Goal: Task Accomplishment & Management: Complete application form

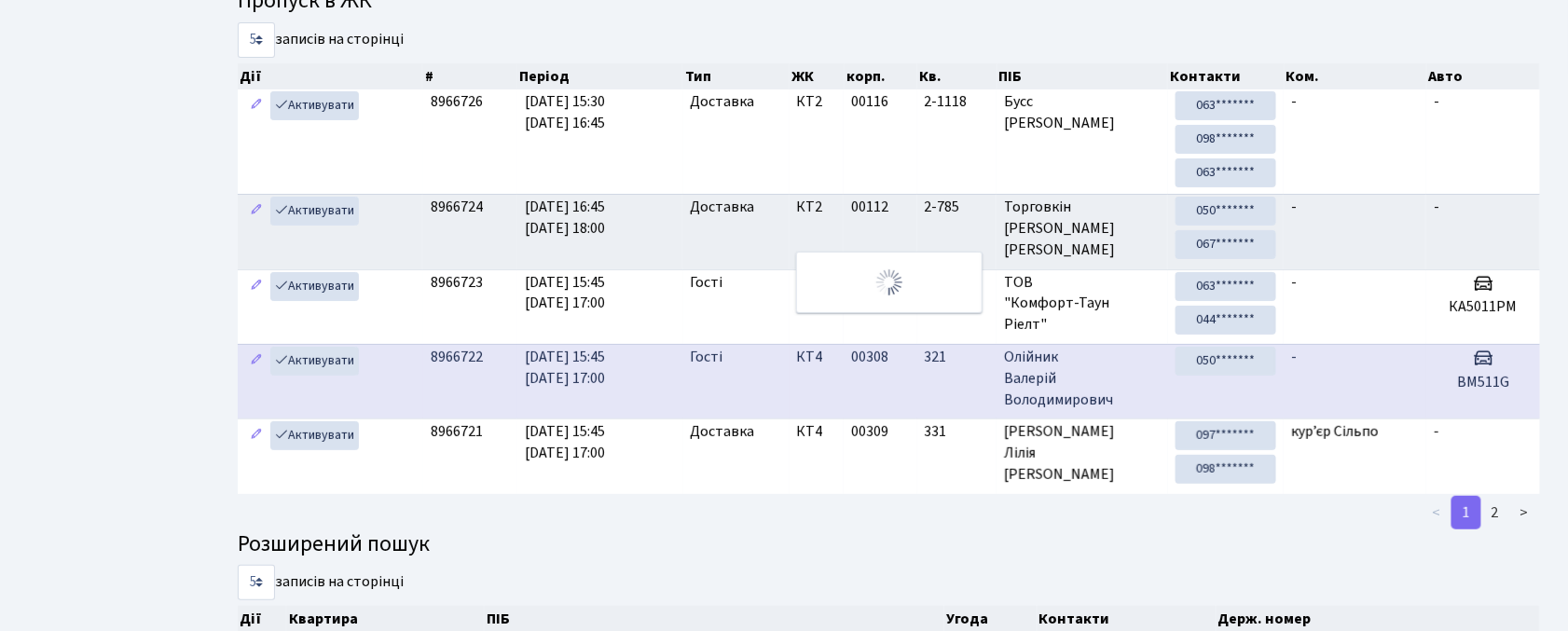
scroll to position [30, 0]
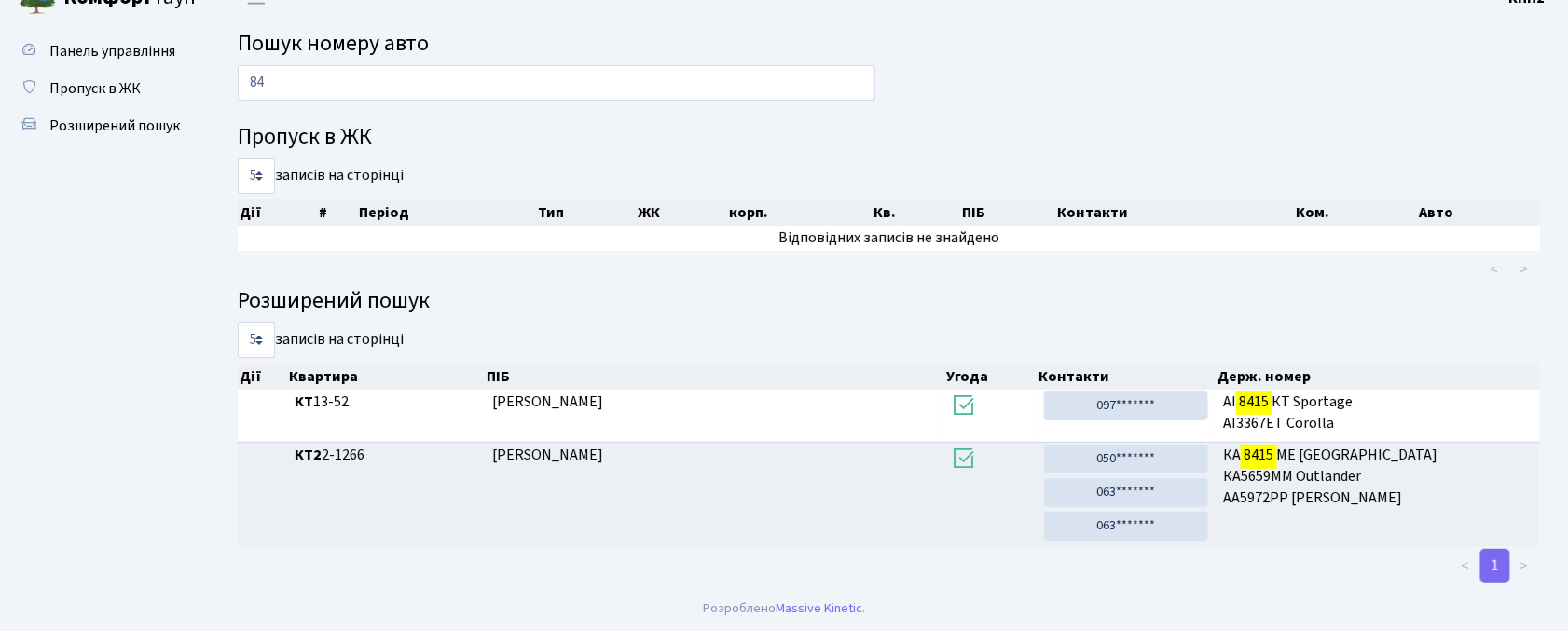
type input "8"
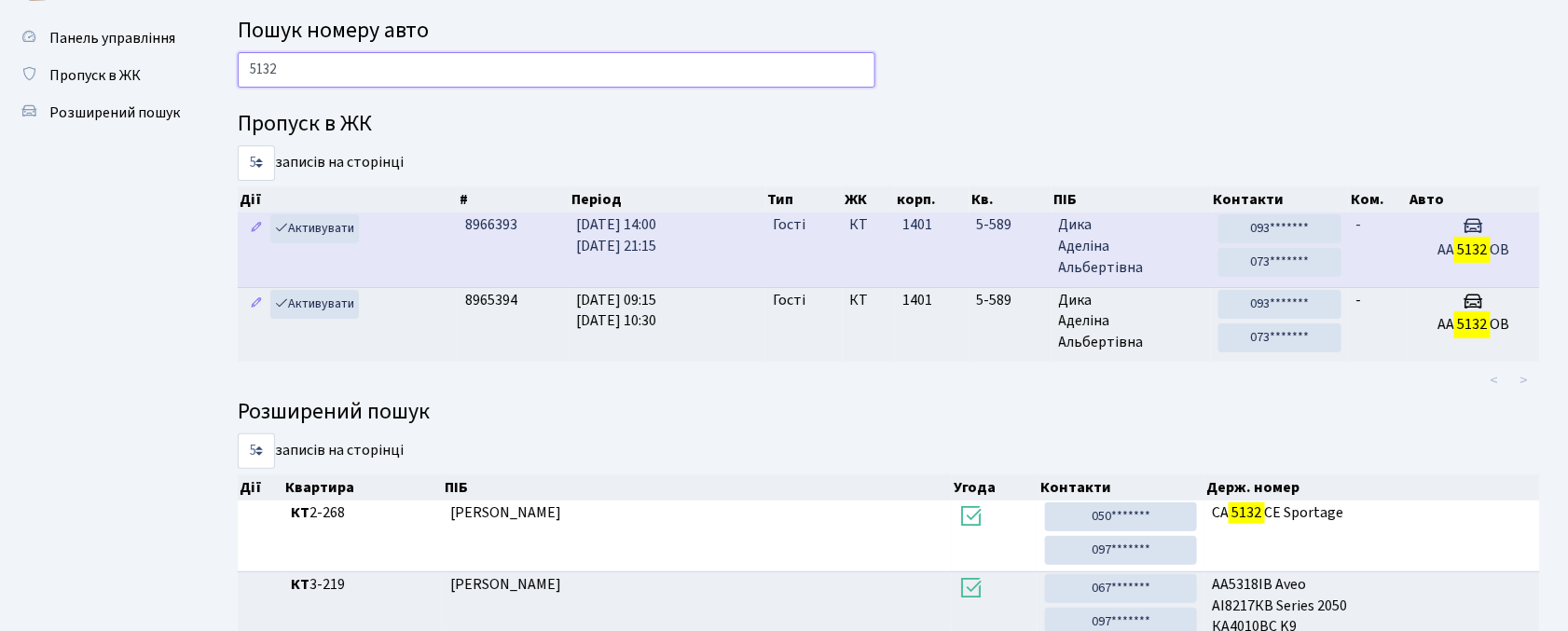
scroll to position [0, 0]
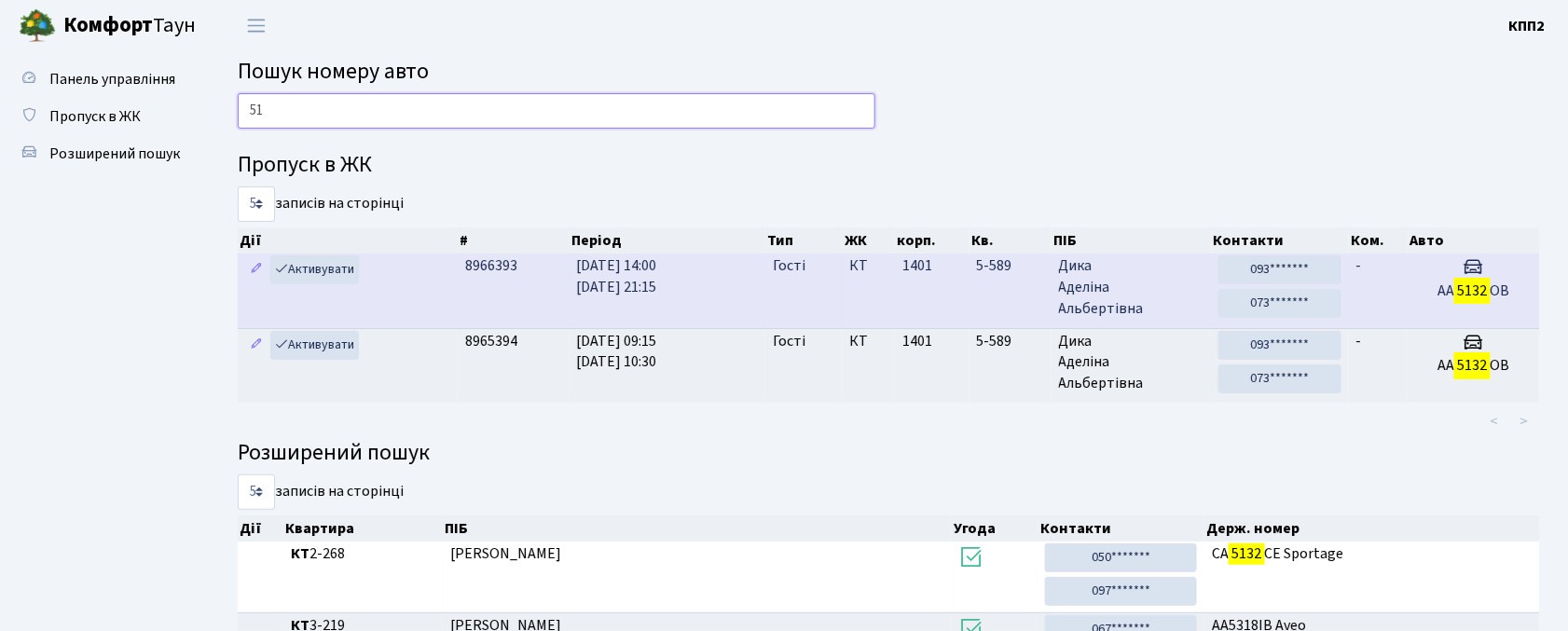
type input "5"
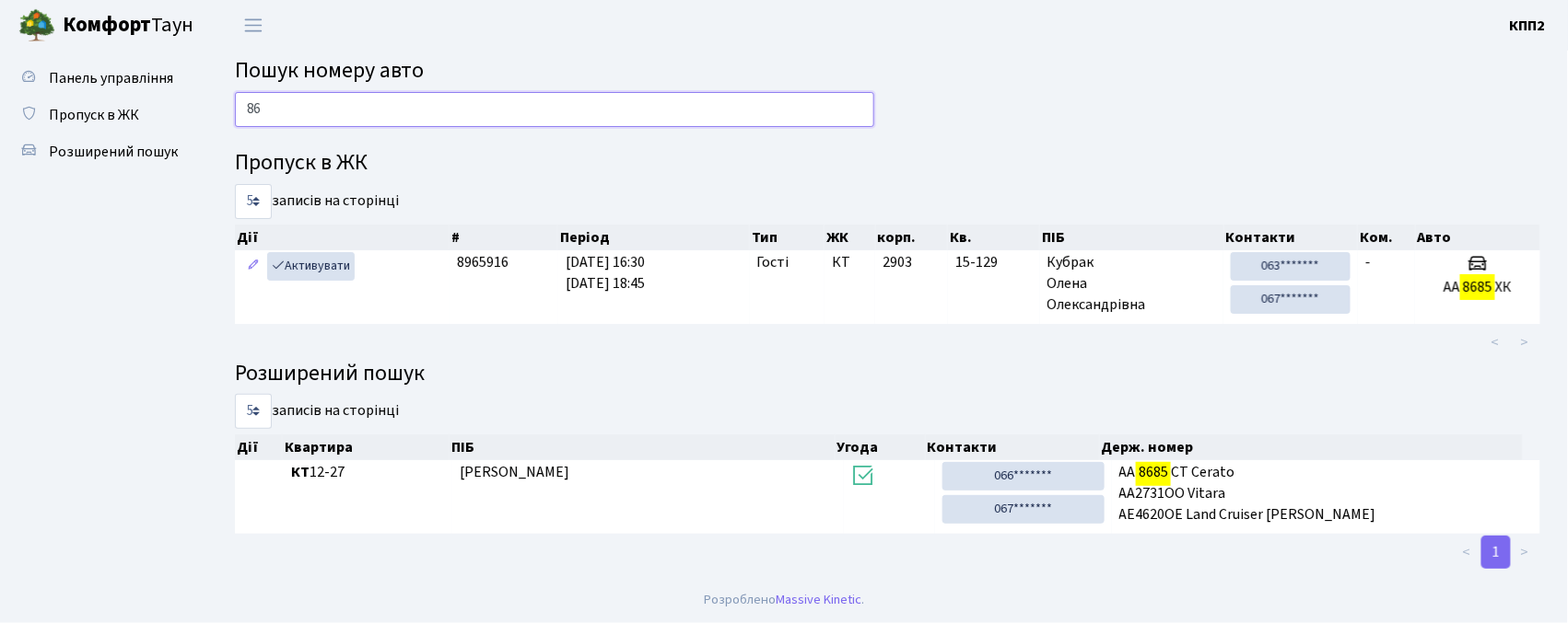
type input "8"
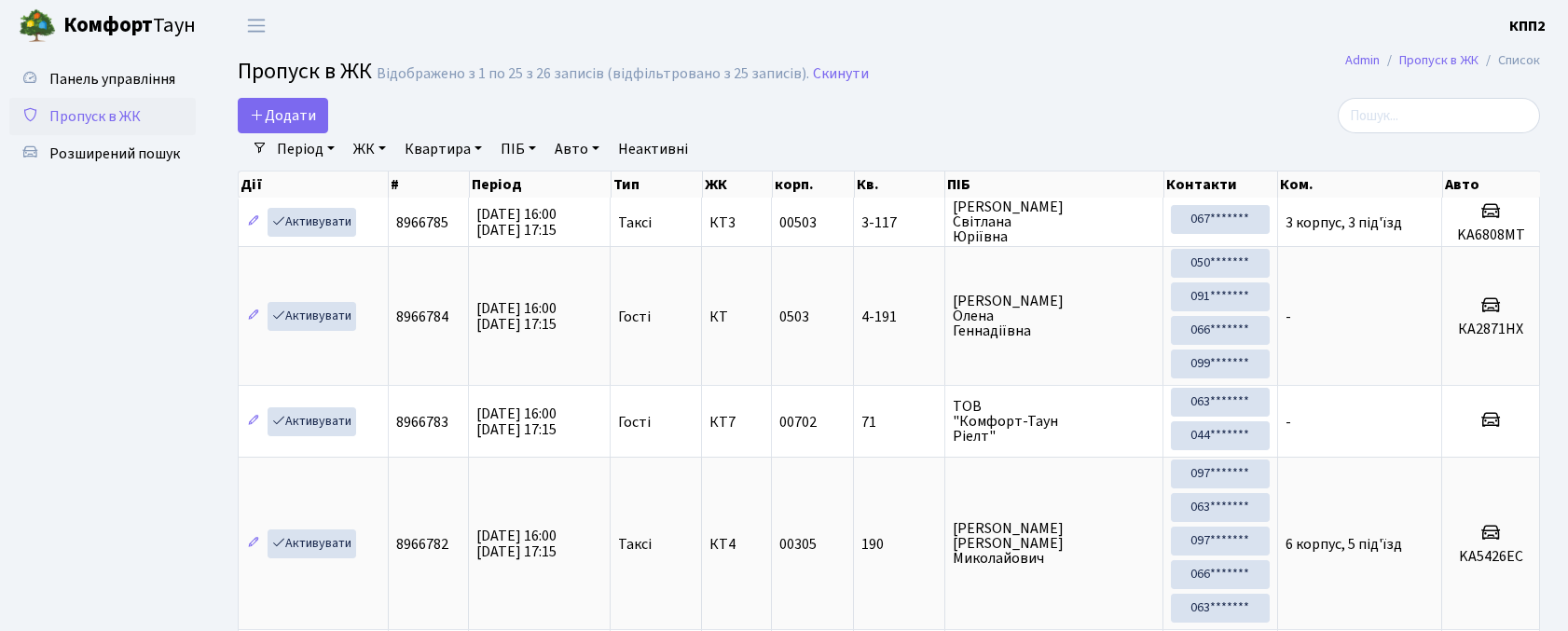
select select "25"
click at [261, 99] on link "Додати" at bounding box center [283, 116] width 91 height 36
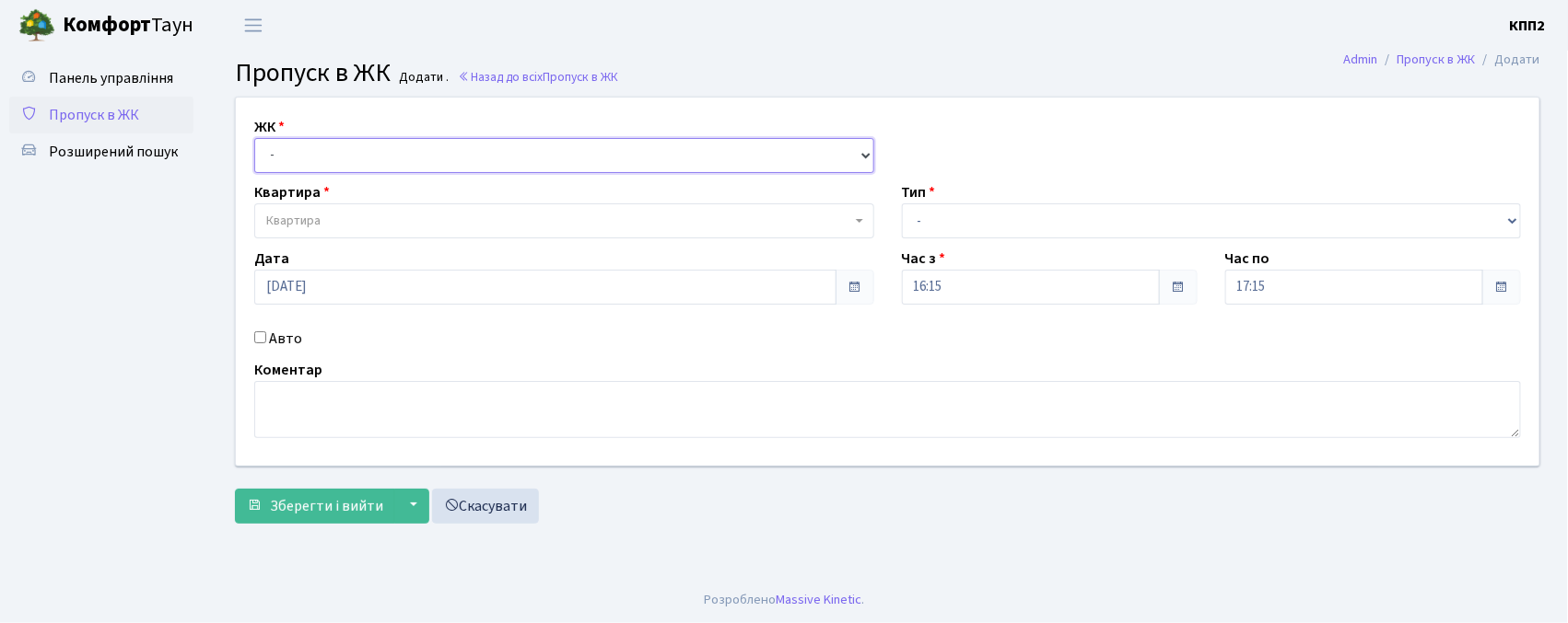
click at [337, 149] on select "- КТ, вул. Регенераторна, 4 КТ2, просп. Соборності, 17 КТ3, вул. Березнева, 16 …" at bounding box center [564, 156] width 620 height 35
select select "271"
click at [254, 138] on select "- КТ, вул. Регенераторна, 4 КТ2, просп. Соборності, 17 КТ3, вул. Березнева, 16 …" at bounding box center [564, 156] width 620 height 35
select select
click at [344, 212] on span "Квартира" at bounding box center [558, 221] width 585 height 19
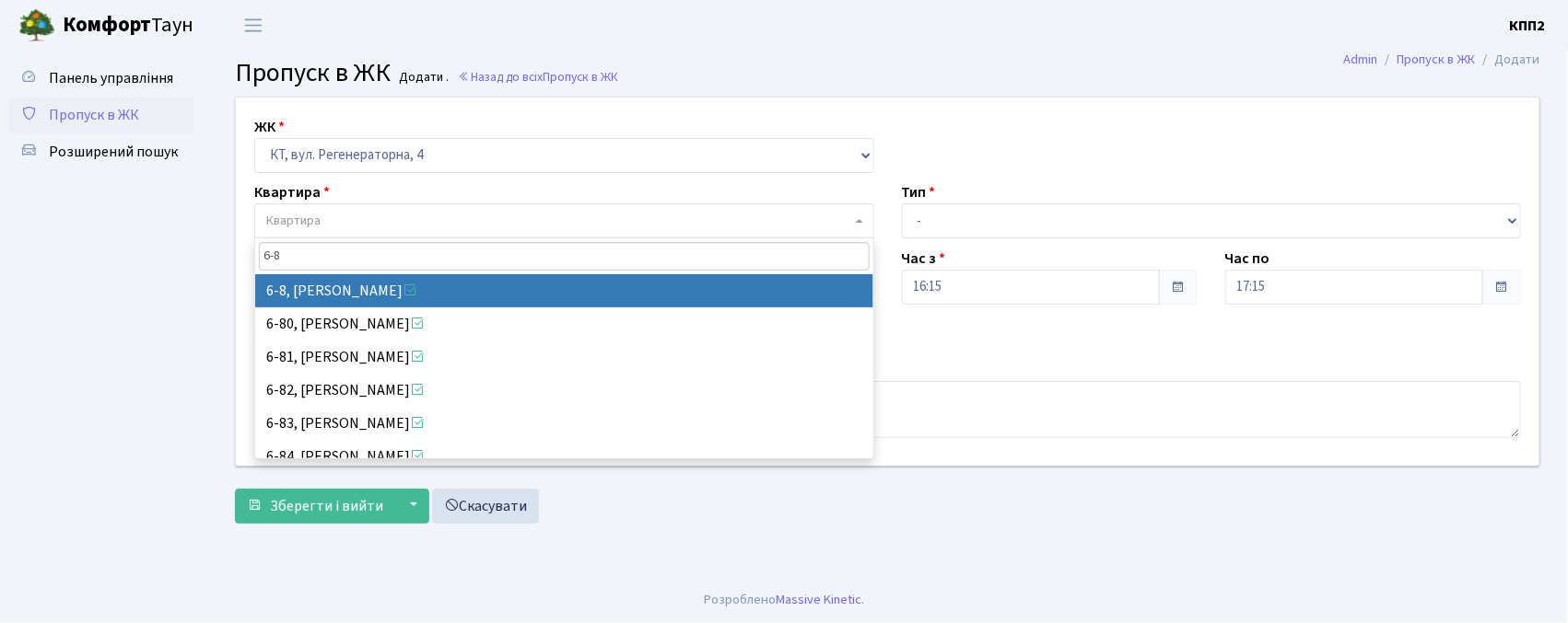
type input "6-8"
select select "5188"
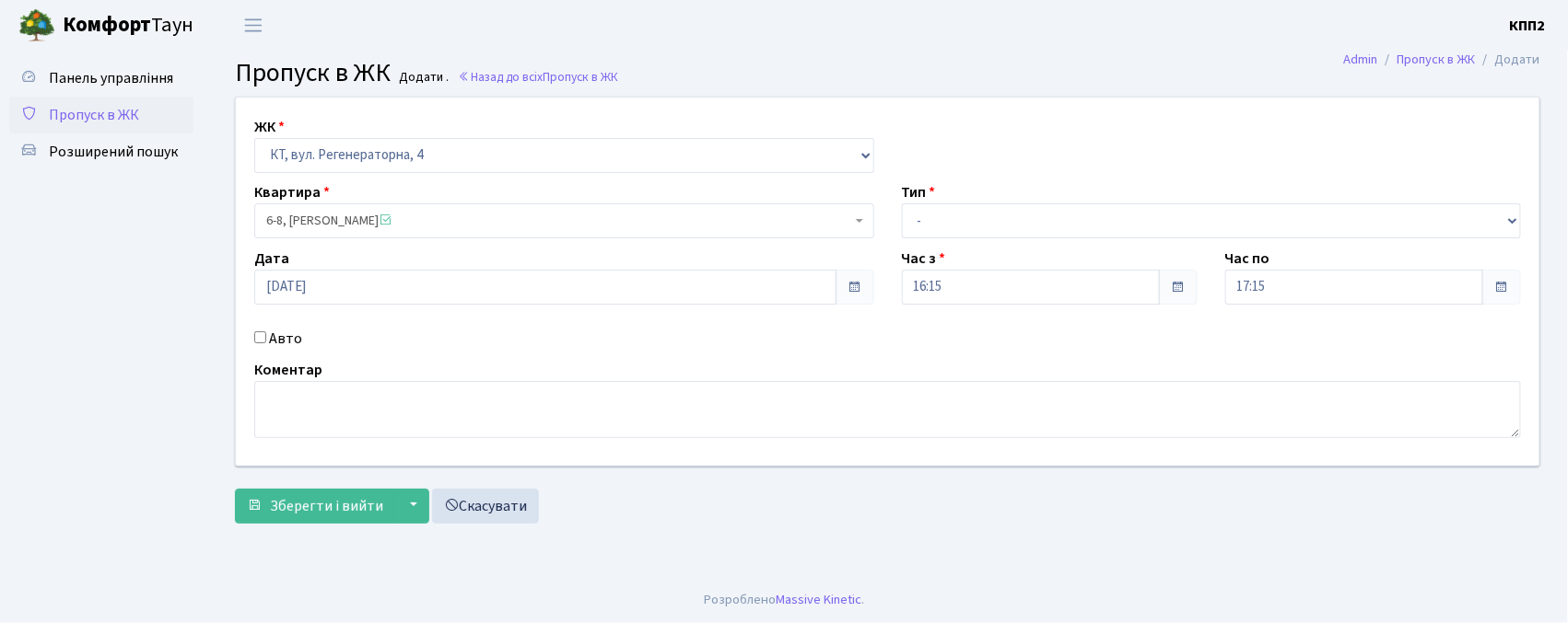
click at [291, 339] on label "Авто" at bounding box center [286, 339] width 34 height 22
click at [266, 339] on input "Авто" at bounding box center [259, 337] width 12 height 12
checkbox input "true"
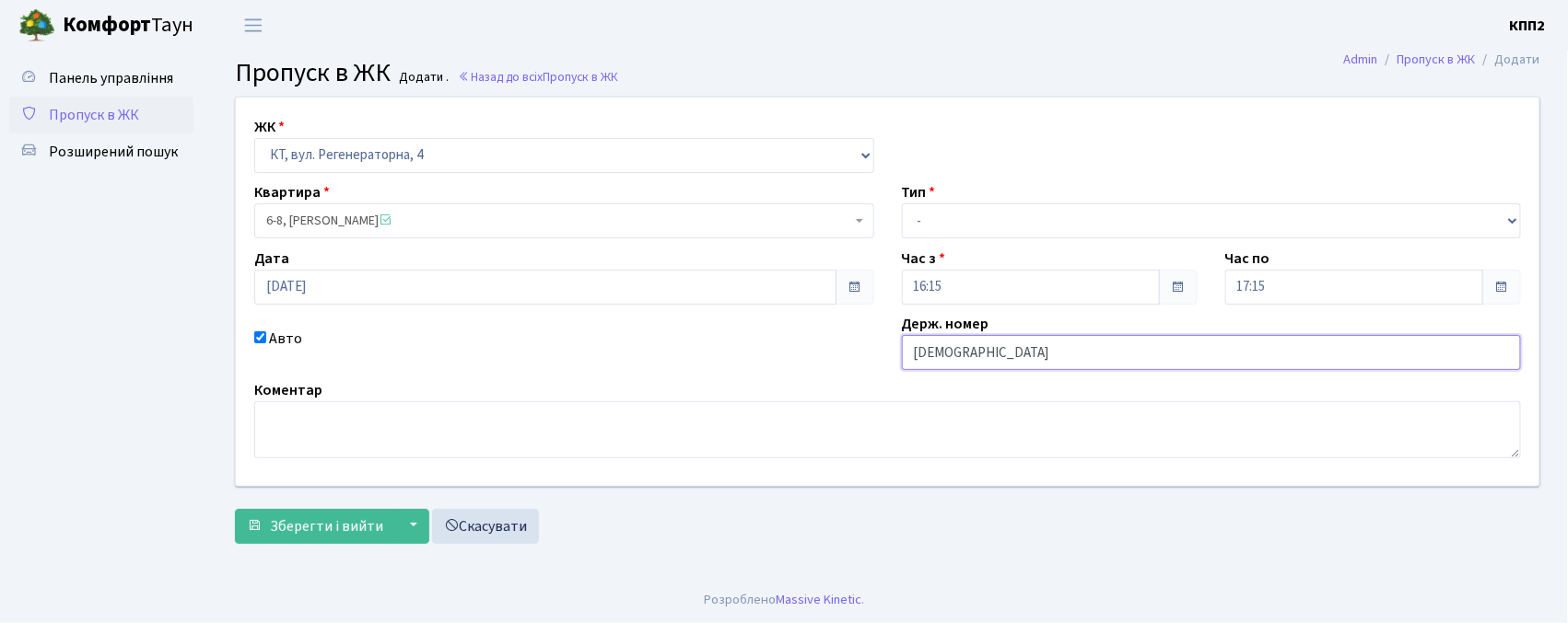
type input "КА4978АН"
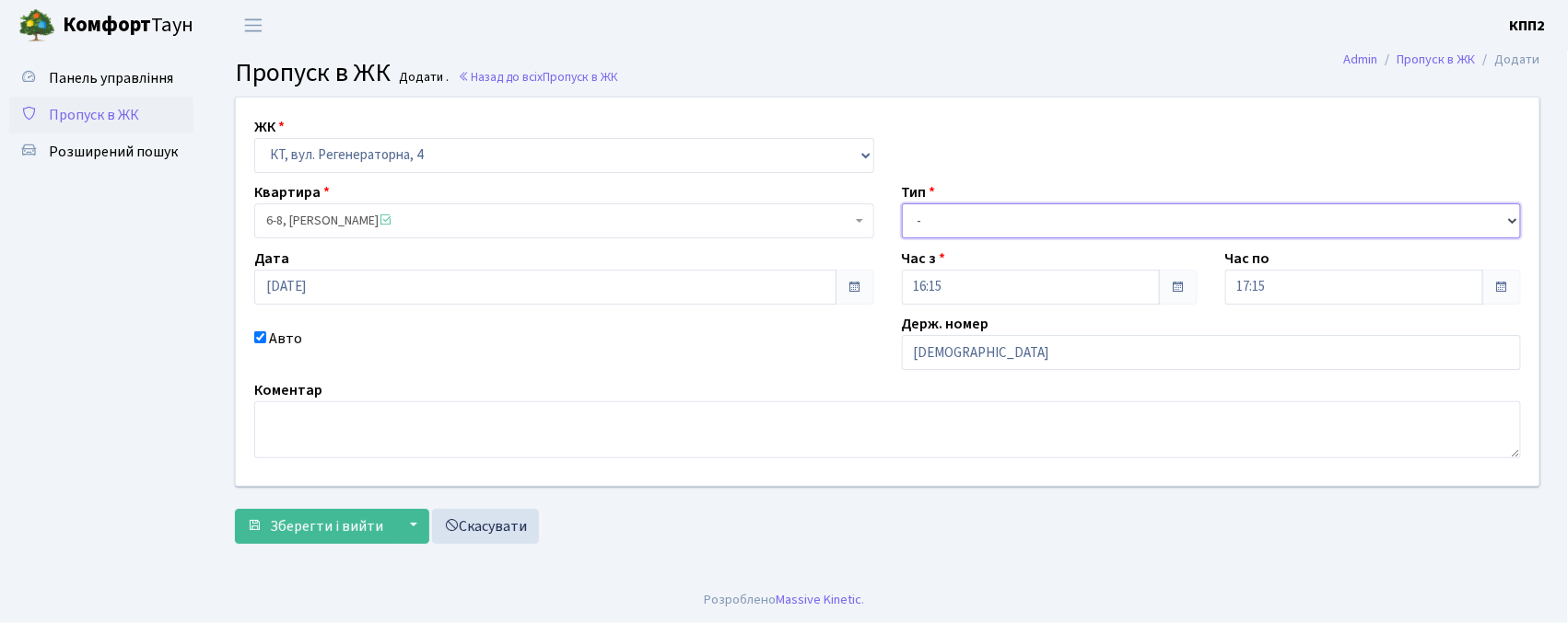
click at [985, 222] on select "- Доставка Таксі Гості Сервіс" at bounding box center [1212, 221] width 620 height 35
select select "3"
click at [903, 203] on select "- Доставка Таксі Гості Сервіс" at bounding box center [1212, 221] width 620 height 35
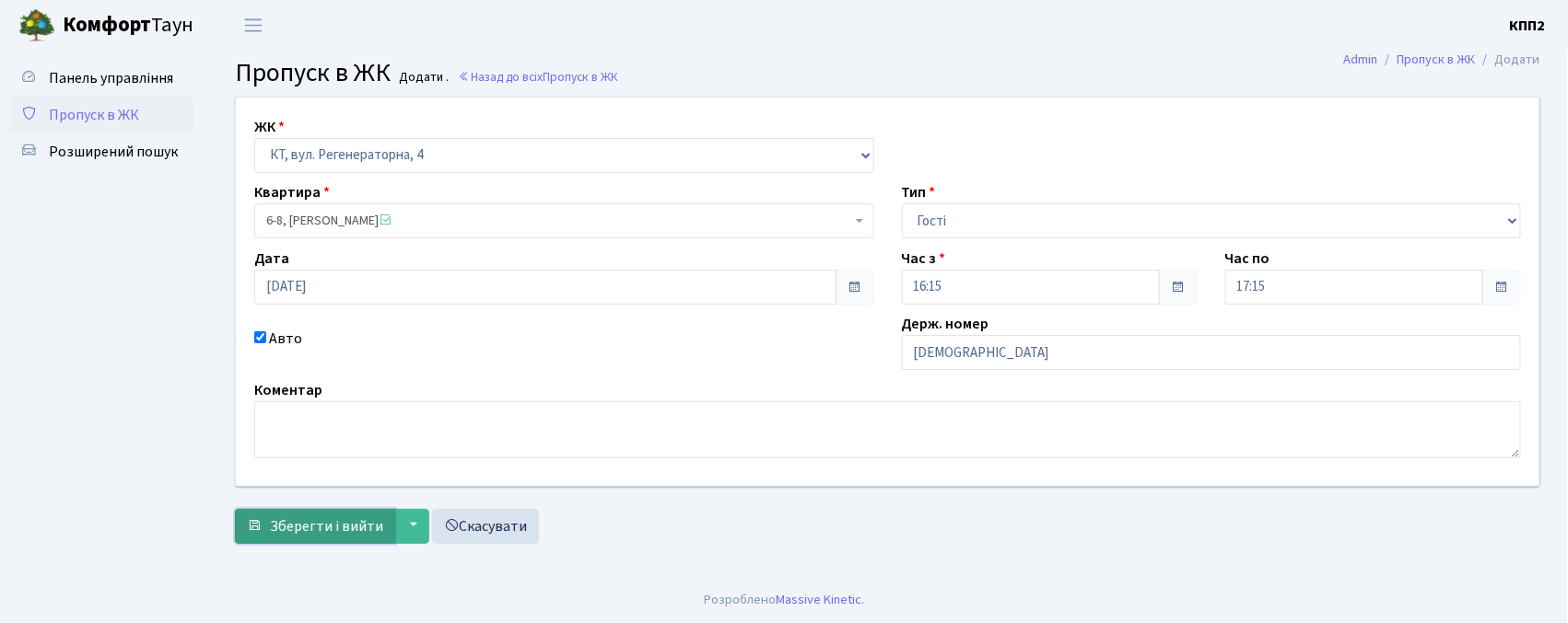
click at [347, 509] on button "Зберегти і вийти" at bounding box center [315, 527] width 161 height 35
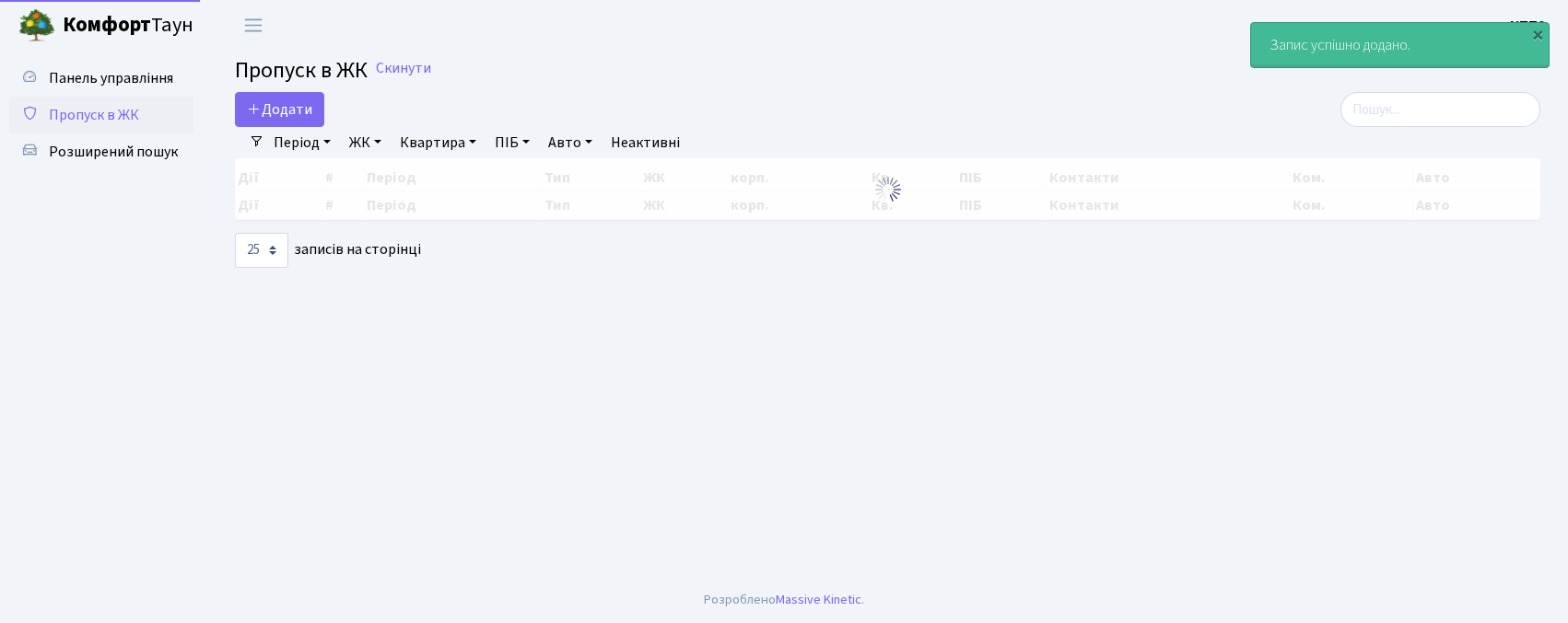
select select "25"
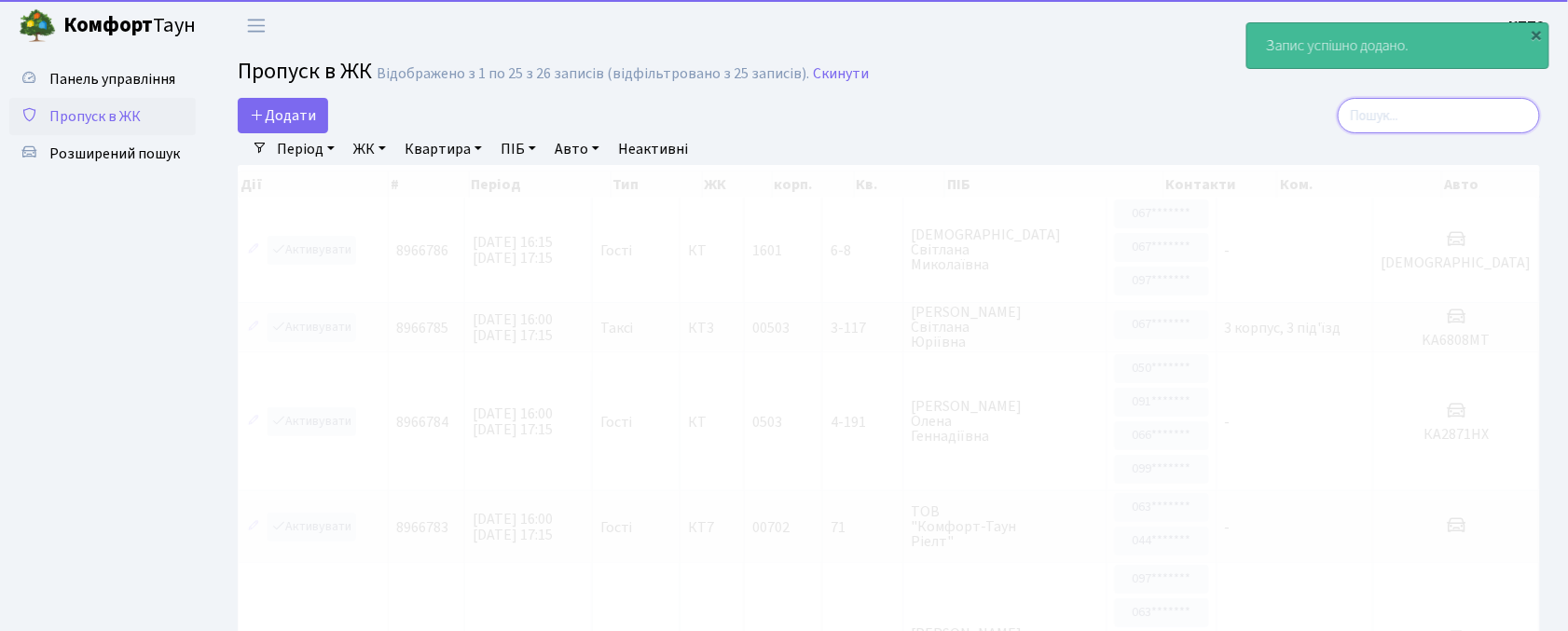
click at [1381, 132] on input "search" at bounding box center [1439, 116] width 202 height 36
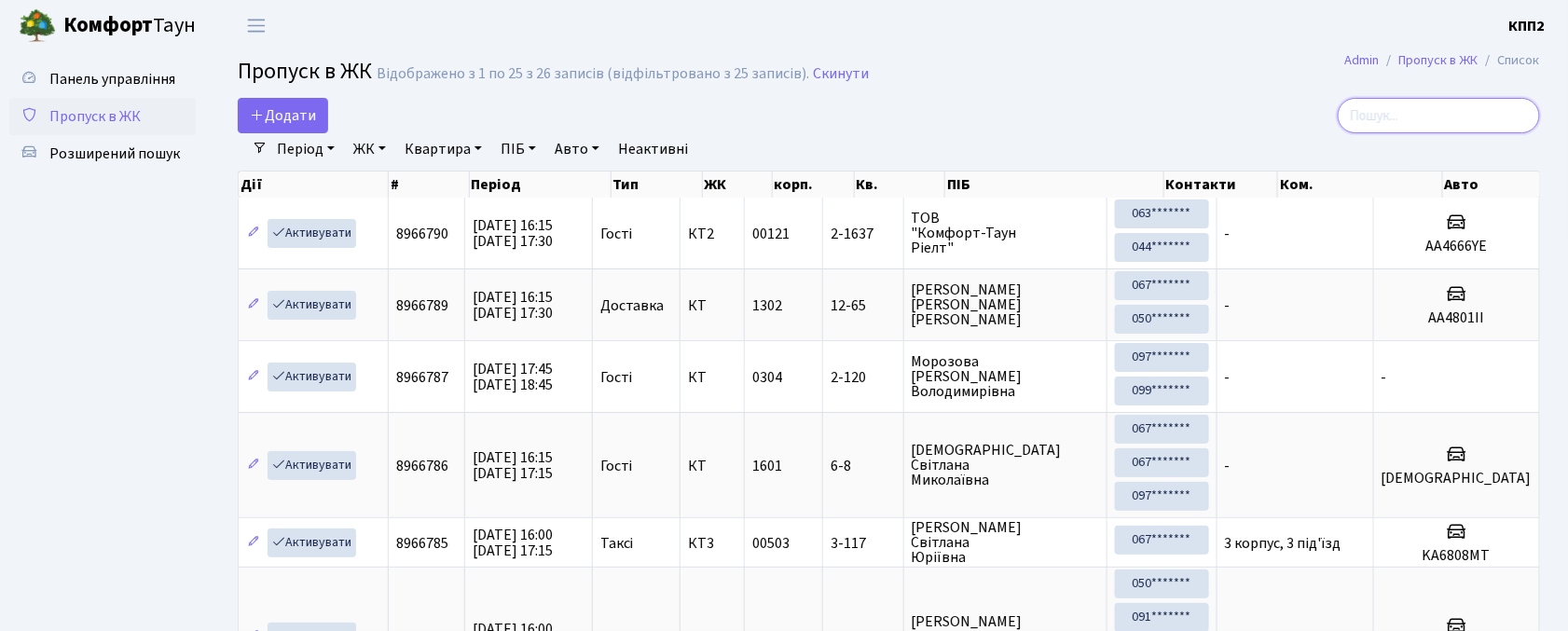
type input "9"
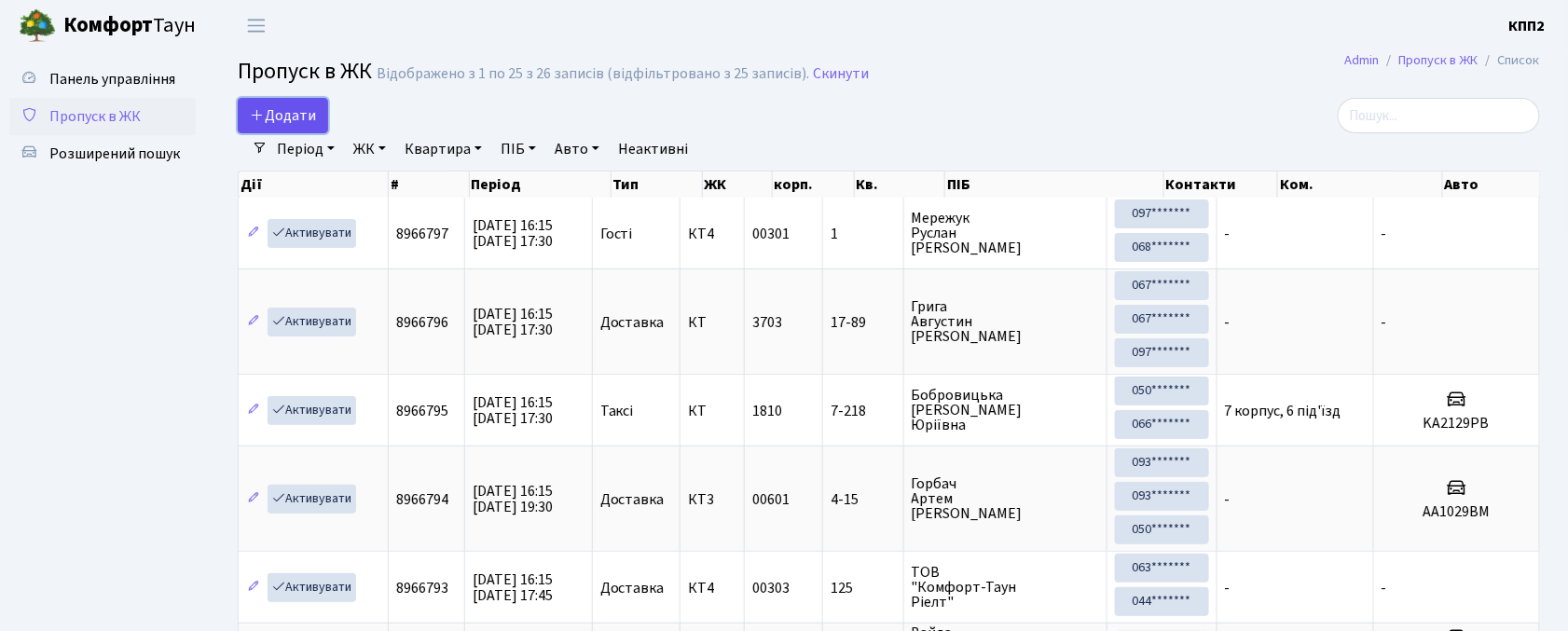
drag, startPoint x: 244, startPoint y: 116, endPoint x: 248, endPoint y: 138, distance: 22.4
click at [244, 116] on link "Додати" at bounding box center [283, 116] width 91 height 36
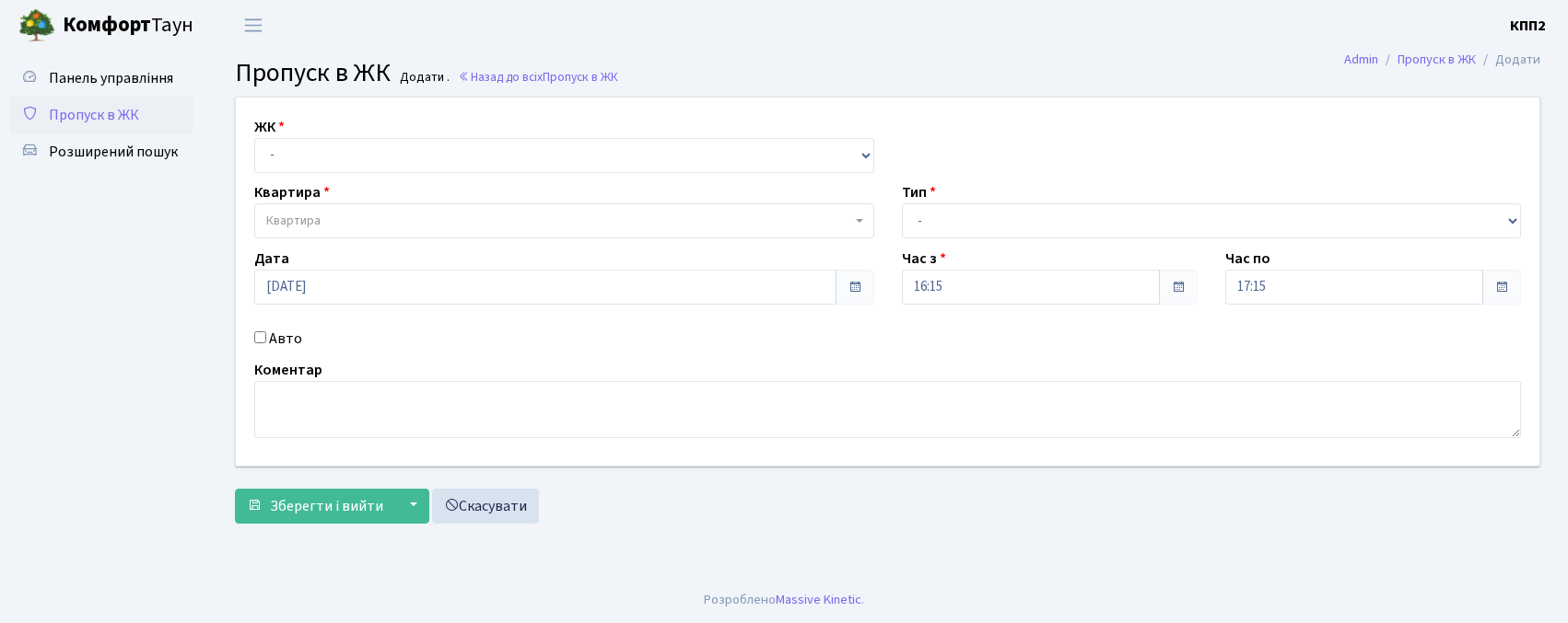
click at [254, 153] on select "- КТ, вул. Регенераторна, 4 КТ2, просп. [STREET_ADDRESS] [STREET_ADDRESS] [PERS…" at bounding box center [564, 156] width 620 height 35
select select "271"
click at [254, 138] on select "- КТ, вул. Регенераторна, 4 КТ2, просп. [STREET_ADDRESS] [STREET_ADDRESS] [PERS…" at bounding box center [564, 156] width 620 height 35
select select
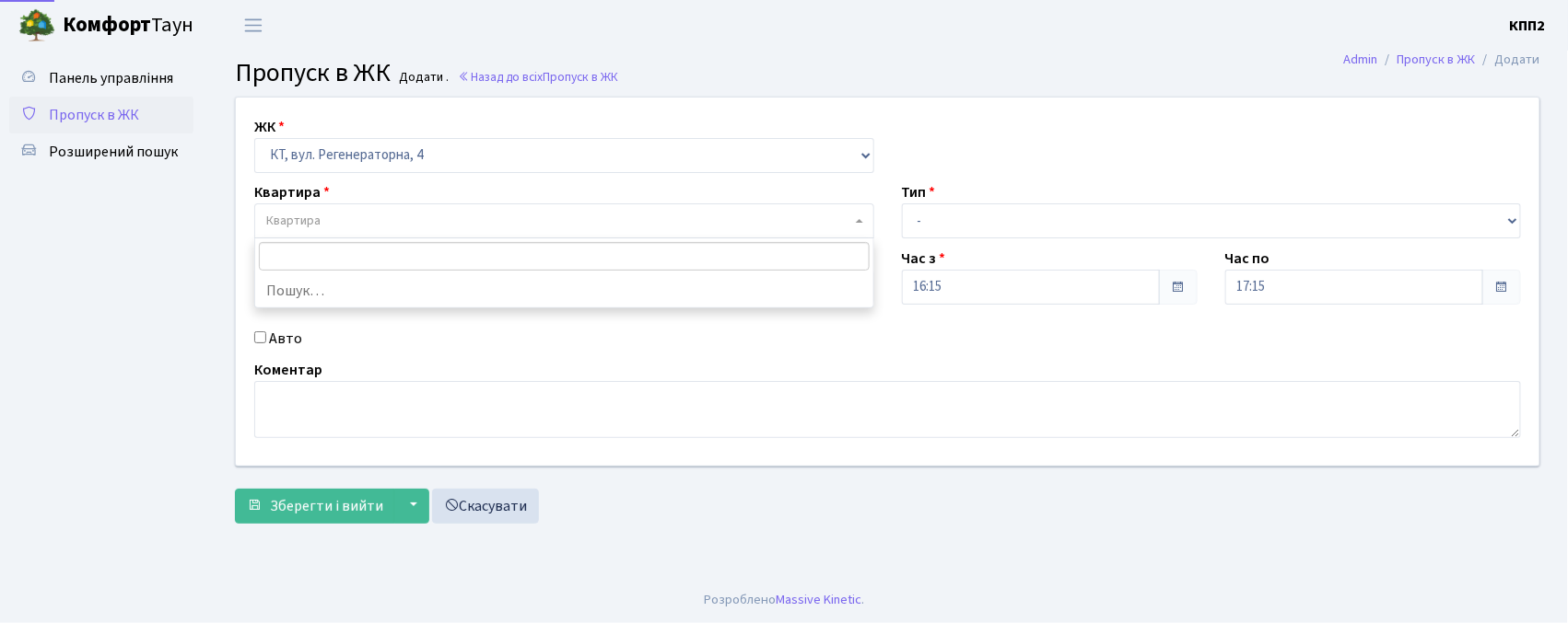
click at [321, 211] on span "Квартира" at bounding box center [564, 221] width 620 height 35
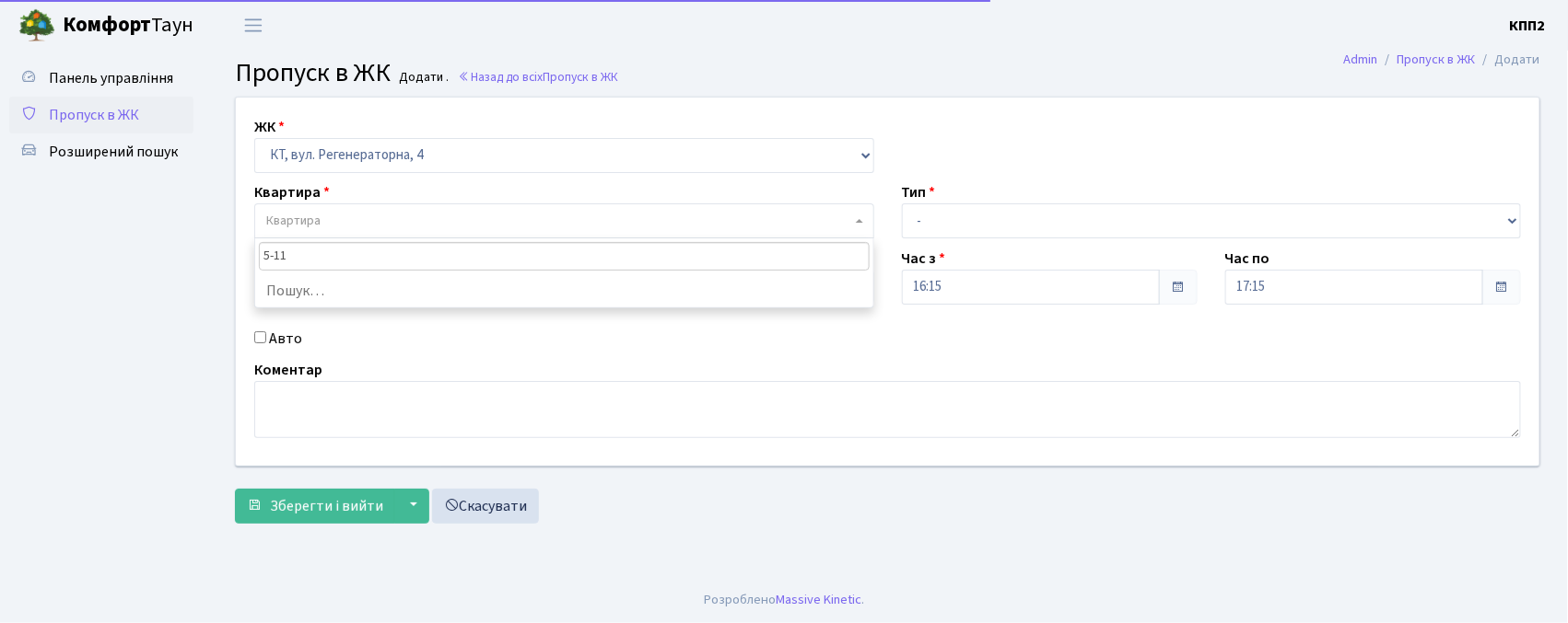
type input "5-115"
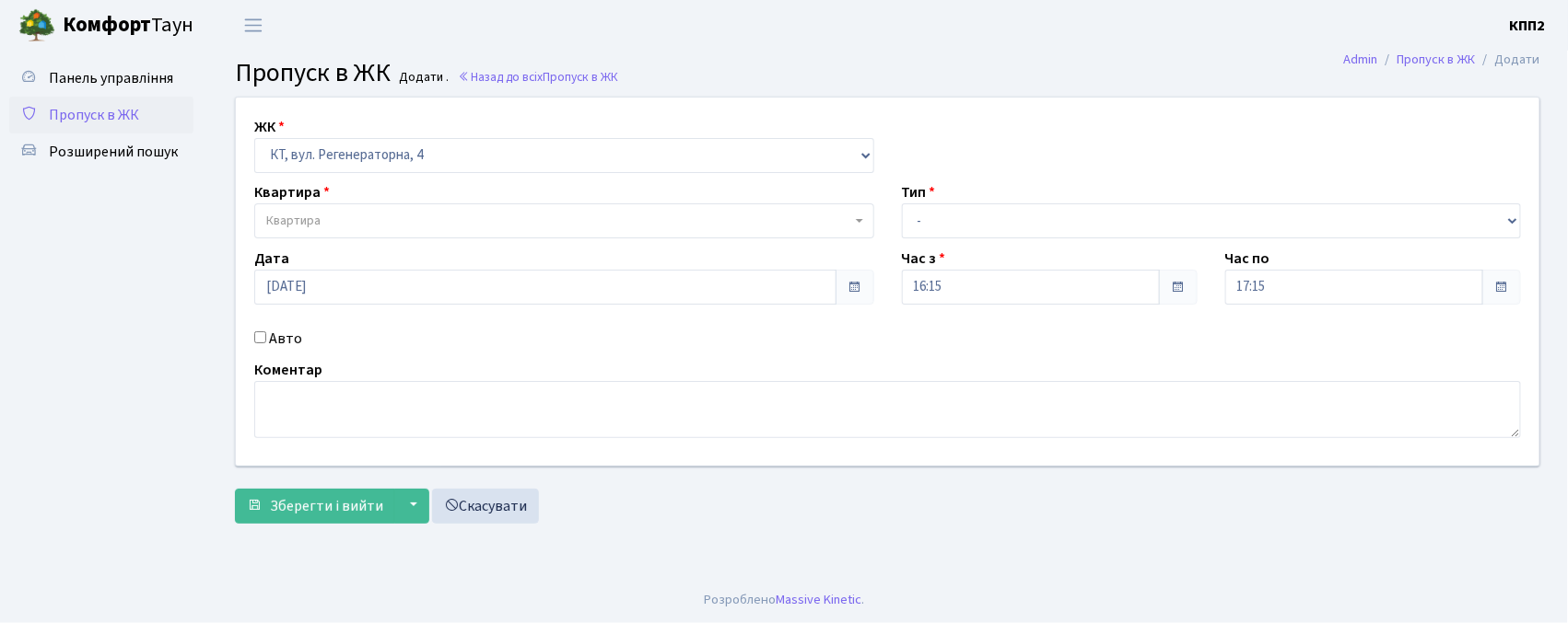
click at [79, 108] on span "Пропуск в ЖК" at bounding box center [93, 116] width 91 height 21
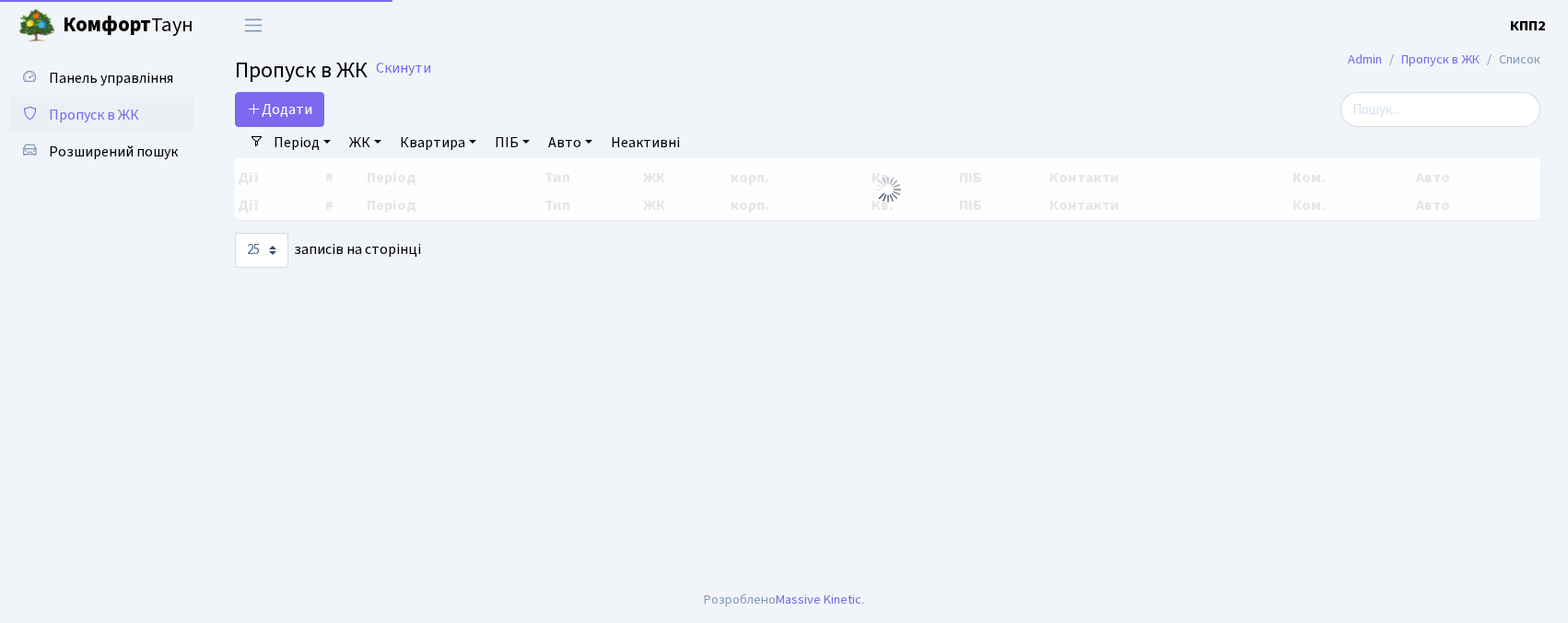
select select "25"
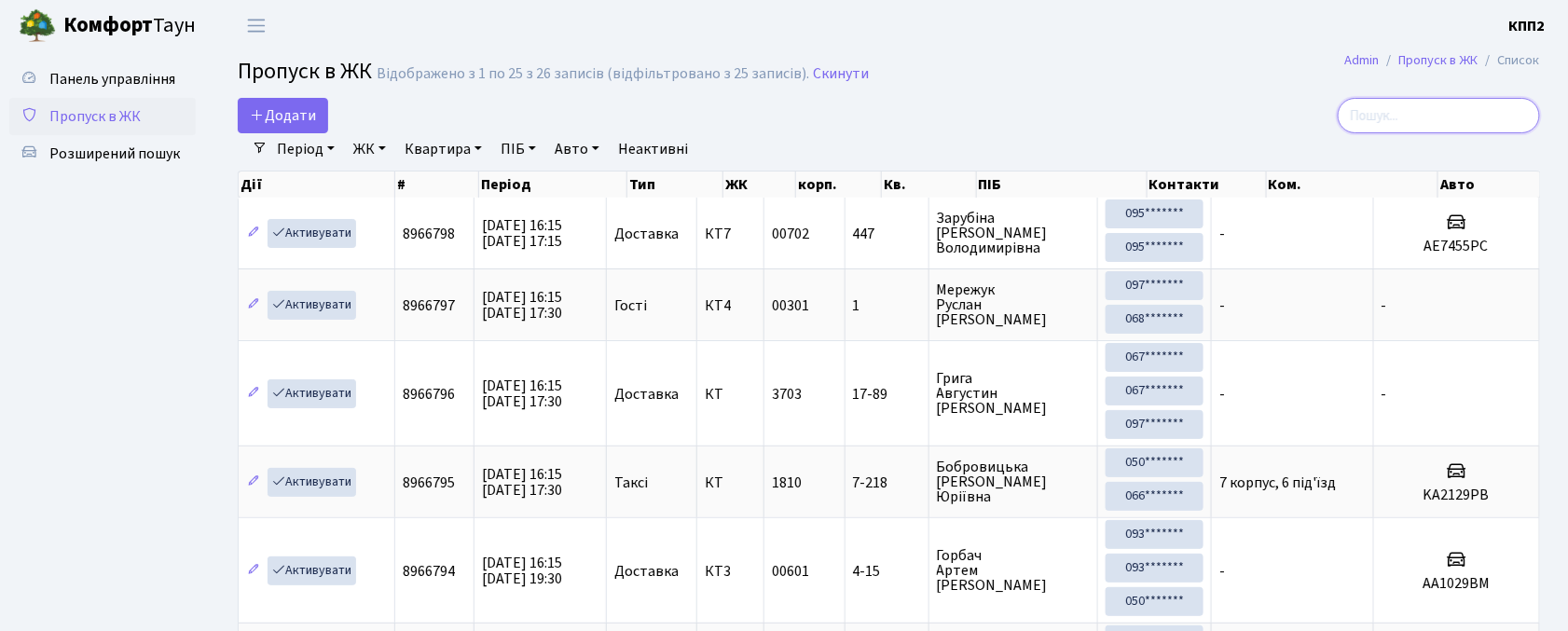
click at [1383, 128] on input "search" at bounding box center [1439, 116] width 202 height 36
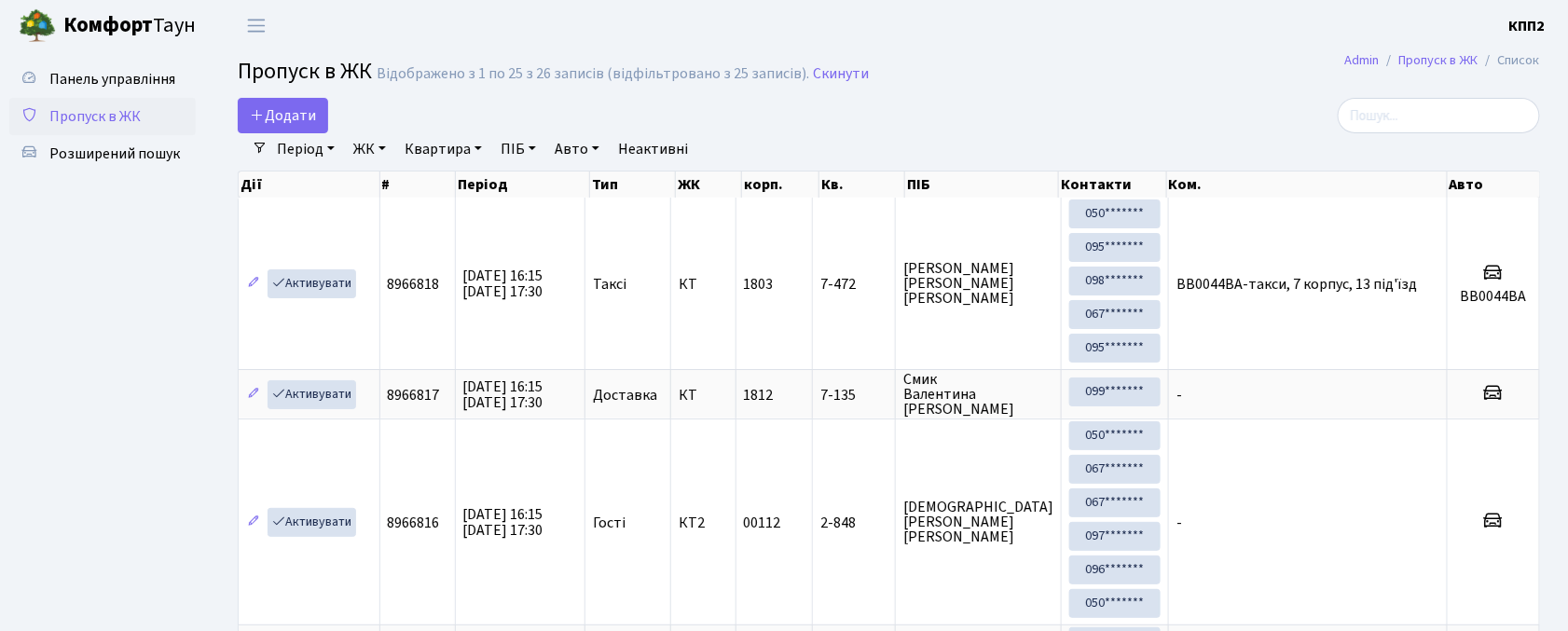
click at [235, 124] on div "Додати" at bounding box center [666, 116] width 886 height 36
click at [240, 124] on link "Додати" at bounding box center [283, 116] width 91 height 36
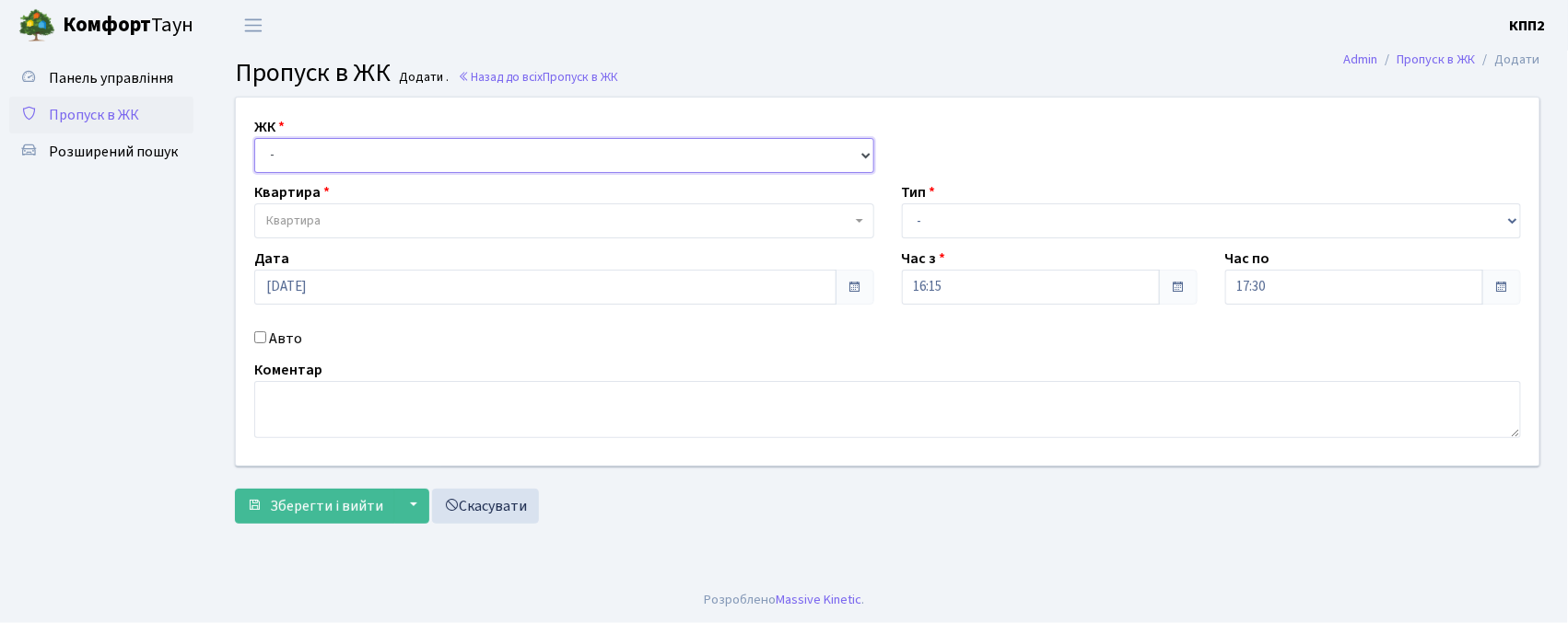
drag, startPoint x: 0, startPoint y: 0, endPoint x: 284, endPoint y: 172, distance: 332.0
click at [265, 157] on select "- КТ, вул. Регенераторна, 4 КТ2, просп. Соборності, 17 КТ3, вул. Березнева, 16 …" at bounding box center [564, 156] width 620 height 35
select select "271"
click at [254, 138] on select "- КТ, вул. Регенераторна, 4 КТ2, просп. Соборності, 17 КТ3, вул. Березнева, 16 …" at bounding box center [564, 156] width 620 height 35
select select
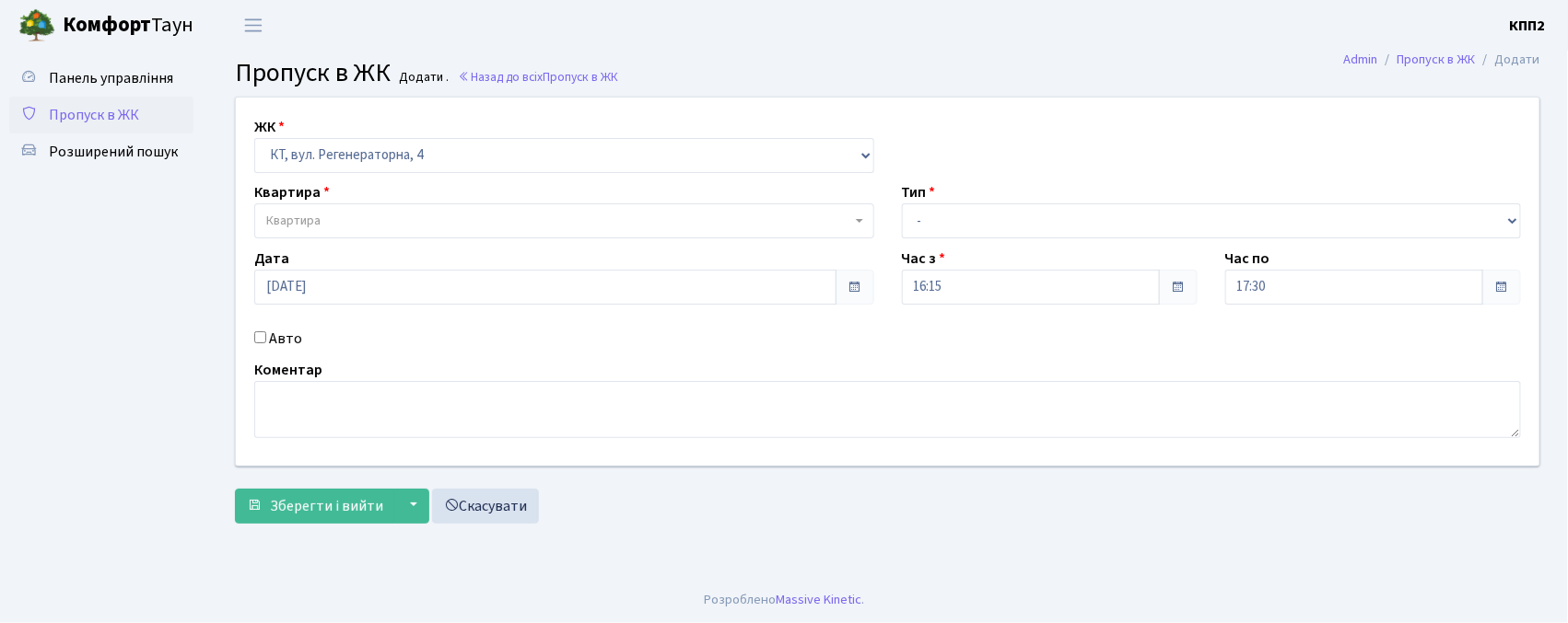
click at [336, 221] on span "Квартира" at bounding box center [558, 221] width 585 height 19
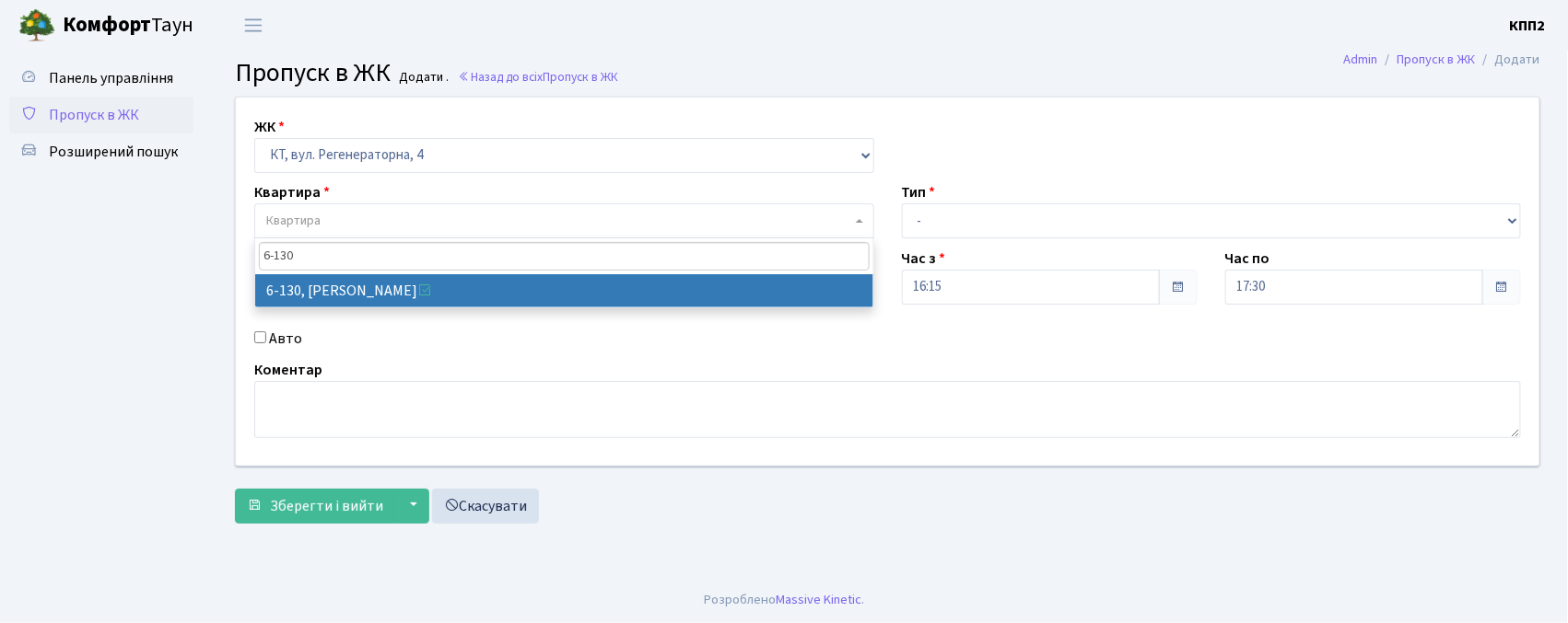
type input "6-130"
select select "5266"
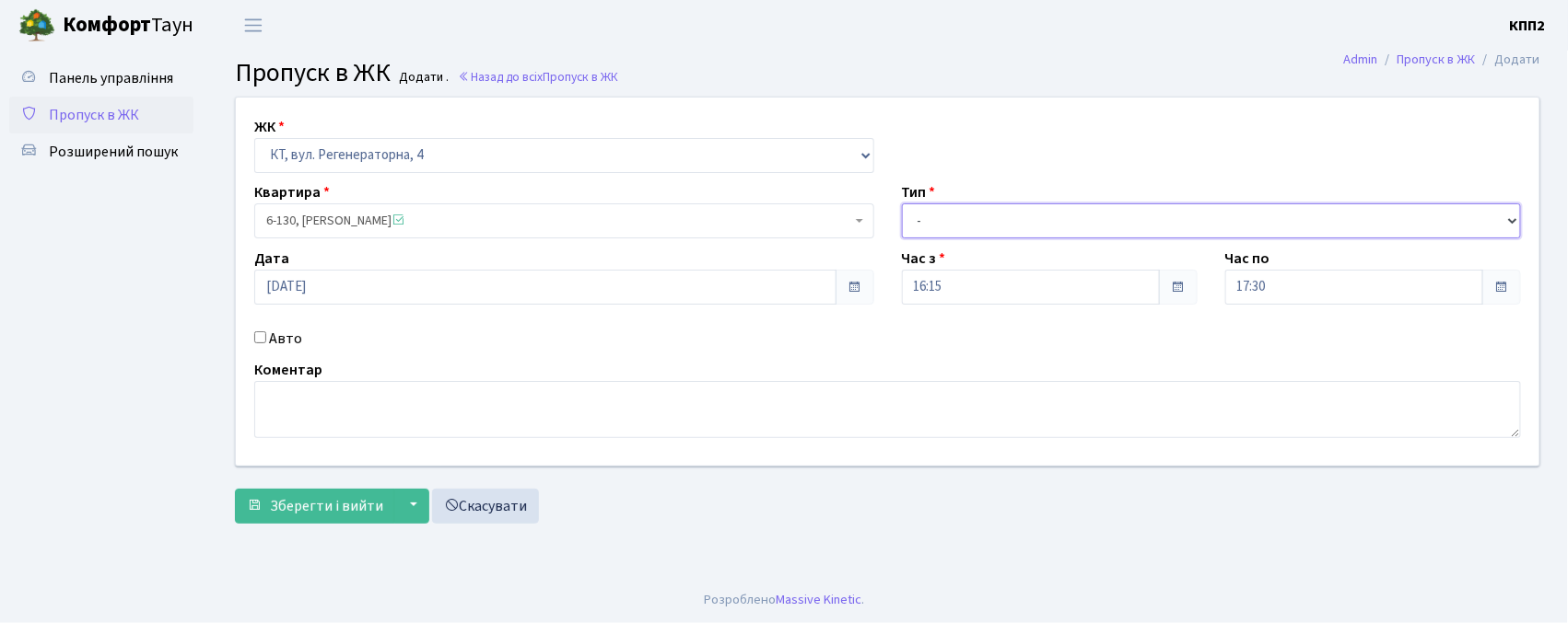
drag, startPoint x: 995, startPoint y: 215, endPoint x: 987, endPoint y: 234, distance: 20.6
click at [991, 228] on select "- Доставка Таксі Гості Сервіс" at bounding box center [1212, 221] width 620 height 35
select select "1"
click at [903, 203] on select "- Доставка Таксі Гості Сервіс" at bounding box center [1212, 221] width 620 height 35
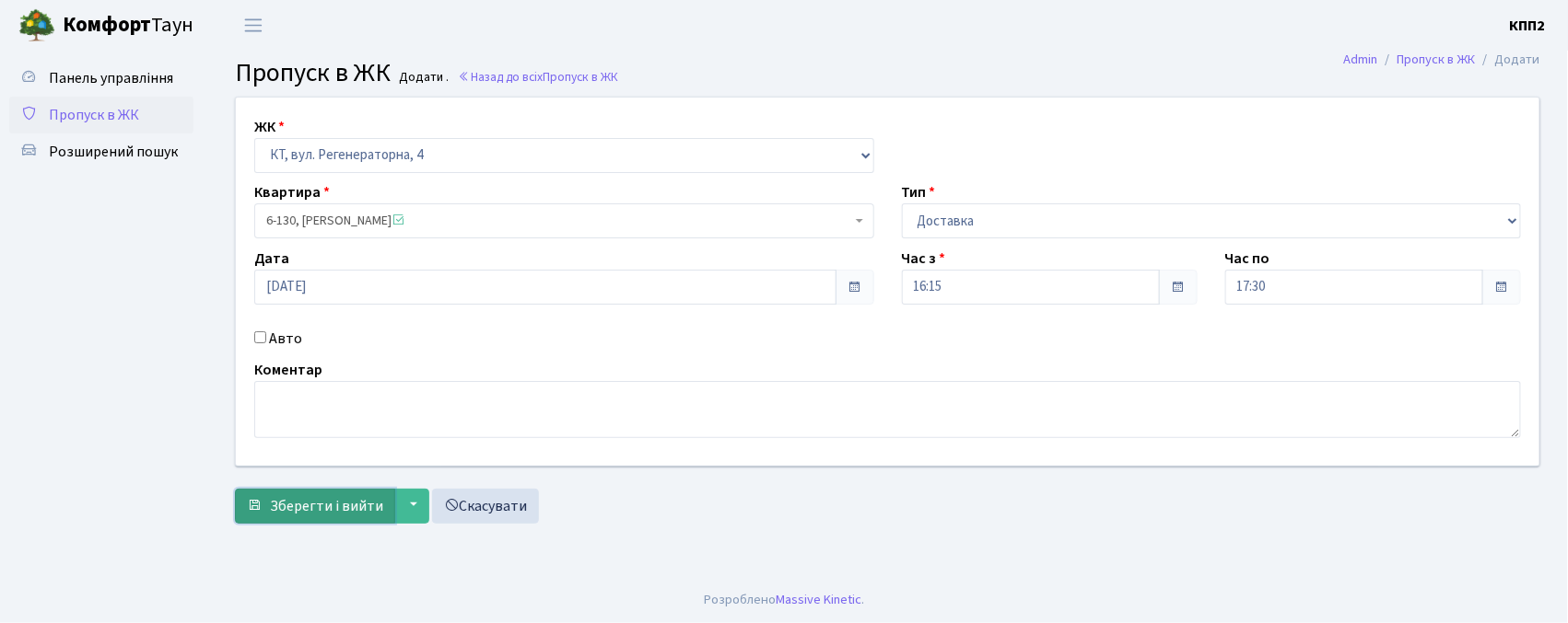
click at [293, 506] on span "Зберегти і вийти" at bounding box center [326, 506] width 113 height 21
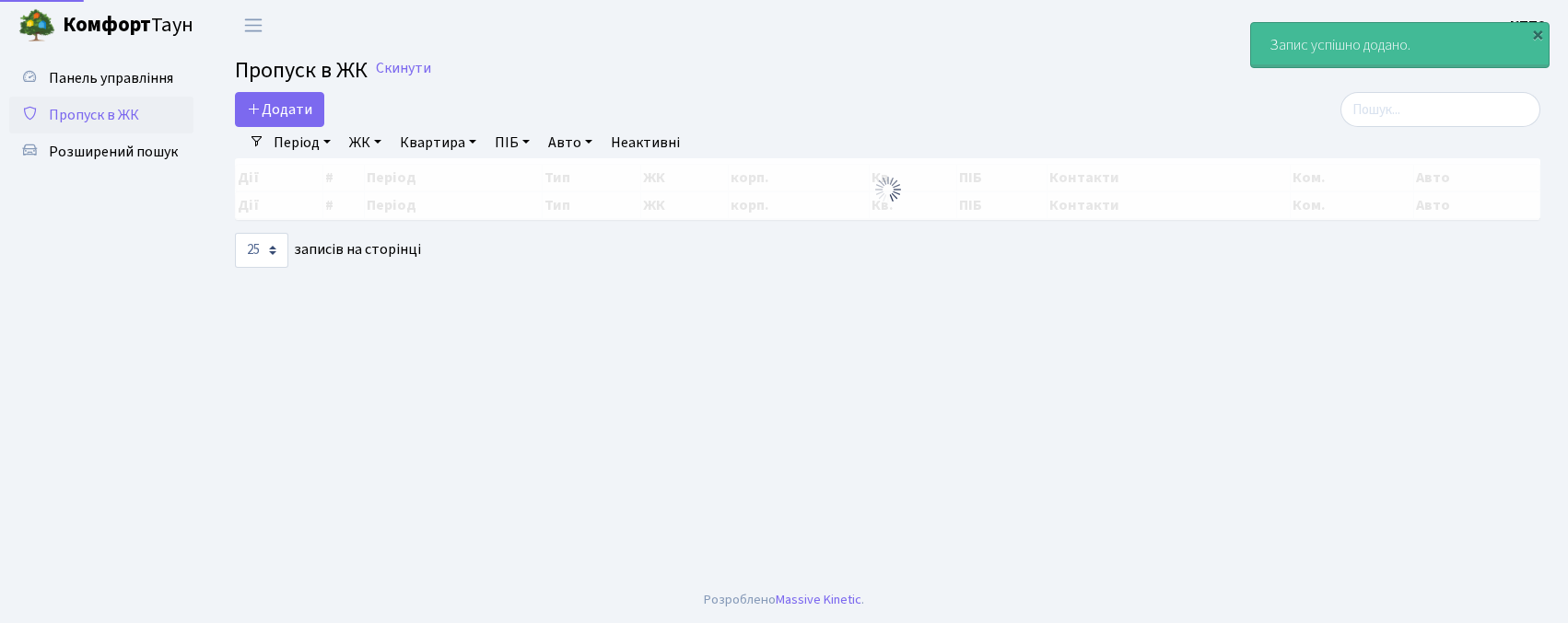
select select "25"
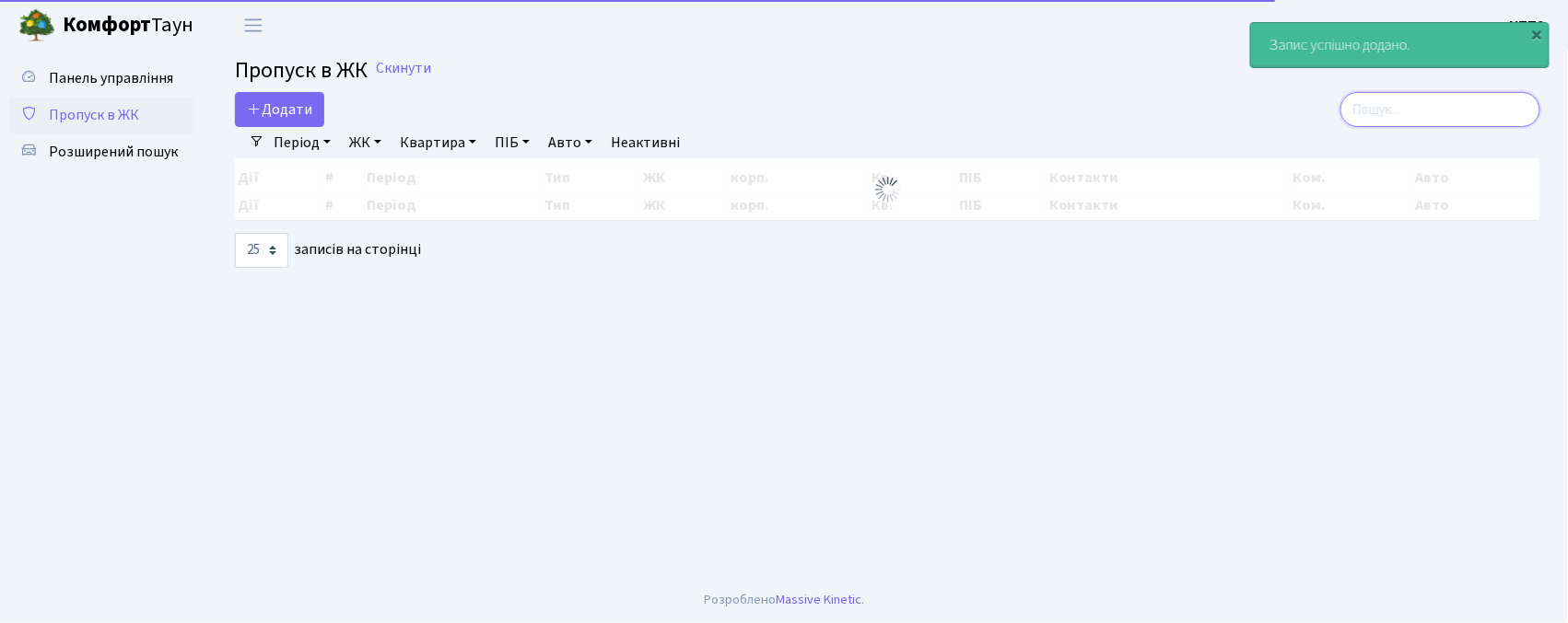
click at [1372, 115] on input "search" at bounding box center [1441, 110] width 200 height 35
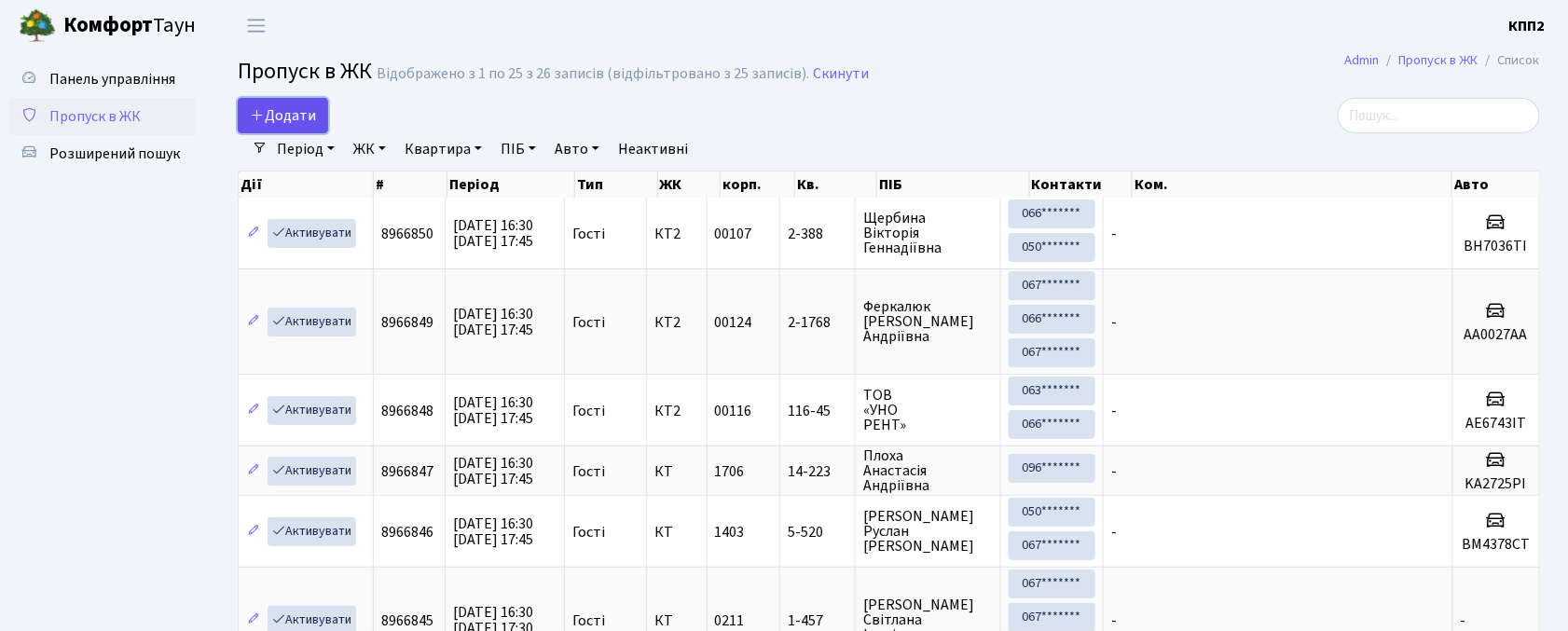
click at [299, 111] on span "Додати" at bounding box center [283, 116] width 66 height 21
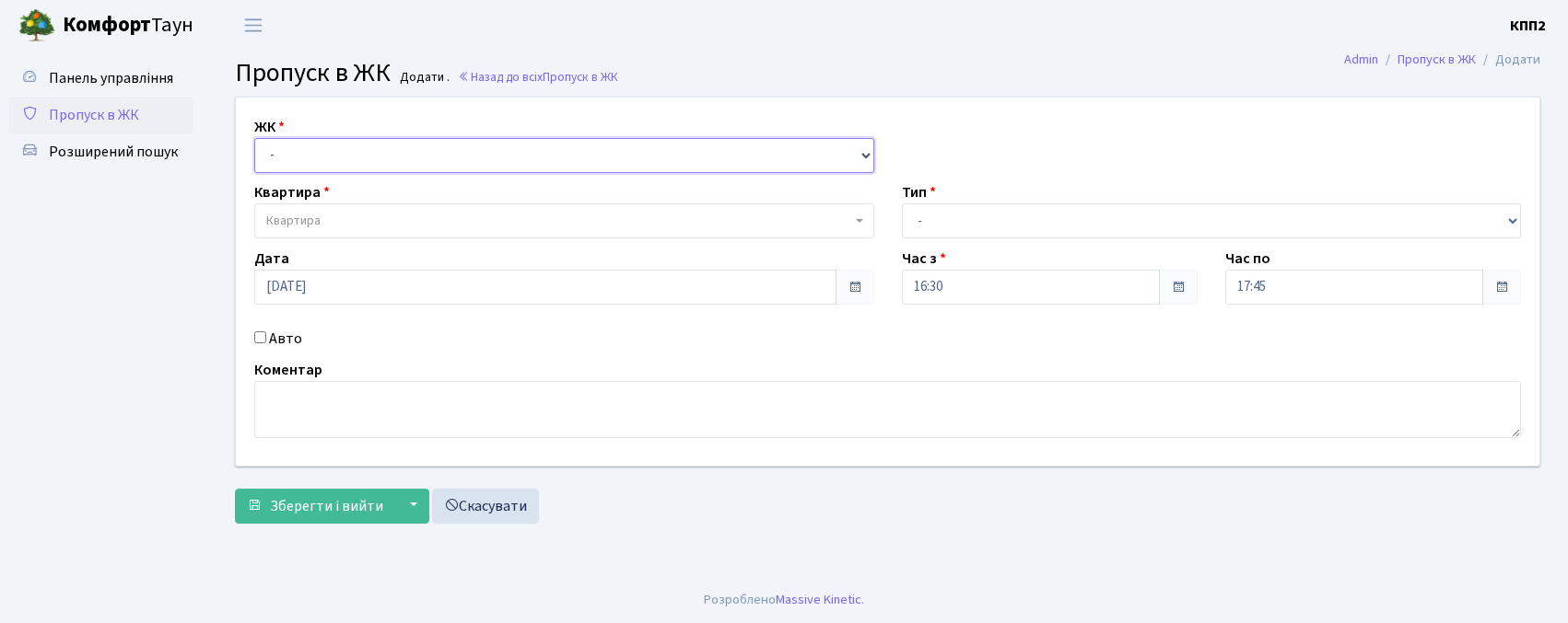
drag, startPoint x: 0, startPoint y: 0, endPoint x: 341, endPoint y: 171, distance: 381.5
click at [341, 160] on select "- КТ, вул. Регенераторна, 4 КТ2, просп. [STREET_ADDRESS] [STREET_ADDRESS] [PERS…" at bounding box center [564, 156] width 620 height 35
select select "271"
click at [254, 138] on select "- КТ, вул. Регенераторна, 4 КТ2, просп. [STREET_ADDRESS] [STREET_ADDRESS] [PERS…" at bounding box center [564, 156] width 620 height 35
select select
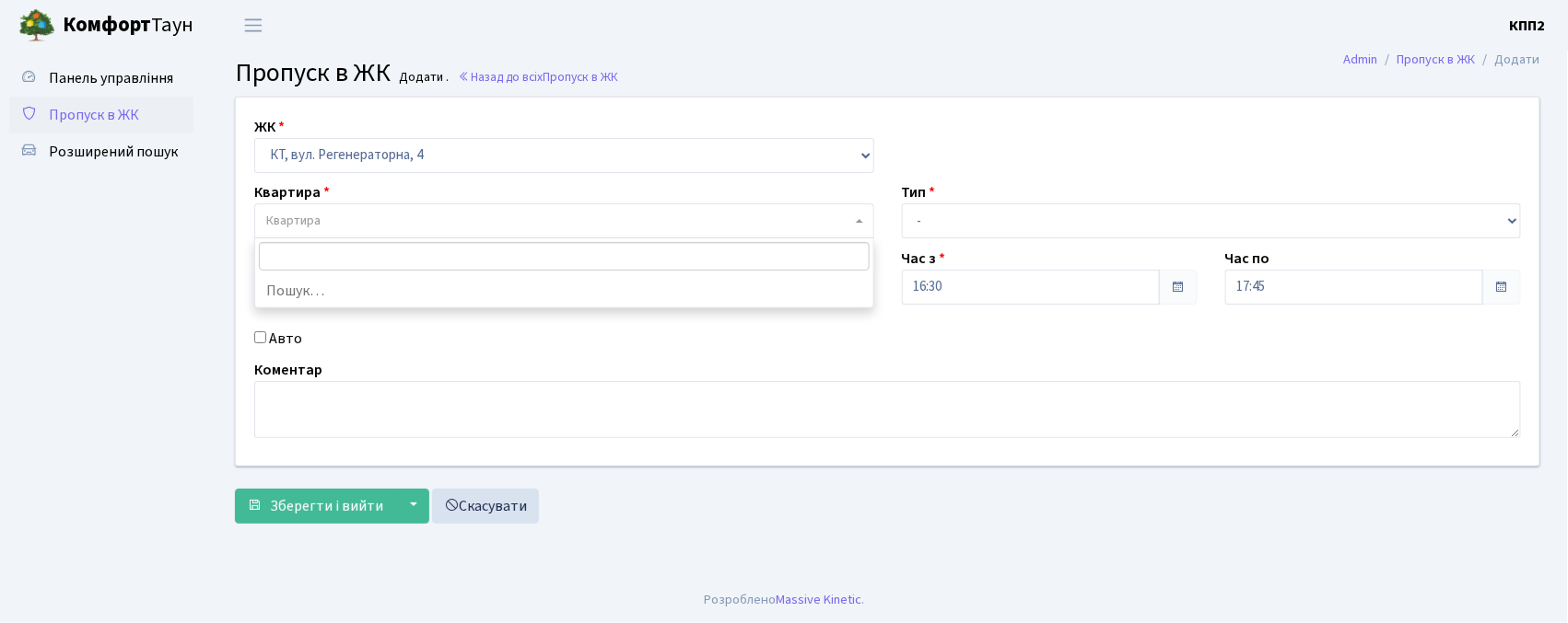
click at [377, 225] on span "Квартира" at bounding box center [558, 221] width 585 height 19
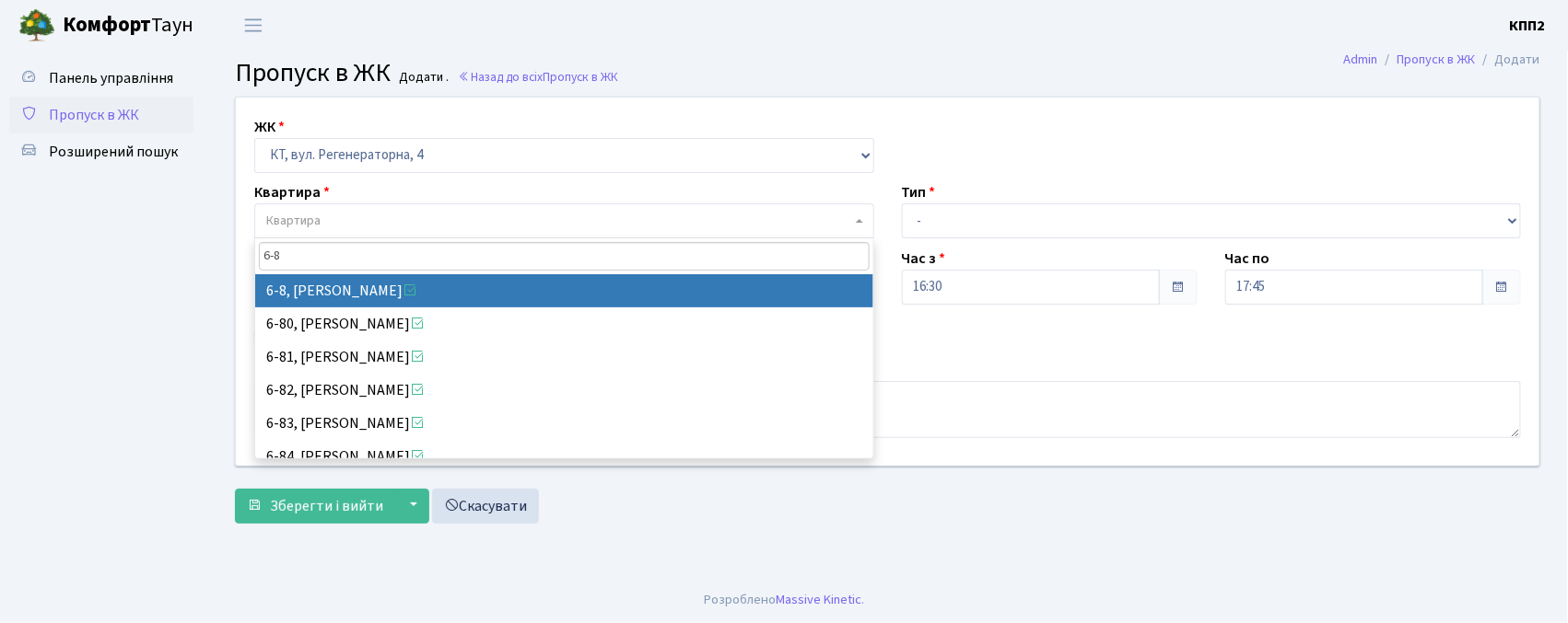
type input "6-8"
select select "5188"
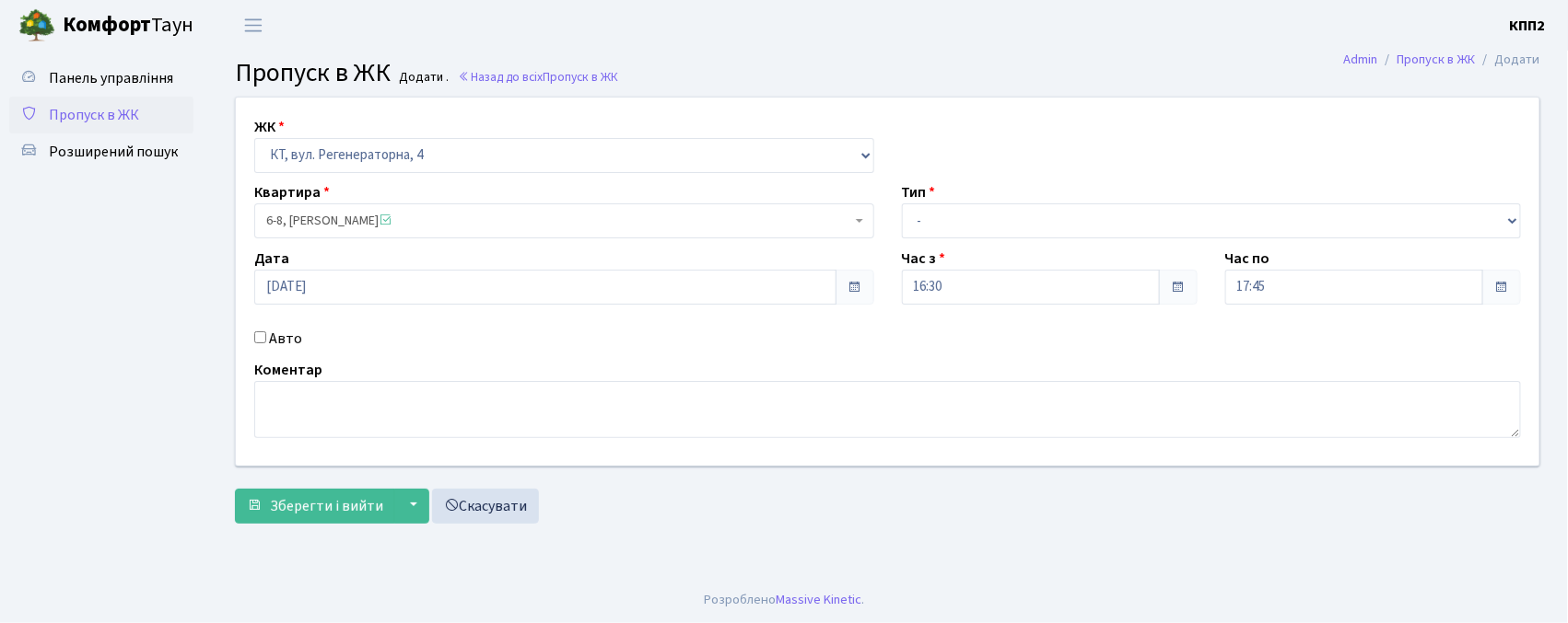
click at [959, 201] on div "Тип - Доставка Таксі Гості Сервіс" at bounding box center [1212, 210] width 648 height 57
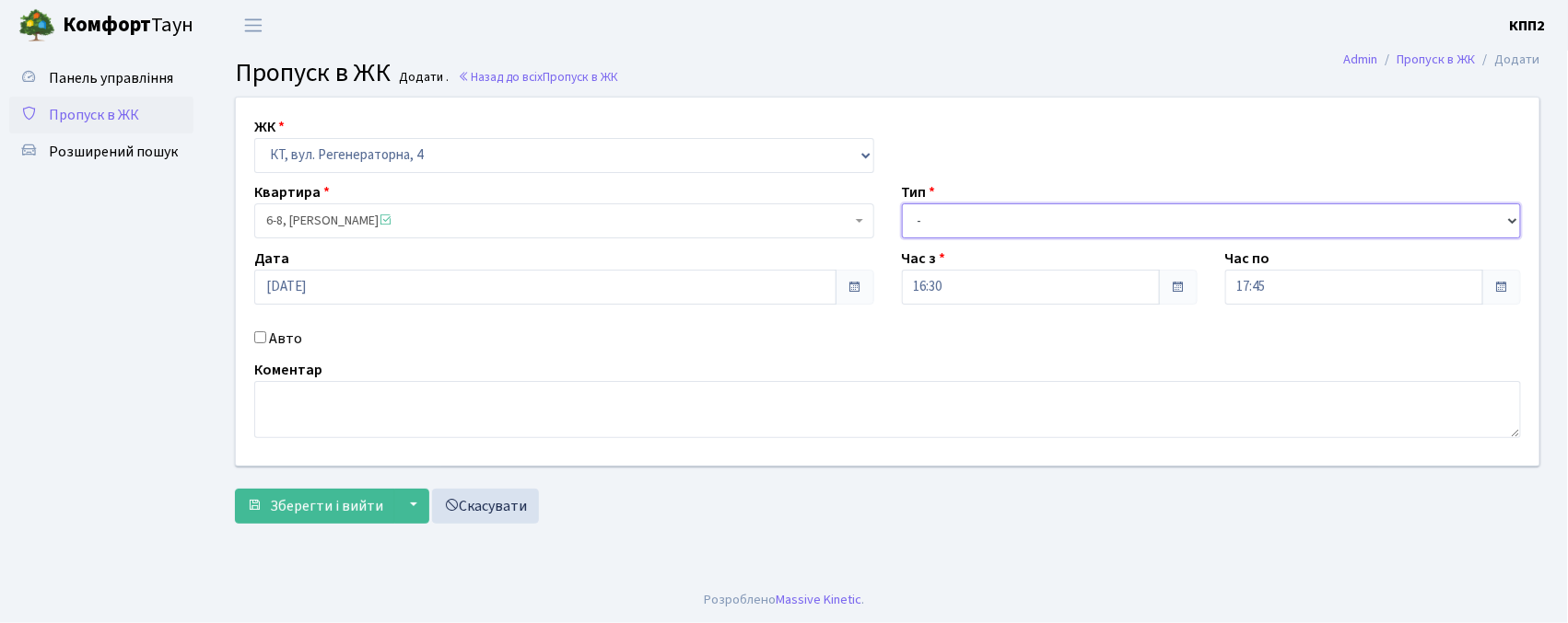
drag, startPoint x: 947, startPoint y: 227, endPoint x: 945, endPoint y: 238, distance: 11.2
click at [945, 232] on select "- Доставка Таксі Гості Сервіс" at bounding box center [1212, 221] width 620 height 35
select select "1"
click at [903, 203] on select "- Доставка Таксі Гості Сервіс" at bounding box center [1212, 221] width 620 height 35
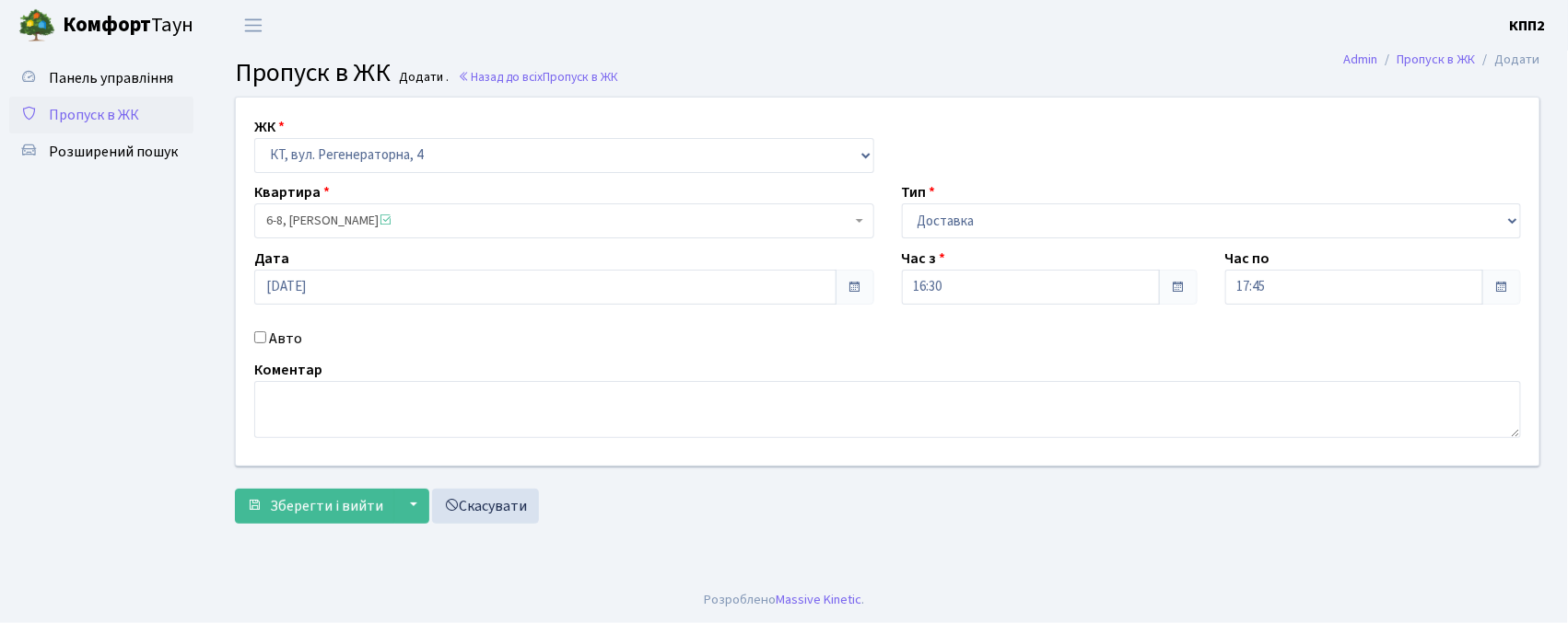
click at [299, 343] on label "Авто" at bounding box center [286, 339] width 34 height 22
click at [266, 343] on input "Авто" at bounding box center [259, 337] width 12 height 12
checkbox input "true"
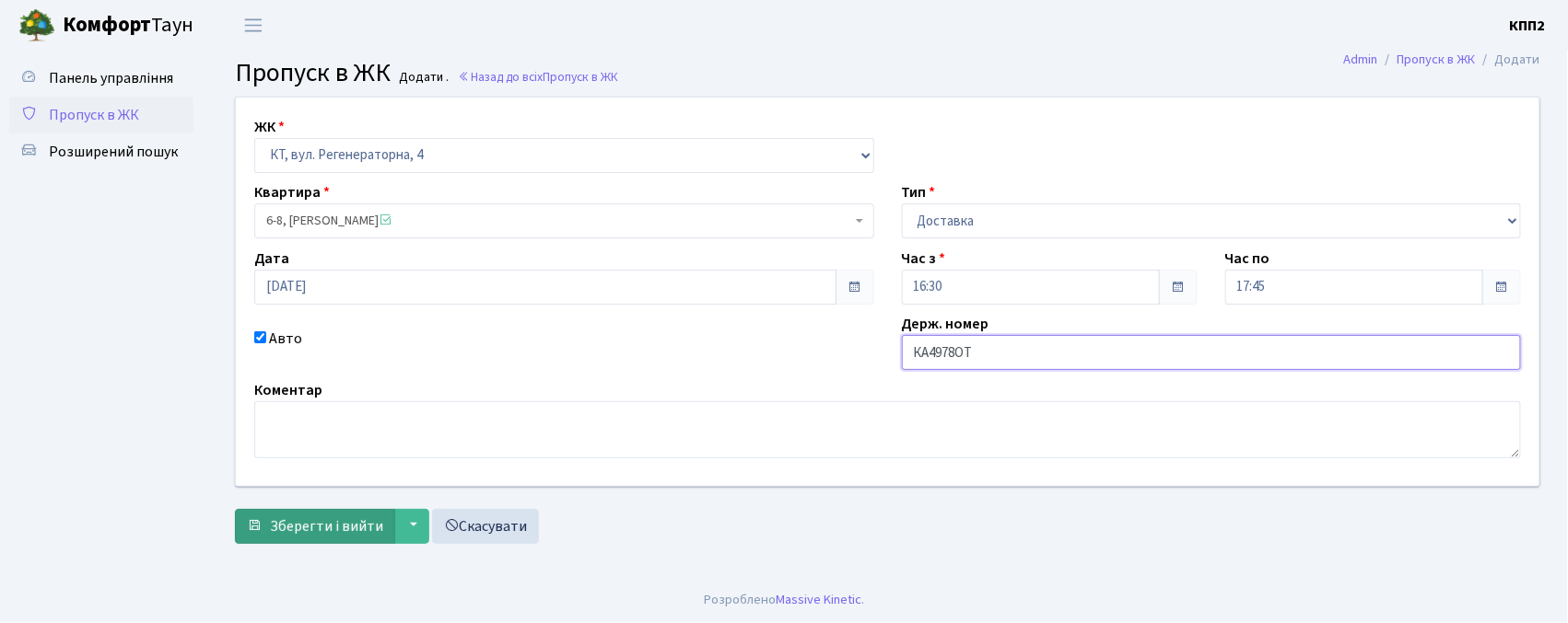
type input "КА4978ОТ"
click at [289, 510] on button "Зберегти і вийти" at bounding box center [315, 527] width 161 height 35
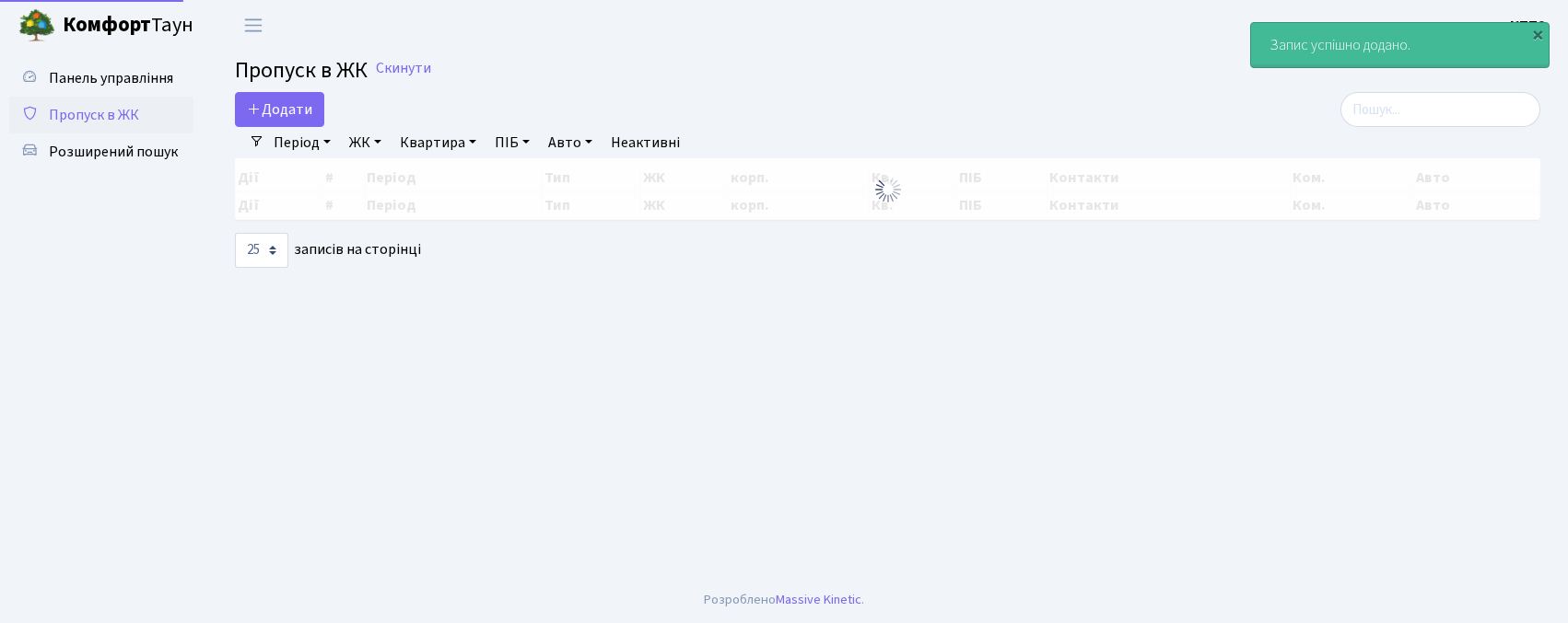
select select "25"
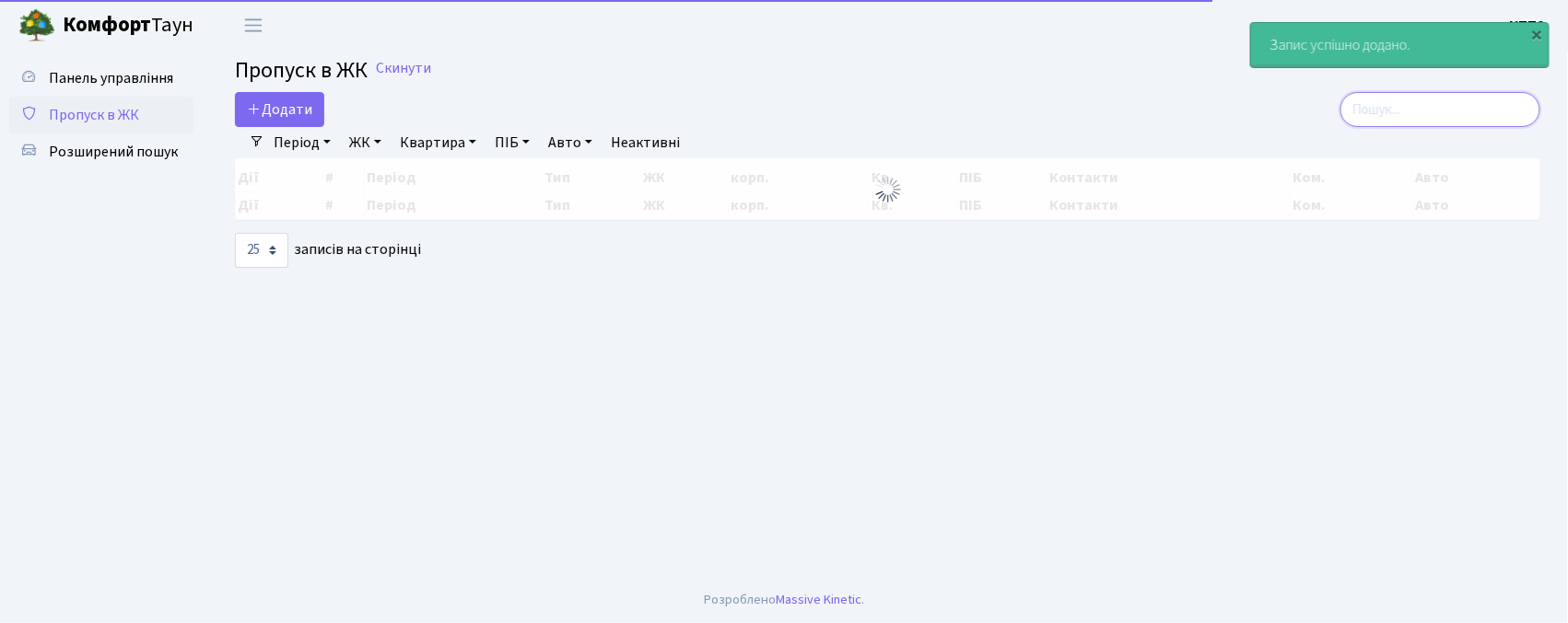
click at [1453, 108] on input "search" at bounding box center [1441, 110] width 200 height 35
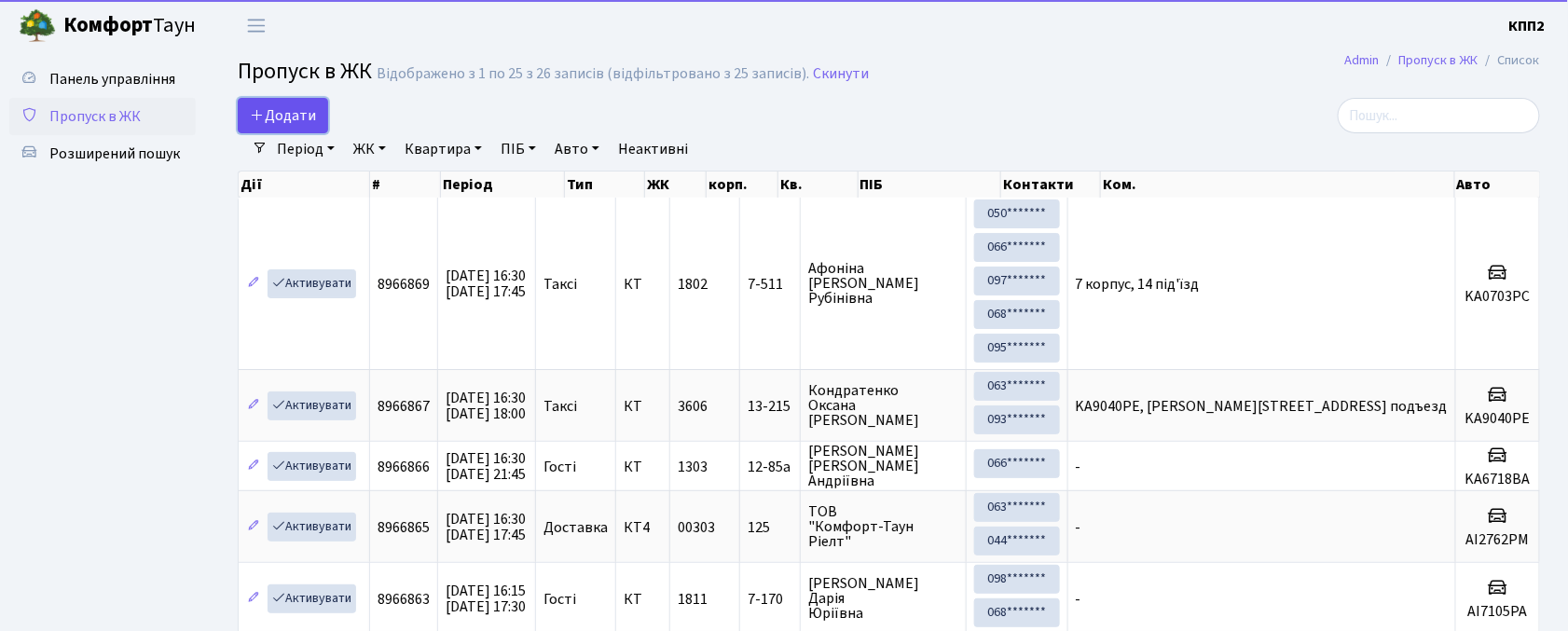
click at [291, 111] on span "Додати" at bounding box center [283, 116] width 66 height 21
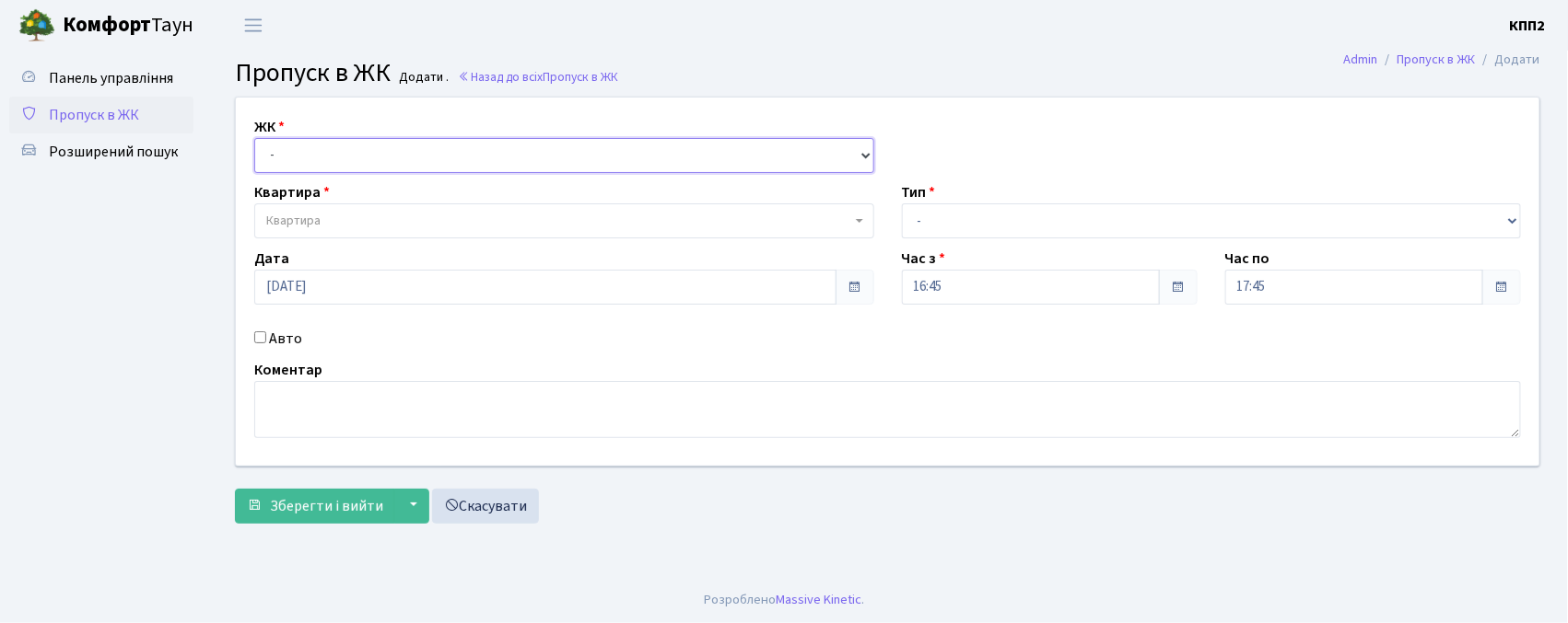
click at [311, 159] on select "- КТ, вул. Регенераторна, 4 КТ2, просп. [STREET_ADDRESS] [STREET_ADDRESS] [PERS…" at bounding box center [564, 156] width 620 height 35
select select "271"
click at [254, 138] on select "- КТ, вул. Регенераторна, 4 КТ2, просп. [STREET_ADDRESS] [STREET_ADDRESS] [PERS…" at bounding box center [564, 156] width 620 height 35
select select
drag, startPoint x: 358, startPoint y: 223, endPoint x: 347, endPoint y: 210, distance: 17.0
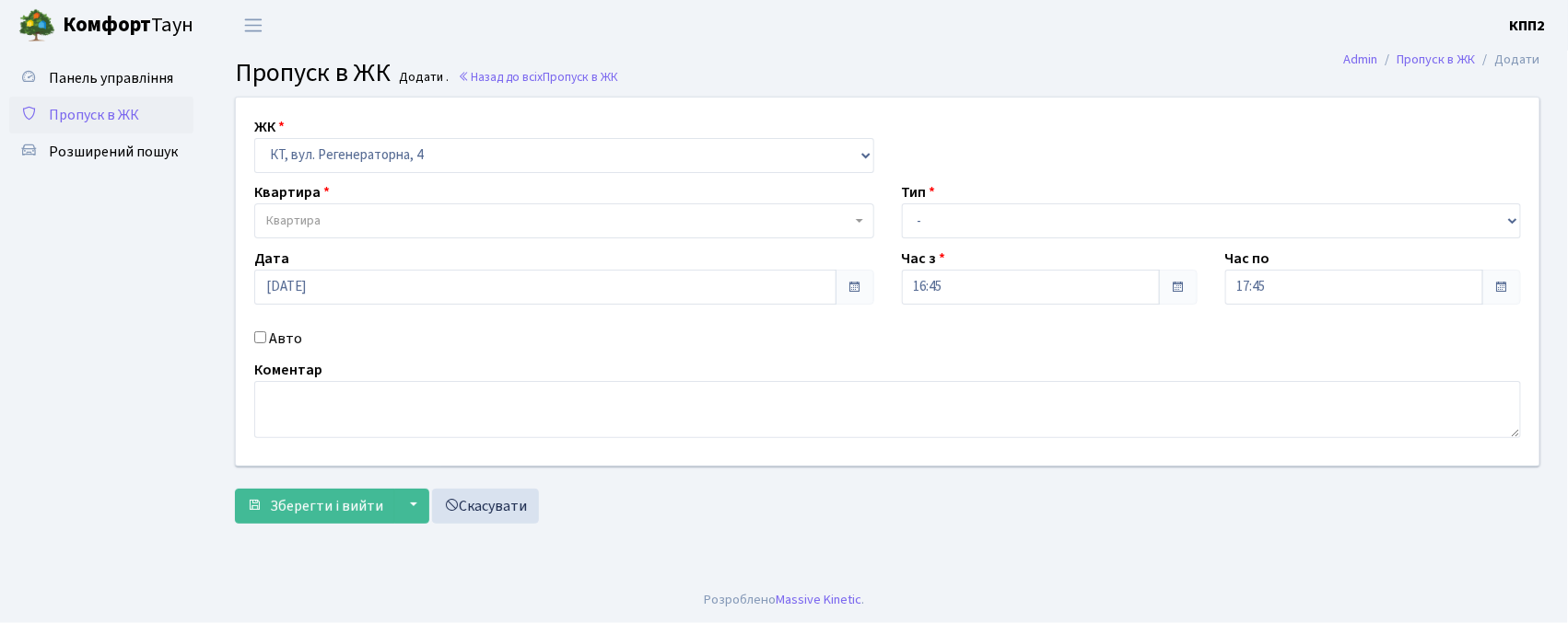
click at [357, 223] on span "Квартира" at bounding box center [558, 221] width 585 height 19
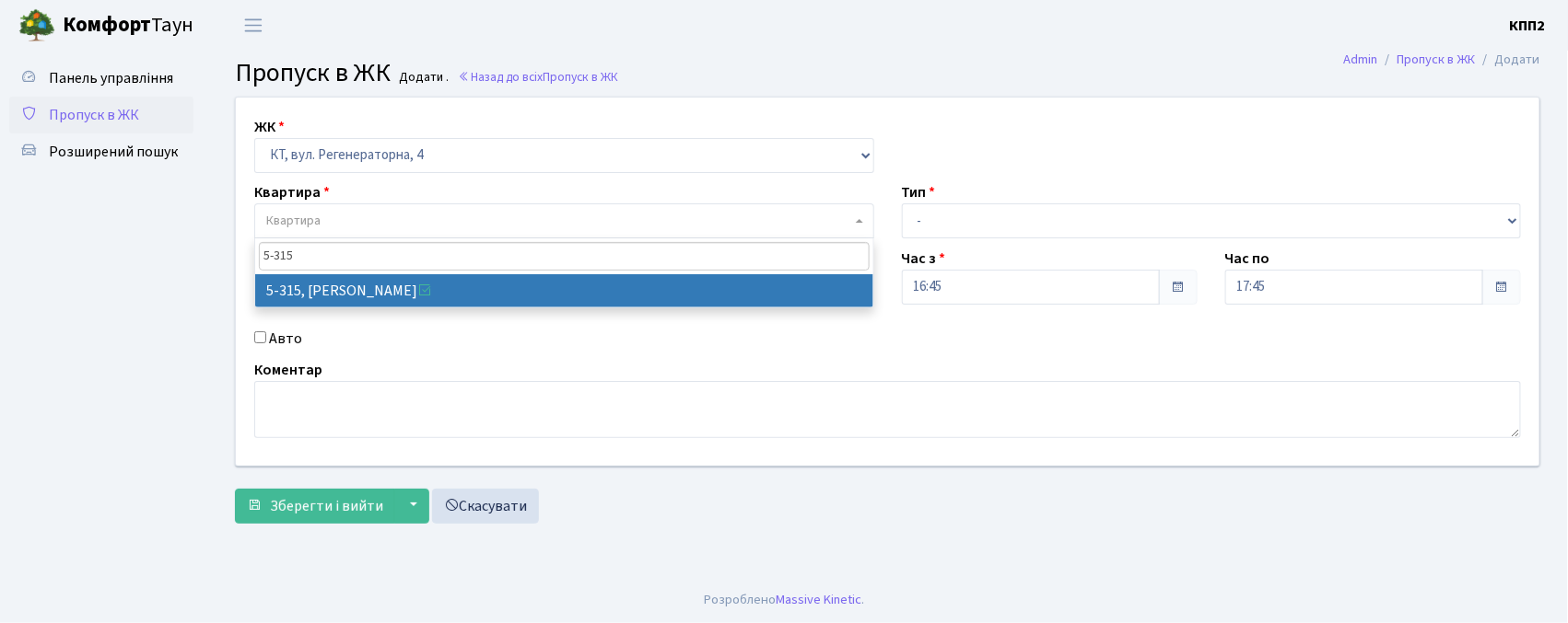
type input "5-315"
select select "2238"
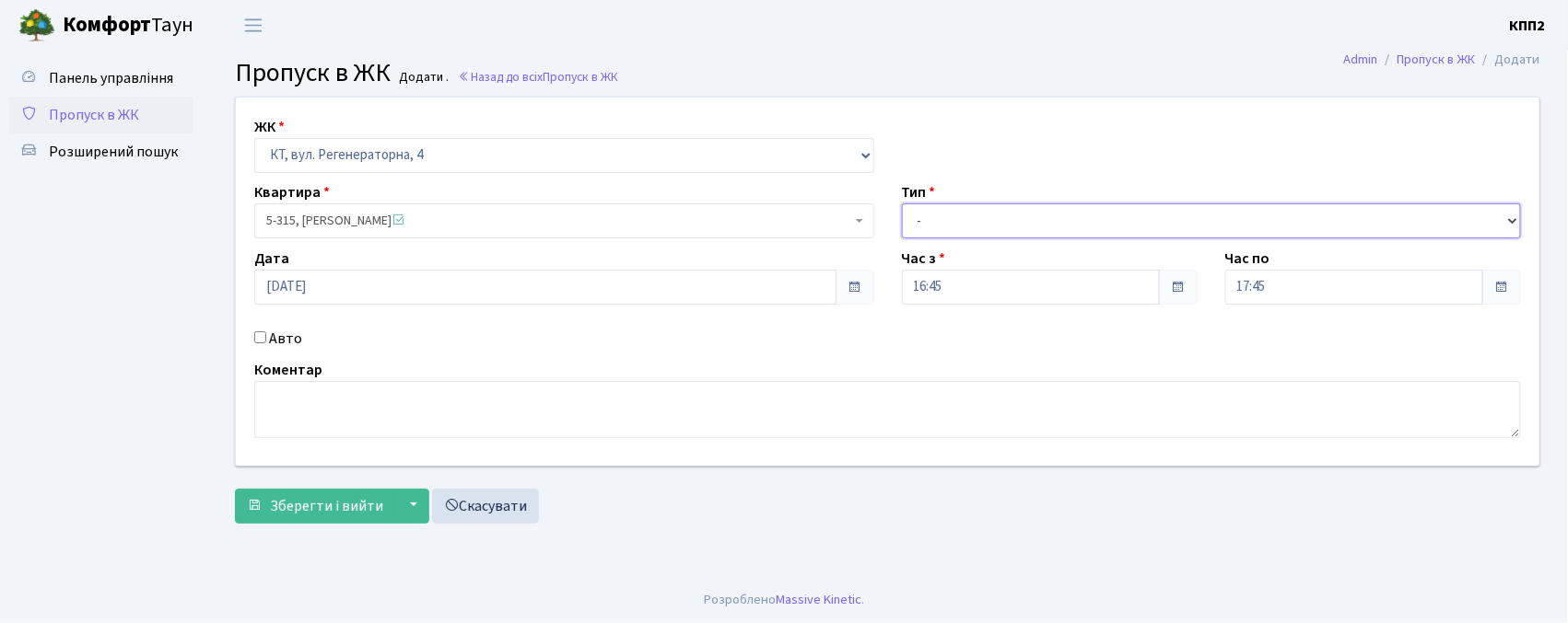
click at [944, 229] on select "- Доставка Таксі Гості Сервіс" at bounding box center [1212, 221] width 620 height 35
select select "1"
click at [903, 203] on select "- Доставка Таксі Гості Сервіс" at bounding box center [1212, 221] width 620 height 35
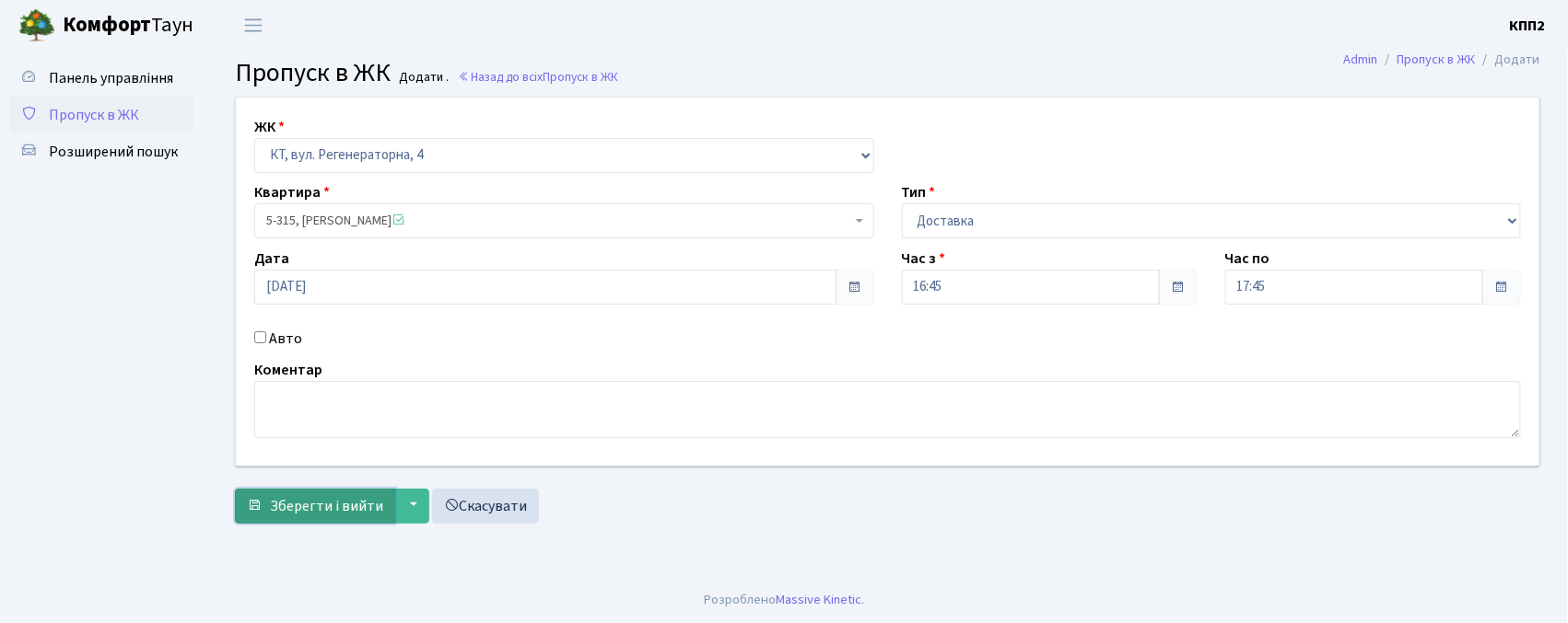
click at [363, 499] on span "Зберегти і вийти" at bounding box center [326, 506] width 113 height 21
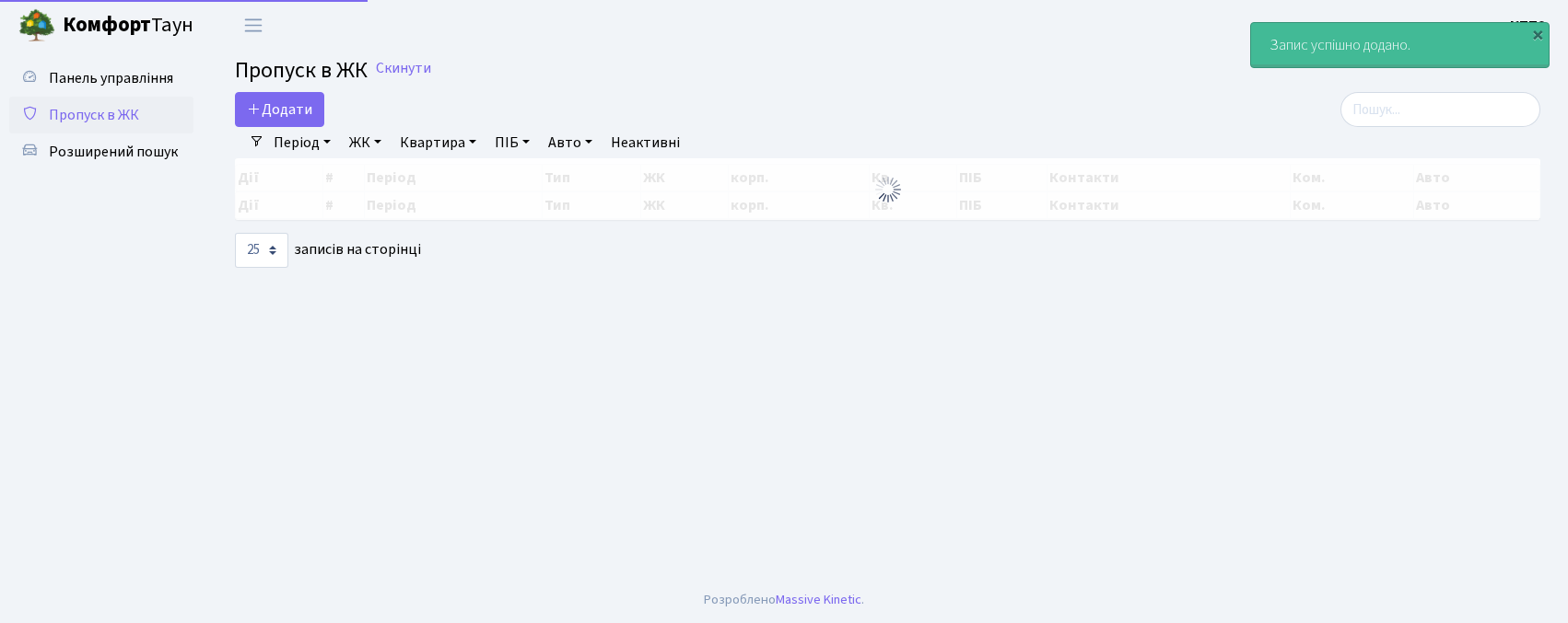
select select "25"
click at [1478, 119] on input "search" at bounding box center [1441, 110] width 200 height 35
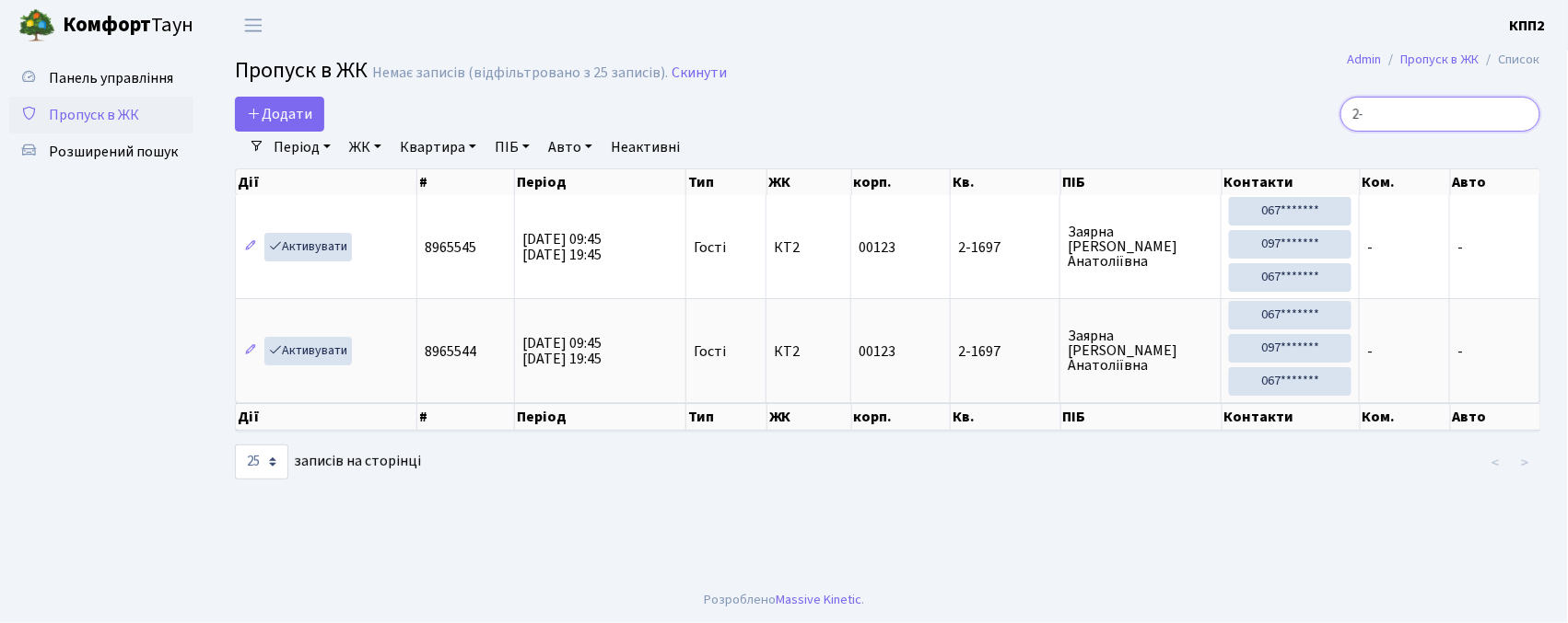
type input "2"
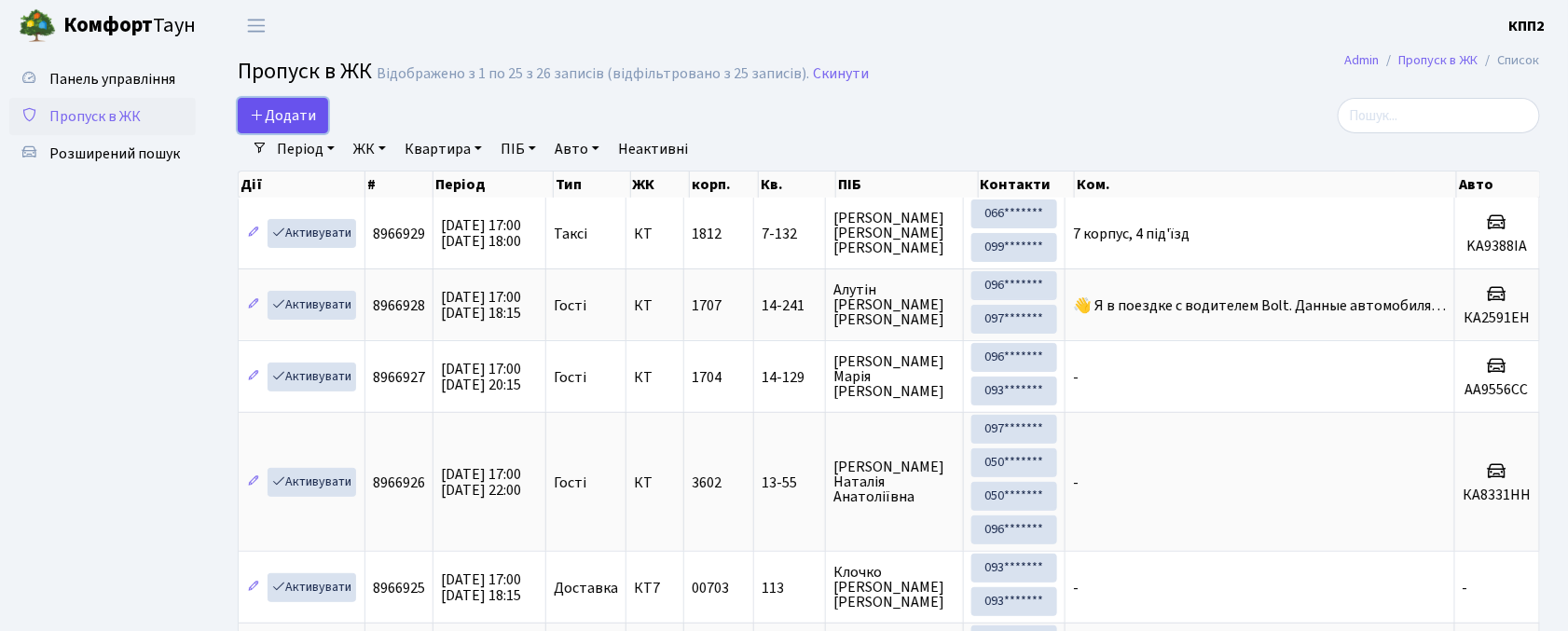
drag, startPoint x: 254, startPoint y: 109, endPoint x: 300, endPoint y: 131, distance: 51.0
click at [254, 109] on icon at bounding box center [258, 115] width 15 height 15
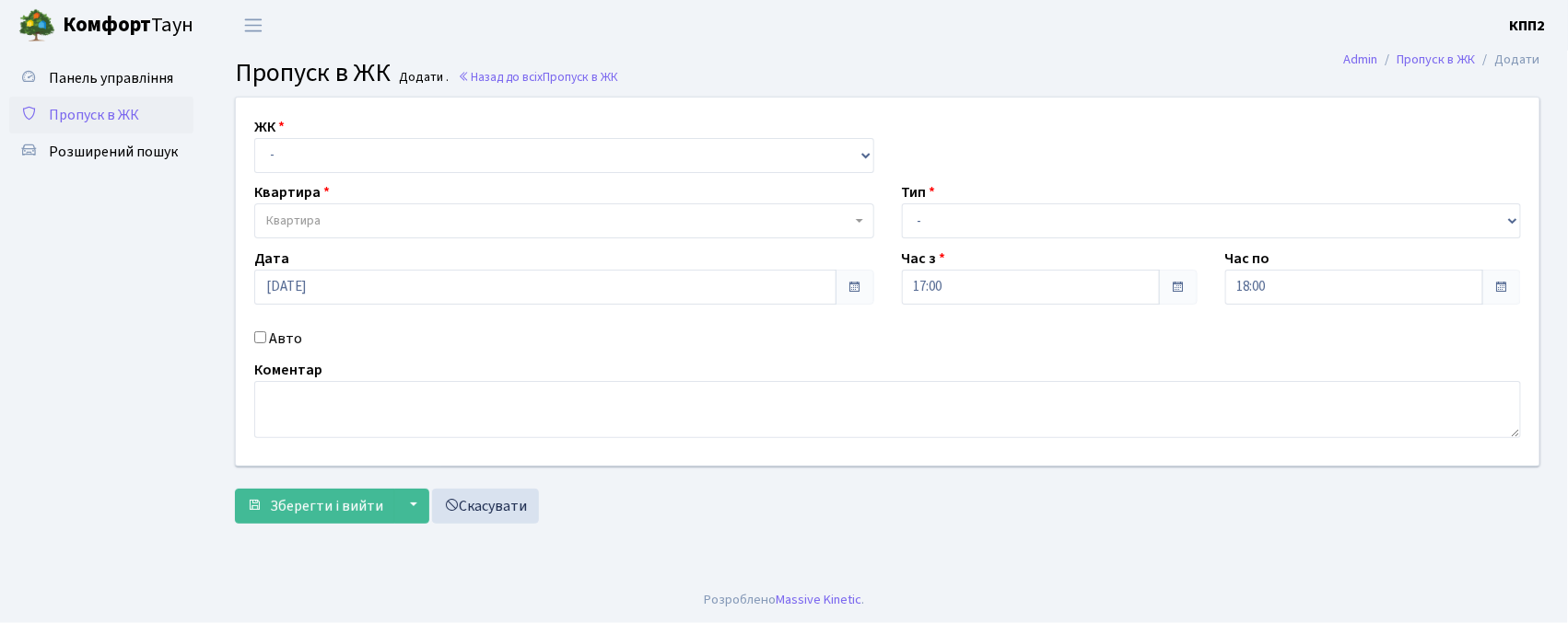
select select "271"
click at [254, 138] on select "- КТ, вул. Регенераторна, 4 КТ2, просп. [STREET_ADDRESS] [STREET_ADDRESS] [PERS…" at bounding box center [564, 156] width 620 height 35
select select
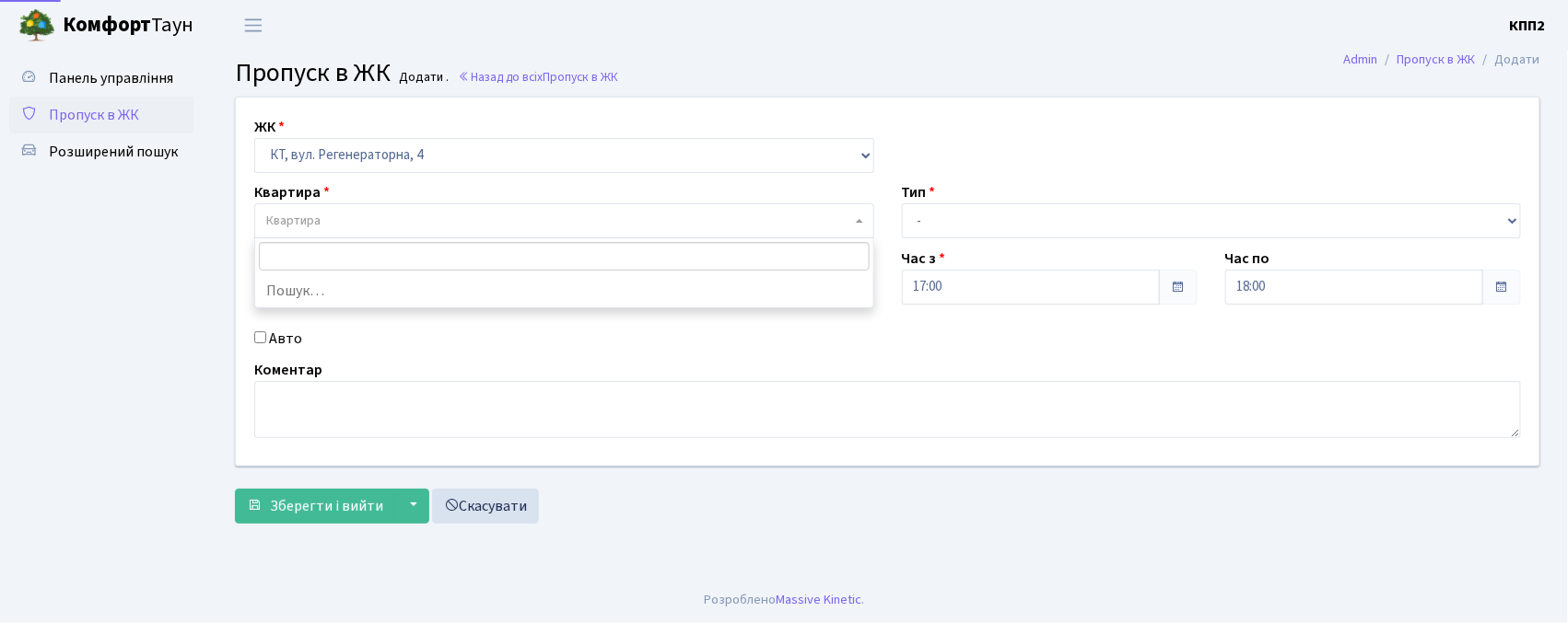
click at [348, 227] on span "Квартира" at bounding box center [558, 221] width 585 height 19
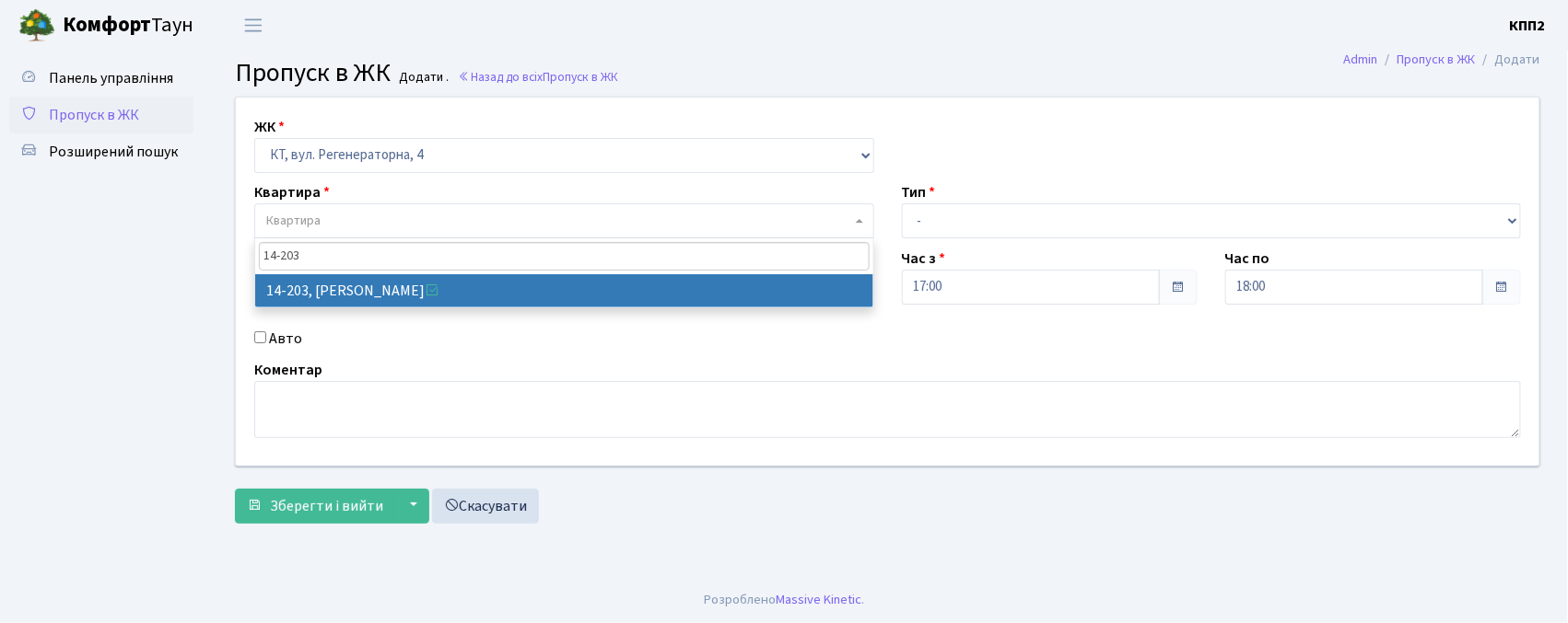
type input "14-203"
select select "7580"
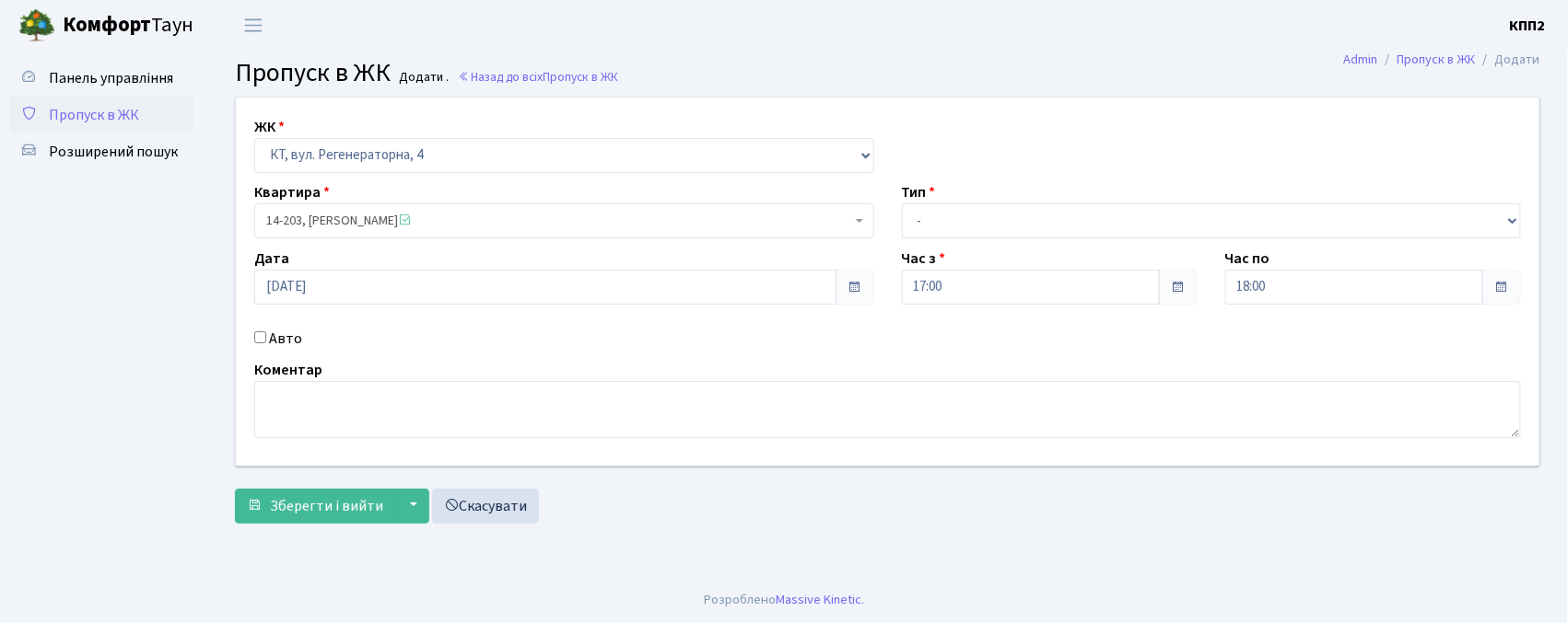
click at [265, 344] on div "Авто" at bounding box center [565, 339] width 648 height 22
click at [269, 339] on label "Авто" at bounding box center [286, 339] width 34 height 22
click at [266, 339] on input "Авто" at bounding box center [259, 337] width 12 height 12
checkbox input "true"
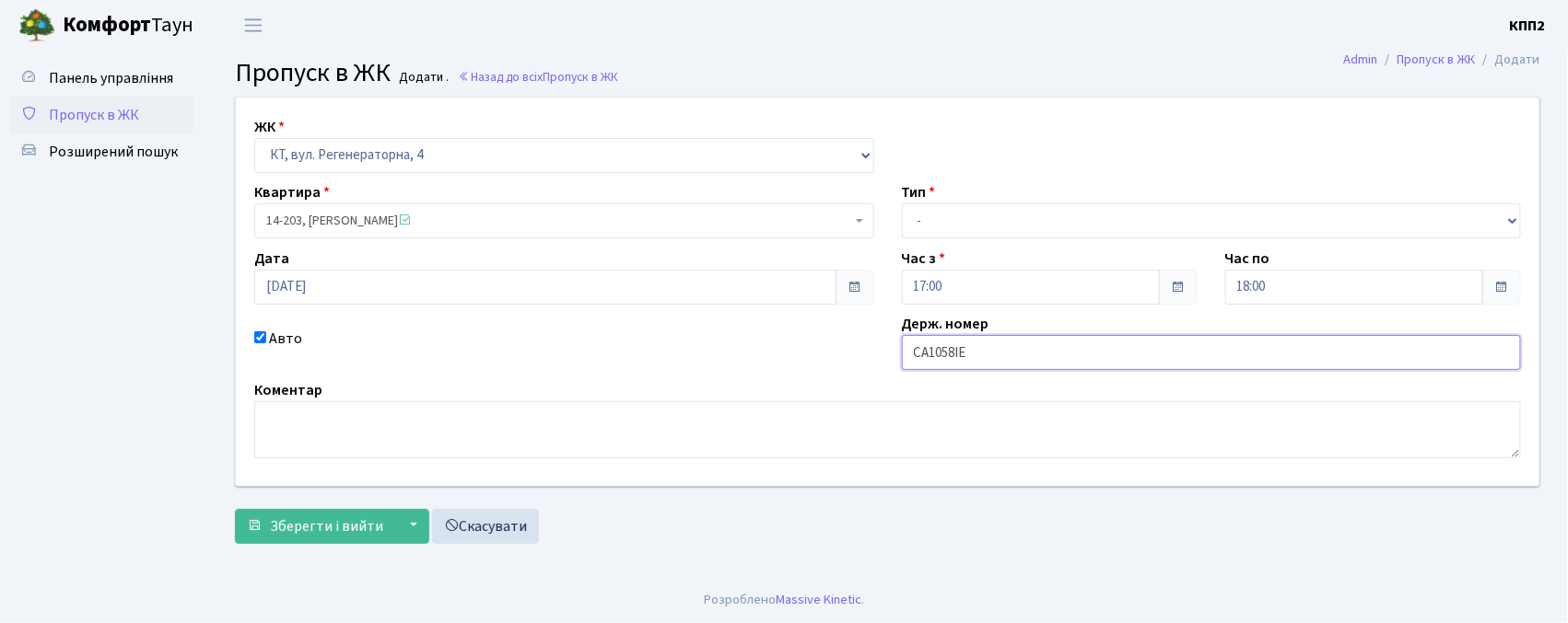
type input "СА1058ІЕ"
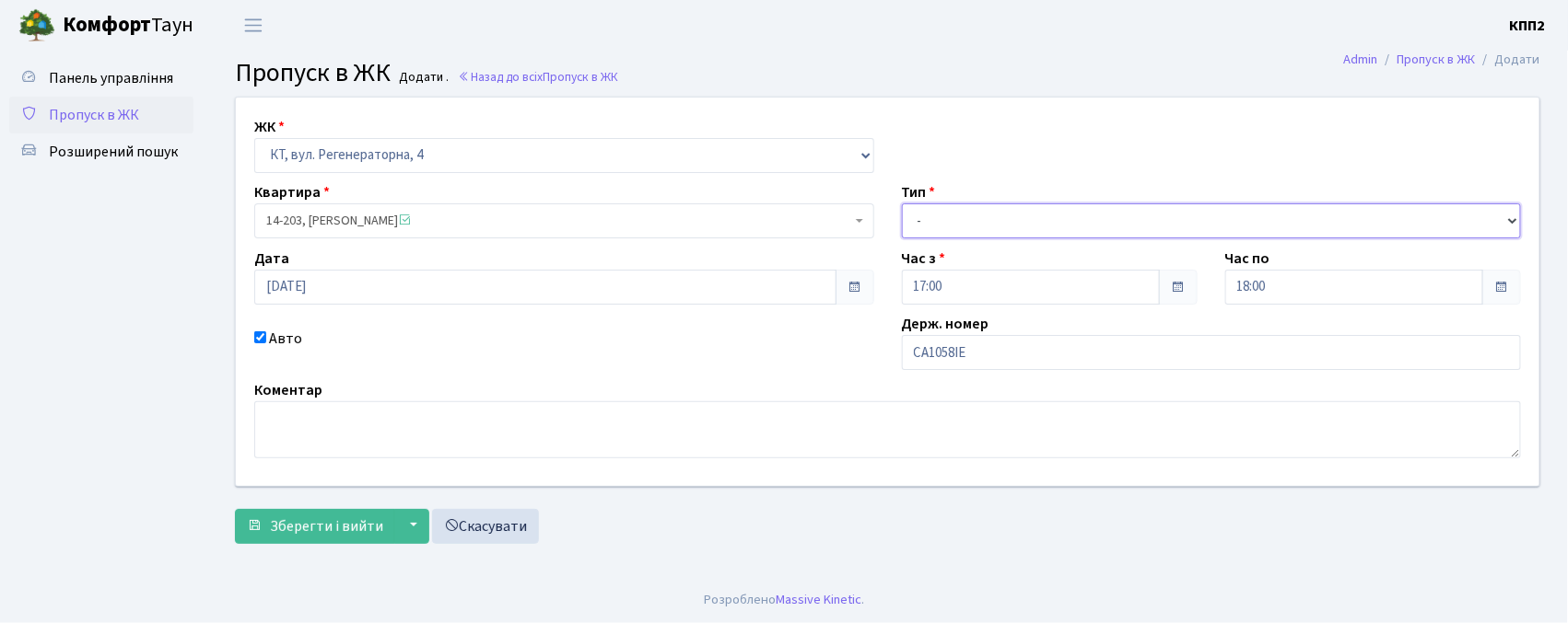
click at [1010, 229] on select "- Доставка Таксі Гості Сервіс" at bounding box center [1212, 221] width 620 height 35
select select "3"
click at [903, 203] on select "- Доставка Таксі Гості Сервіс" at bounding box center [1212, 221] width 620 height 35
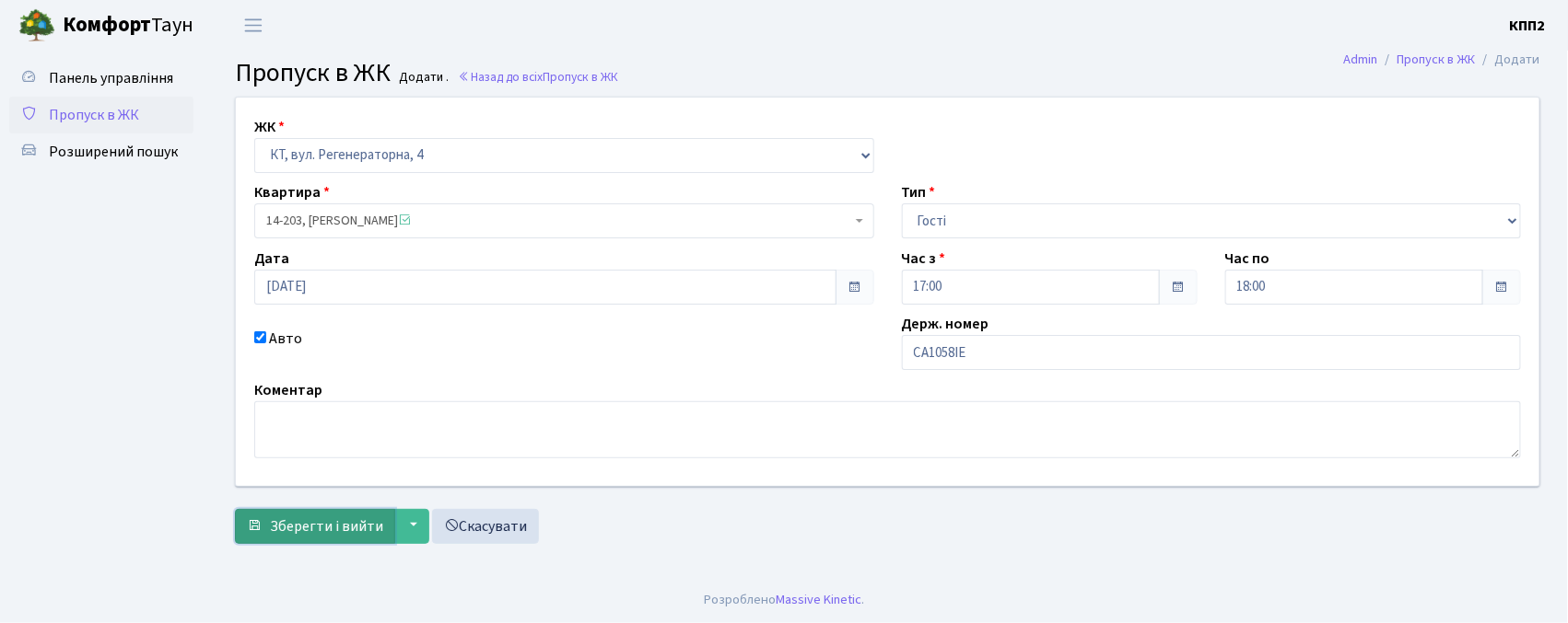
click at [343, 534] on span "Зберегти і вийти" at bounding box center [326, 527] width 113 height 21
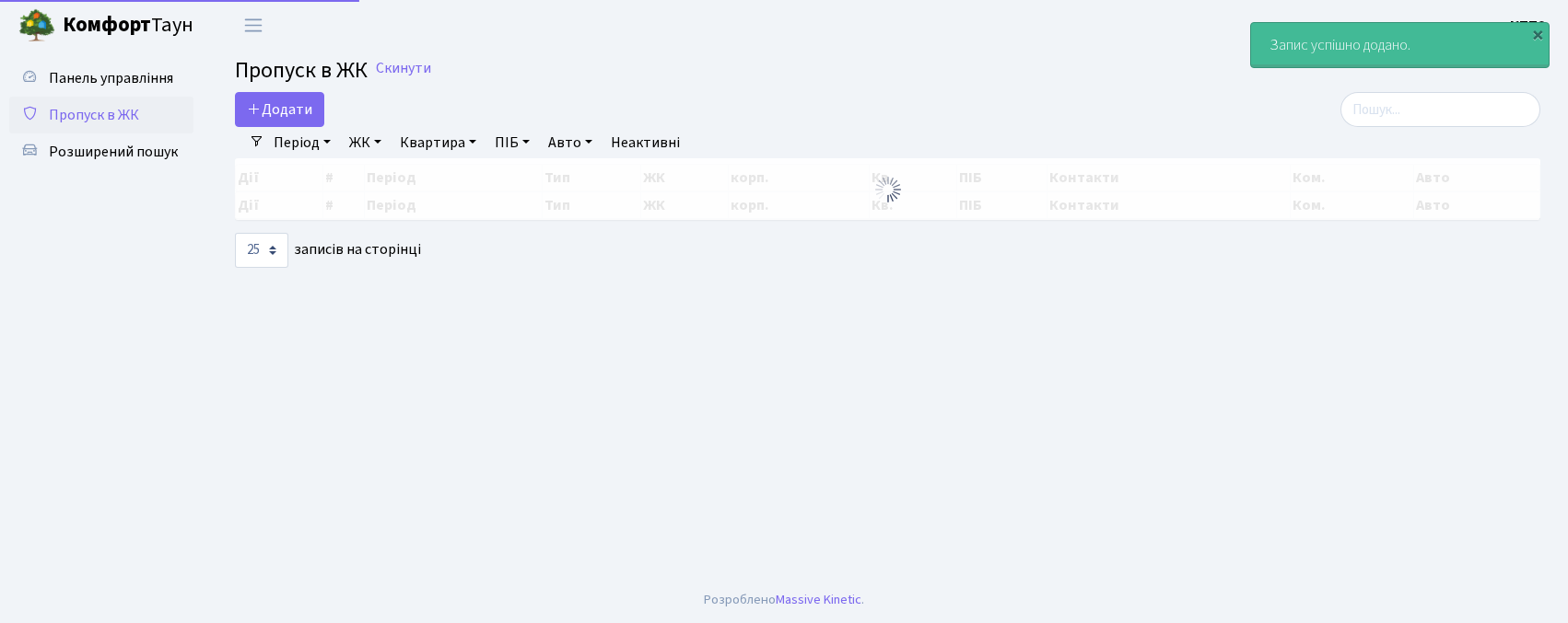
select select "25"
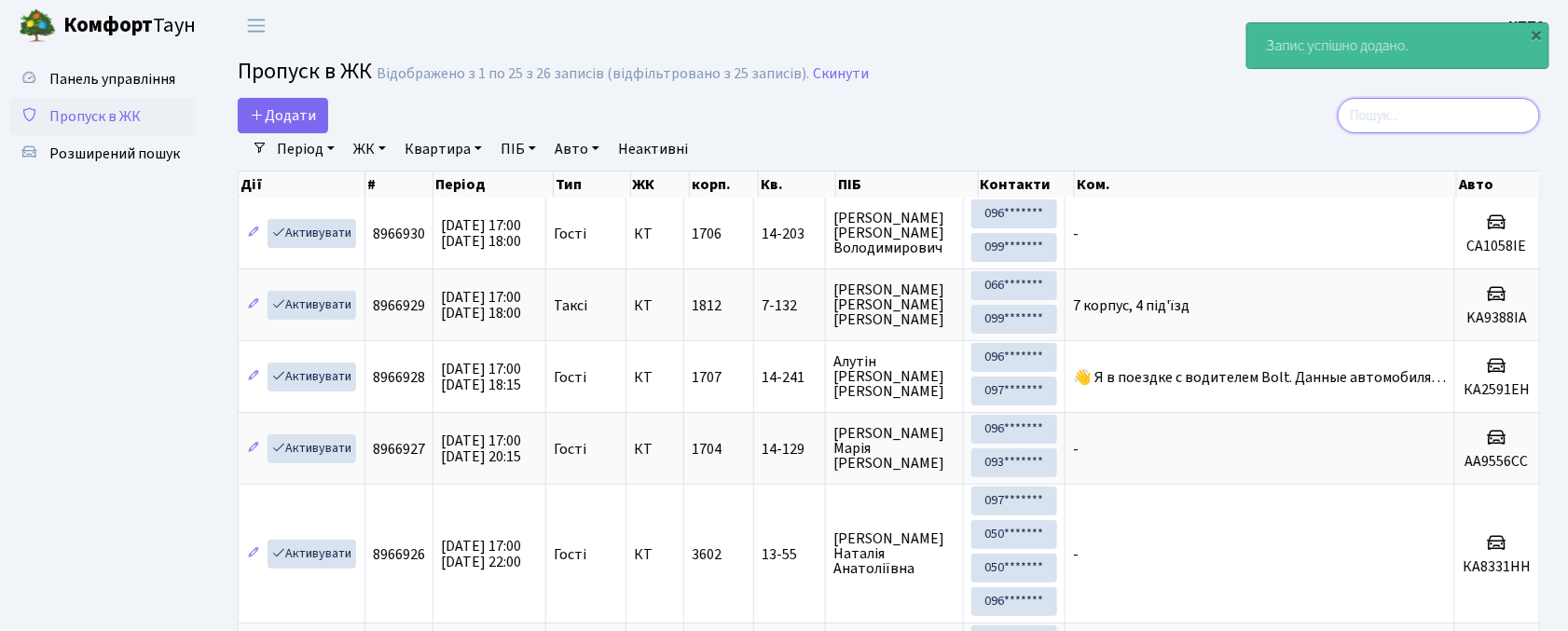
click at [1459, 128] on input "search" at bounding box center [1439, 116] width 202 height 36
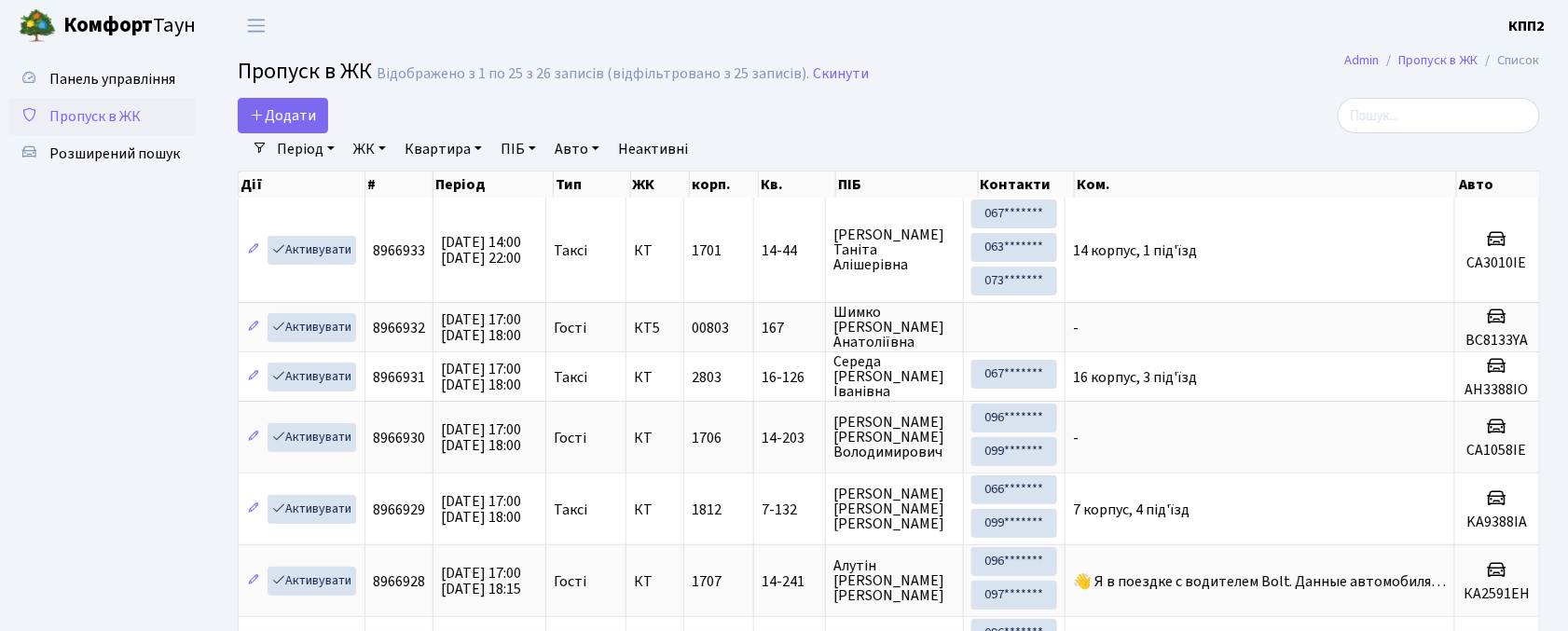
click at [330, 121] on div "Додати" at bounding box center [666, 116] width 858 height 36
click at [319, 120] on link "Додати" at bounding box center [283, 116] width 91 height 36
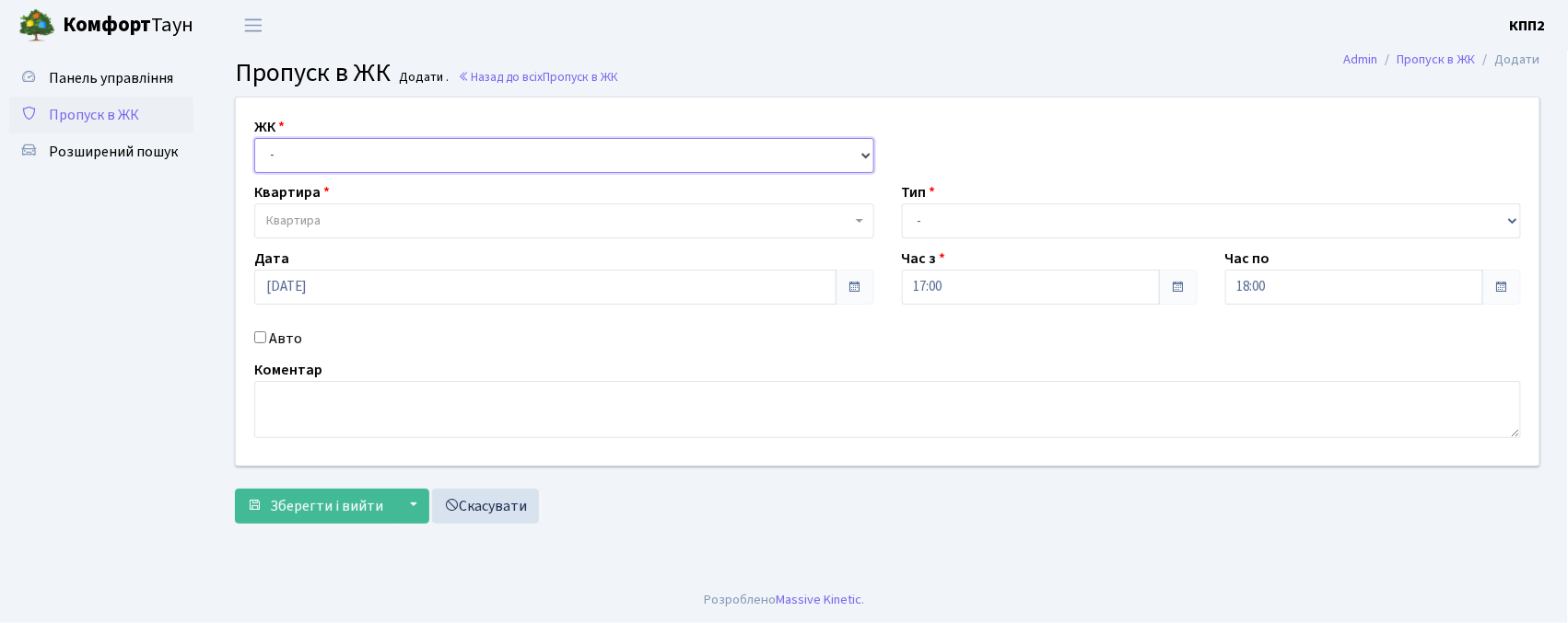
drag, startPoint x: 0, startPoint y: 0, endPoint x: 335, endPoint y: 157, distance: 370.0
click at [335, 157] on select "- КТ, вул. Регенераторна, 4 КТ2, просп. [STREET_ADDRESS] [STREET_ADDRESS] [PERS…" at bounding box center [564, 156] width 620 height 35
select select "271"
click at [254, 138] on select "- КТ, вул. Регенераторна, 4 КТ2, просп. [STREET_ADDRESS] [STREET_ADDRESS] [PERS…" at bounding box center [564, 156] width 620 height 35
select select
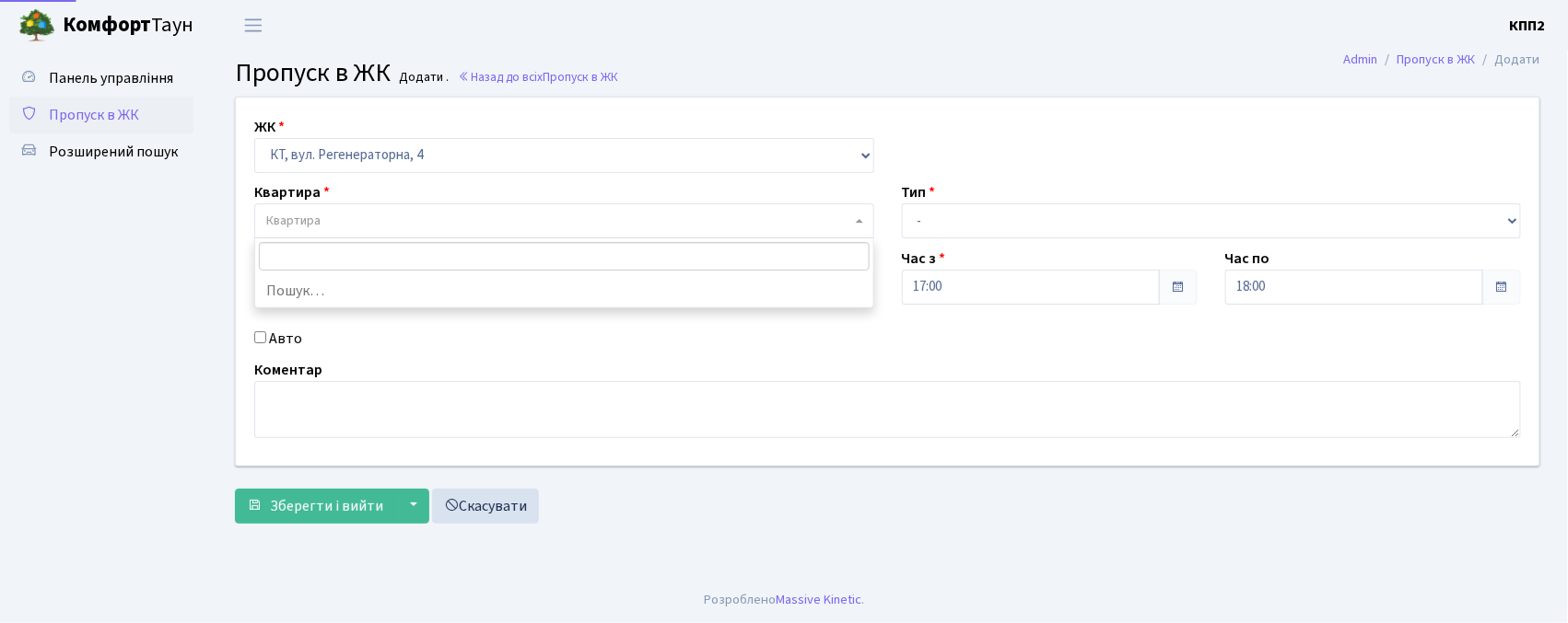
click at [314, 218] on span "Квартира" at bounding box center [293, 221] width 54 height 19
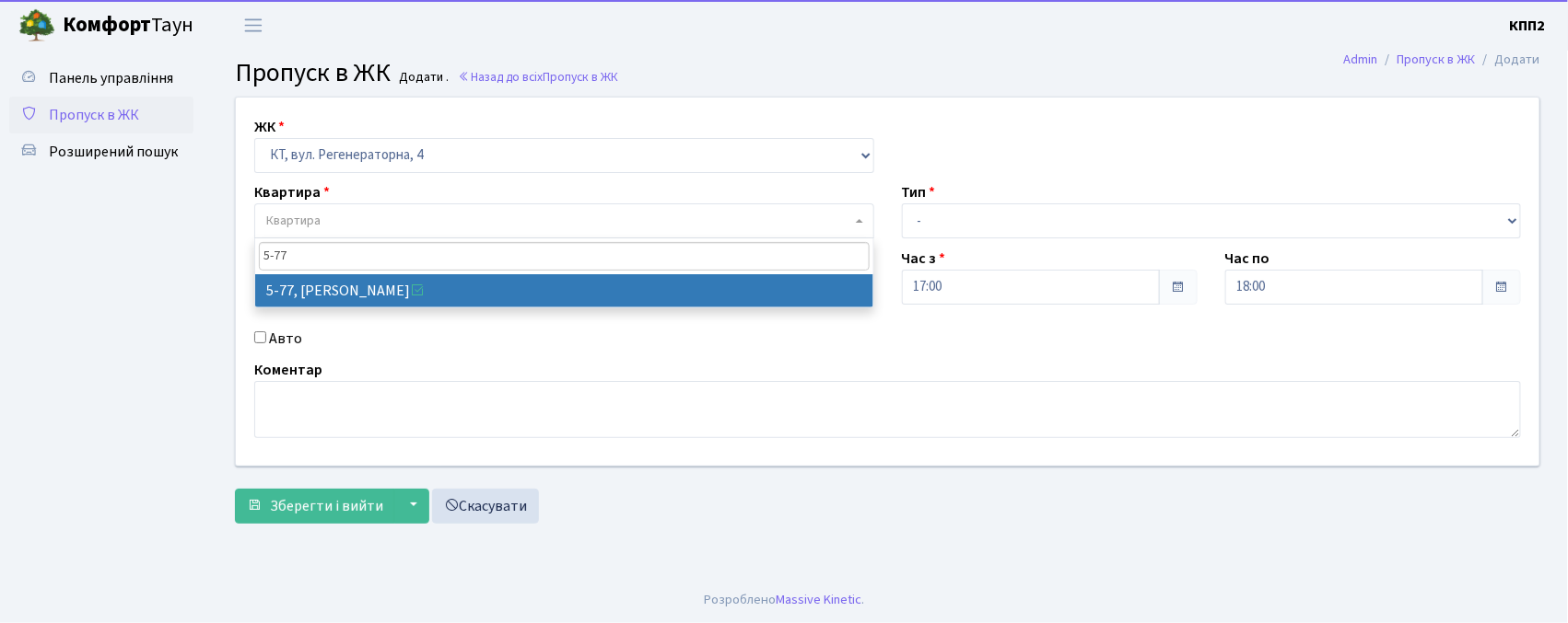
type input "5-77"
select select "2487"
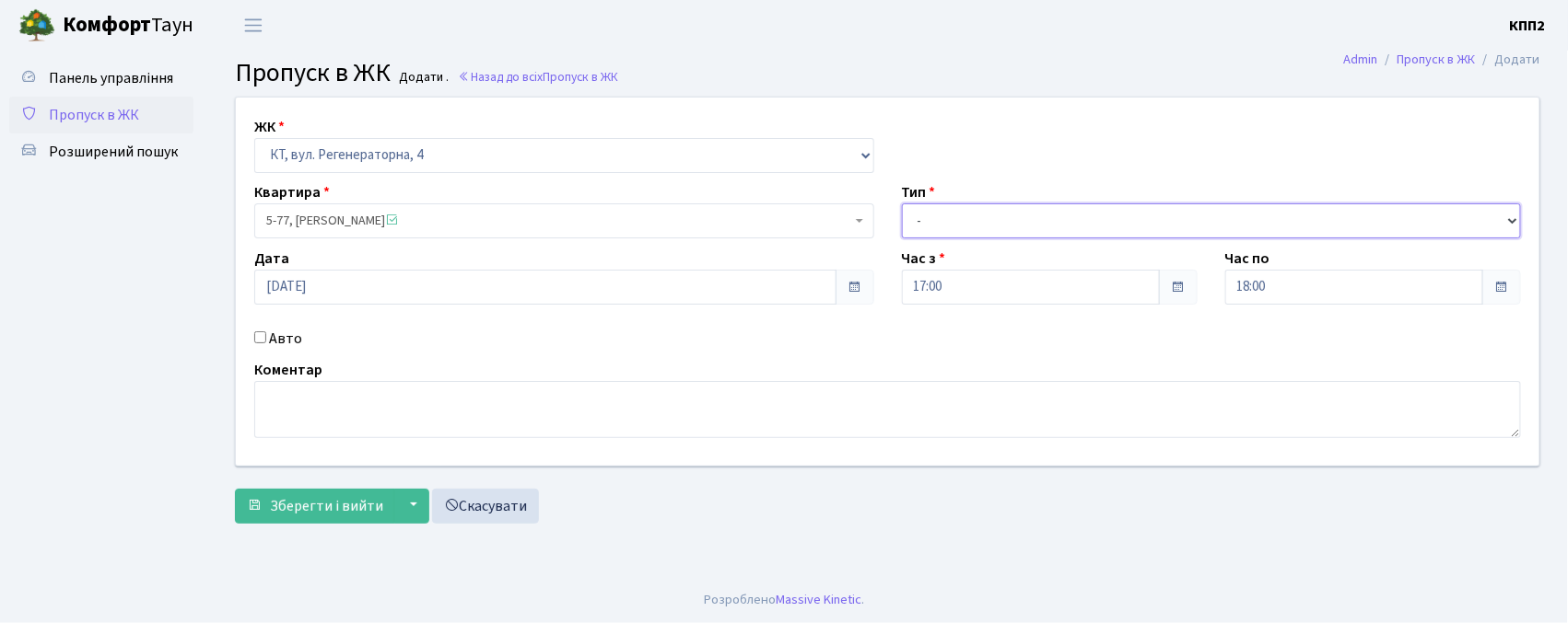
drag, startPoint x: 1045, startPoint y: 218, endPoint x: 1043, endPoint y: 232, distance: 14.1
click at [1045, 218] on select "- Доставка Таксі Гості Сервіс" at bounding box center [1212, 221] width 620 height 35
select select "2"
click at [903, 203] on select "- Доставка Таксі Гості Сервіс" at bounding box center [1212, 221] width 620 height 35
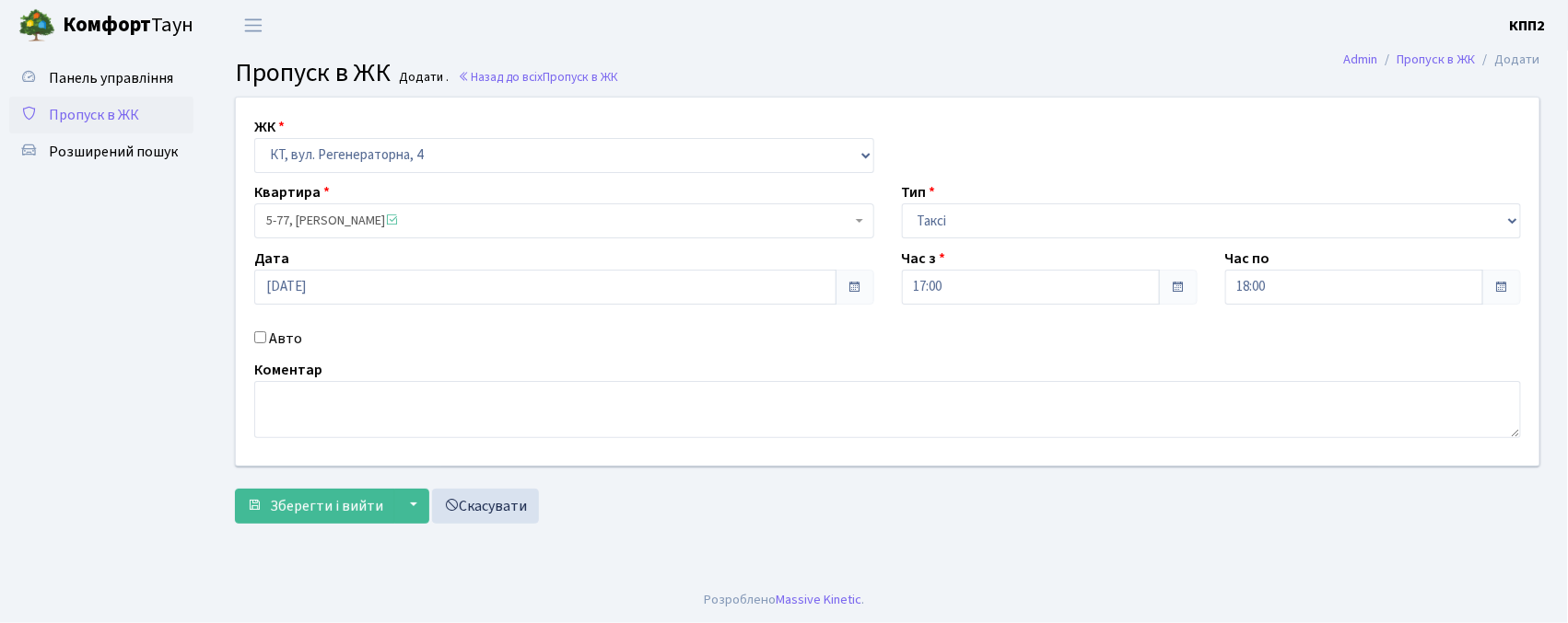
click at [273, 337] on label "Авто" at bounding box center [286, 339] width 34 height 22
click at [266, 337] on input "Авто" at bounding box center [259, 337] width 12 height 12
checkbox input "true"
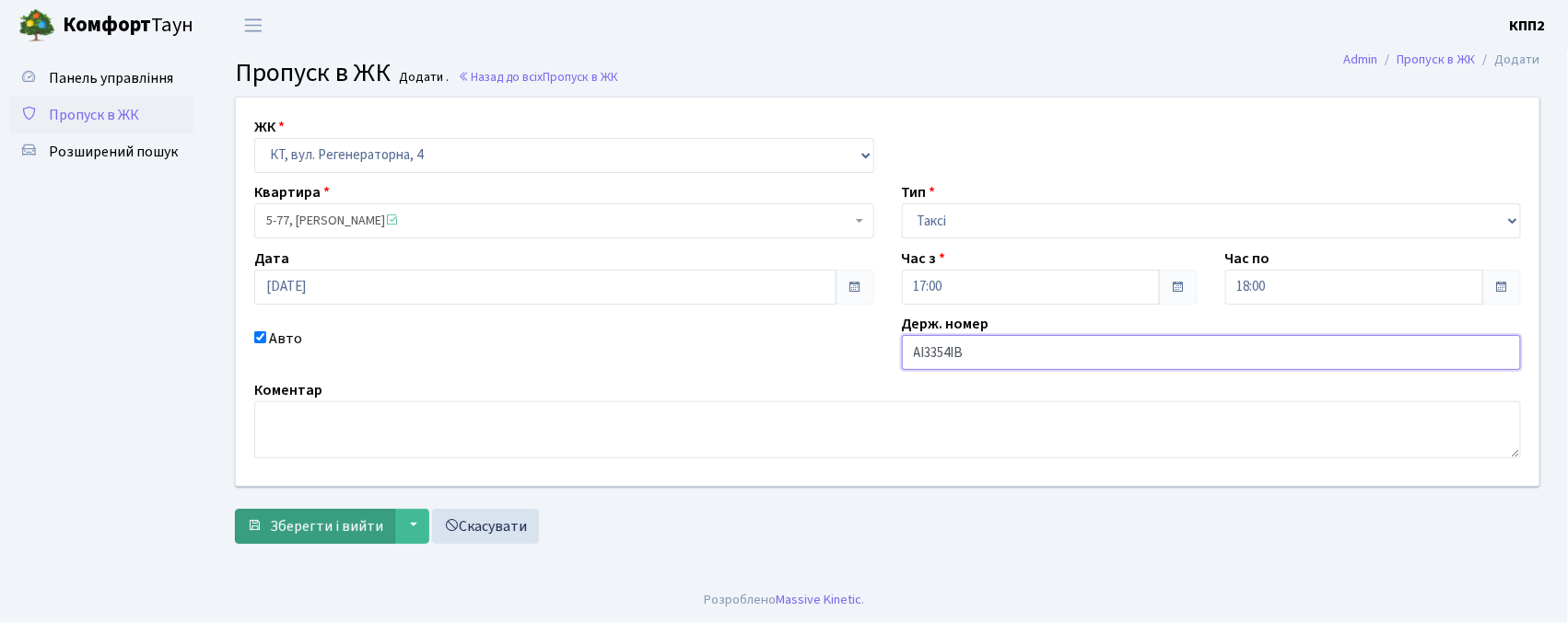
type input "АІ3354ІВ"
click at [285, 521] on span "Зберегти і вийти" at bounding box center [326, 527] width 113 height 21
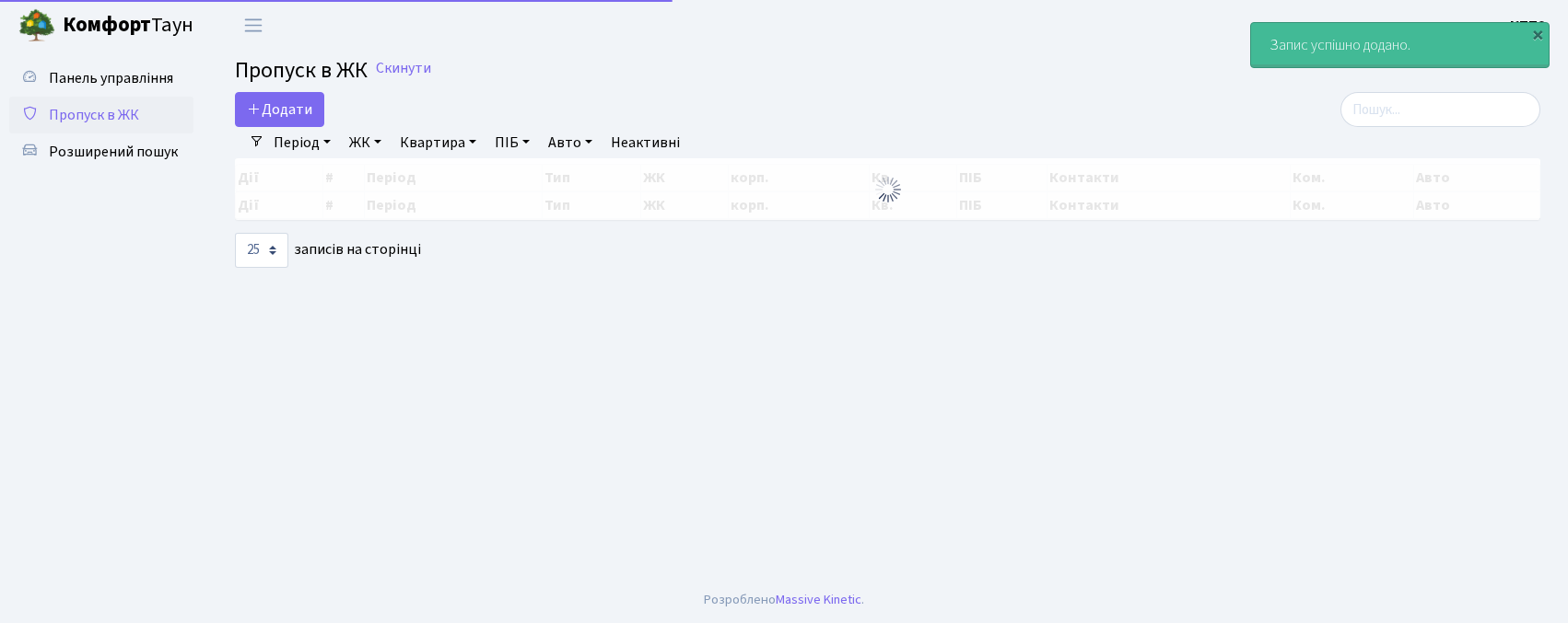
select select "25"
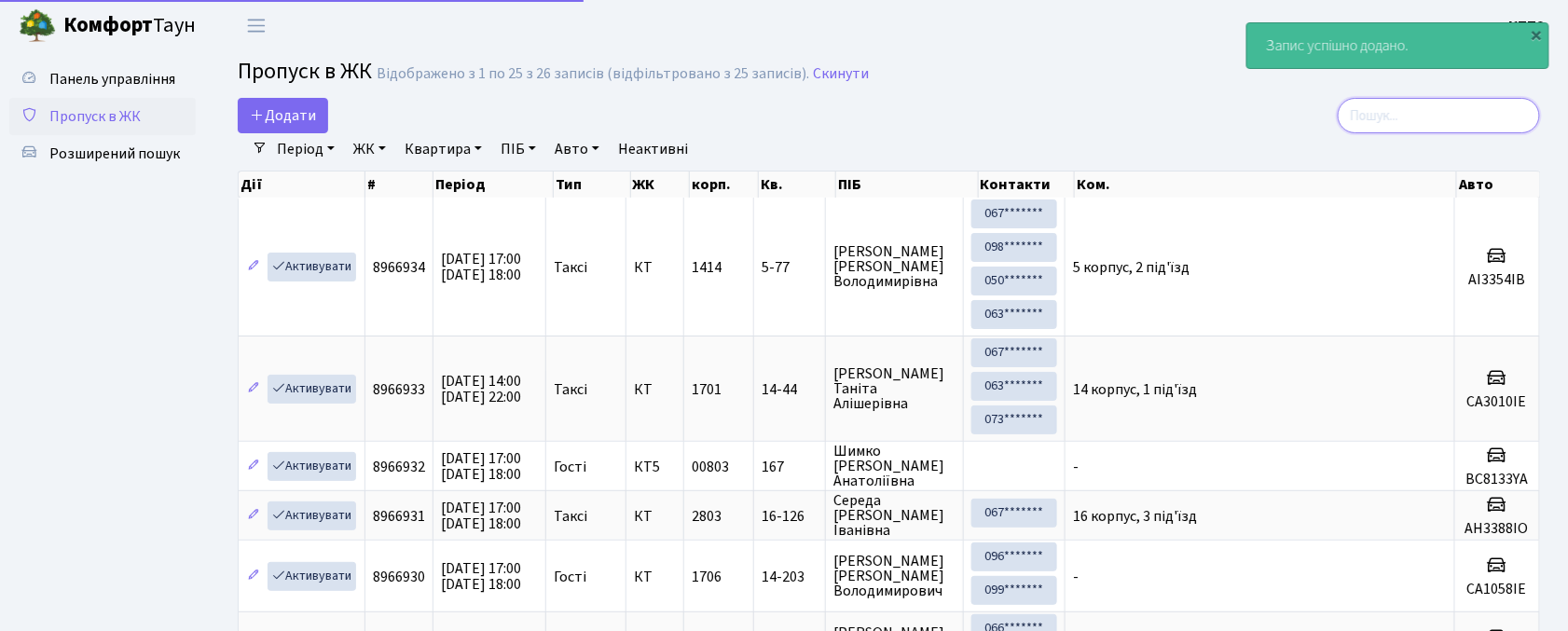
click at [1398, 102] on input "search" at bounding box center [1439, 116] width 202 height 36
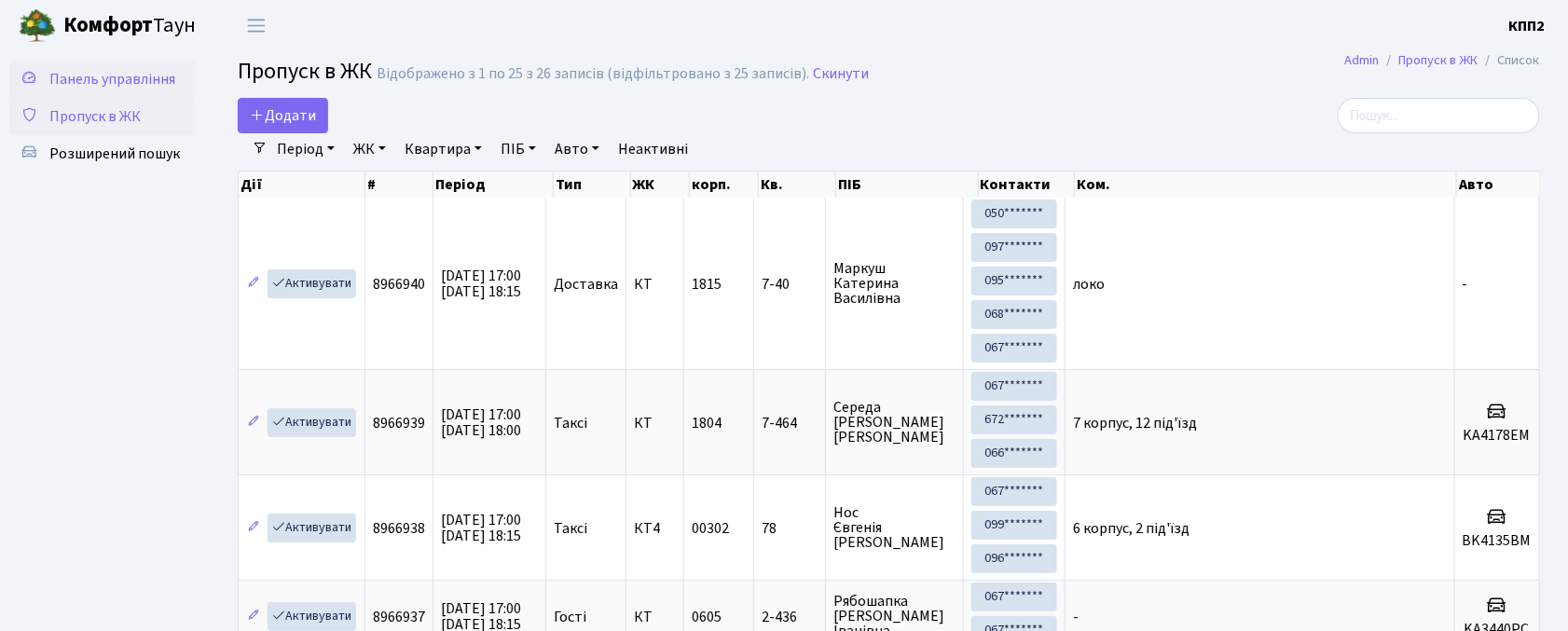
click at [63, 82] on span "Панель управління" at bounding box center [111, 79] width 126 height 21
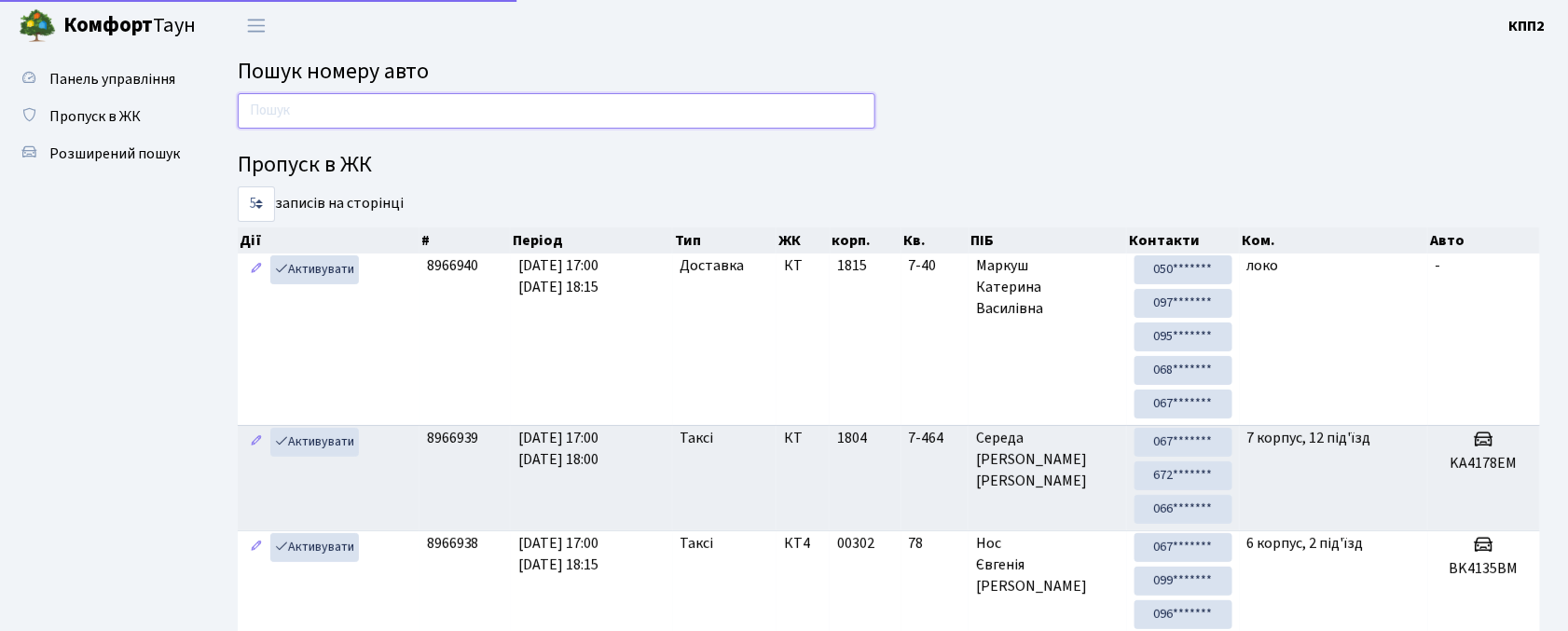
click at [499, 117] on input "text" at bounding box center [556, 111] width 637 height 36
type input "2400"
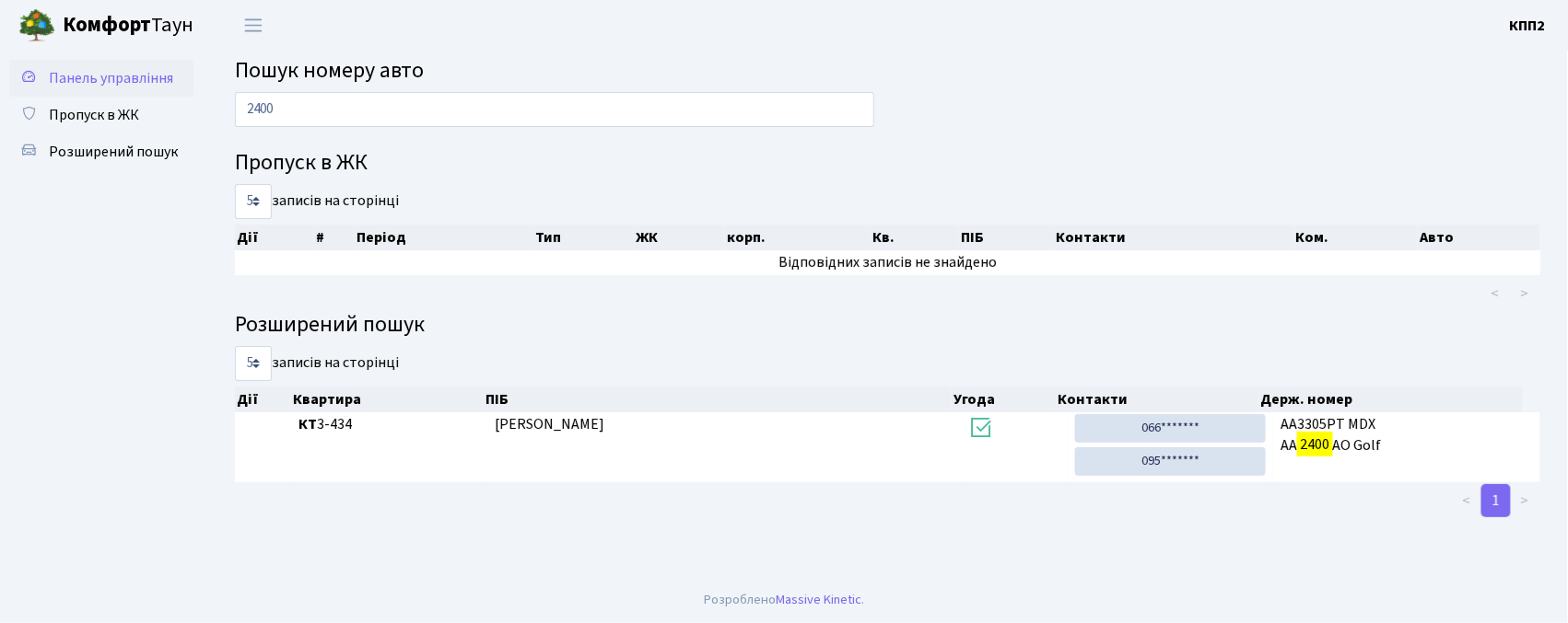
click at [146, 76] on span "Панель управління" at bounding box center [110, 78] width 124 height 21
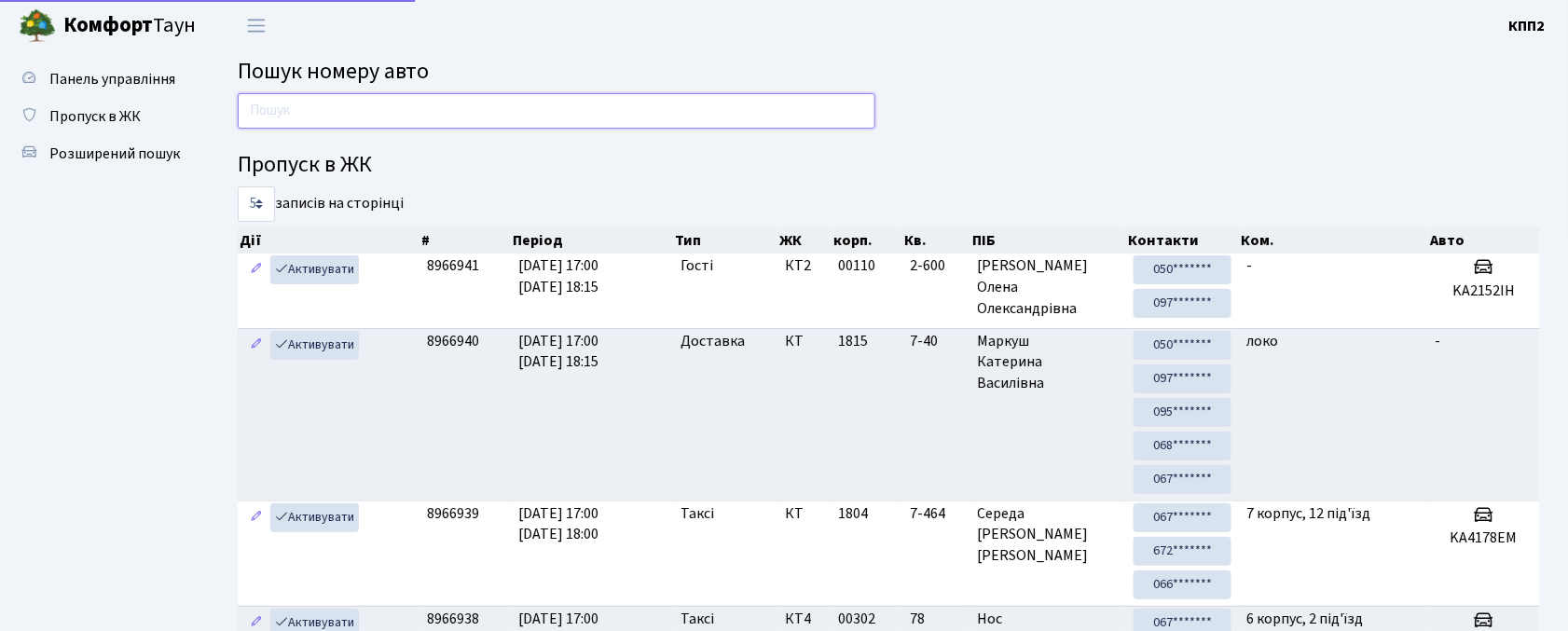
drag, startPoint x: 0, startPoint y: 0, endPoint x: 296, endPoint y: 117, distance: 318.3
click at [296, 117] on input "text" at bounding box center [556, 111] width 637 height 36
click at [138, 107] on span "Пропуск в ЖК" at bounding box center [94, 117] width 92 height 21
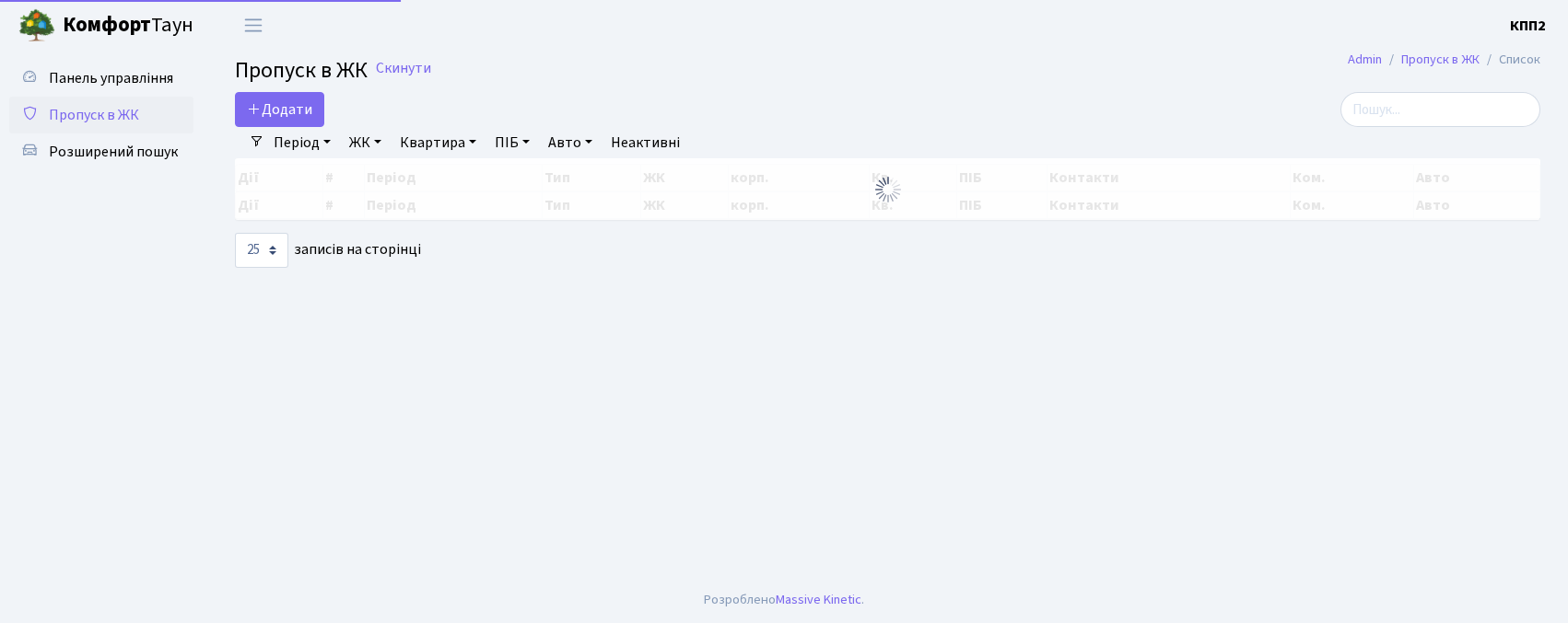
select select "25"
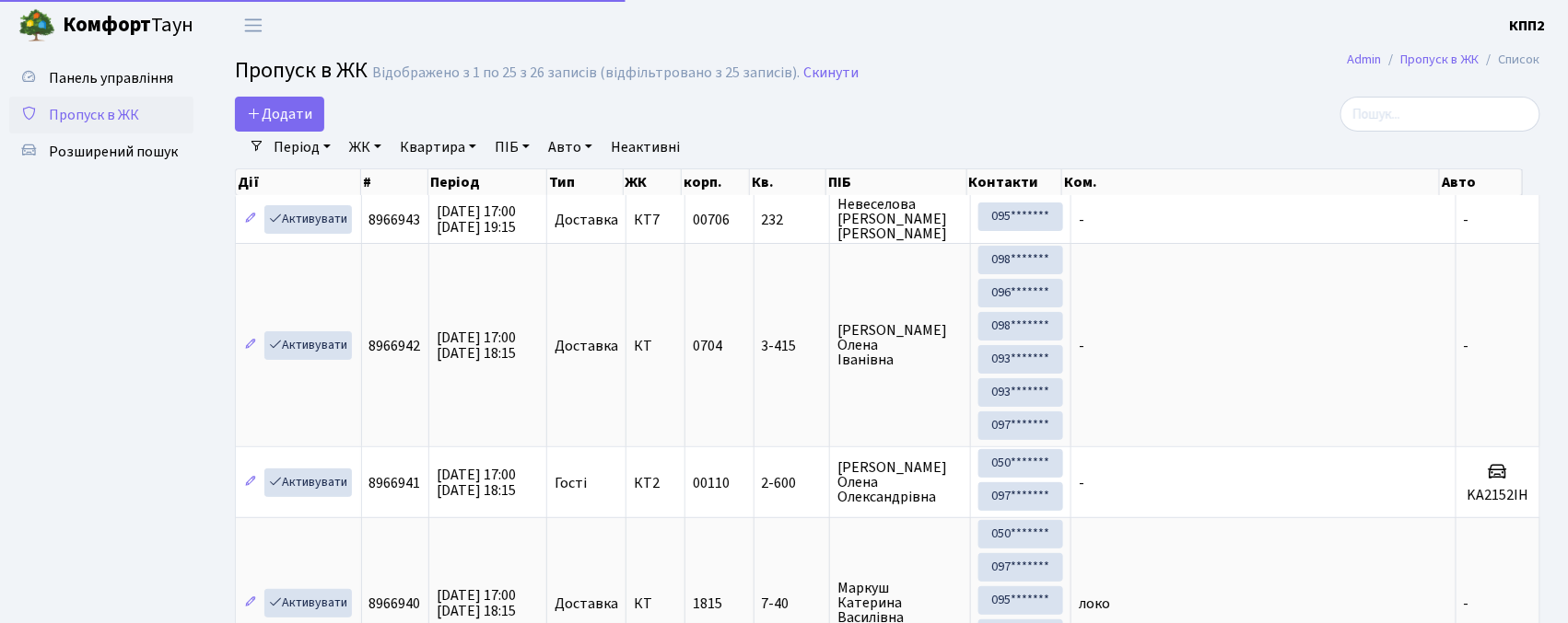
click at [1388, 90] on h2 "Пропуск в ЖК Відображено з 1 по 25 з 26 записів (відфільтровано з 25 записів). …" at bounding box center [888, 74] width 1306 height 32
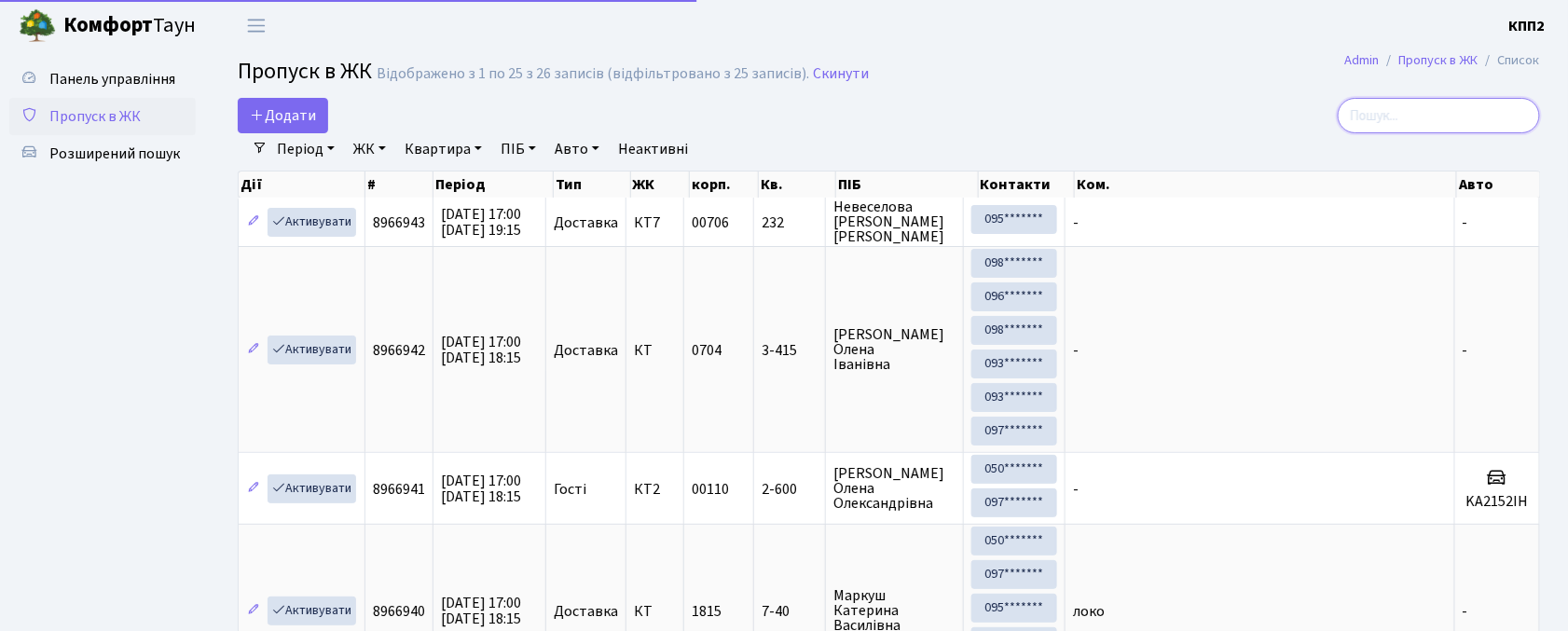
click at [1417, 120] on input "search" at bounding box center [1439, 116] width 202 height 36
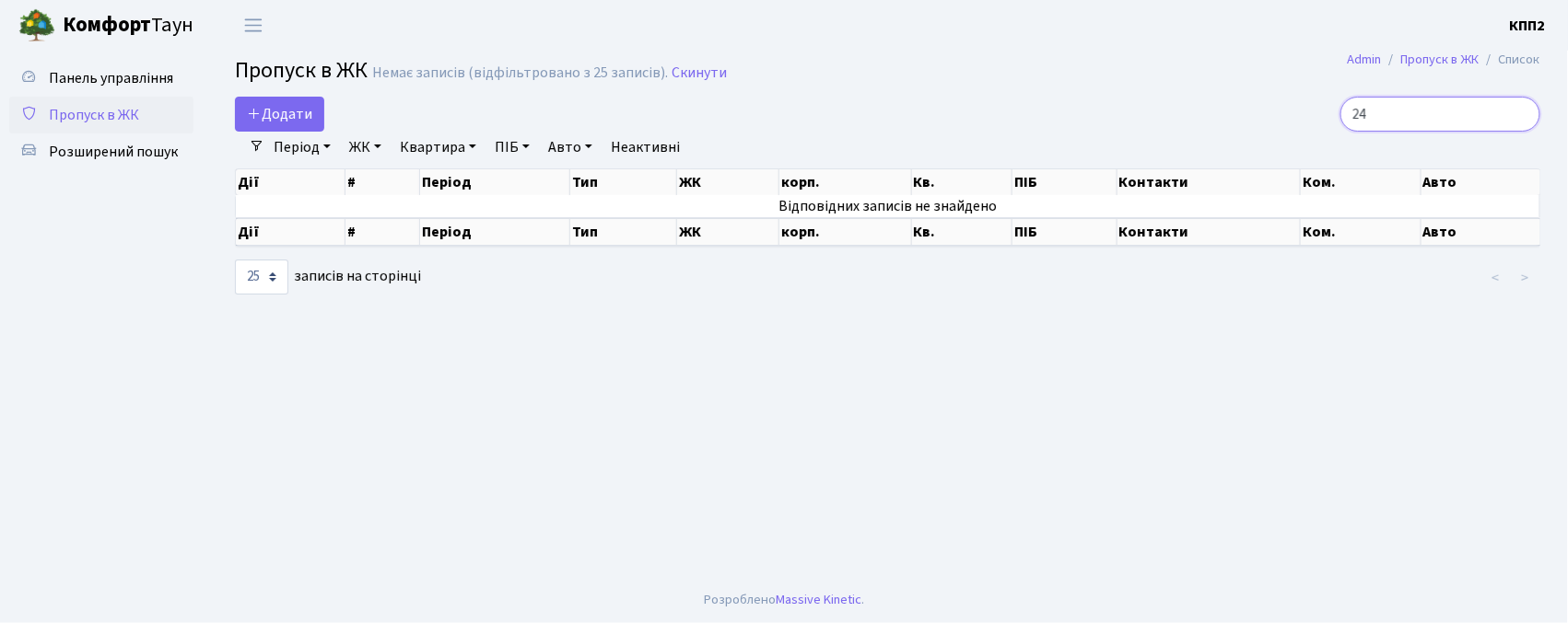
type input "2"
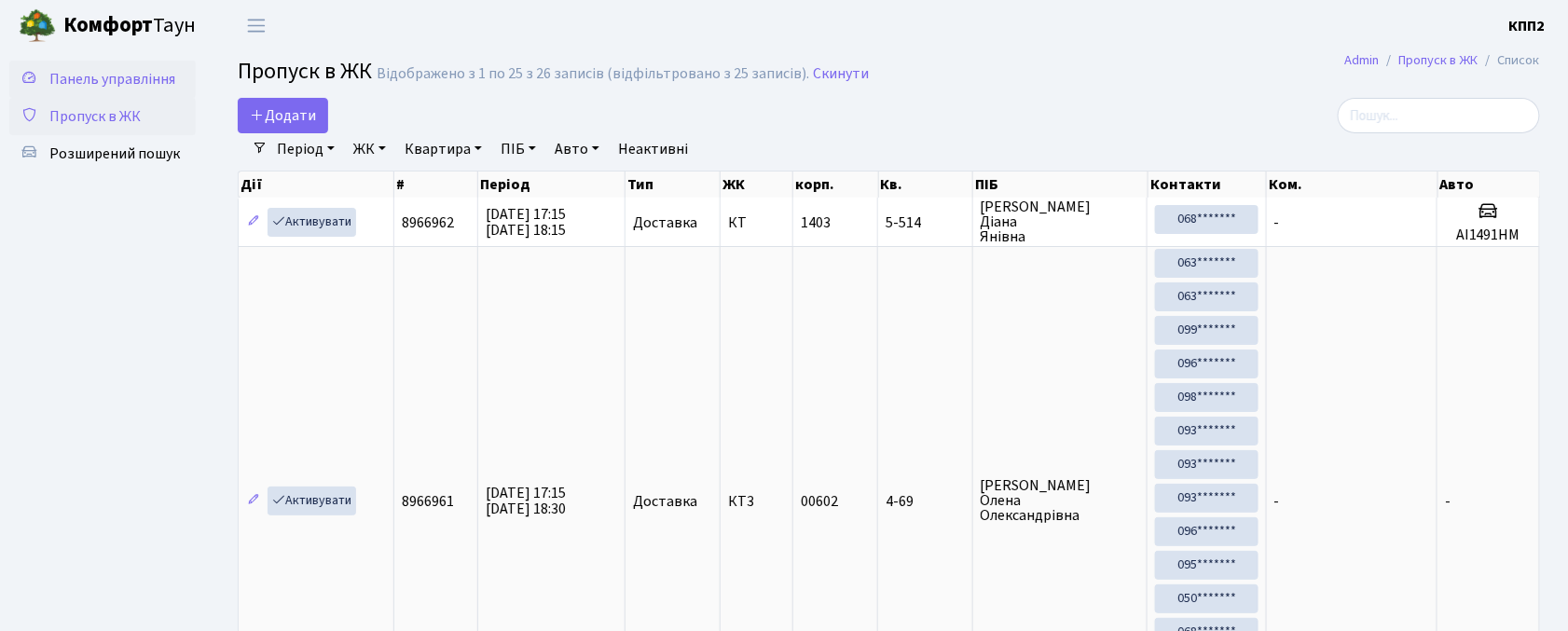
click at [135, 75] on span "Панель управління" at bounding box center [111, 79] width 126 height 21
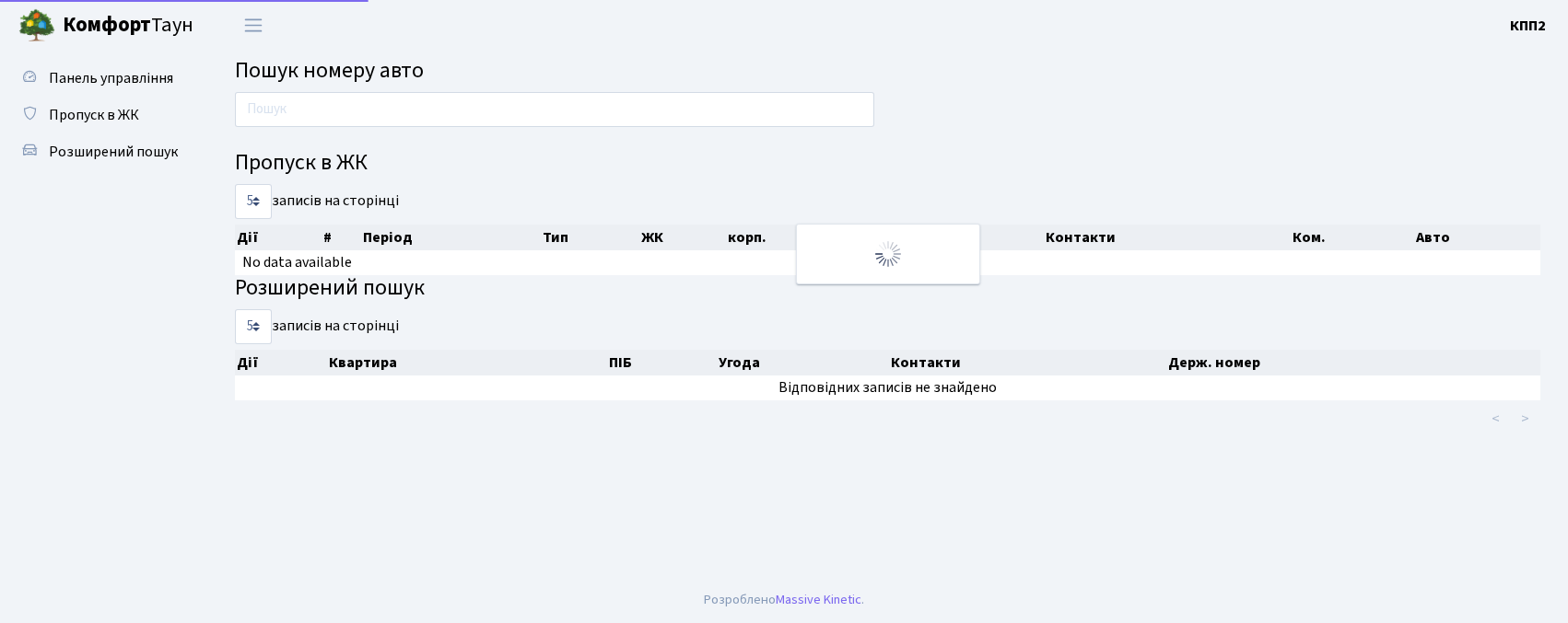
click at [397, 107] on input "text" at bounding box center [554, 110] width 639 height 35
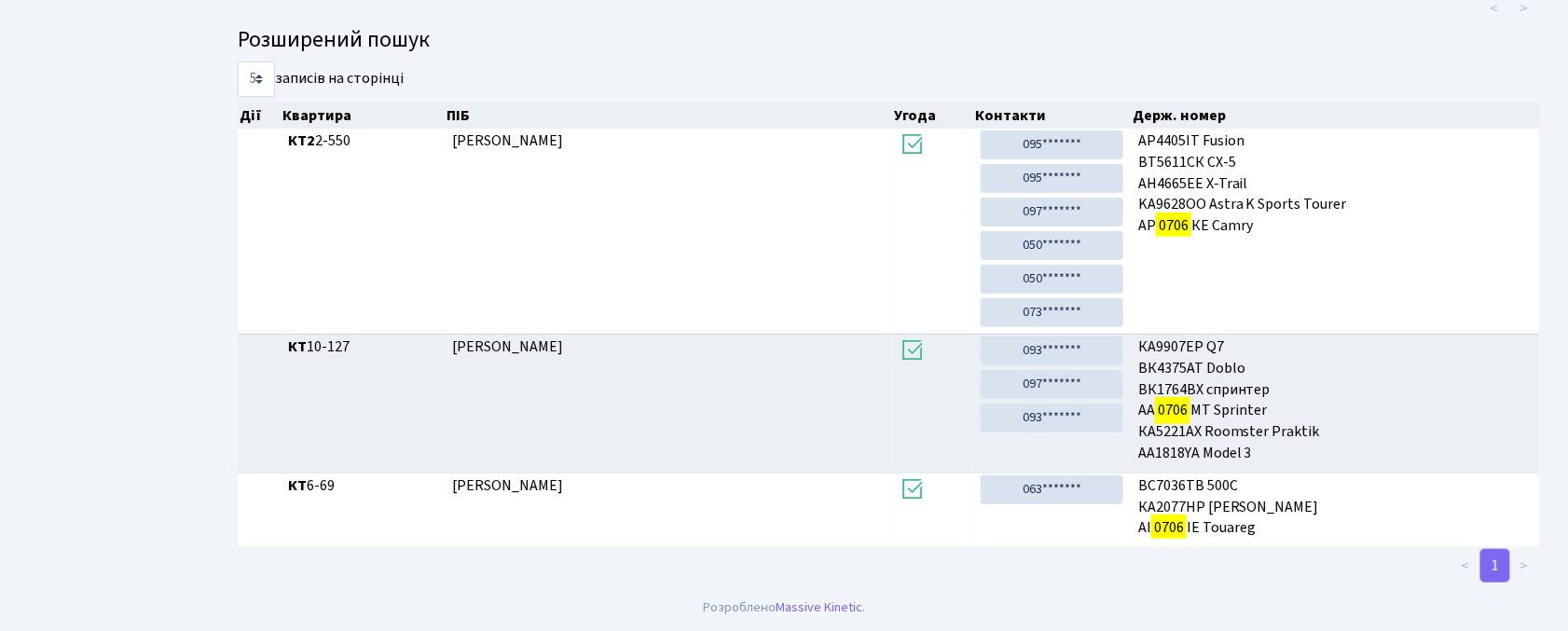
scroll to position [101, 0]
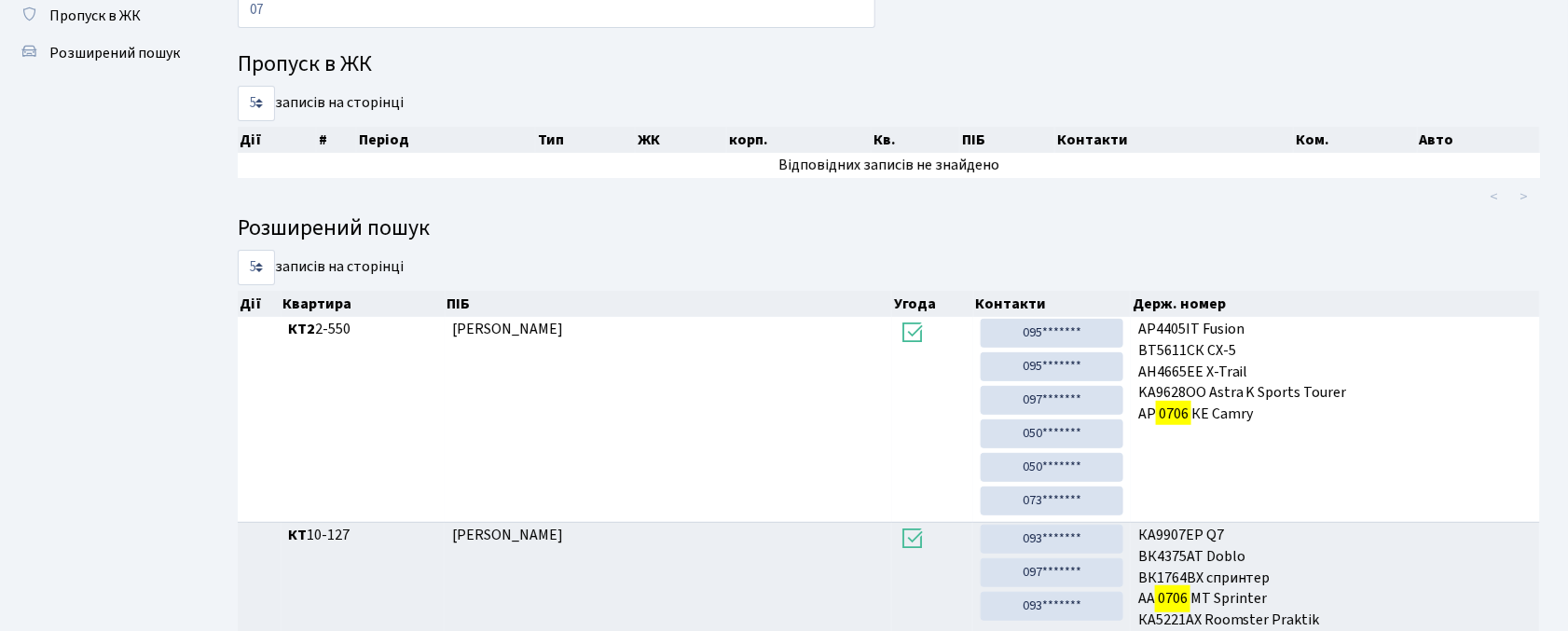
type input "0"
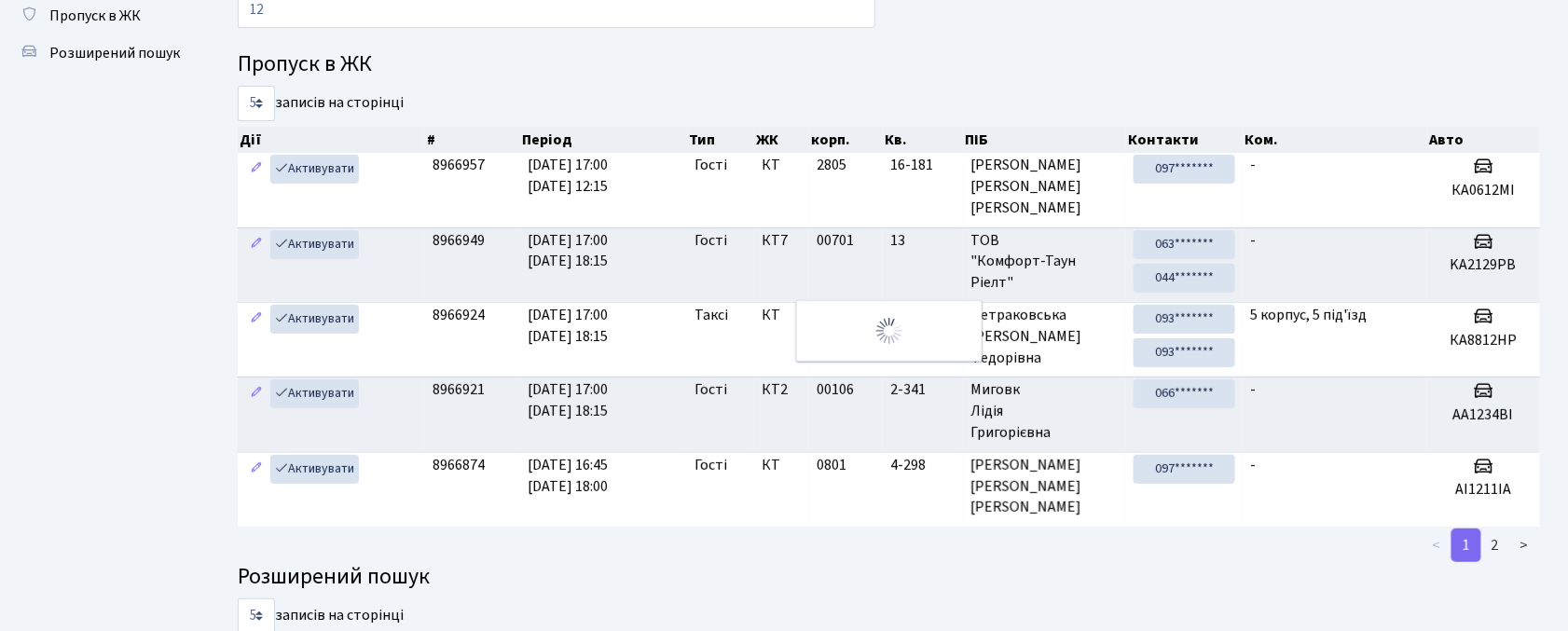
type input "1"
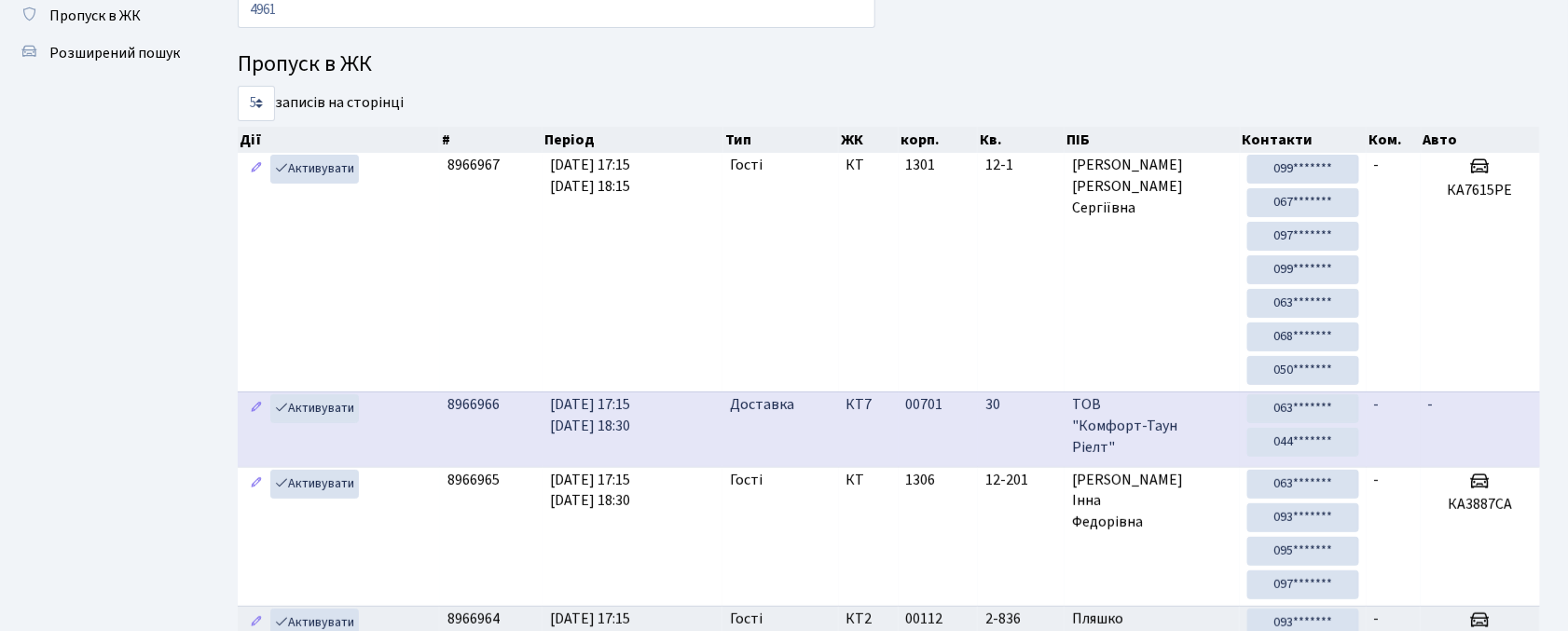
type input "4961"
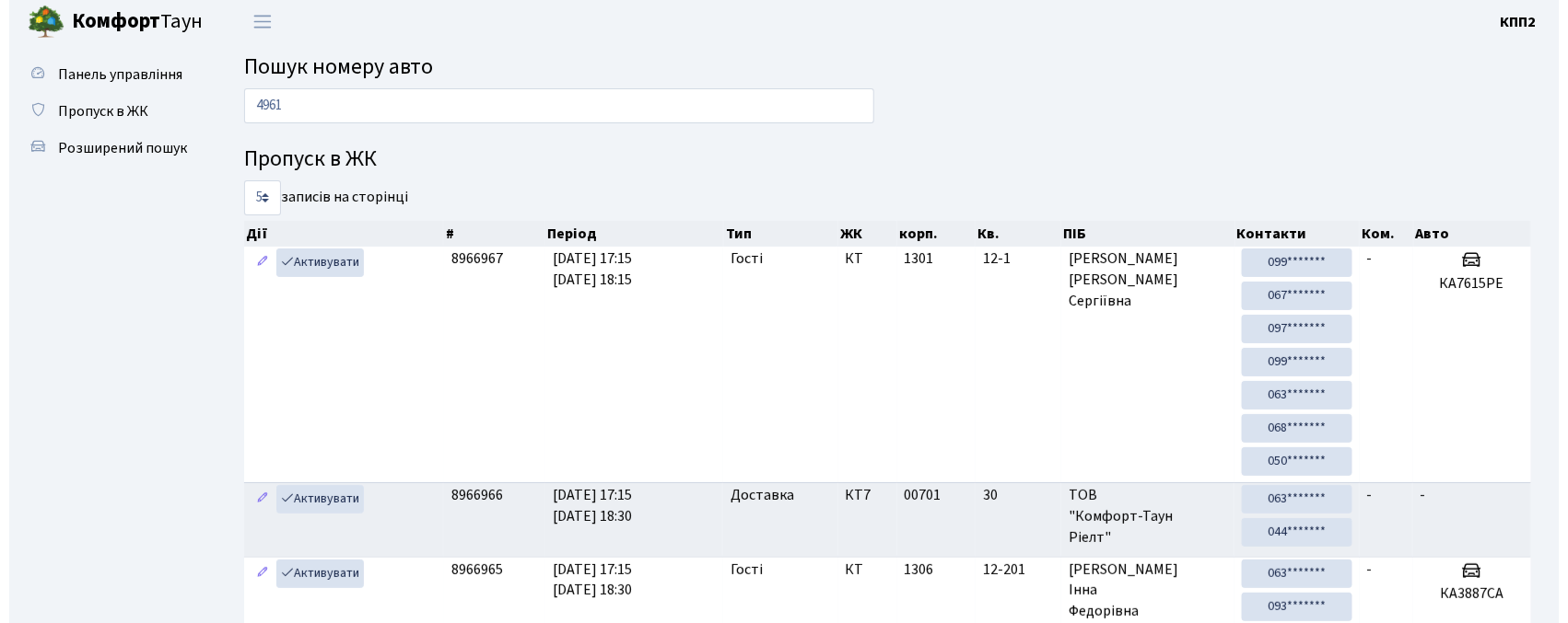
scroll to position [0, 0]
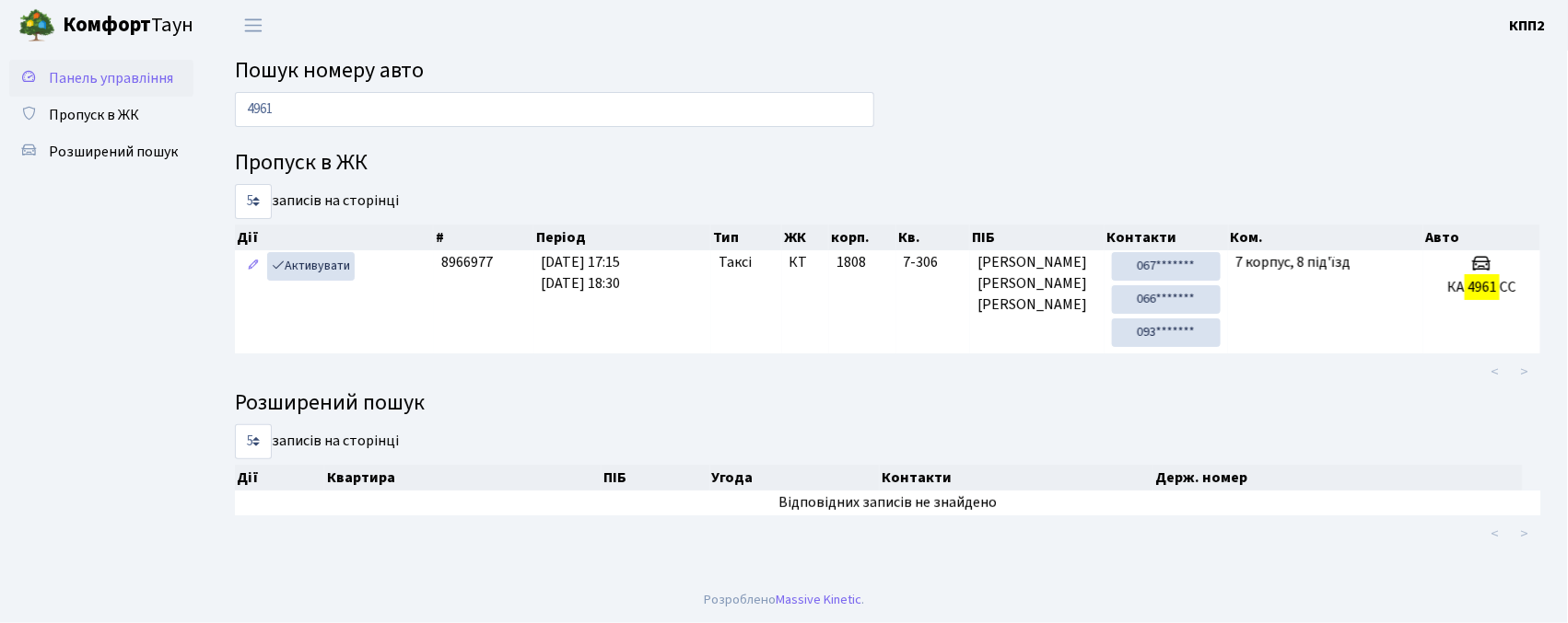
click at [140, 77] on span "Панель управління" at bounding box center [110, 78] width 124 height 21
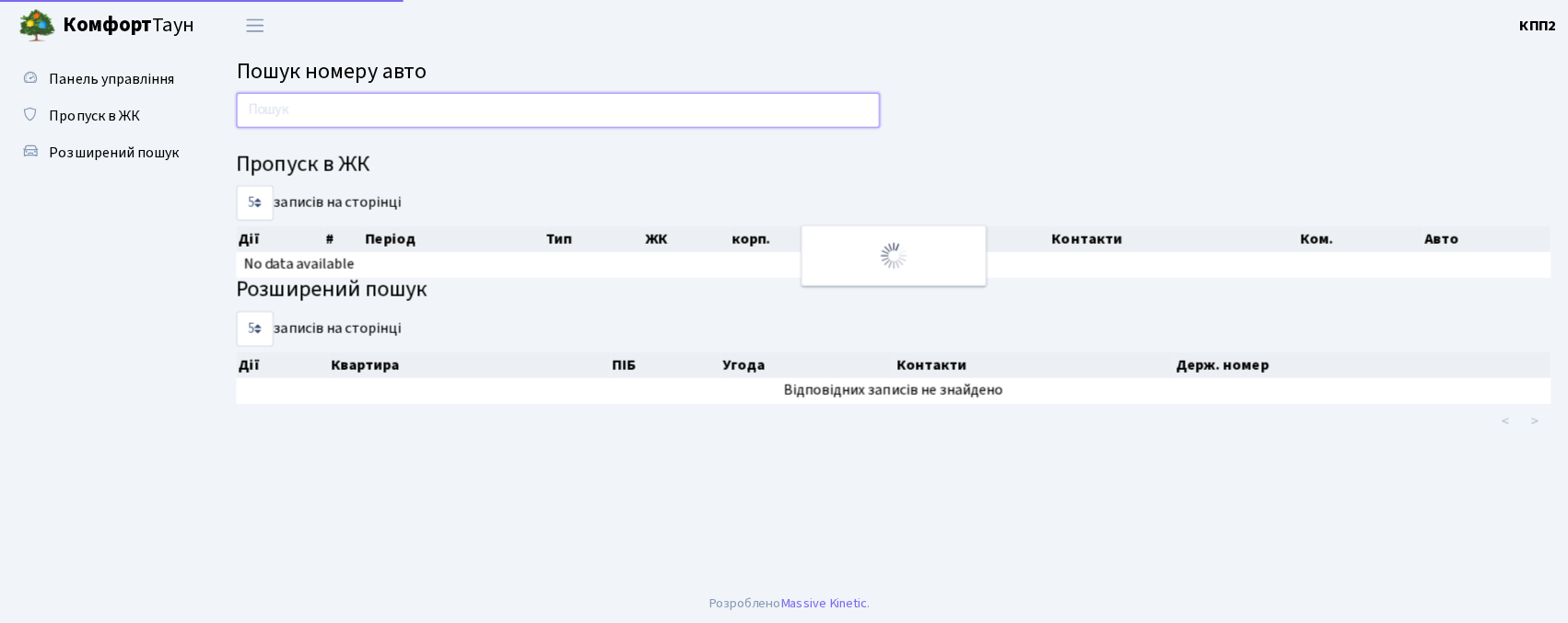
drag, startPoint x: 0, startPoint y: 0, endPoint x: 369, endPoint y: 107, distance: 384.2
click at [369, 107] on input "text" at bounding box center [554, 110] width 639 height 35
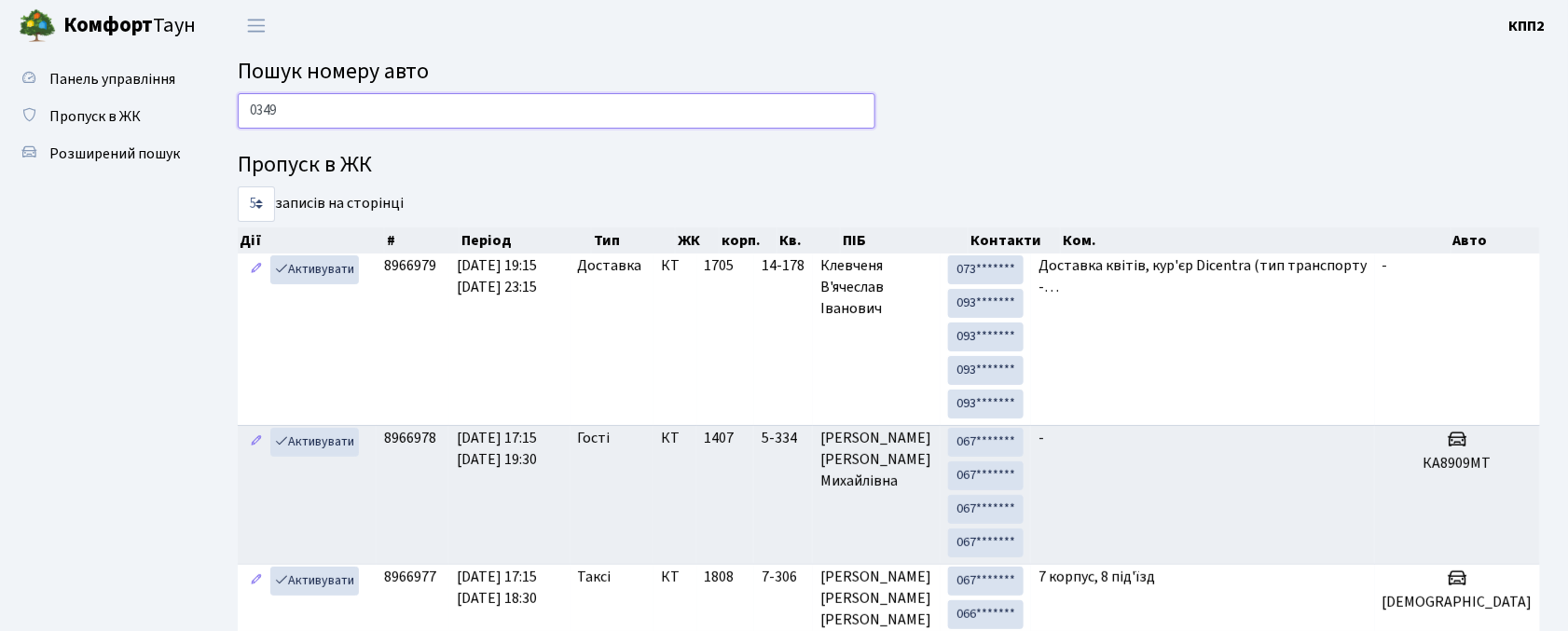
type input "0349"
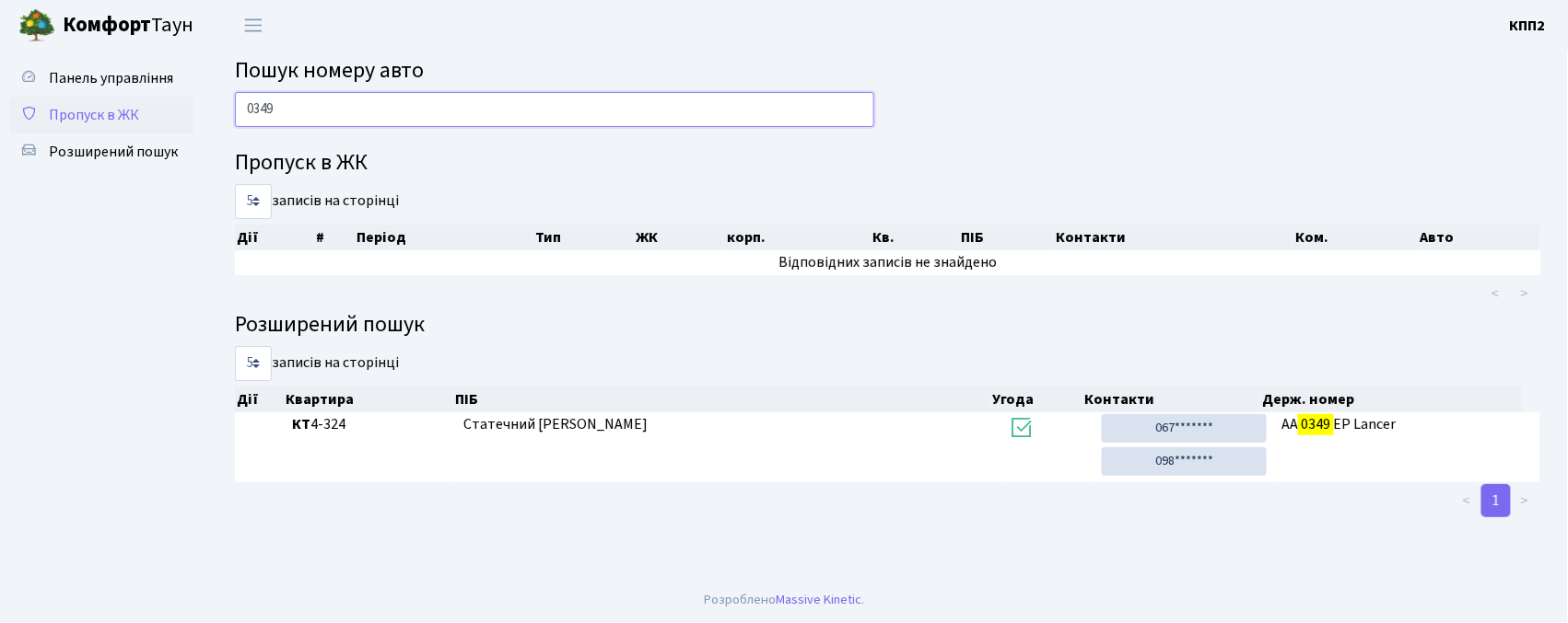
drag, startPoint x: 331, startPoint y: 116, endPoint x: 152, endPoint y: 100, distance: 179.7
click at [152, 100] on div "Панель управління Пропуск в ЖК Розширений пошук Пошук номеру авто 0349 Пропуск …" at bounding box center [784, 313] width 1568 height 527
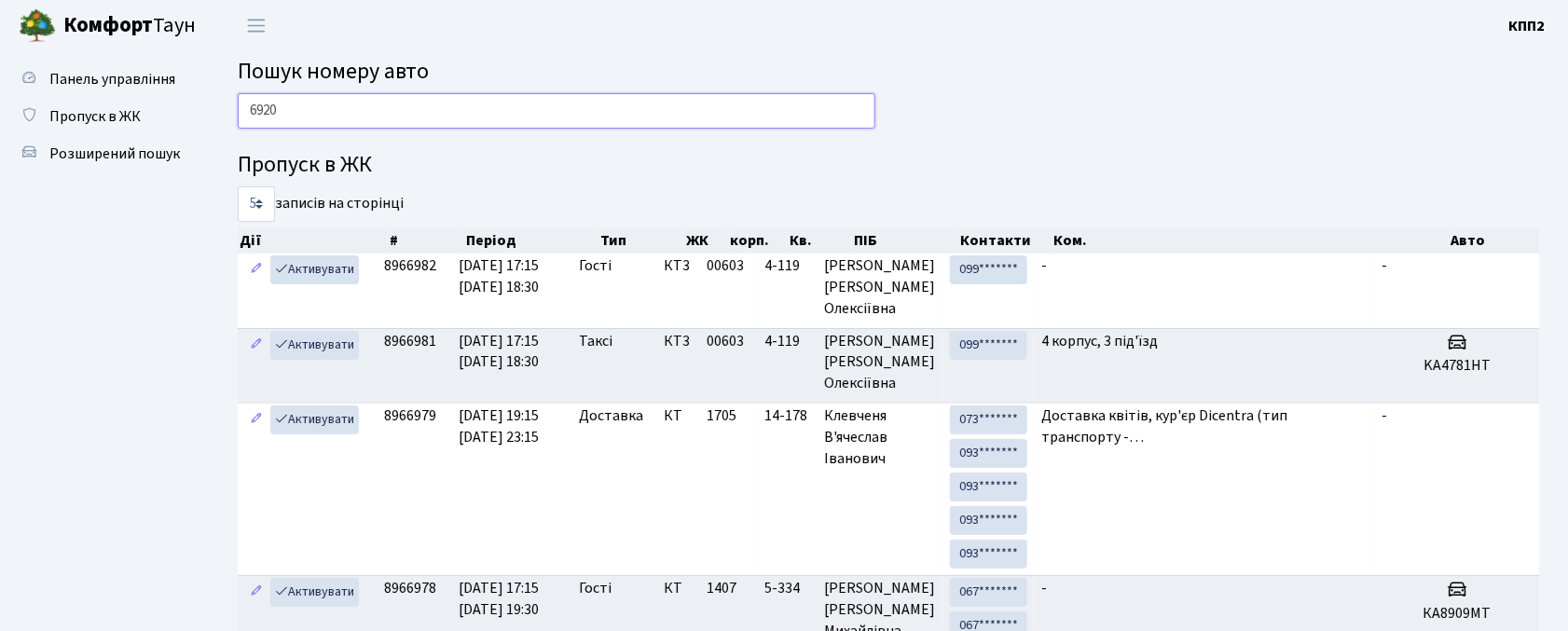
type input "6920"
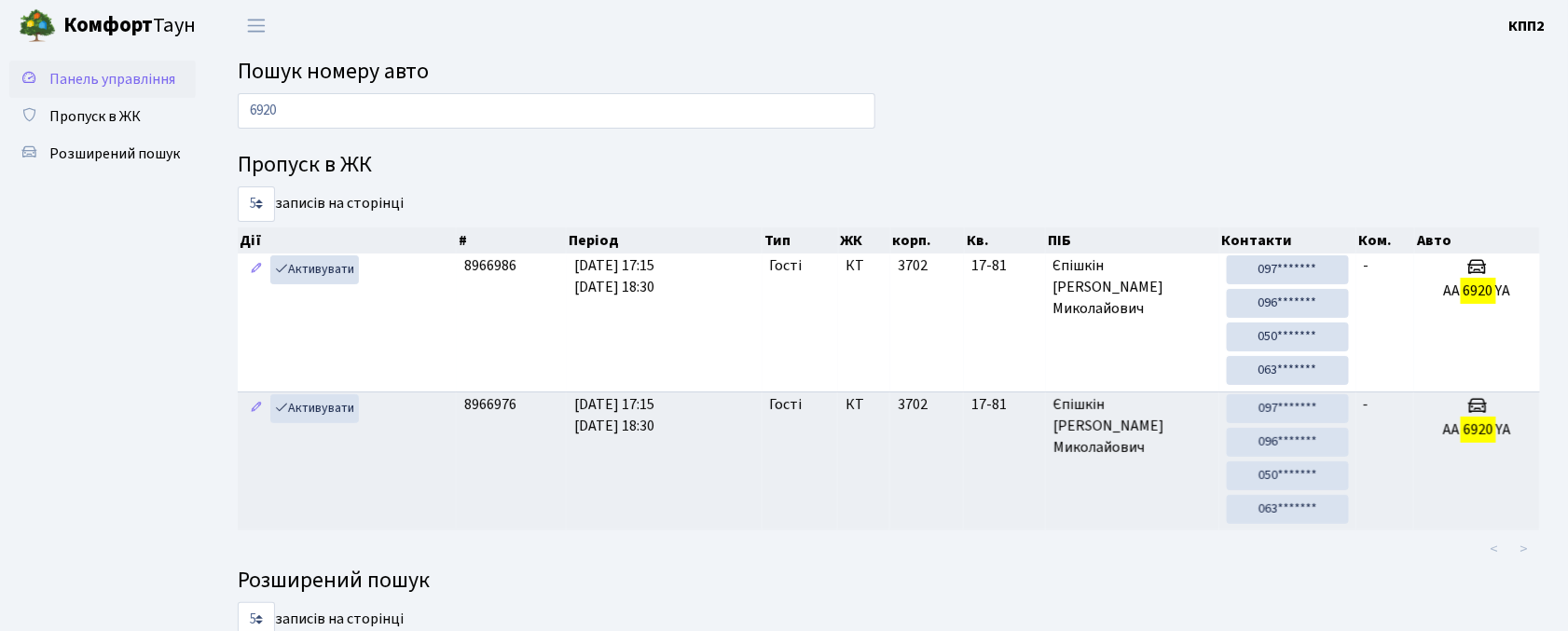
click at [174, 75] on span "Панель управління" at bounding box center [111, 79] width 126 height 21
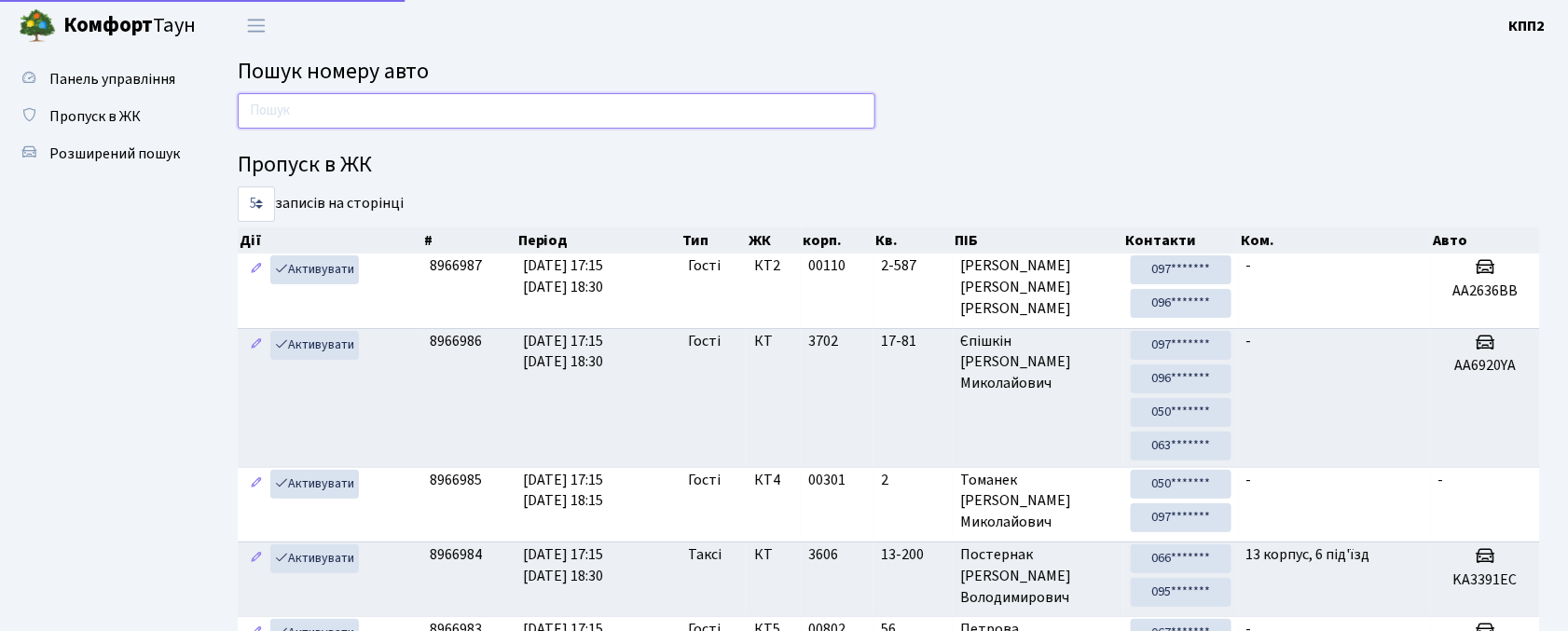
drag, startPoint x: 0, startPoint y: 0, endPoint x: 310, endPoint y: 113, distance: 330.0
click at [312, 117] on input "text" at bounding box center [556, 111] width 637 height 36
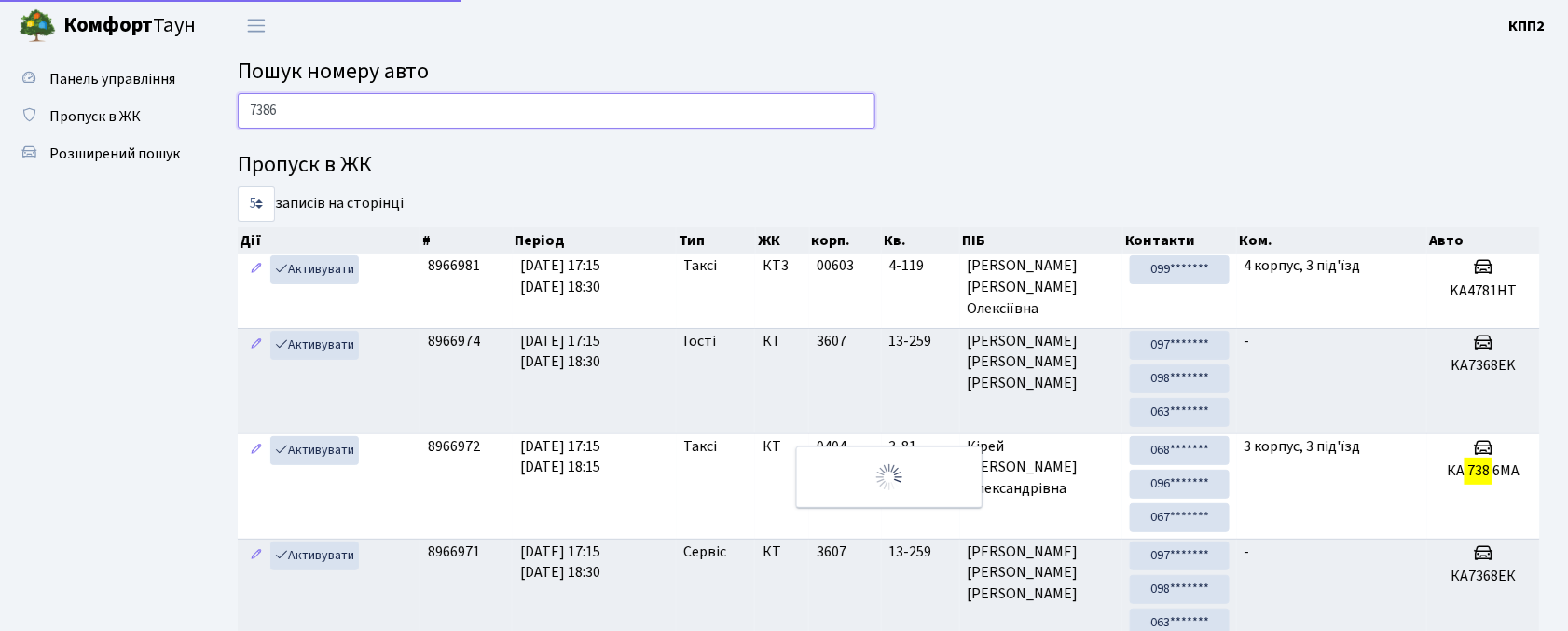
type input "7386"
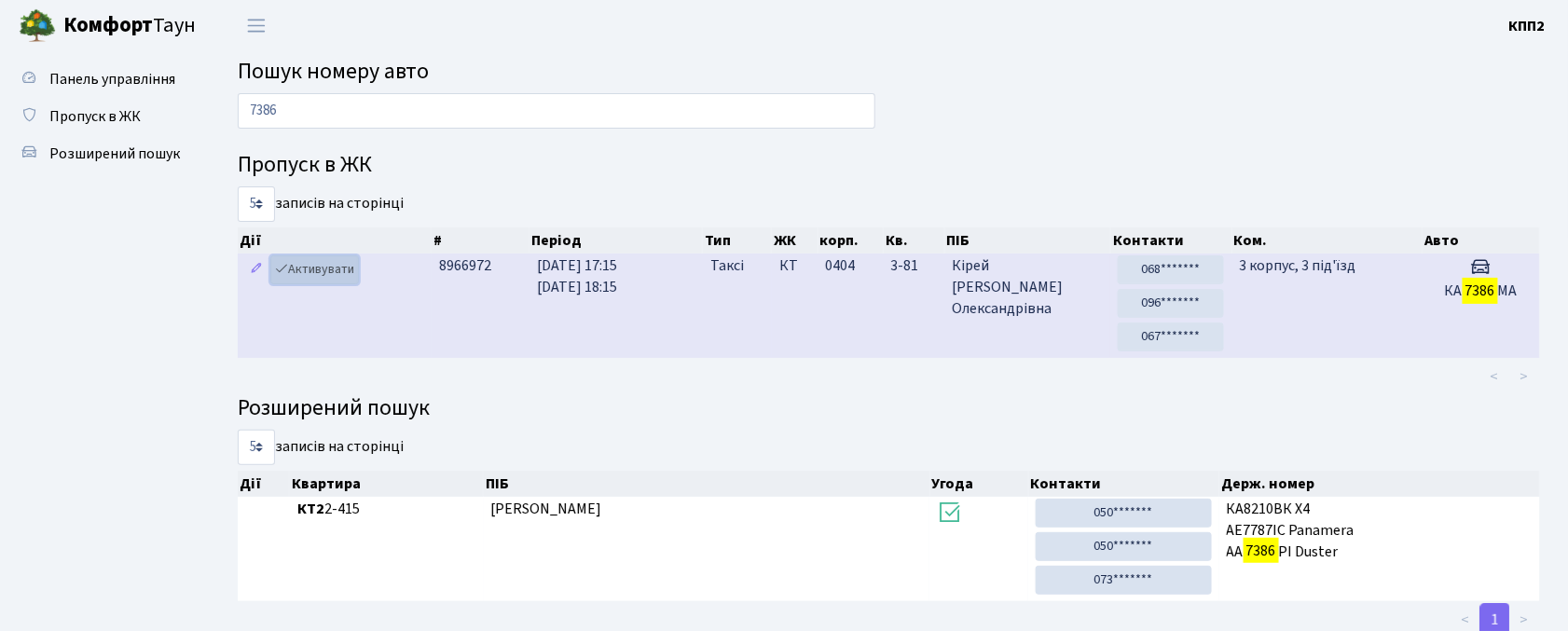
drag, startPoint x: 347, startPoint y: 266, endPoint x: 362, endPoint y: 270, distance: 15.5
click at [348, 266] on link "Активувати" at bounding box center [314, 270] width 89 height 29
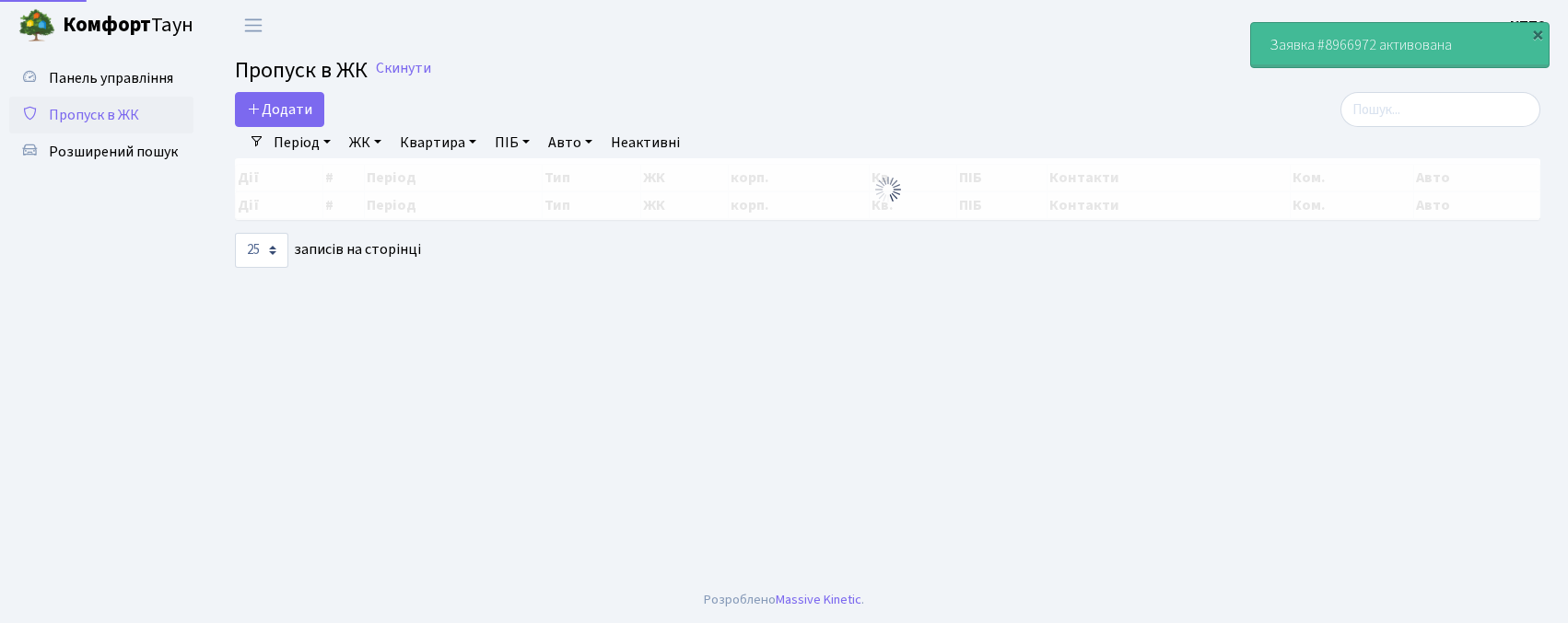
select select "25"
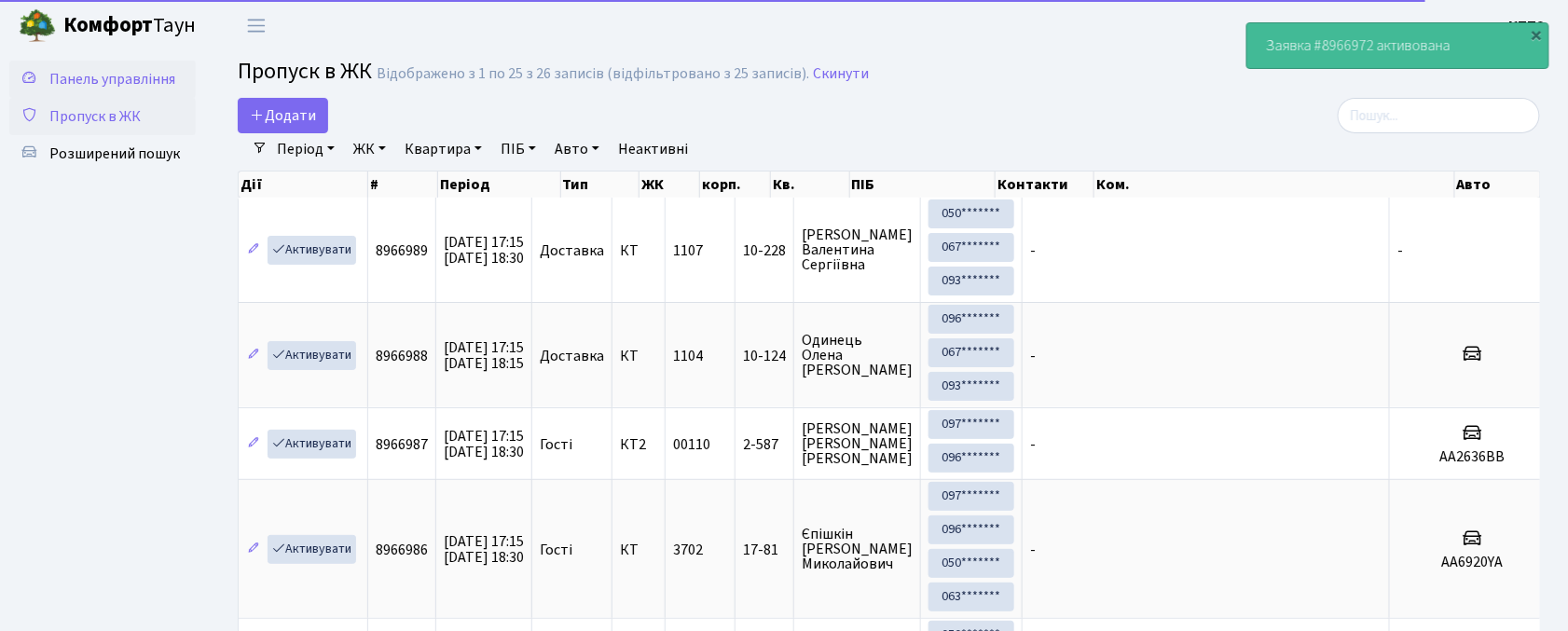
click at [98, 82] on span "Панель управління" at bounding box center [111, 79] width 126 height 21
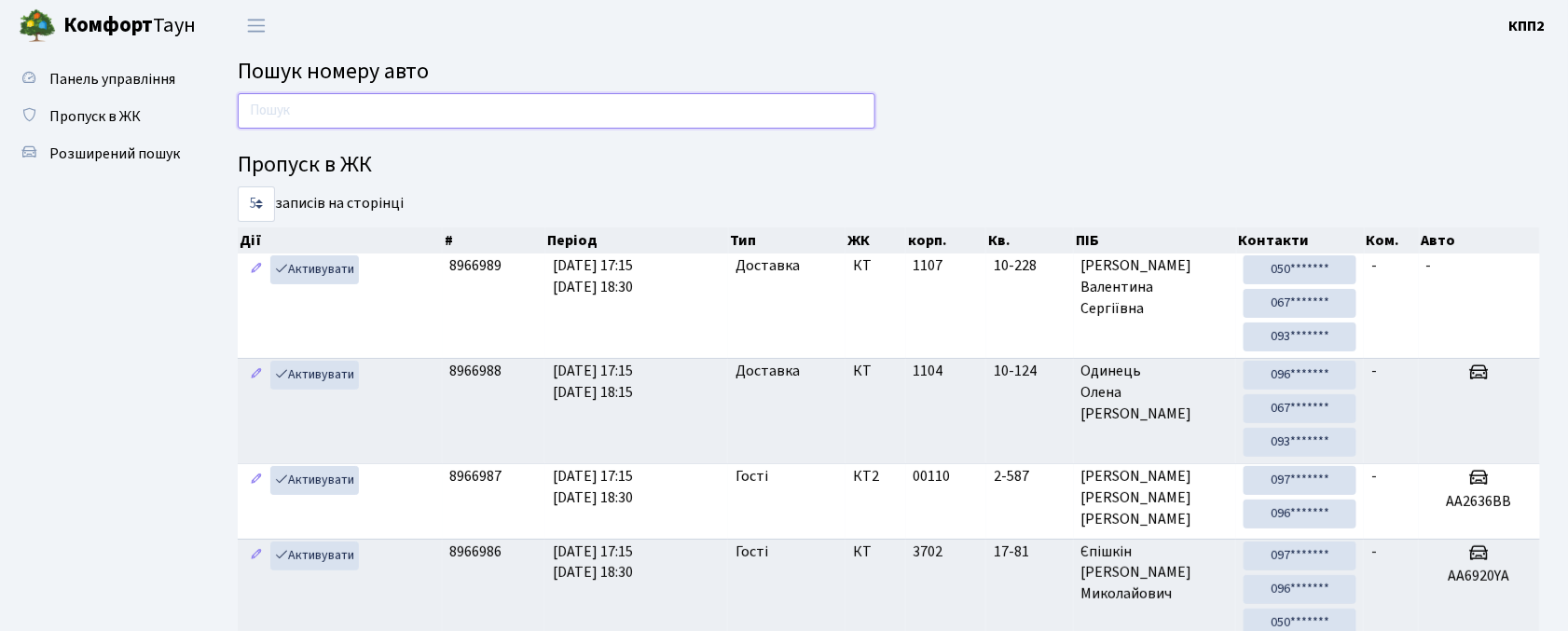
click at [634, 101] on input "text" at bounding box center [556, 111] width 637 height 36
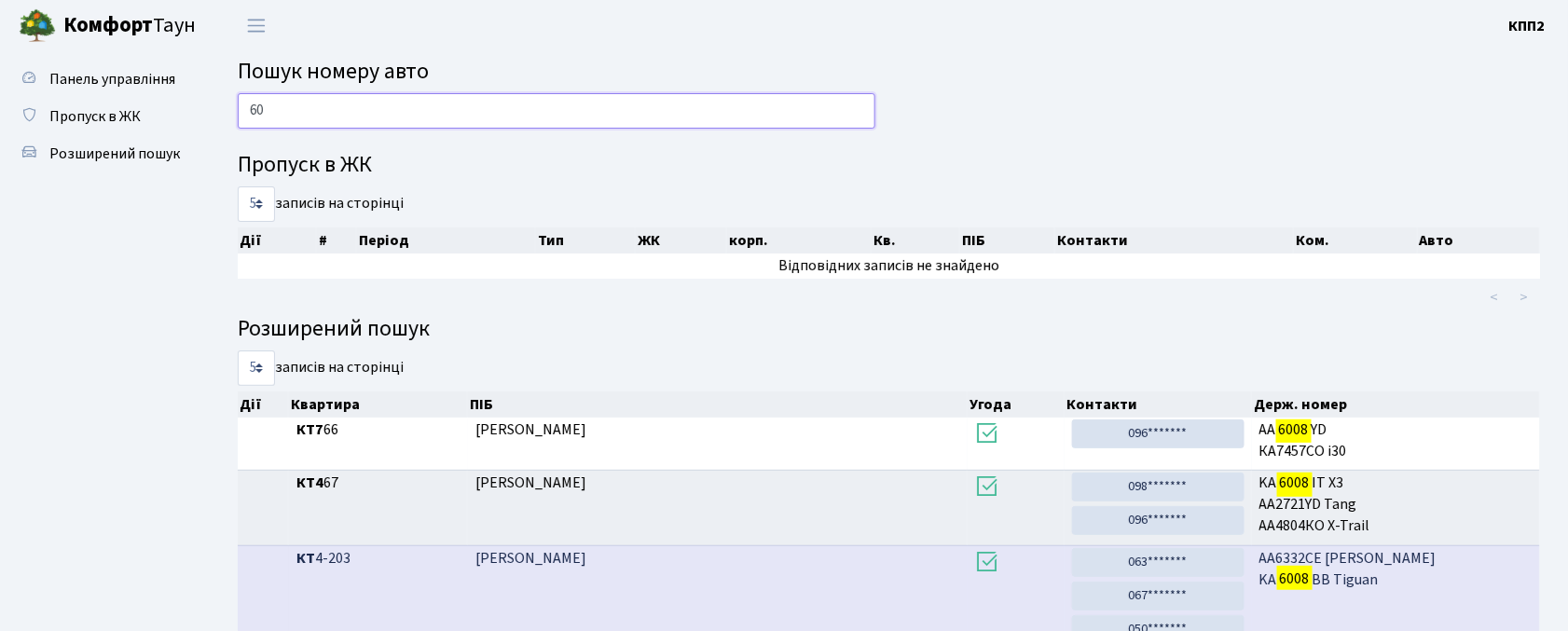
type input "6"
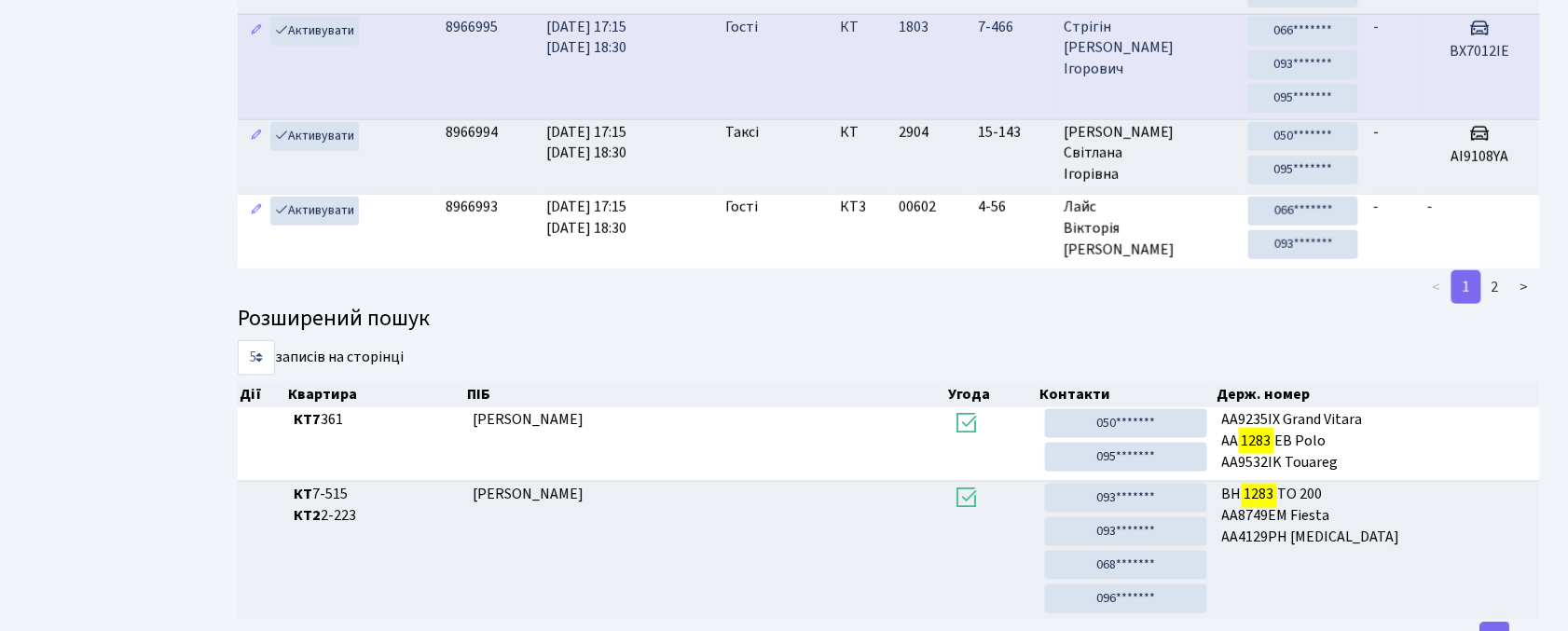
scroll to position [86, 0]
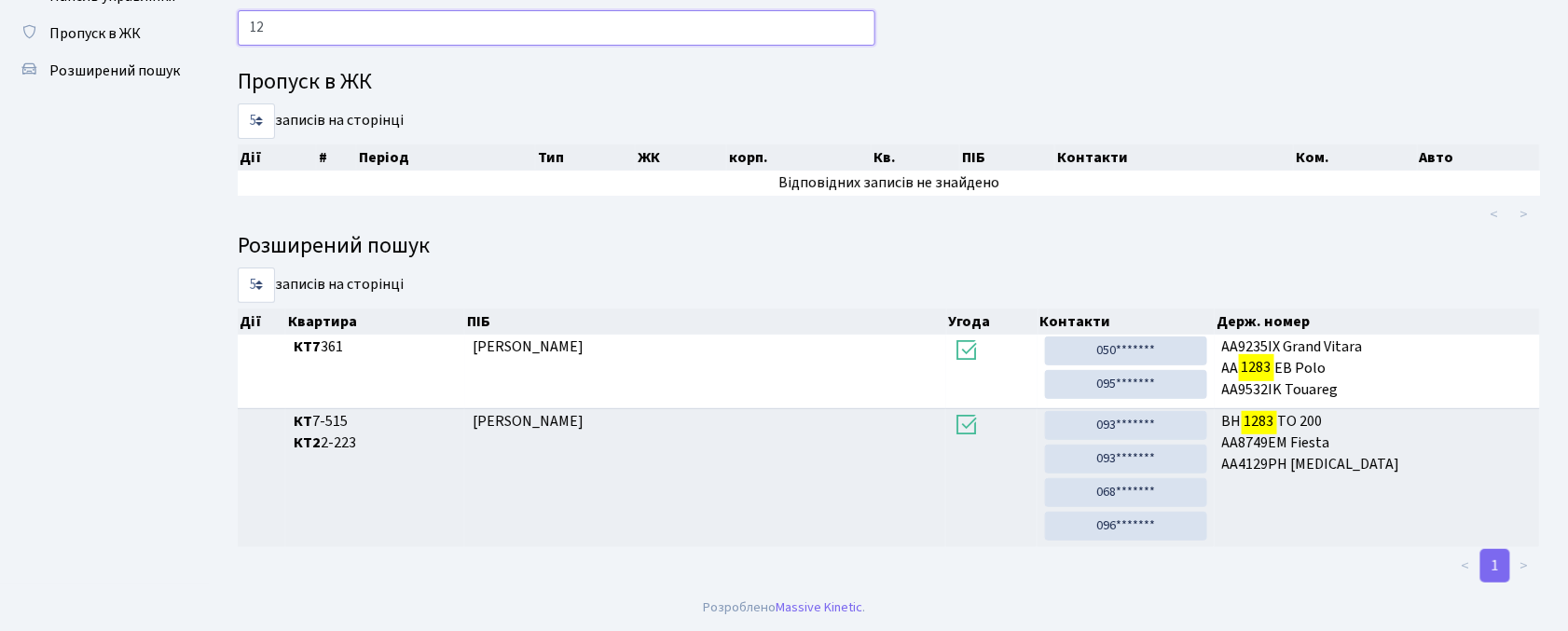
type input "1"
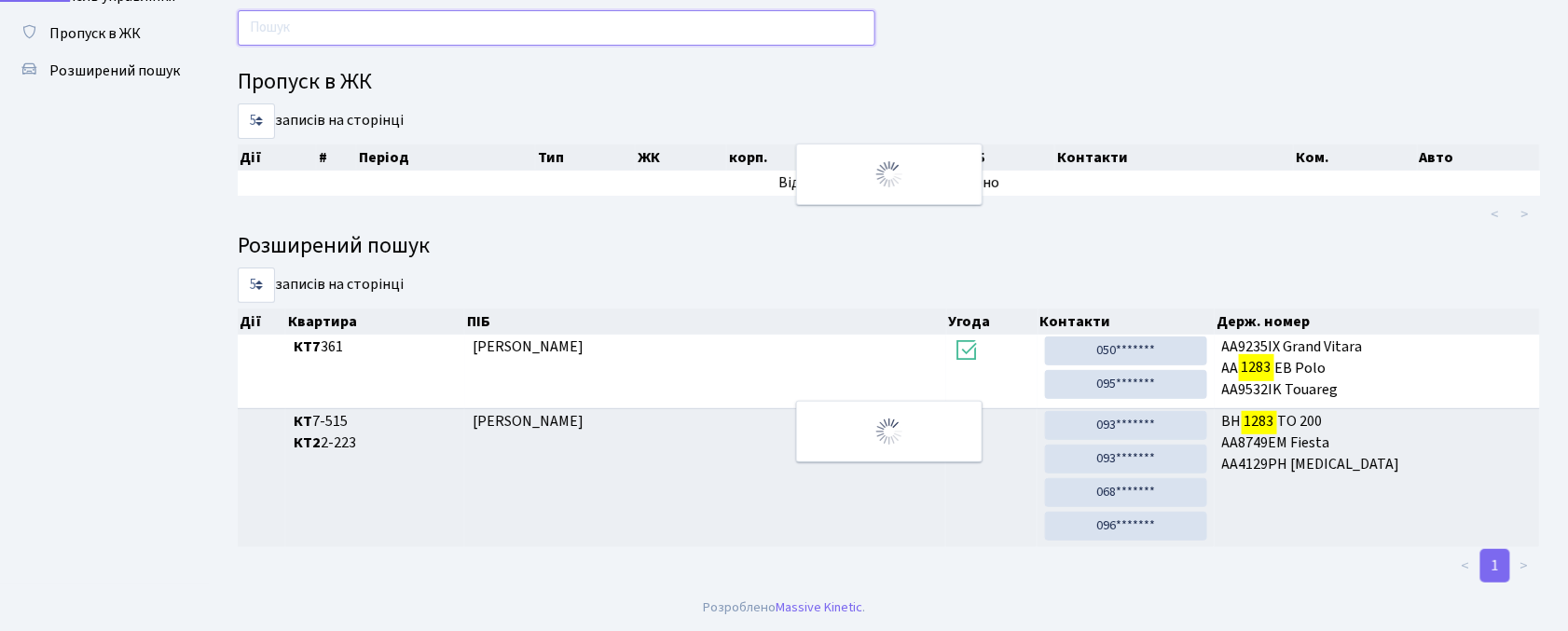
type input "7"
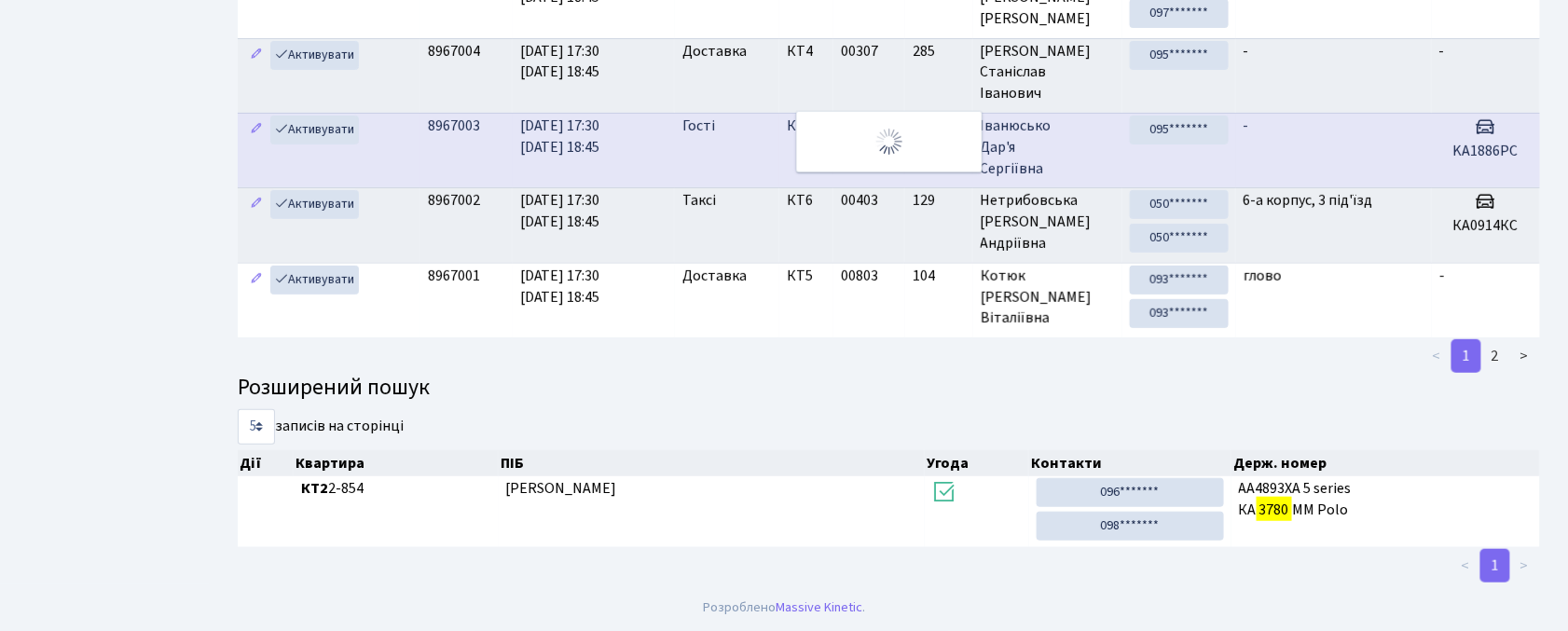
scroll to position [0, 0]
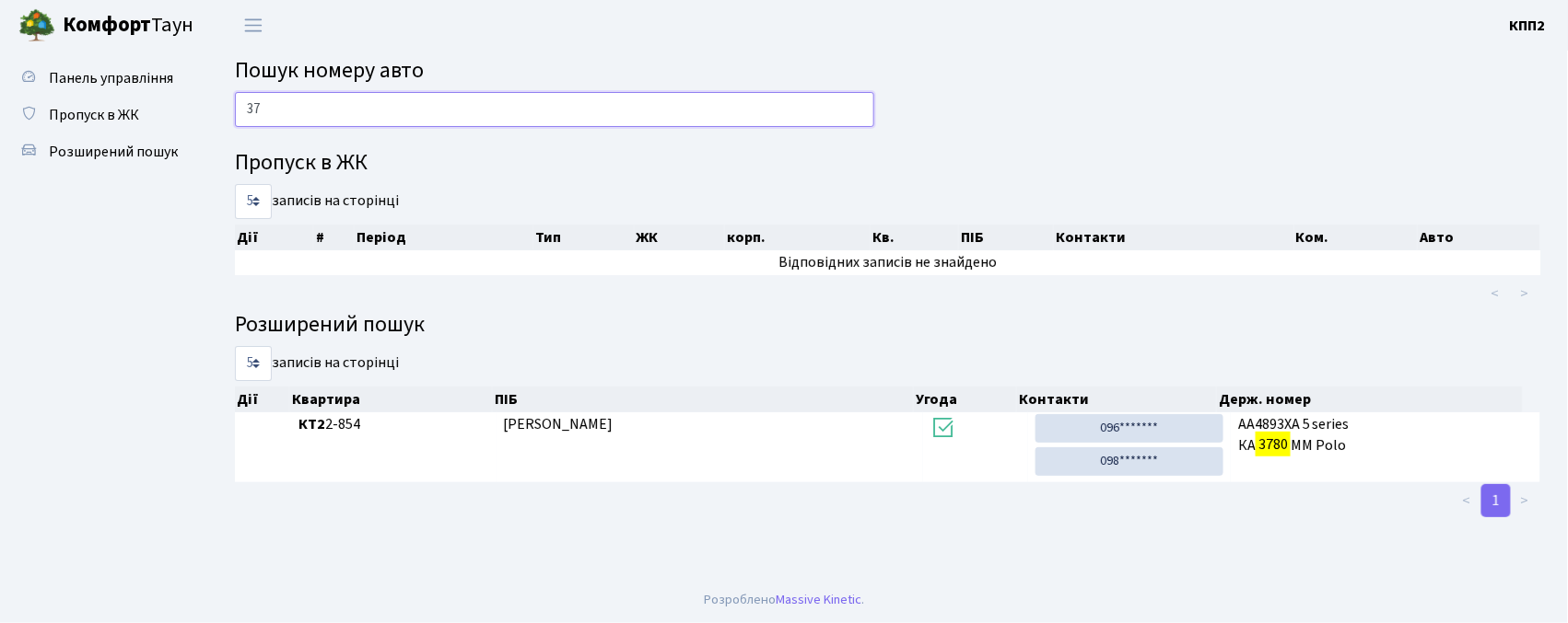
type input "3"
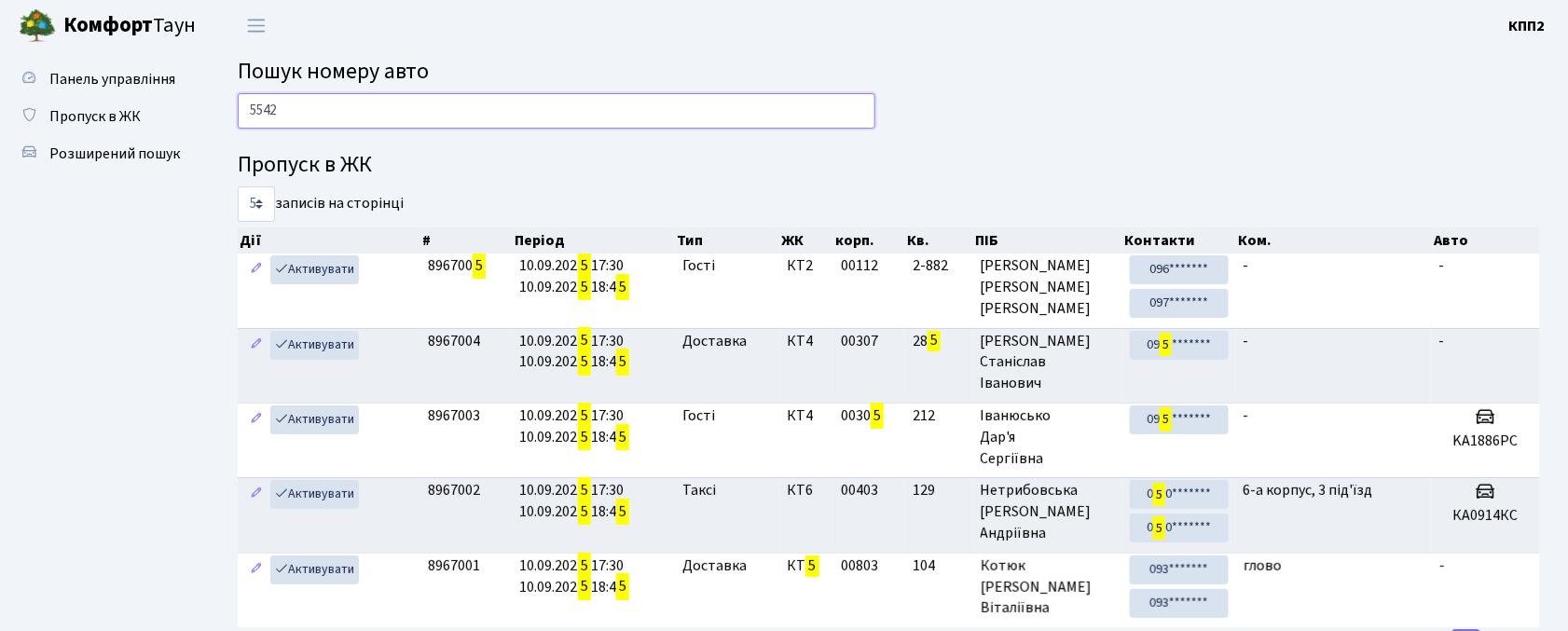
type input "5542"
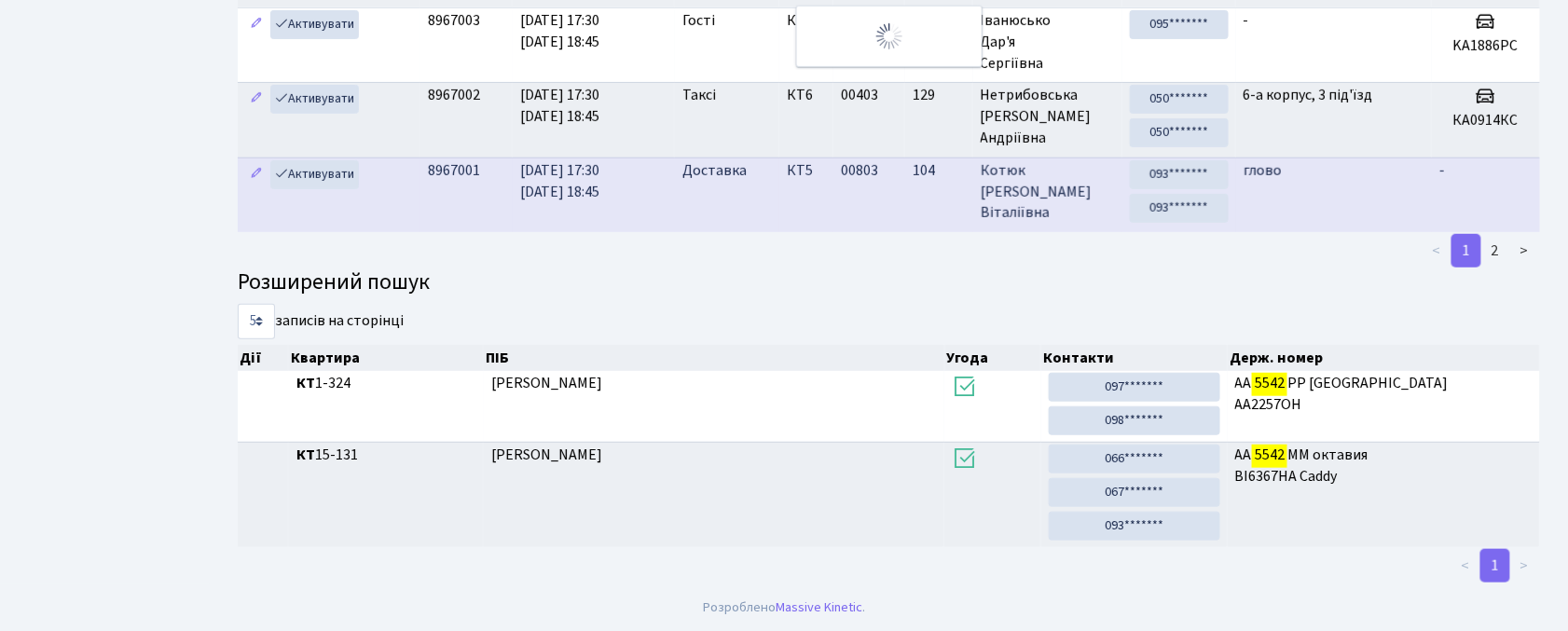
scroll to position [49, 0]
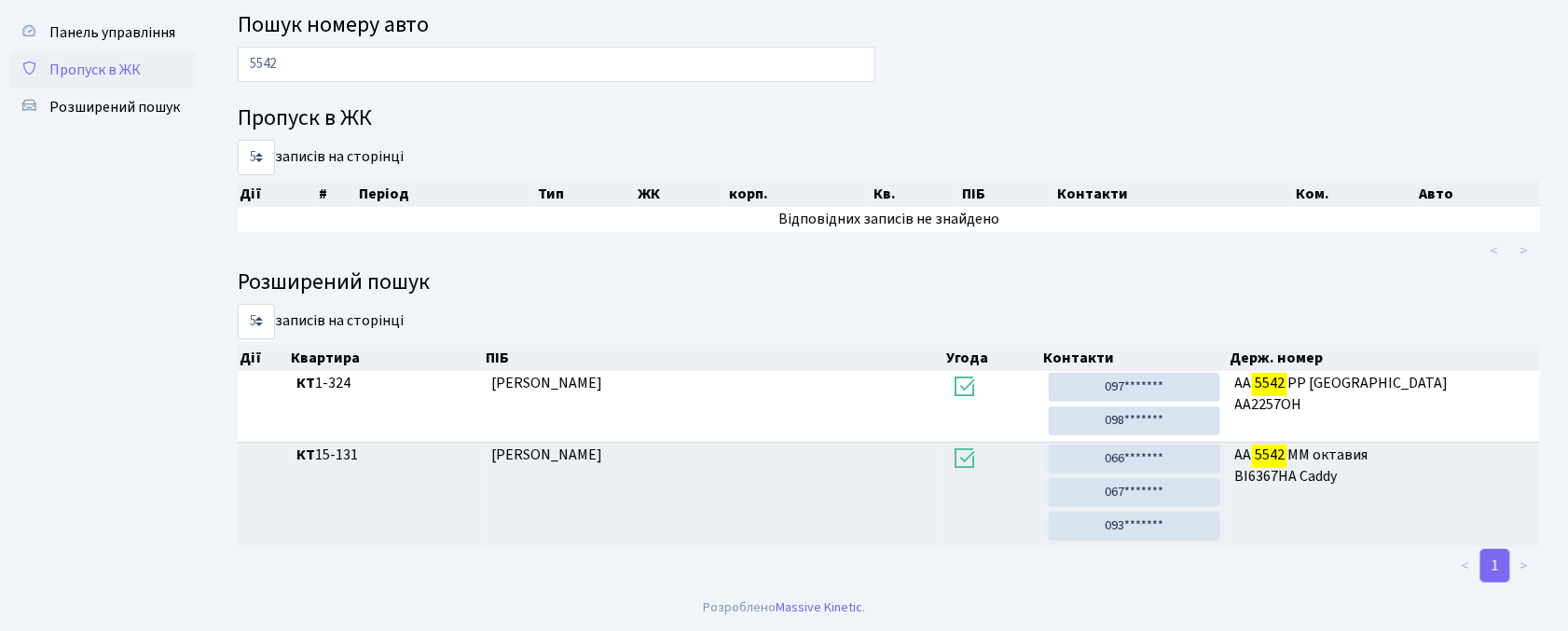
click at [60, 51] on link "Пропуск в ЖК" at bounding box center [102, 69] width 186 height 37
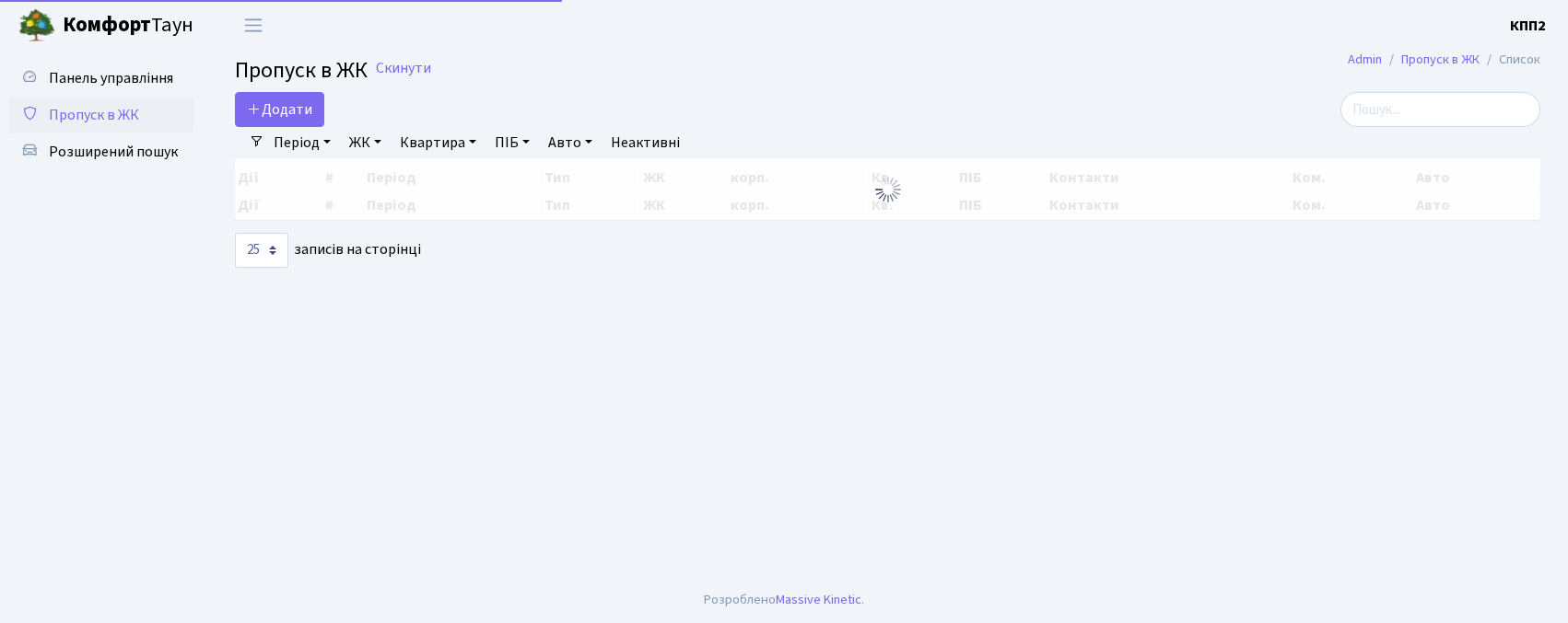
select select "25"
click at [269, 105] on span "Додати" at bounding box center [280, 110] width 65 height 21
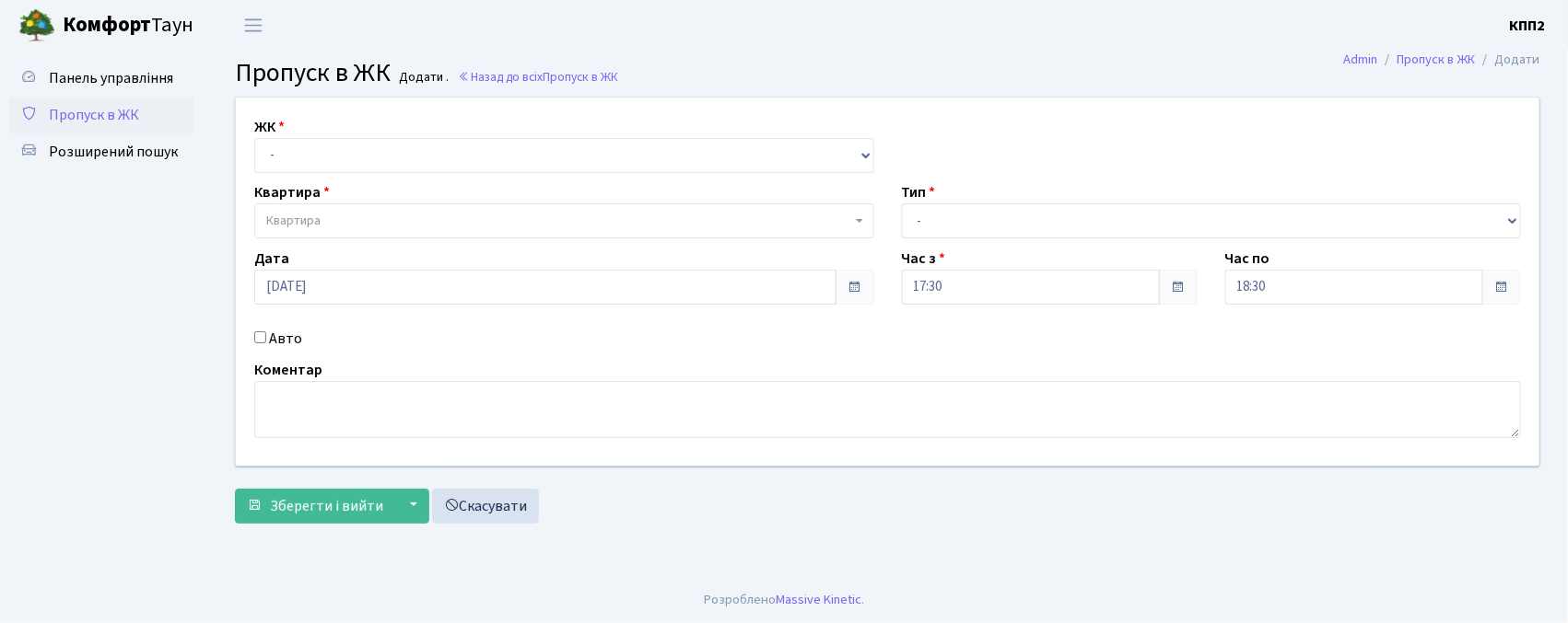
click at [352, 126] on div "ЖК - КТ, вул. Регенераторна, 4 КТ2, просп. [STREET_ADDRESS] [STREET_ADDRESS] [P…" at bounding box center [565, 144] width 648 height 57
click at [344, 171] on select "- КТ, вул. Регенераторна, 4 КТ2, просп. [STREET_ADDRESS] [STREET_ADDRESS] [PERS…" at bounding box center [564, 156] width 620 height 35
select select "271"
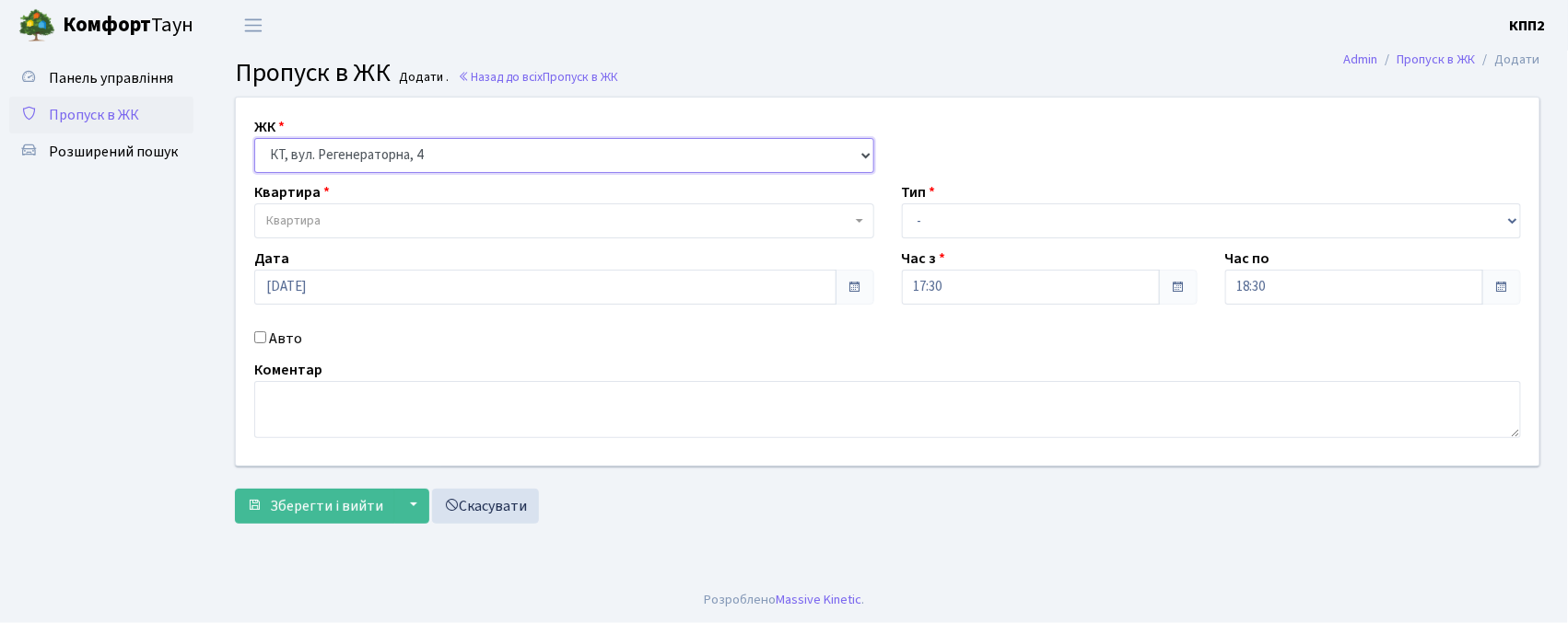
click at [254, 138] on select "- КТ, вул. Регенераторна, 4 КТ2, просп. [STREET_ADDRESS] [STREET_ADDRESS] [PERS…" at bounding box center [564, 156] width 620 height 35
select select
click at [267, 336] on div "Авто" at bounding box center [565, 339] width 648 height 22
click at [271, 339] on label "Авто" at bounding box center [286, 339] width 34 height 22
click at [266, 339] on input "Авто" at bounding box center [259, 337] width 12 height 12
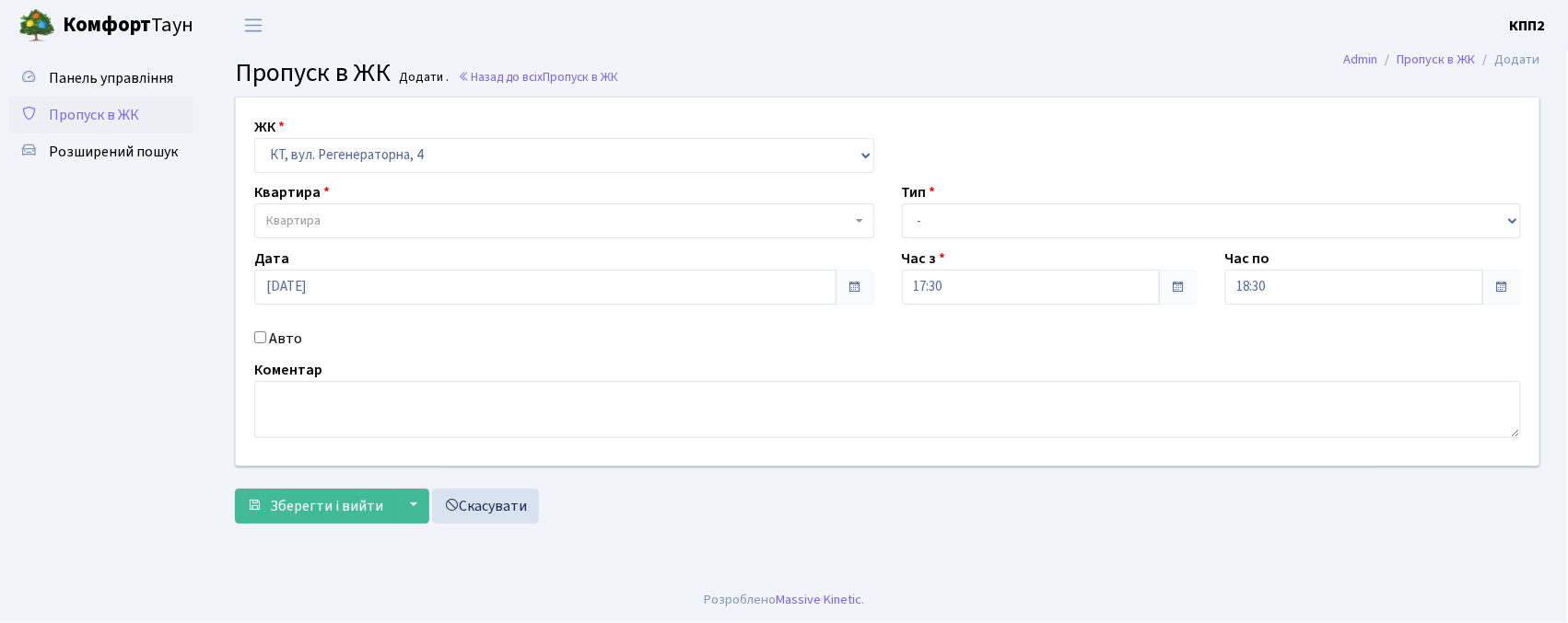
checkbox input "true"
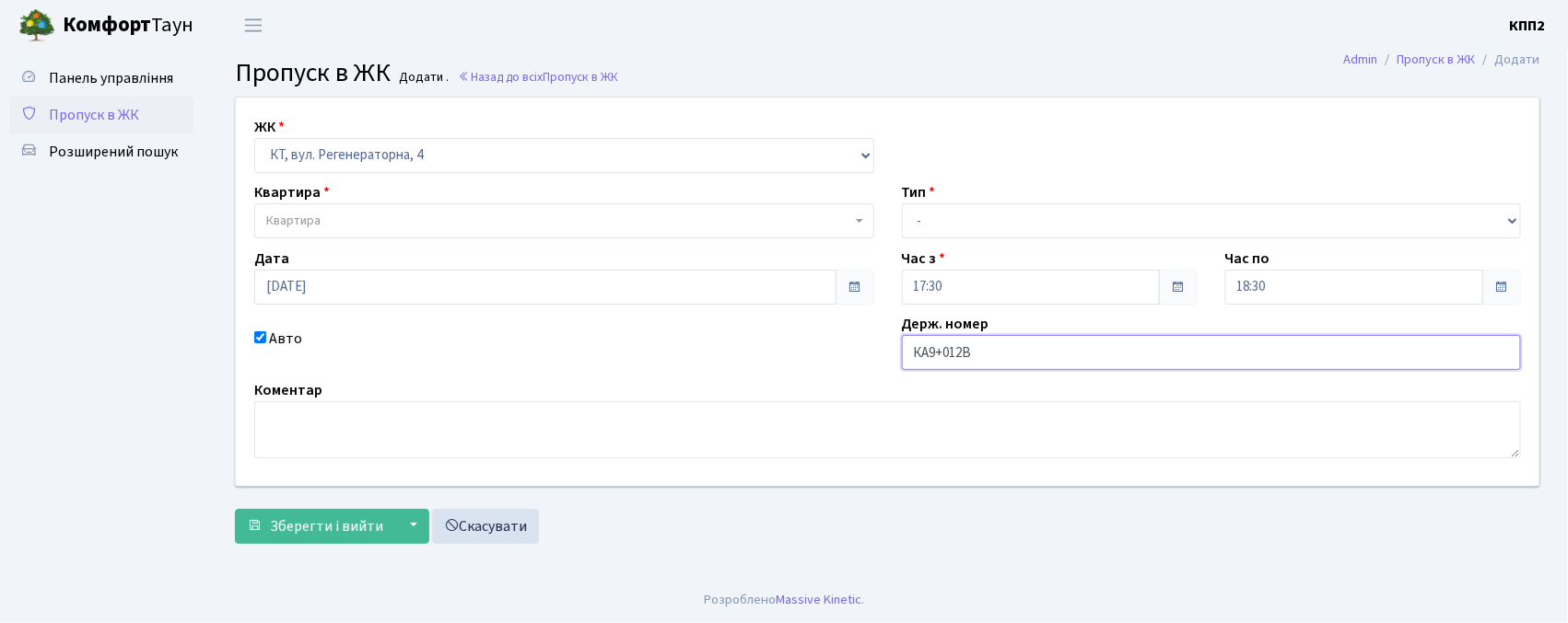
click at [940, 366] on input "КА9+012В" at bounding box center [1212, 353] width 620 height 35
click at [945, 363] on input "КА9+012В" at bounding box center [1212, 353] width 620 height 35
click at [1001, 336] on input "КА9012В" at bounding box center [1212, 353] width 620 height 35
type input "КА9012ВО"
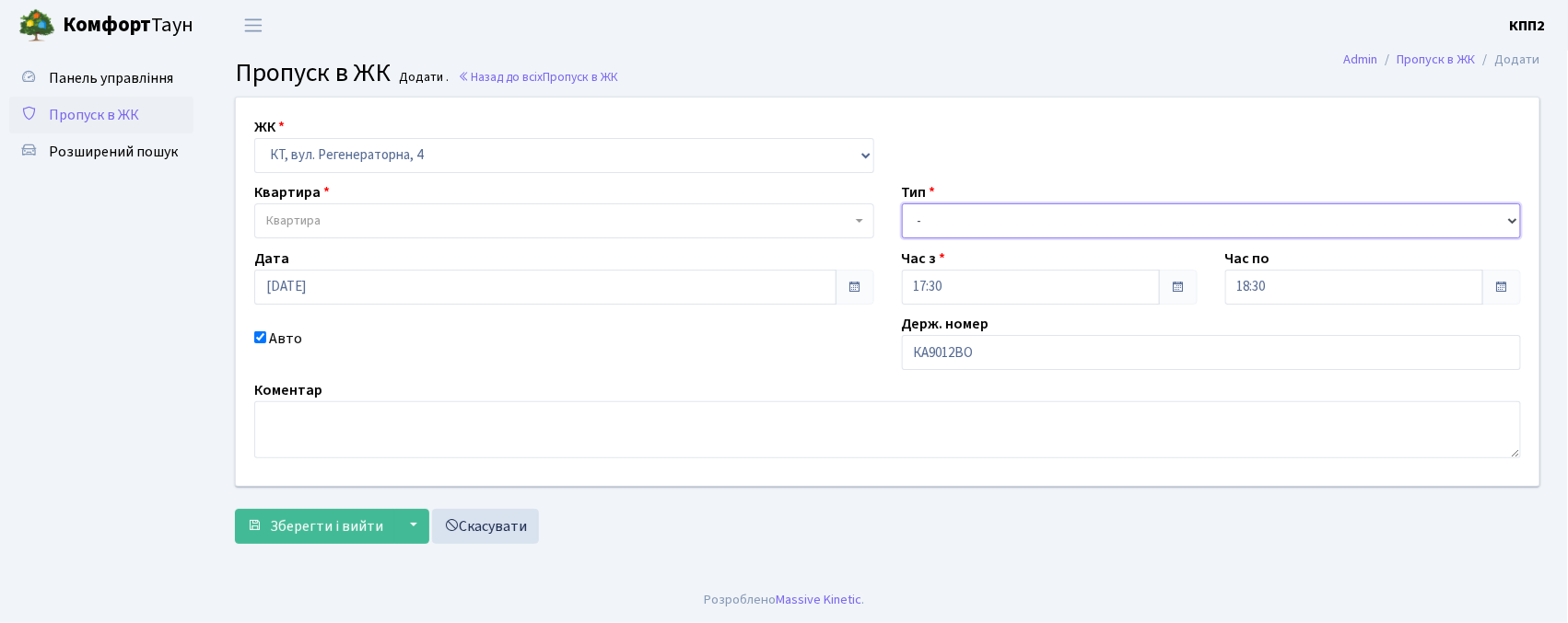
click at [927, 214] on select "- Доставка Таксі Гості Сервіс" at bounding box center [1212, 221] width 620 height 35
select select "2"
click at [903, 203] on select "- Доставка Таксі Гості Сервіс" at bounding box center [1212, 221] width 620 height 35
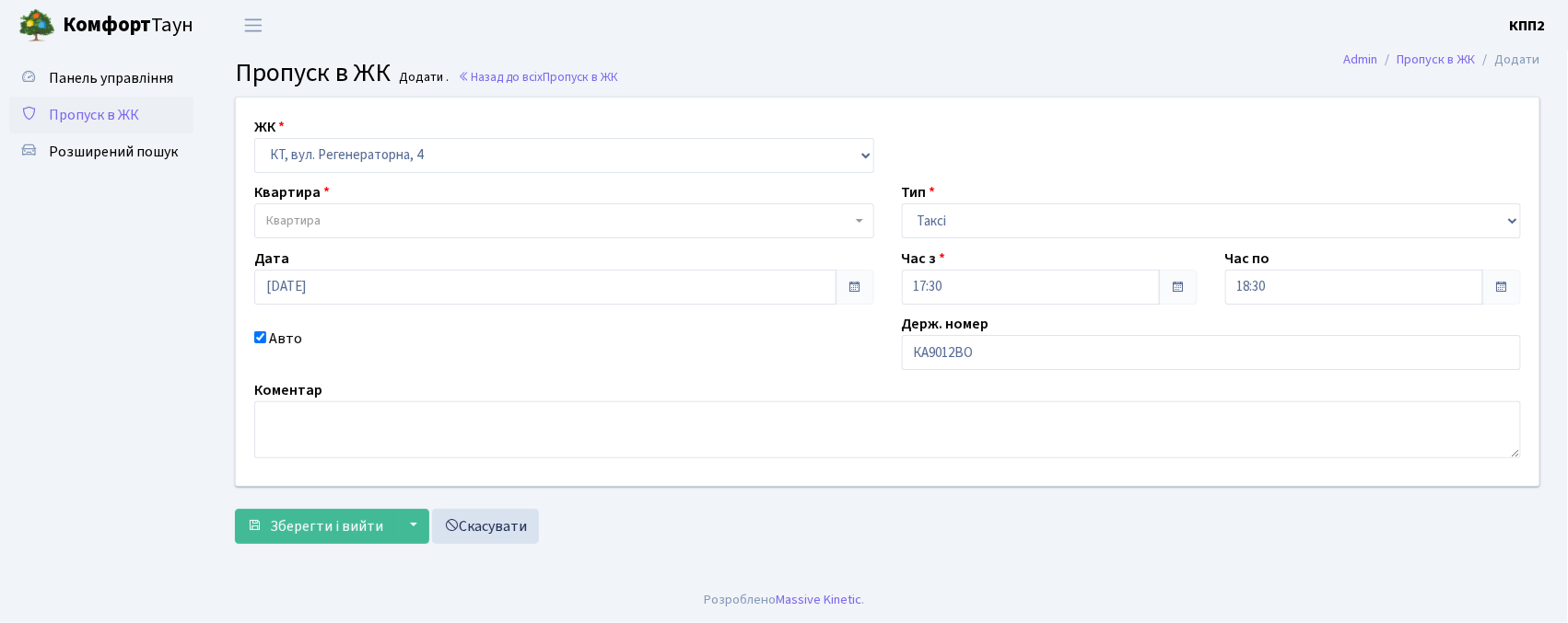
click at [373, 196] on div "Квартира Квартира" at bounding box center [565, 210] width 648 height 57
click at [362, 217] on span "Квартира" at bounding box center [558, 221] width 585 height 19
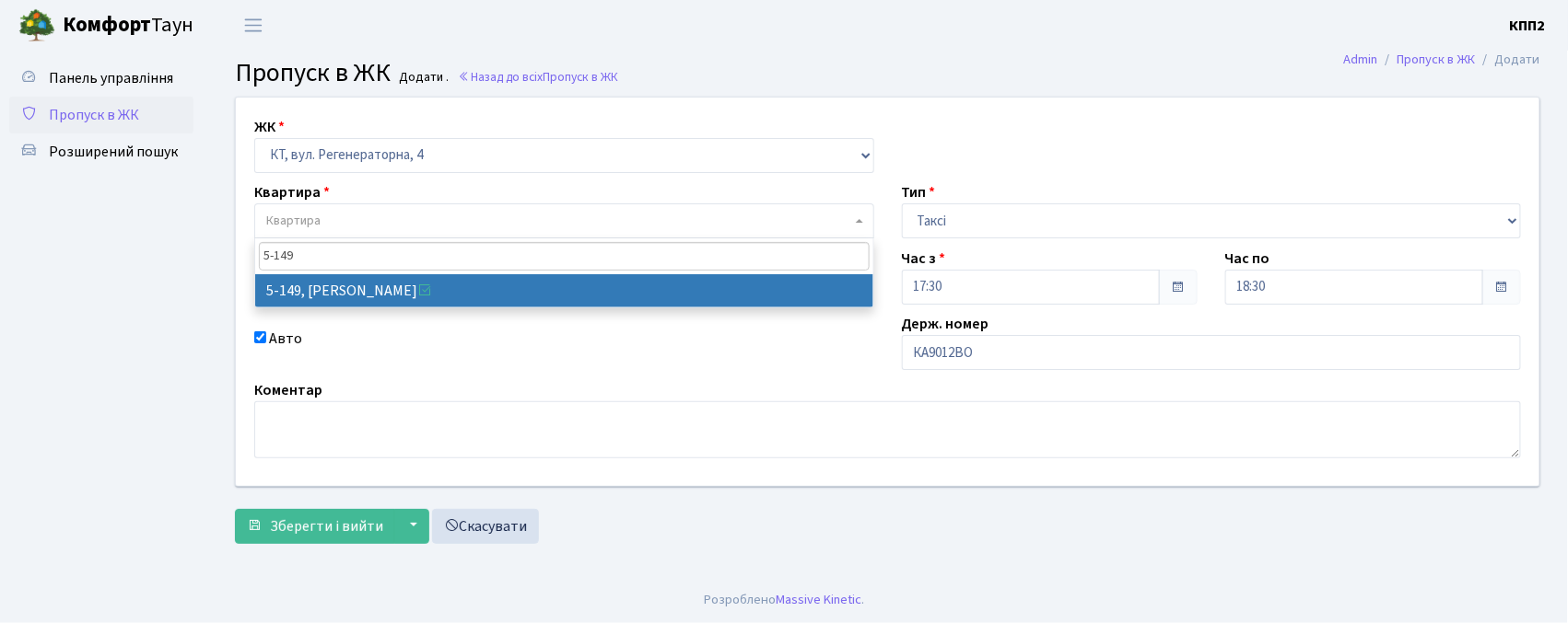
type input "5-149"
select select "2409"
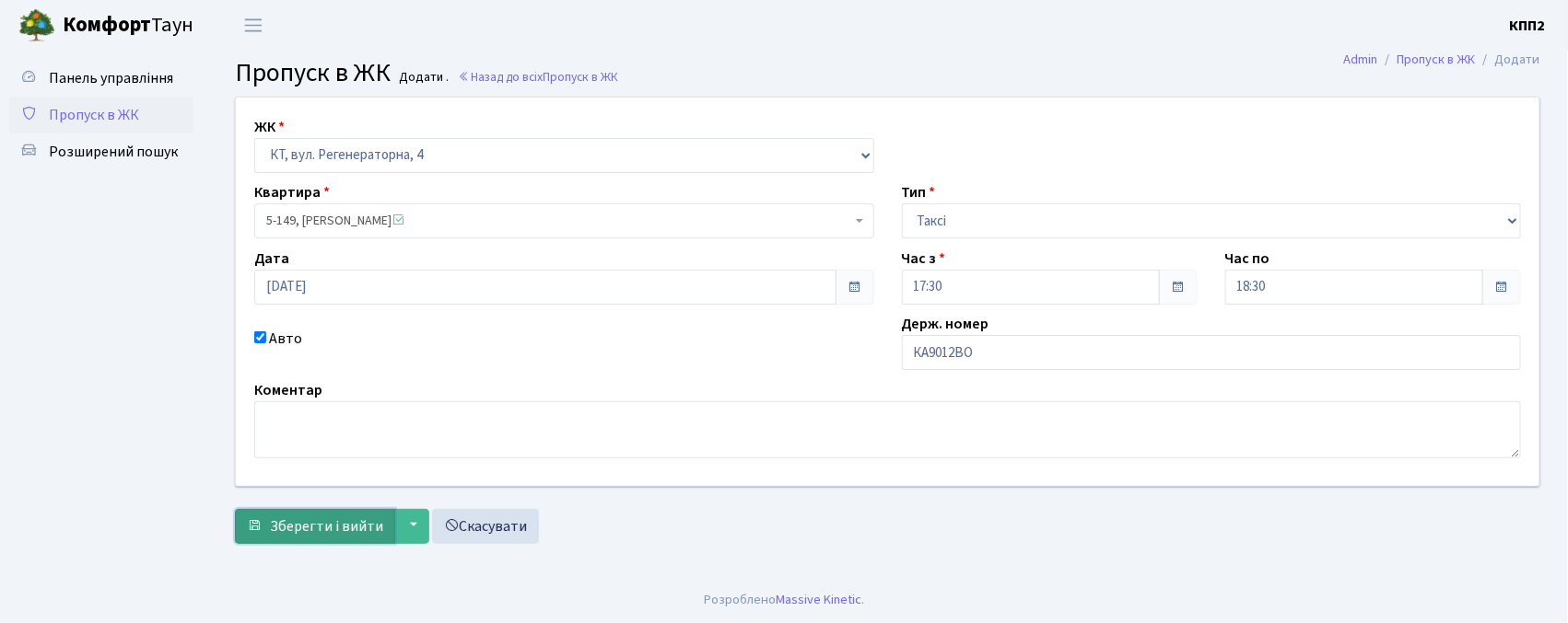
click at [352, 533] on span "Зберегти і вийти" at bounding box center [326, 527] width 113 height 21
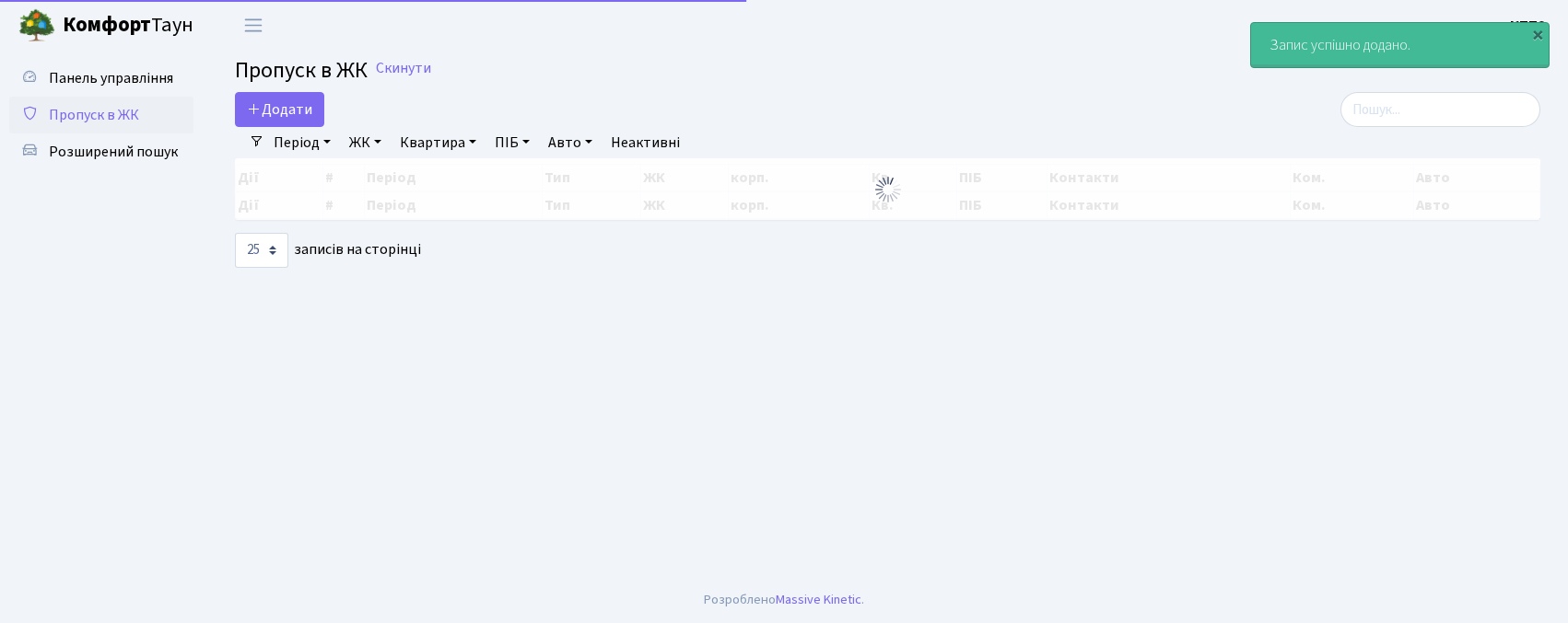
select select "25"
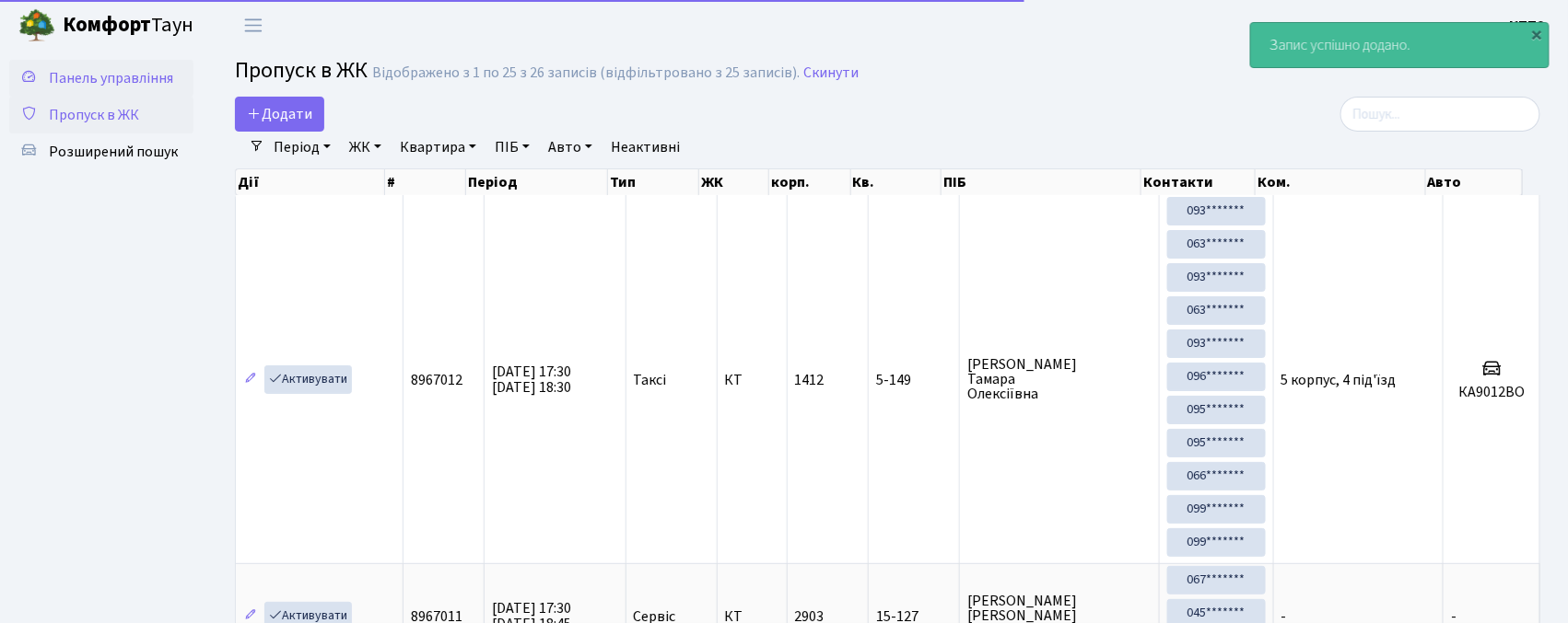
click at [108, 92] on link "Панель управління" at bounding box center [101, 77] width 184 height 36
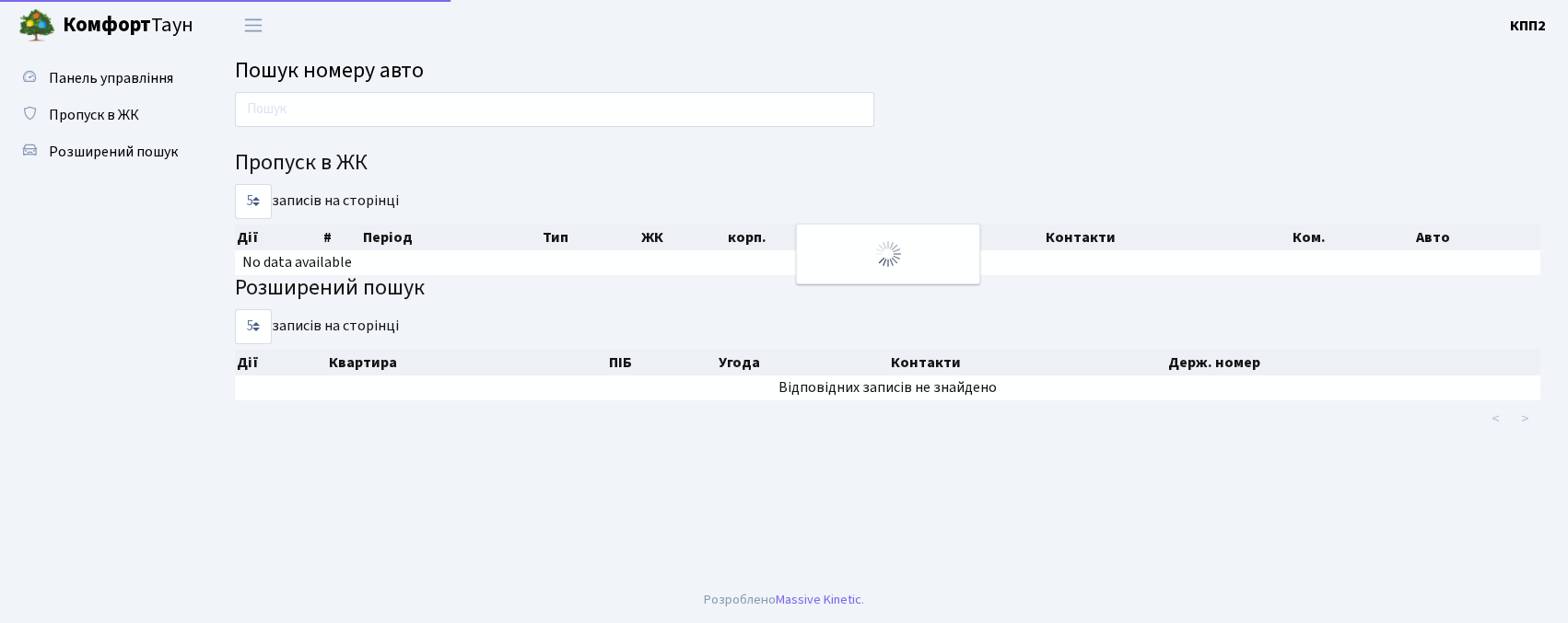
click at [351, 107] on input "text" at bounding box center [554, 110] width 639 height 35
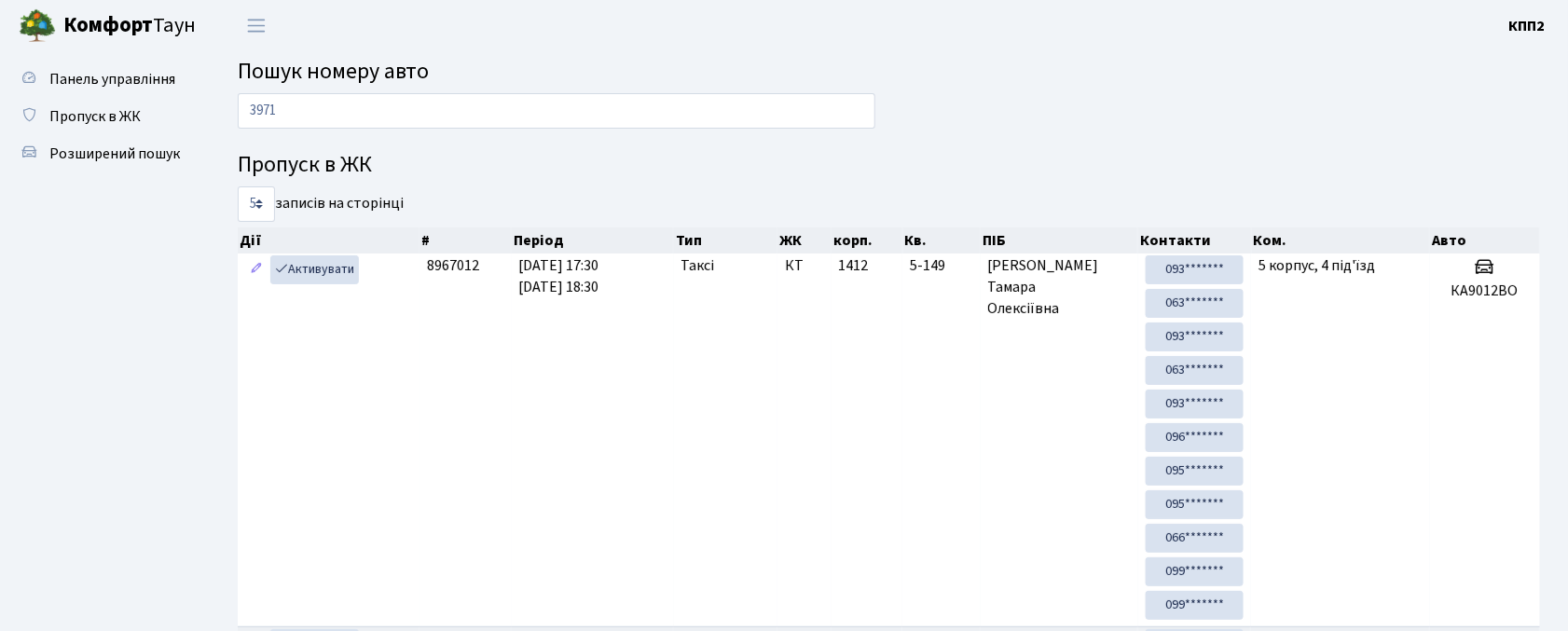
type input "3971"
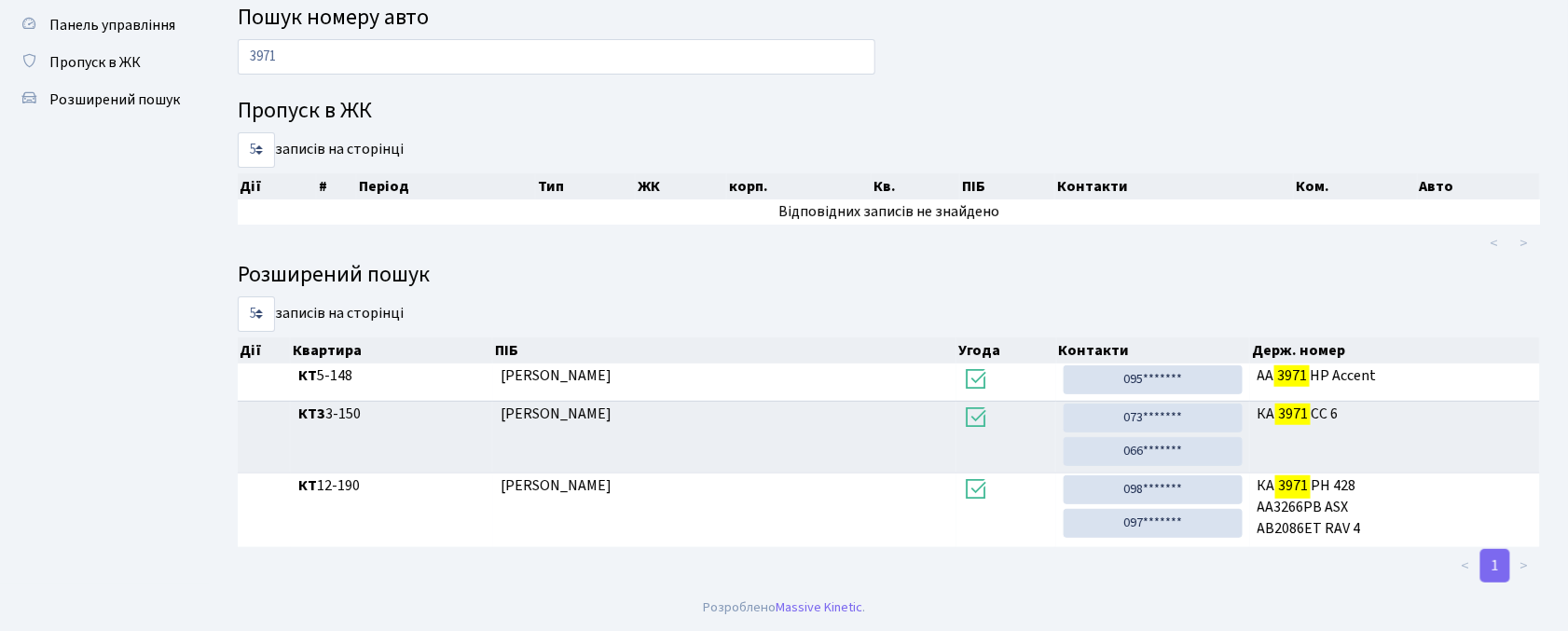
scroll to position [56, 0]
click at [147, 28] on span "Панель управління" at bounding box center [111, 26] width 126 height 21
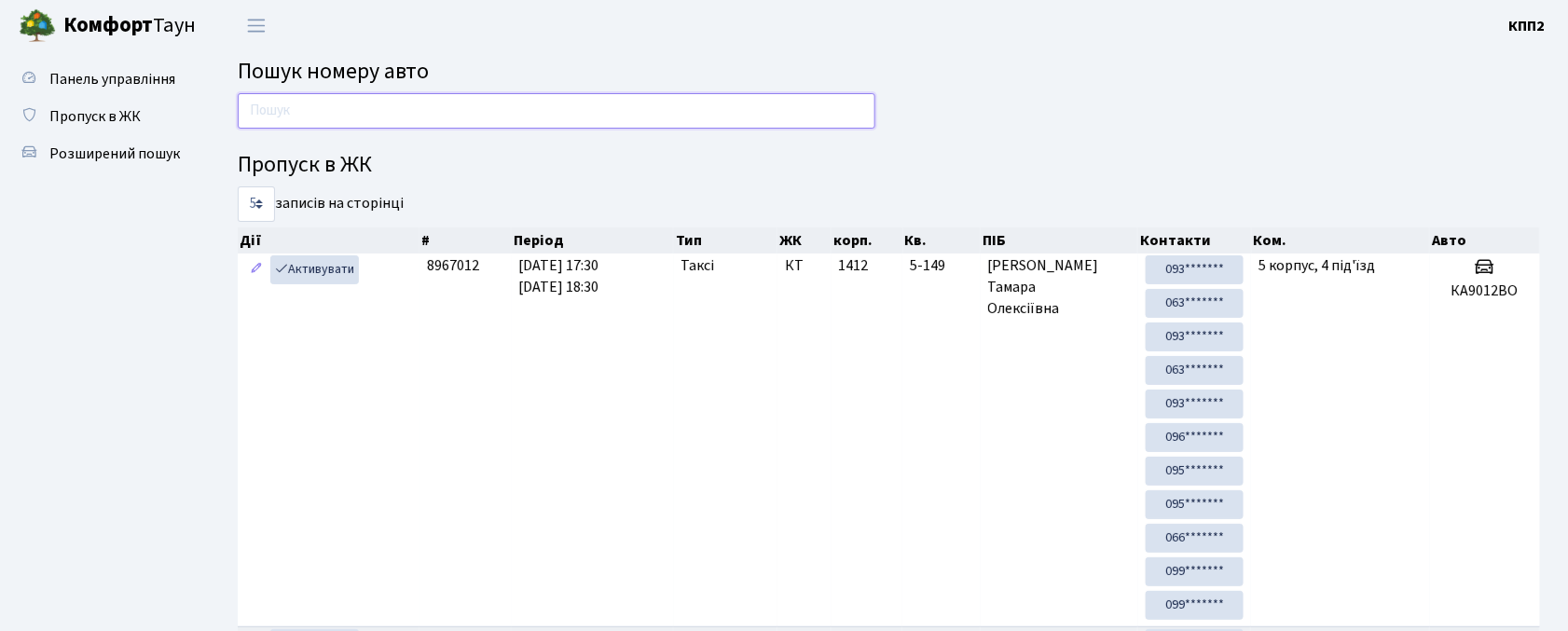
click at [379, 120] on input "text" at bounding box center [556, 111] width 637 height 36
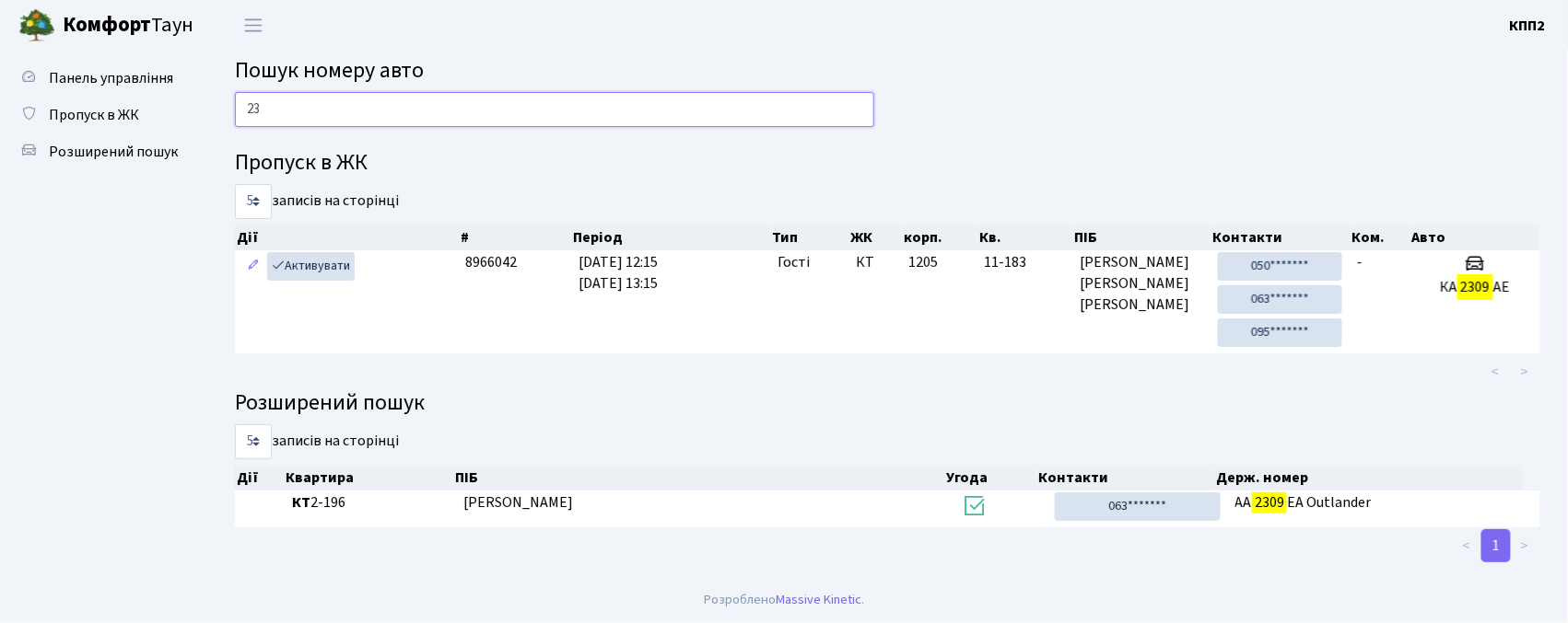
type input "2"
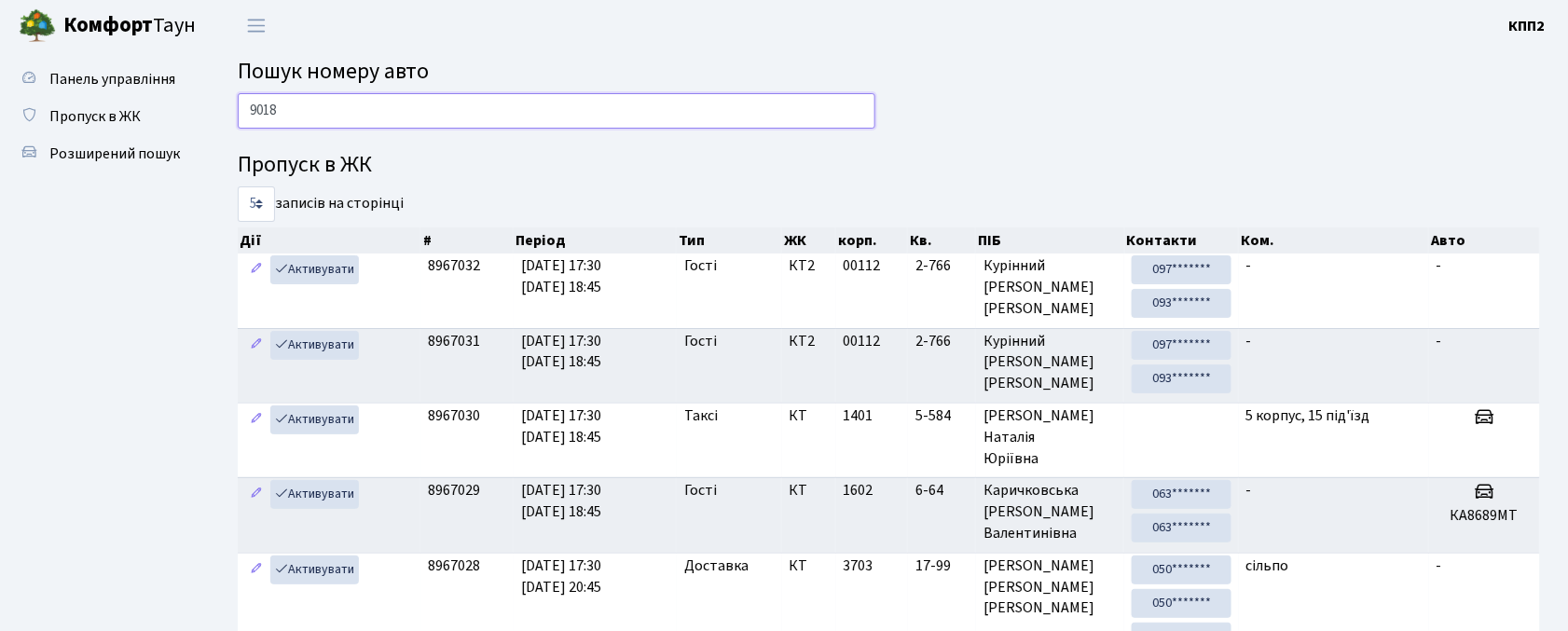
type input "9018"
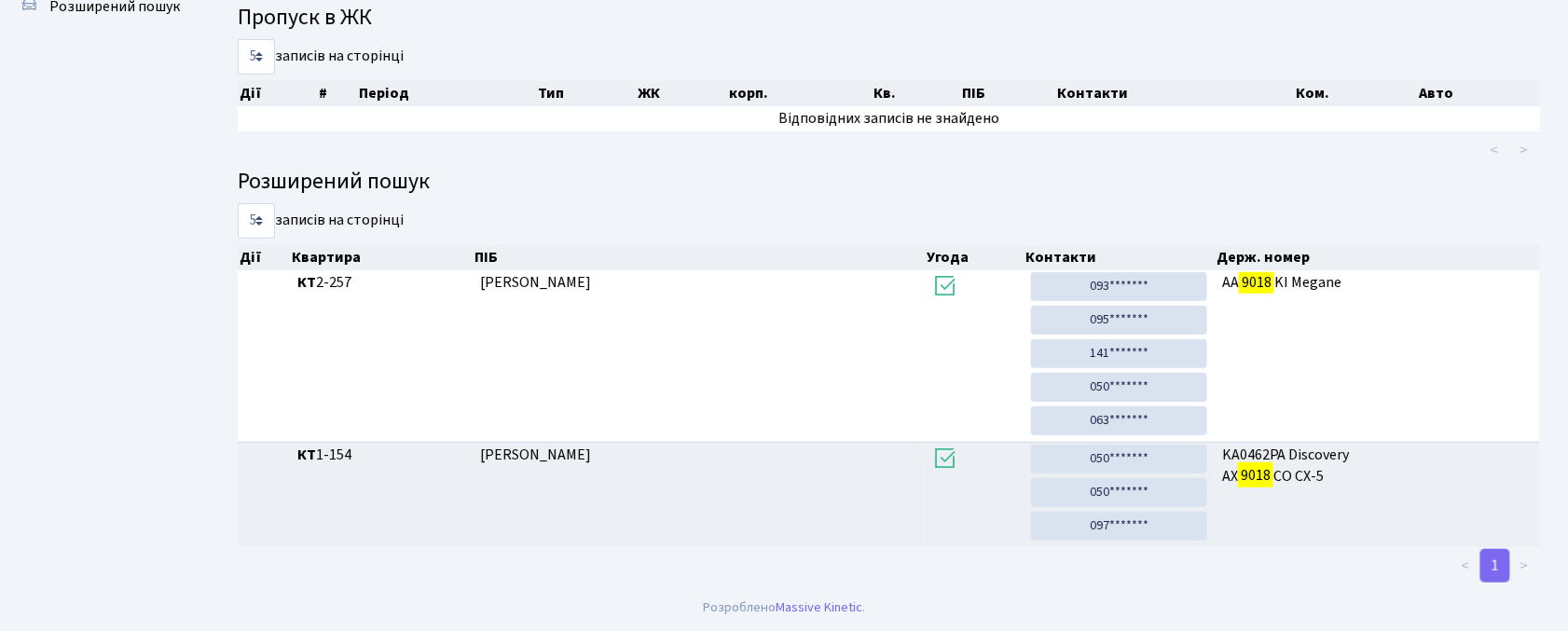
scroll to position [151, 0]
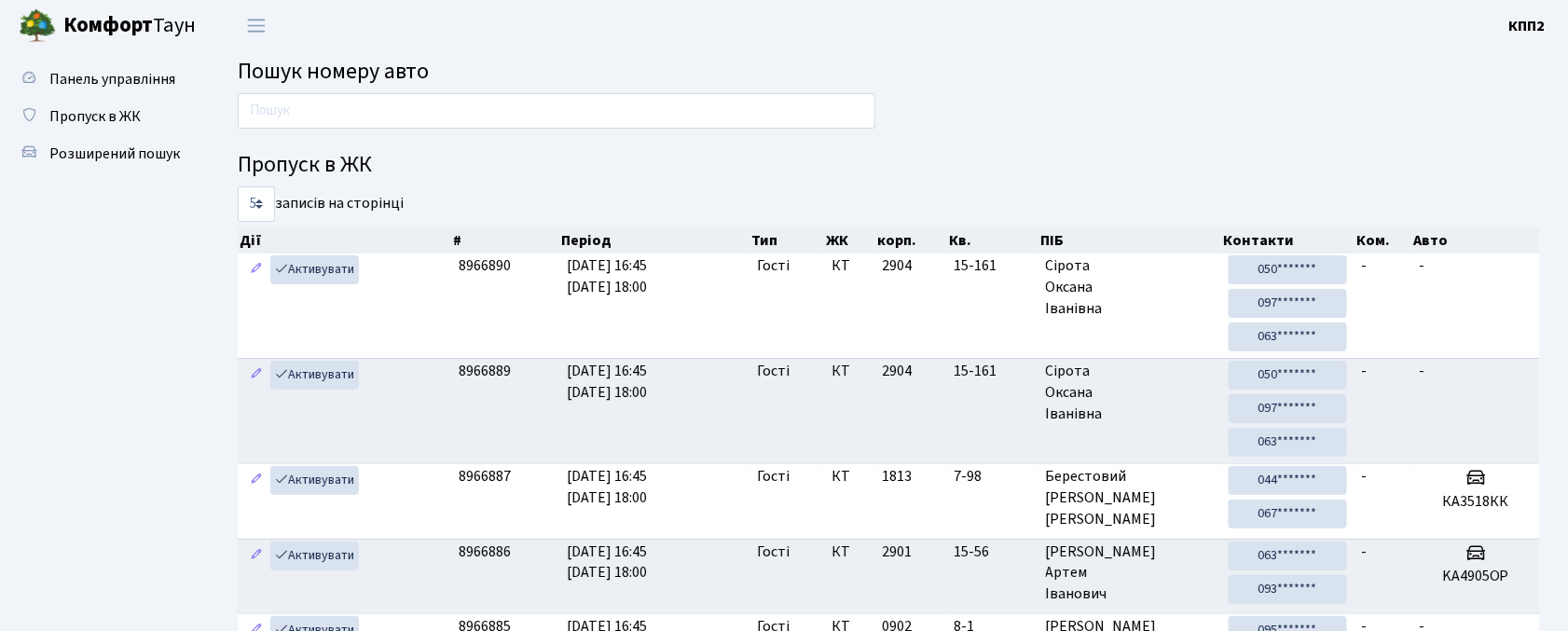
click at [136, 112] on span "Пропуск в ЖК" at bounding box center [94, 117] width 92 height 21
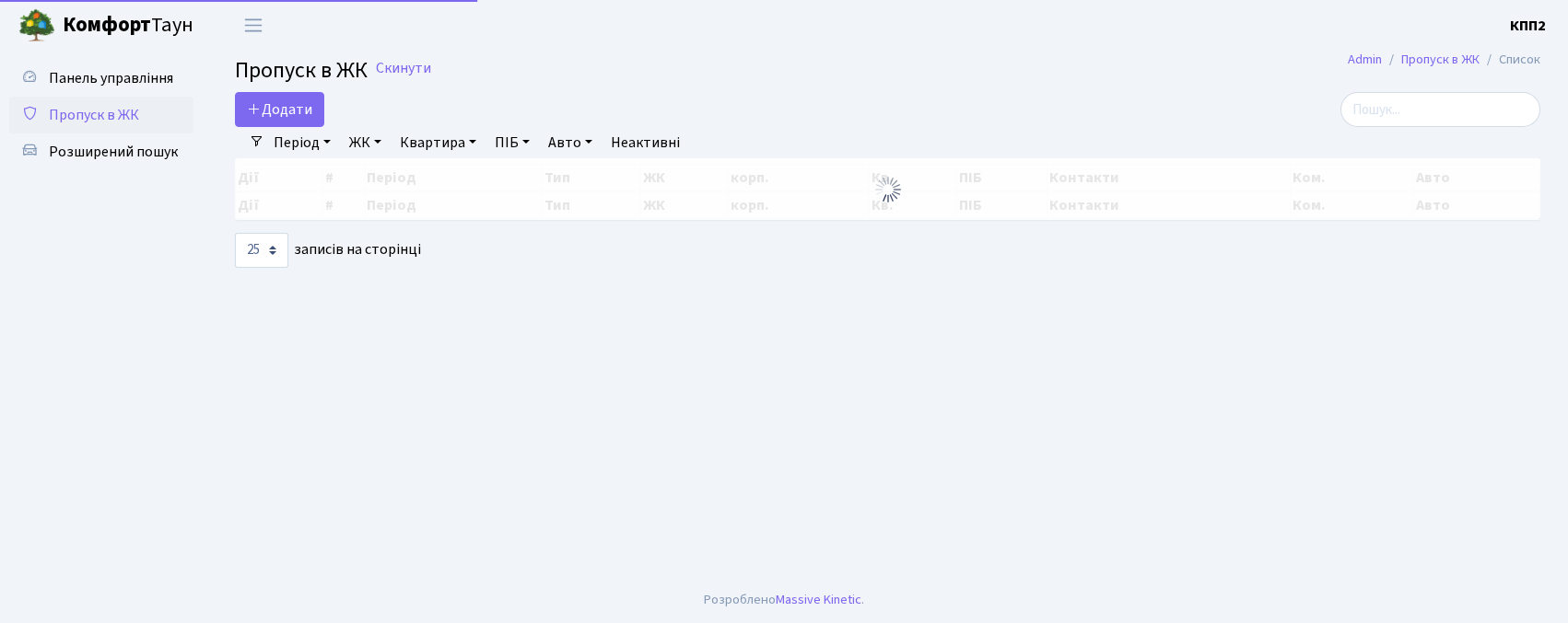
select select "25"
click at [304, 82] on span "Пропуск в ЖК" at bounding box center [301, 70] width 133 height 33
click at [295, 104] on span "Додати" at bounding box center [280, 110] width 65 height 21
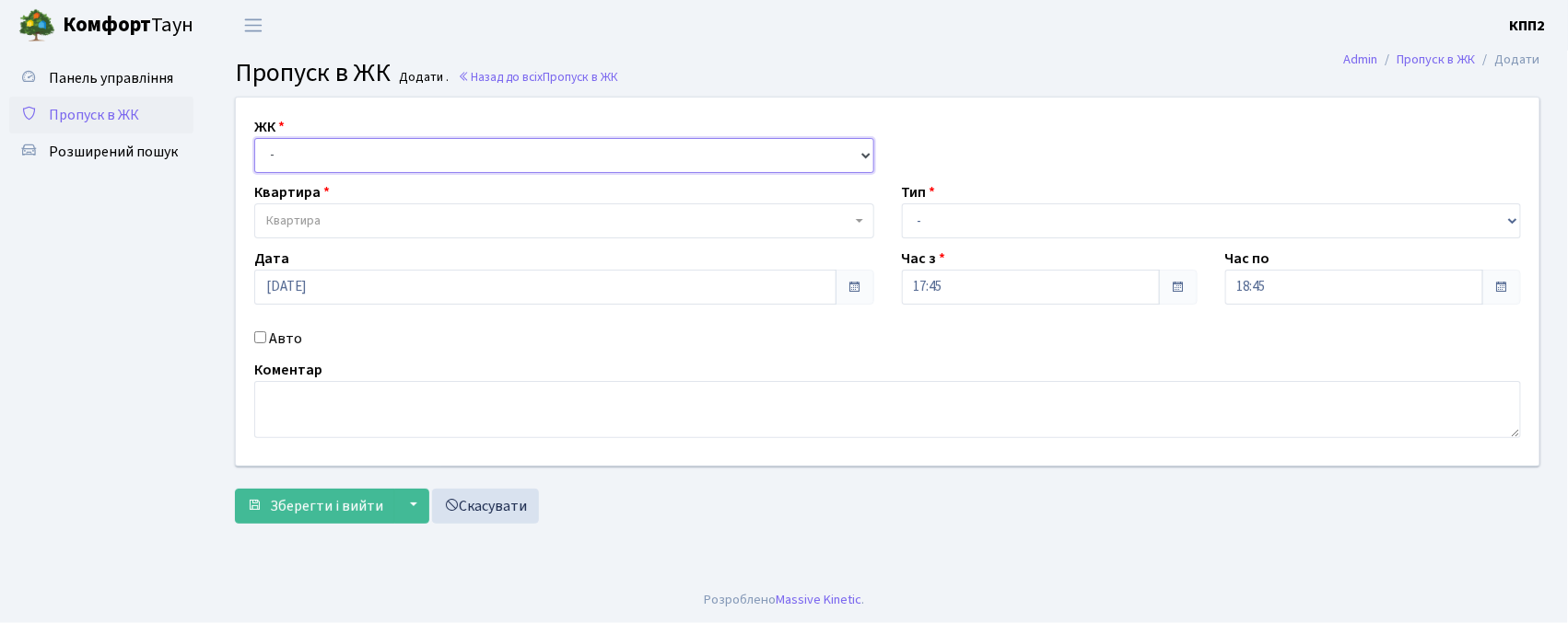
click at [301, 156] on select "- КТ, вул. Регенераторна, 4 КТ2, просп. [STREET_ADDRESS] [STREET_ADDRESS] [PERS…" at bounding box center [564, 156] width 620 height 35
select select "302"
click at [254, 138] on select "- КТ, вул. Регенераторна, 4 КТ2, просп. [STREET_ADDRESS] [STREET_ADDRESS] [PERS…" at bounding box center [564, 156] width 620 height 35
select select
click at [101, 114] on span "Пропуск в ЖК" at bounding box center [93, 116] width 91 height 21
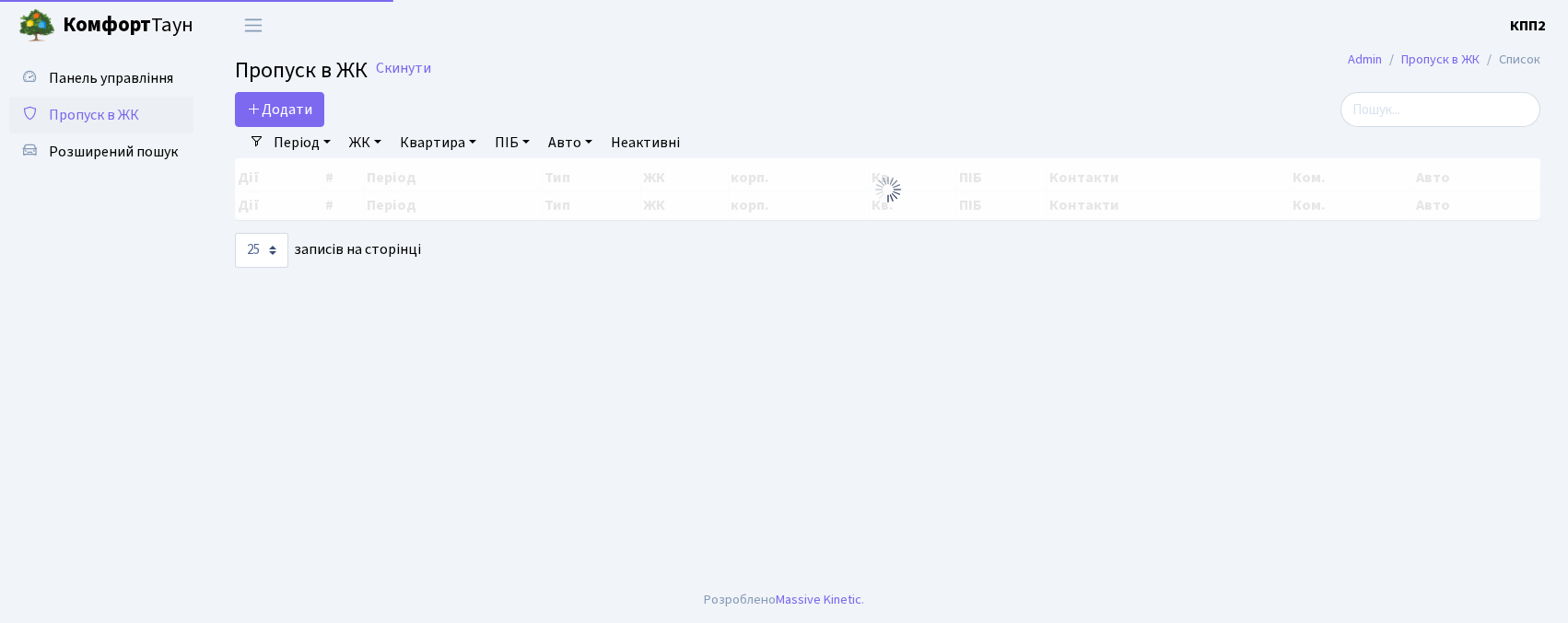
select select "25"
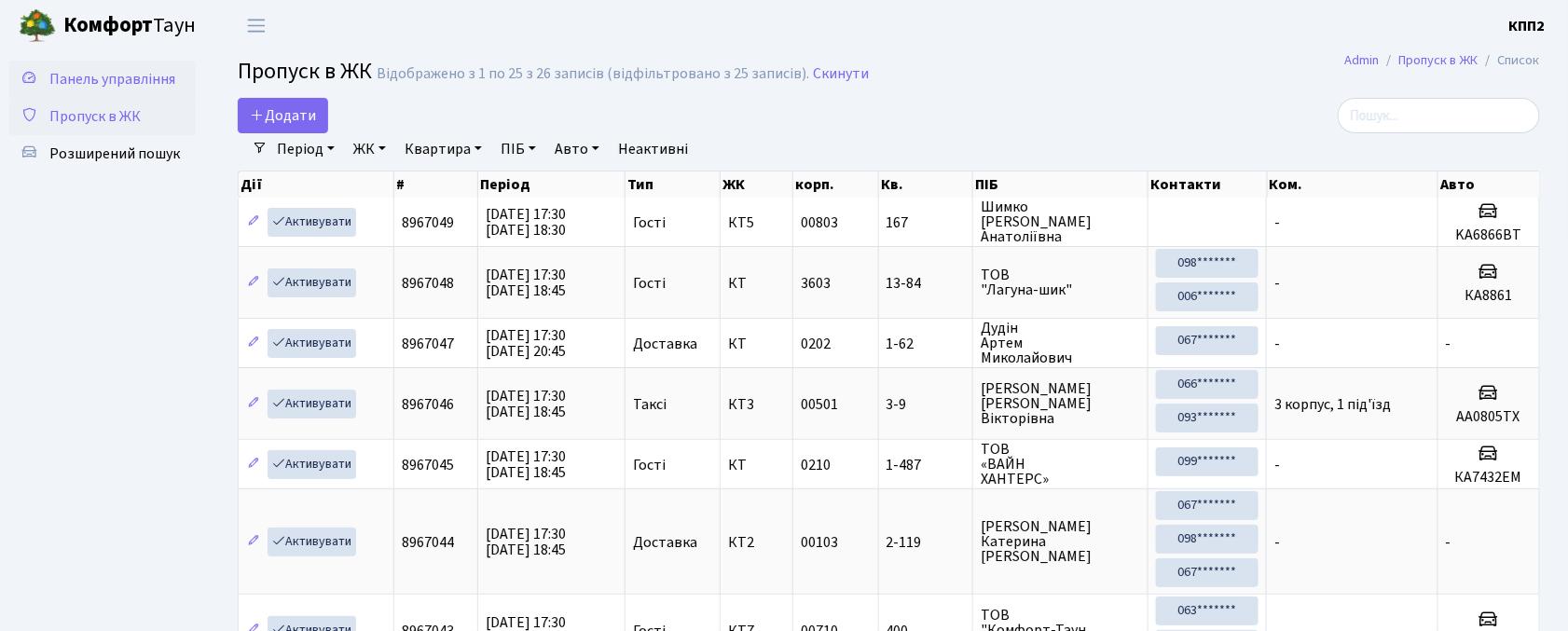
click at [103, 94] on link "Панель управління" at bounding box center [102, 78] width 186 height 37
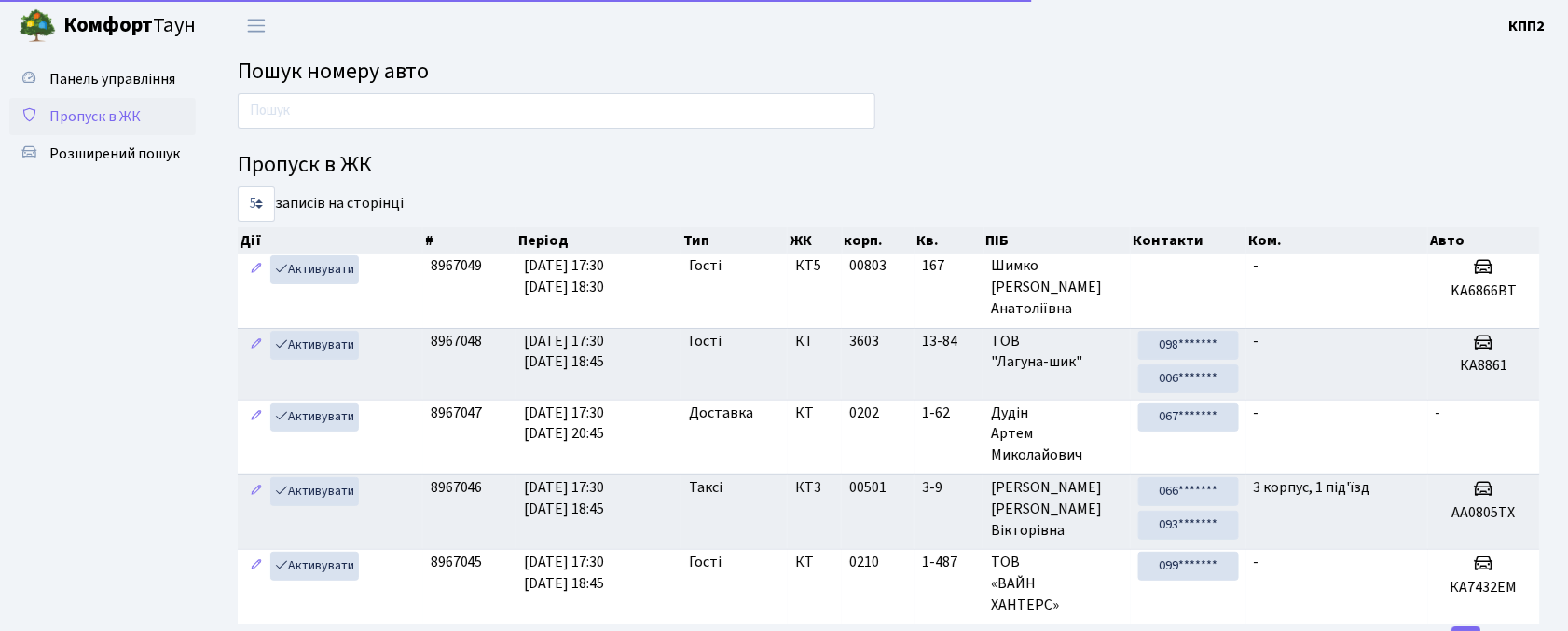
click at [111, 120] on span "Пропуск в ЖК" at bounding box center [94, 117] width 92 height 21
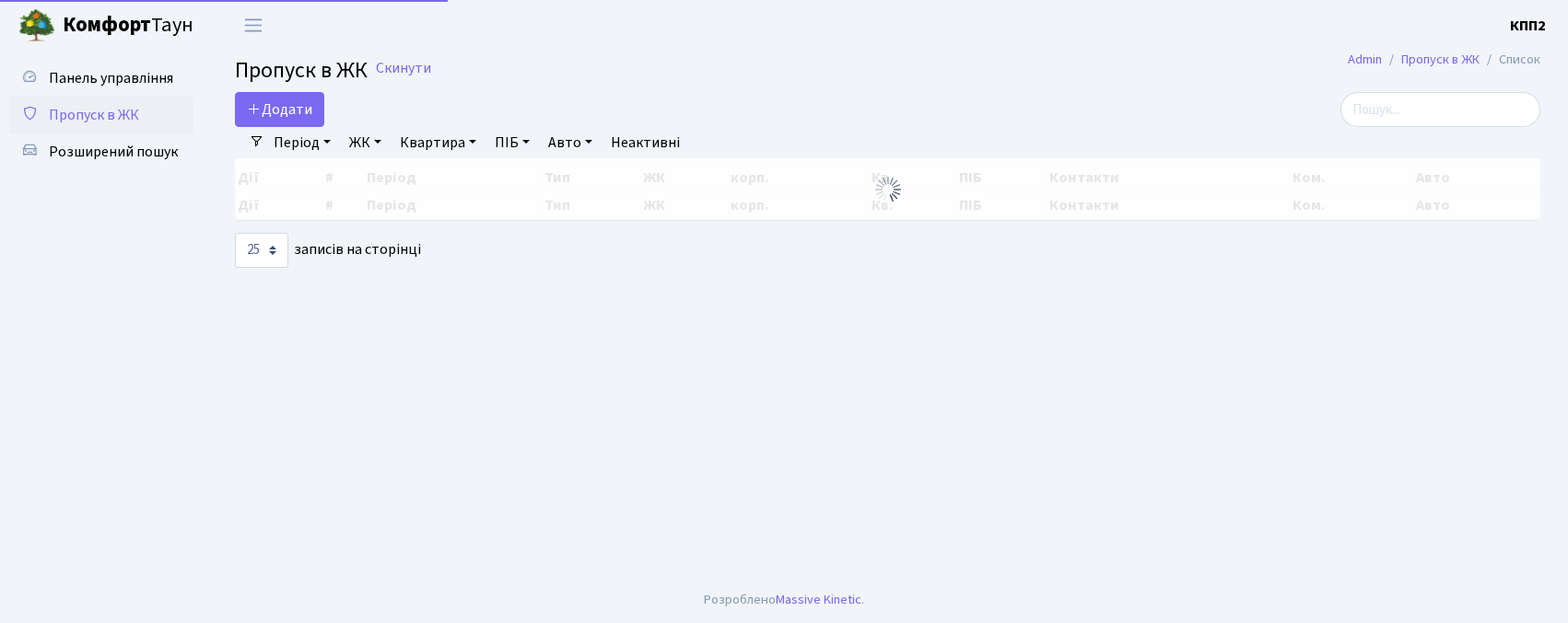
select select "25"
click at [300, 109] on span "Додати" at bounding box center [280, 110] width 65 height 21
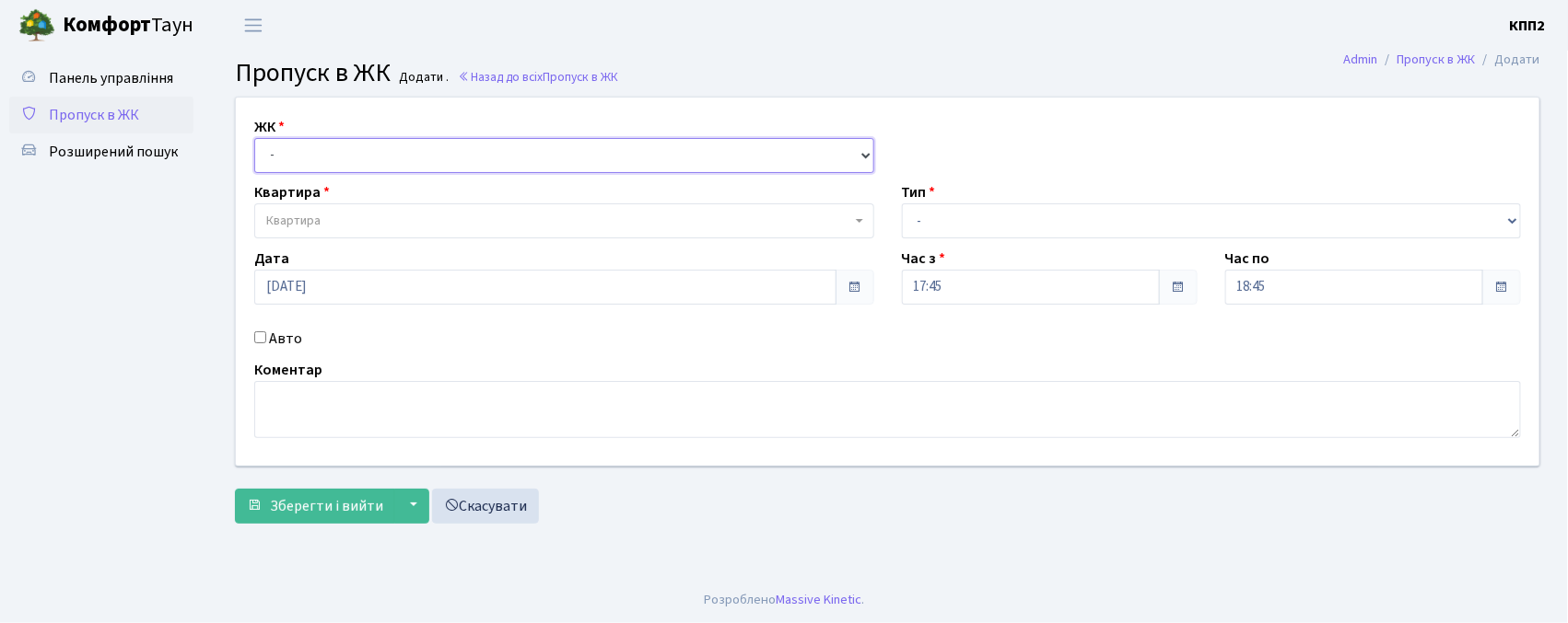
click at [377, 159] on select "- КТ, вул. Регенераторна, 4 КТ2, просп. Соборності, 17 КТ3, вул. Березнева, 16 …" at bounding box center [564, 156] width 620 height 35
select select "271"
click at [254, 138] on select "- КТ, вул. Регенераторна, 4 КТ2, просп. Соборності, 17 КТ3, вул. Березнева, 16 …" at bounding box center [564, 156] width 620 height 35
select select
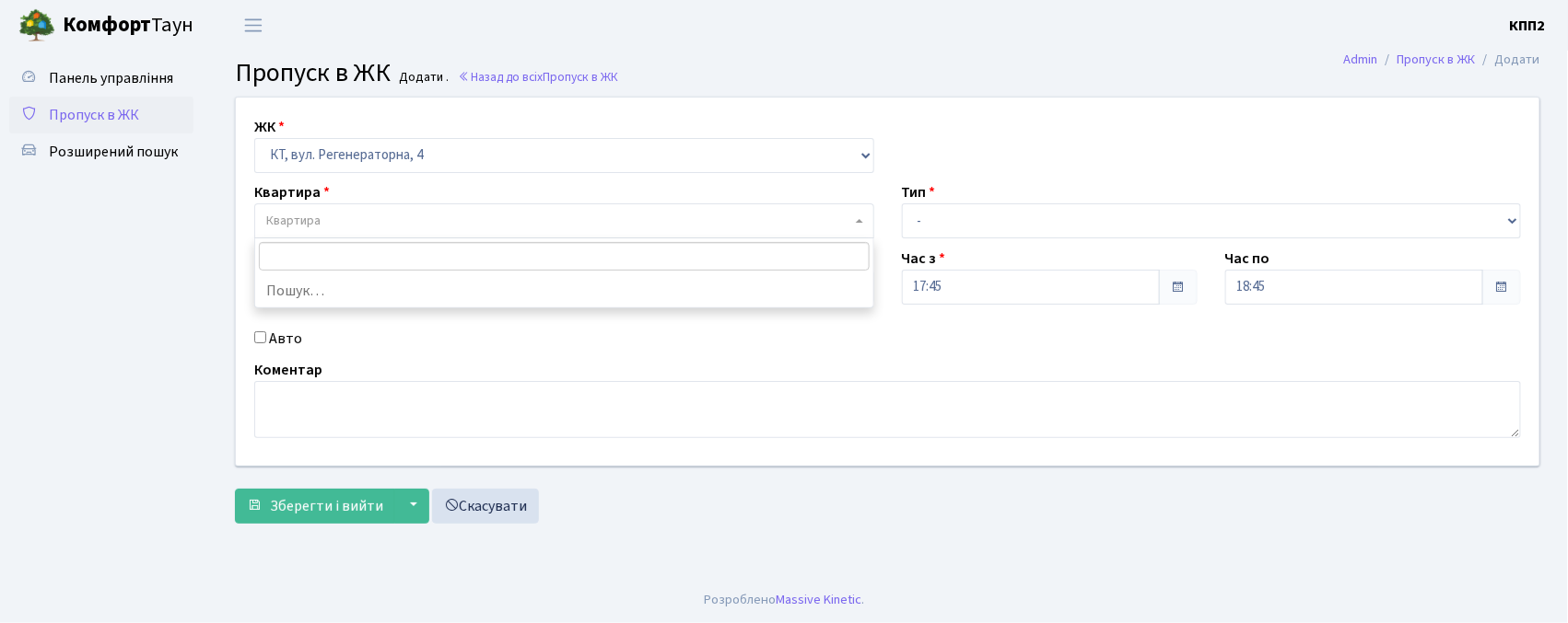
click at [414, 222] on span "Квартира" at bounding box center [558, 221] width 585 height 19
type input "2482"
click at [126, 111] on span "Пропуск в ЖК" at bounding box center [93, 116] width 91 height 21
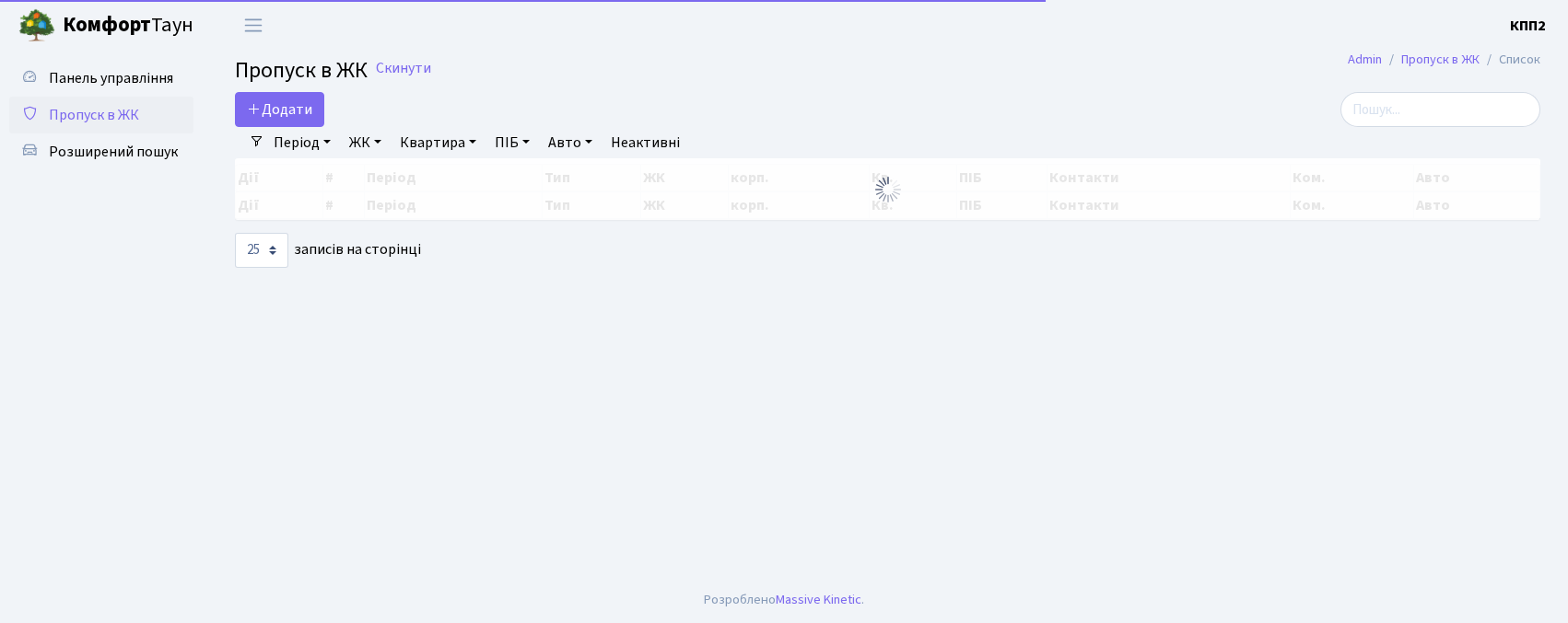
select select "25"
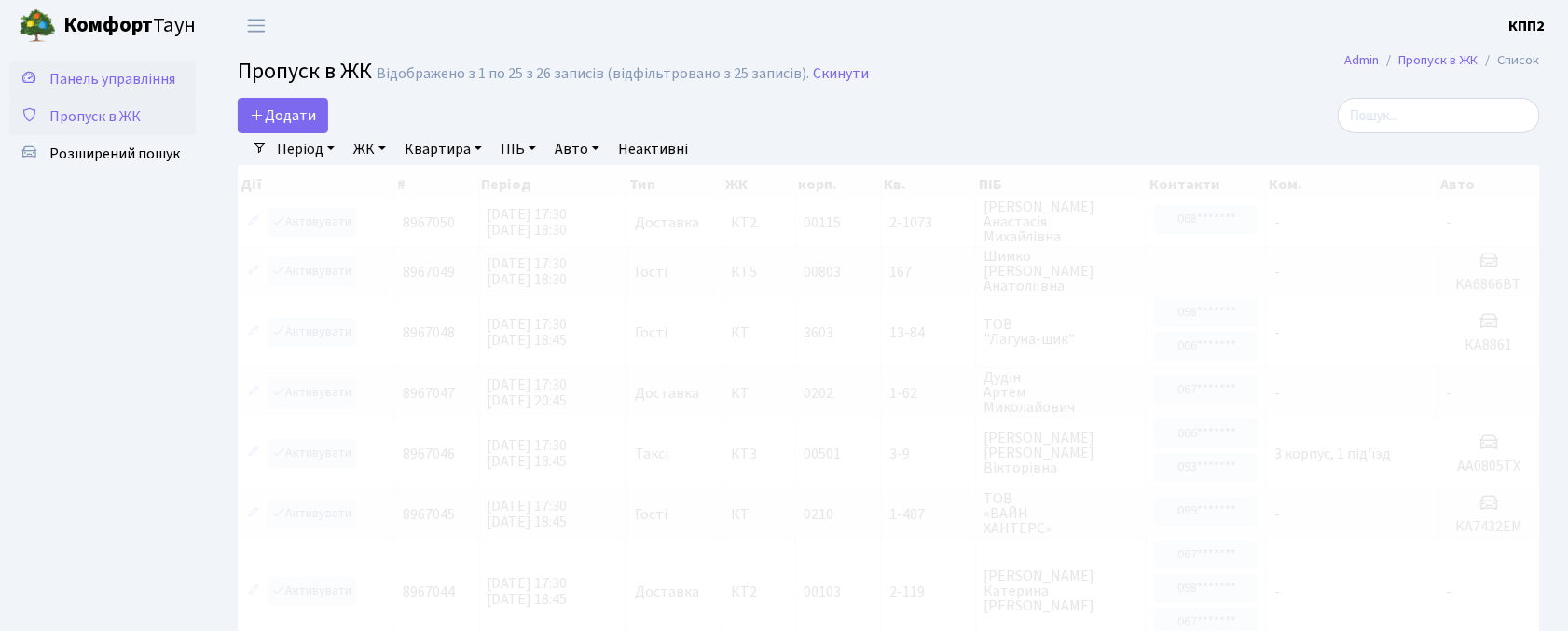
click at [130, 65] on link "Панель управління" at bounding box center [102, 78] width 186 height 37
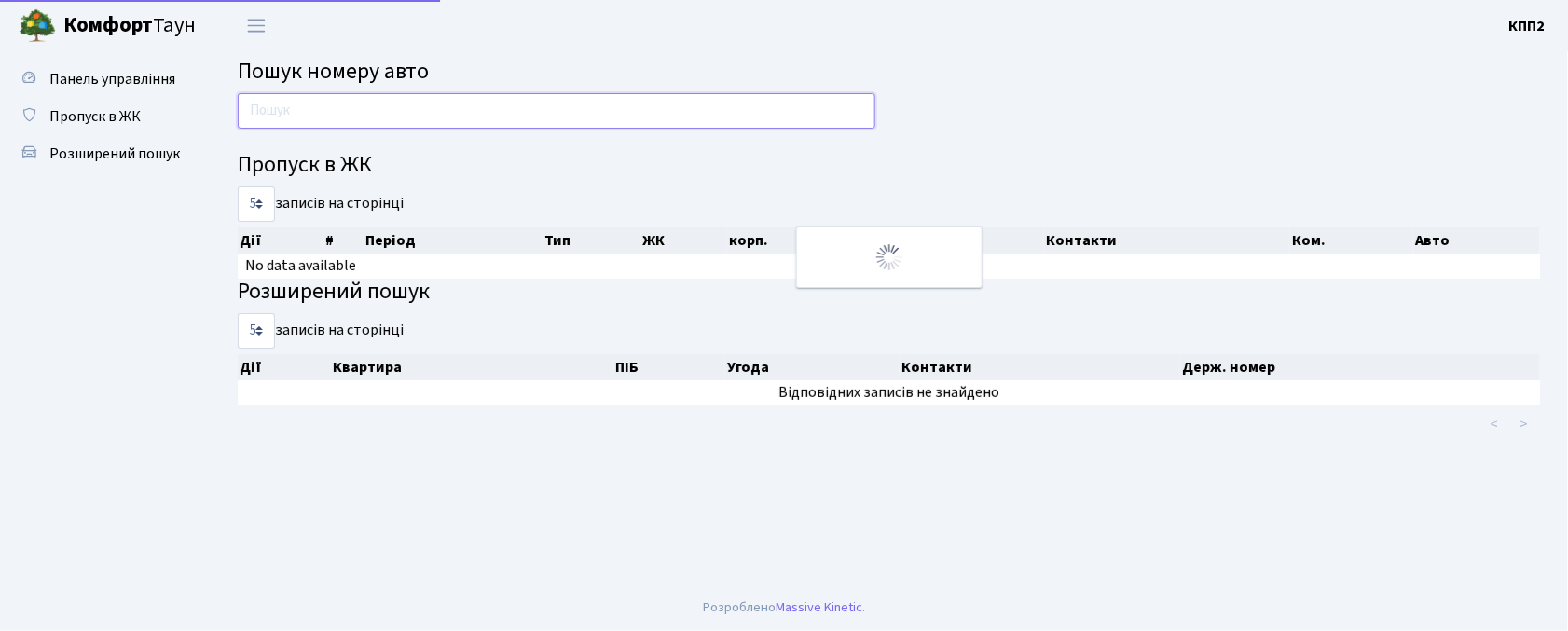
drag, startPoint x: 0, startPoint y: 0, endPoint x: 400, endPoint y: 113, distance: 415.7
click at [400, 113] on input "text" at bounding box center [556, 111] width 637 height 36
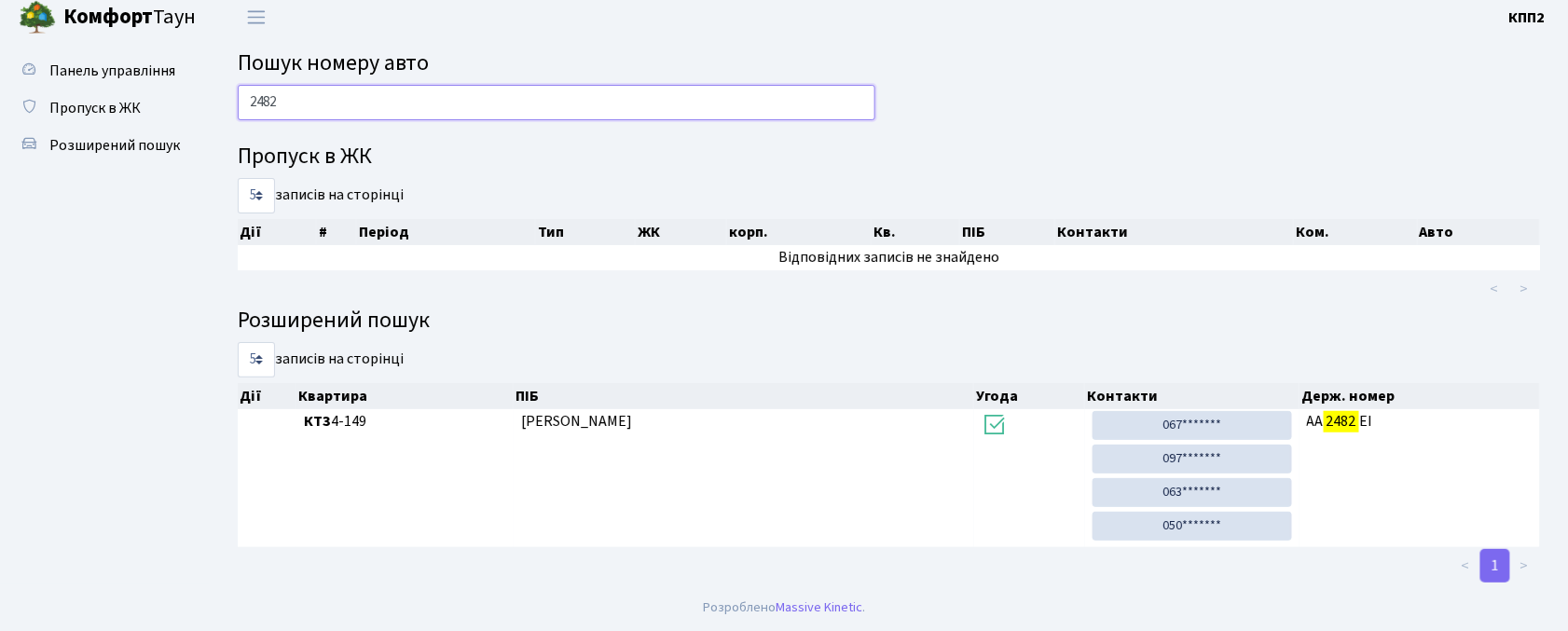
scroll to position [9, 0]
type input "2"
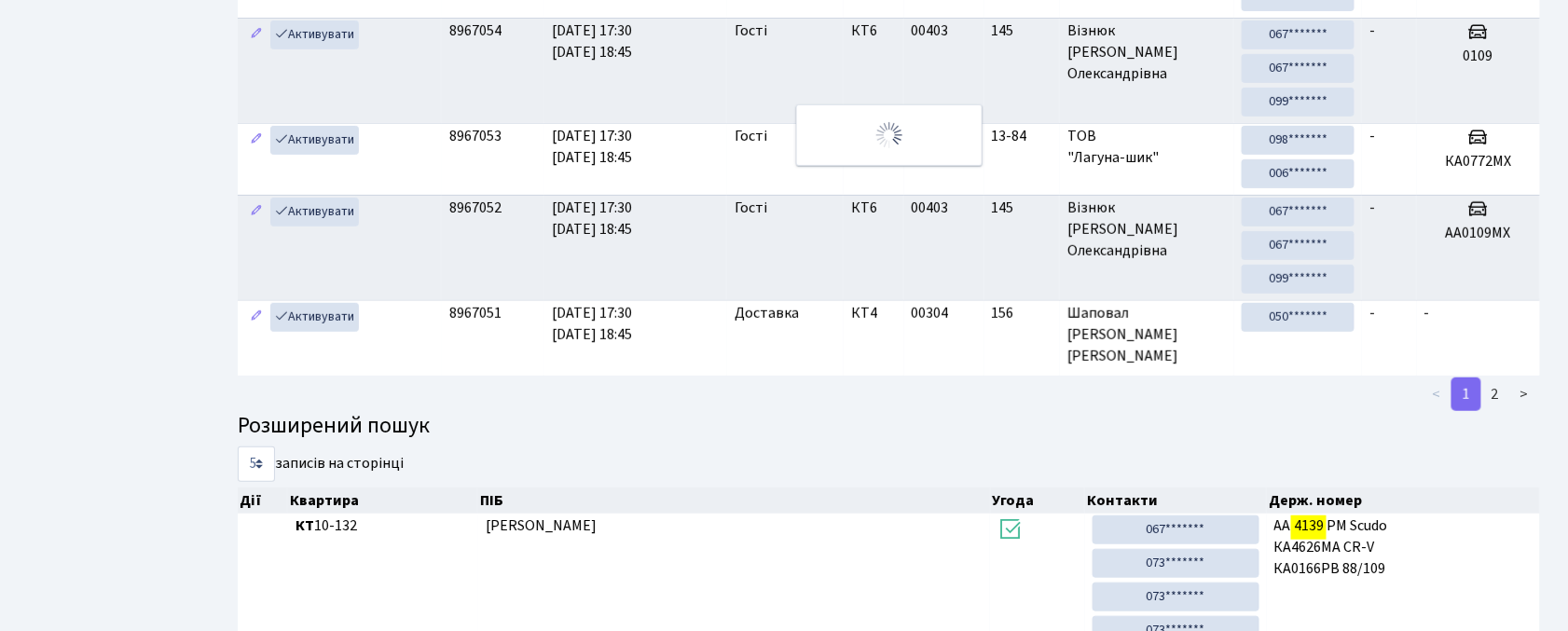
scroll to position [0, 0]
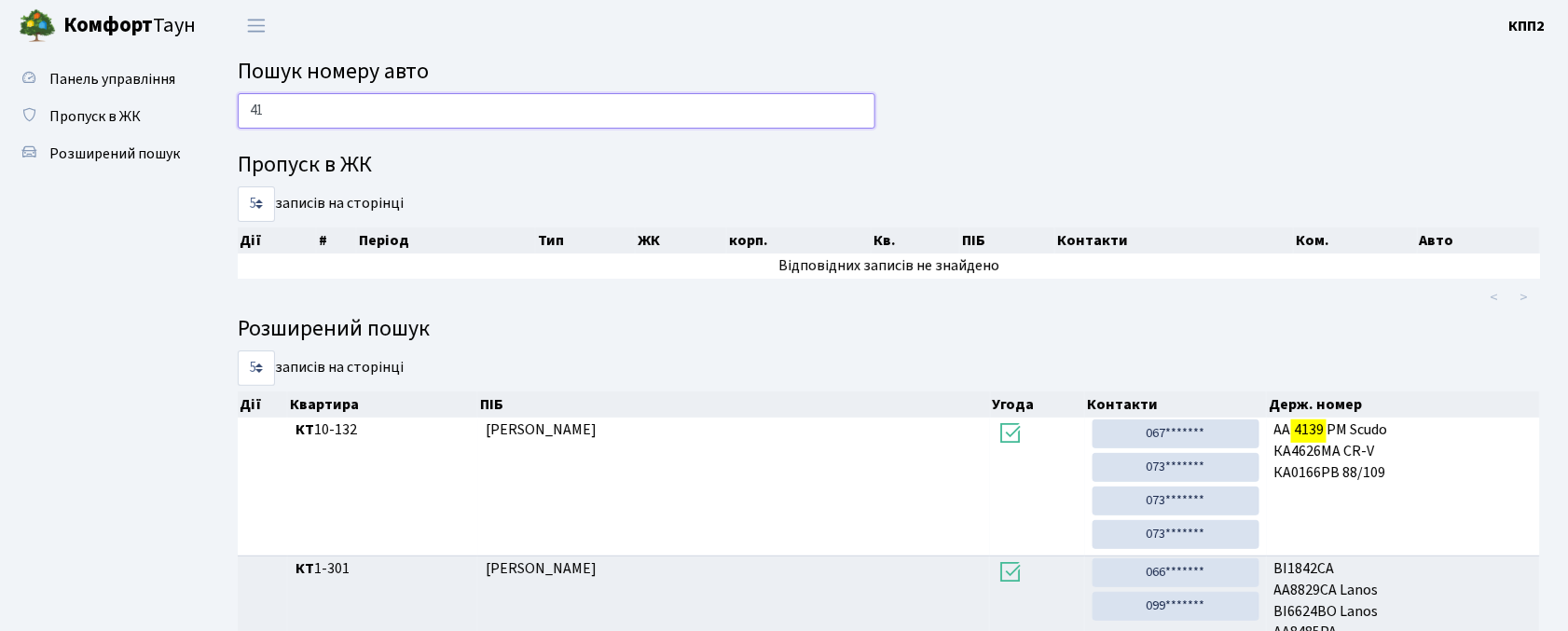
type input "4"
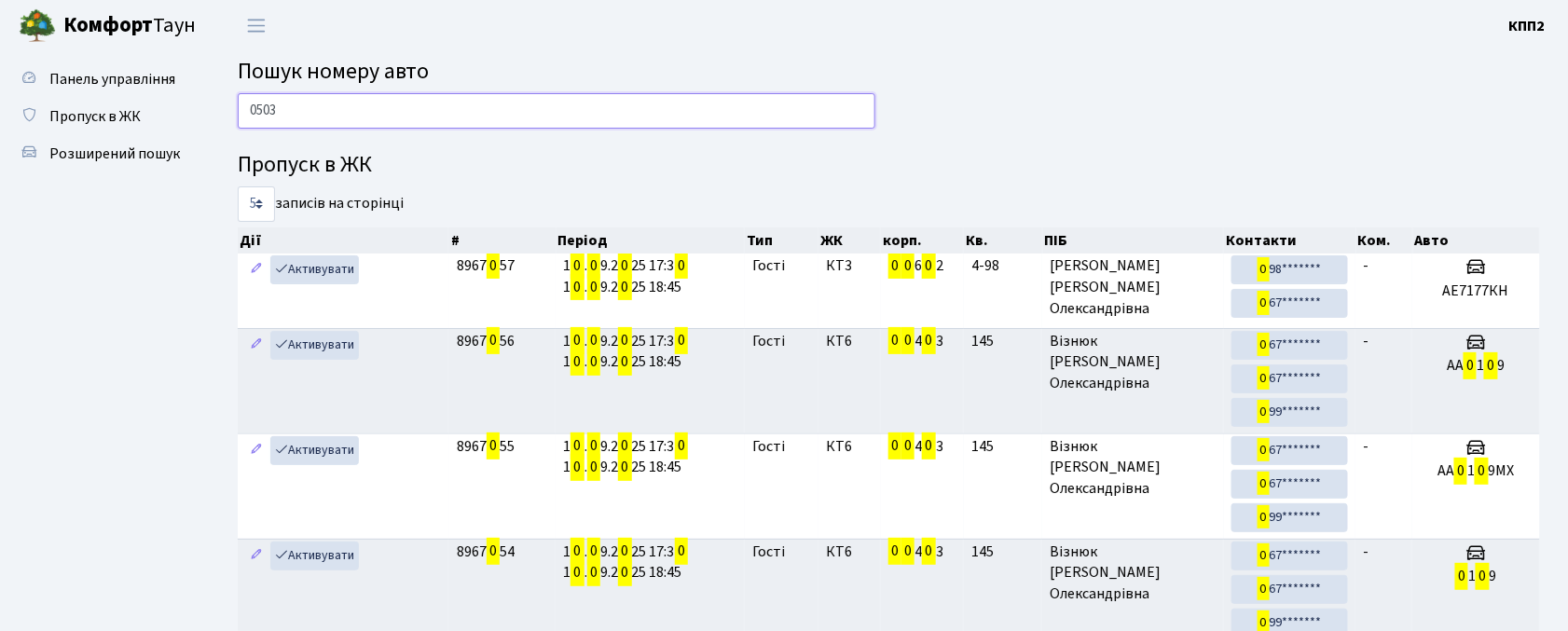
type input "0503"
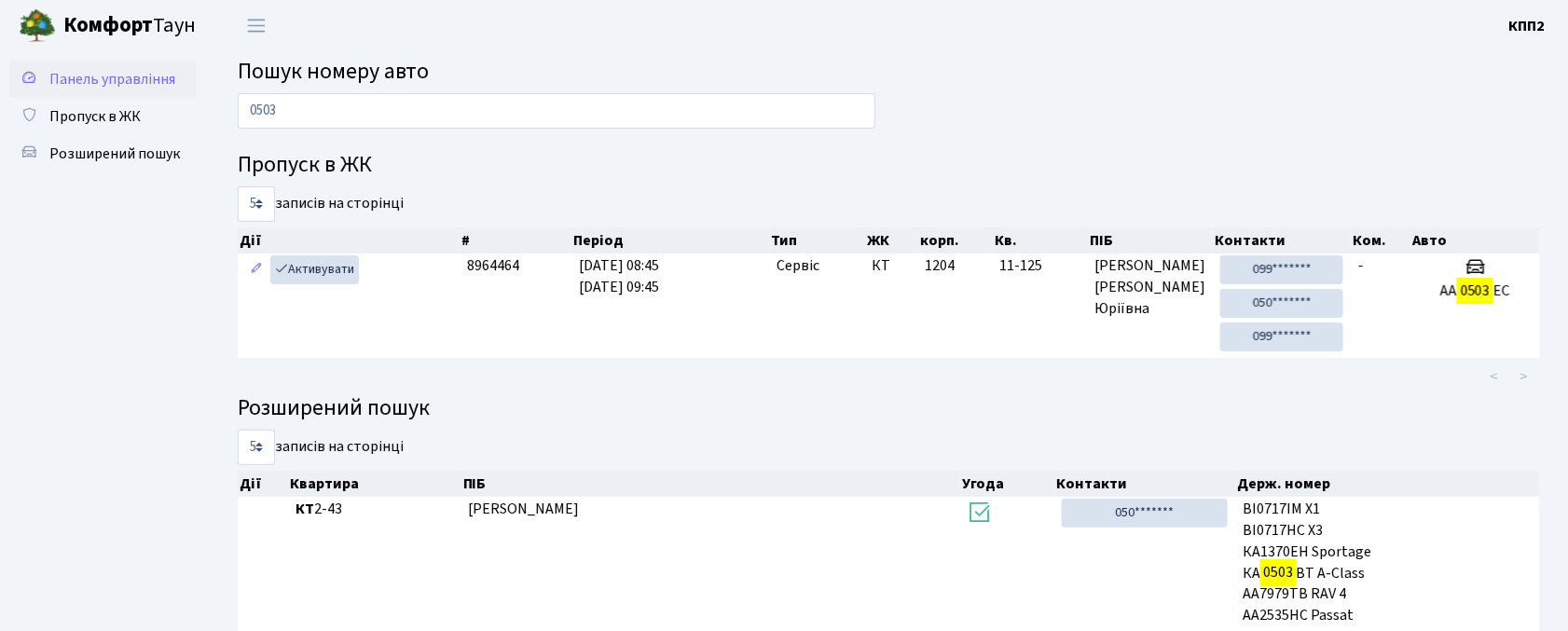
click at [73, 76] on span "Панель управління" at bounding box center [111, 79] width 126 height 21
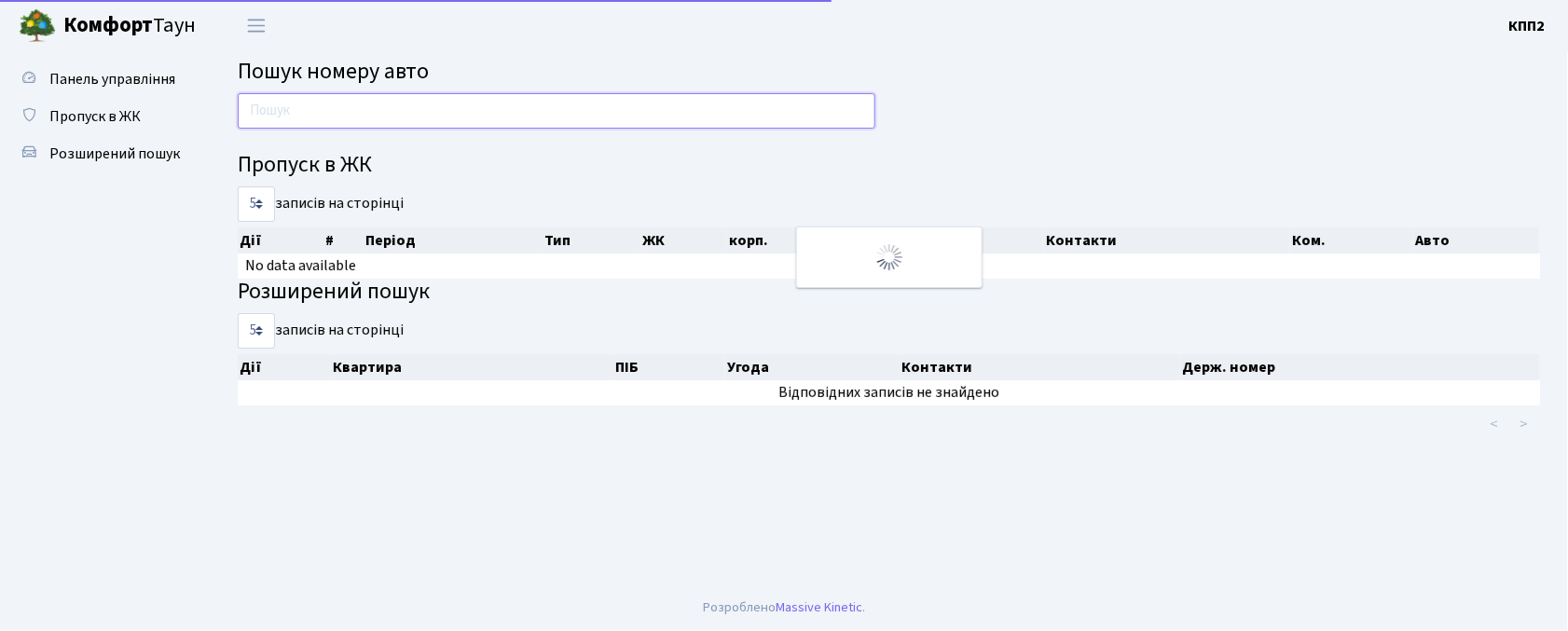
click at [363, 119] on input "text" at bounding box center [556, 111] width 637 height 36
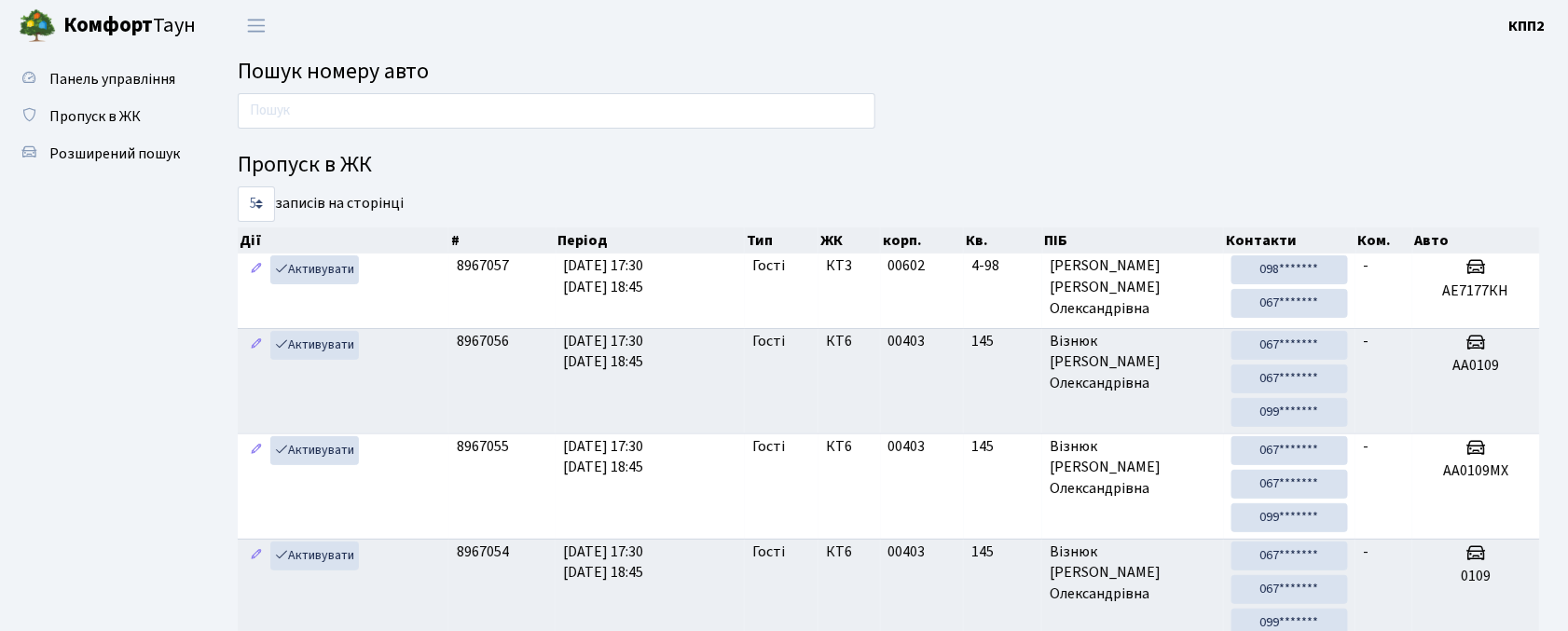
drag, startPoint x: 94, startPoint y: 111, endPoint x: 388, endPoint y: 94, distance: 294.5
click at [94, 111] on span "Пропуск в ЖК" at bounding box center [94, 117] width 92 height 21
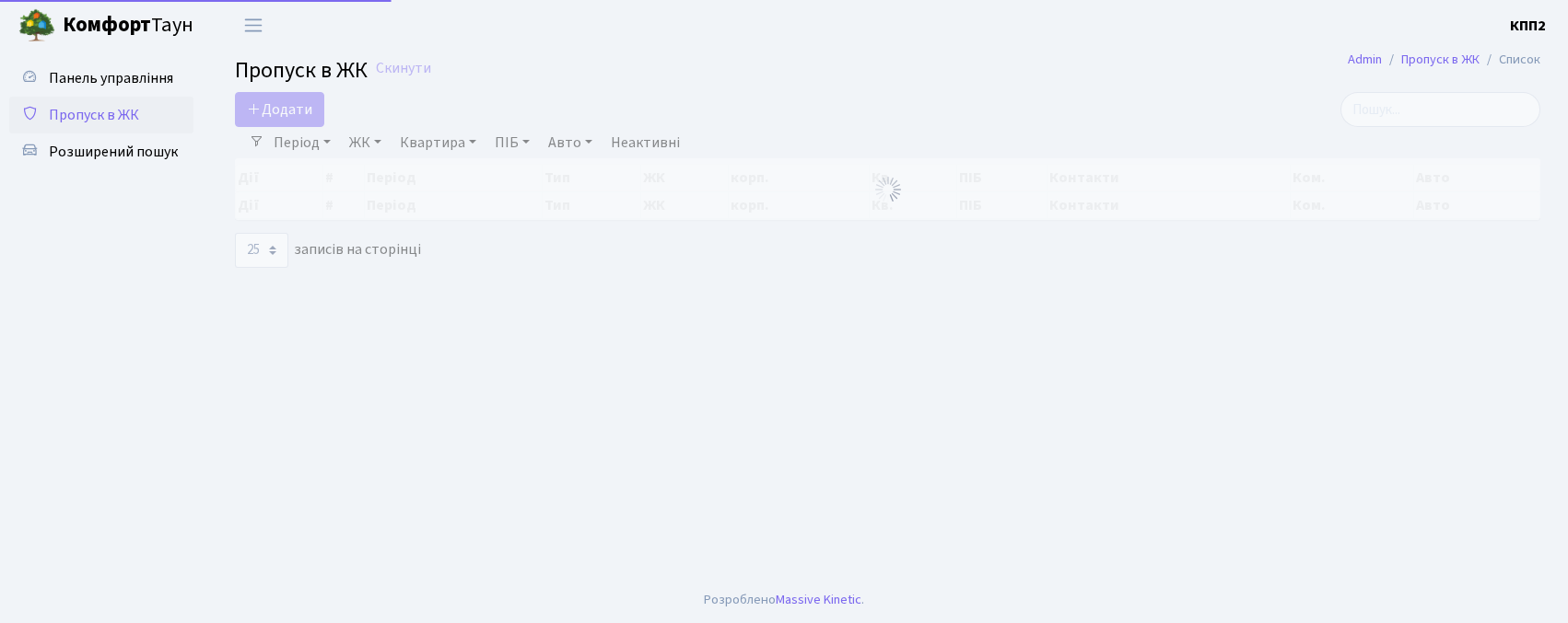
select select "25"
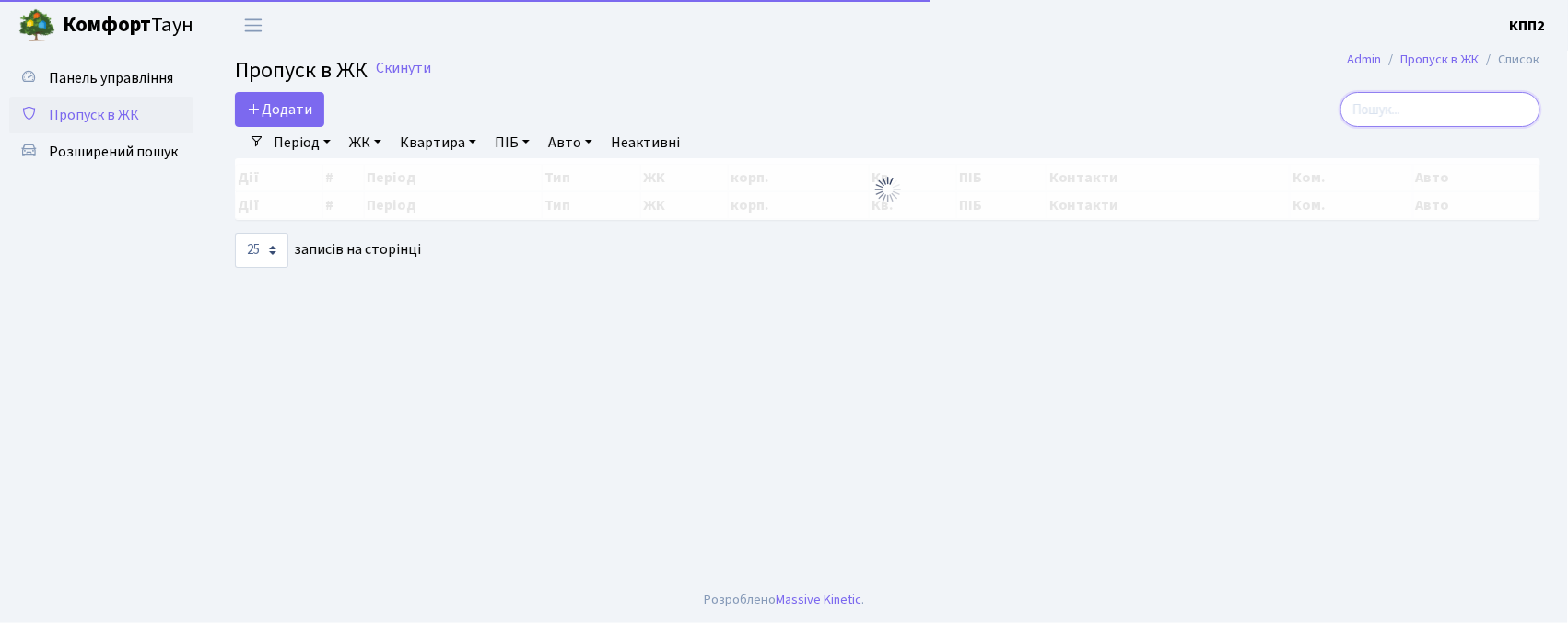
click at [1417, 100] on input "search" at bounding box center [1441, 110] width 200 height 35
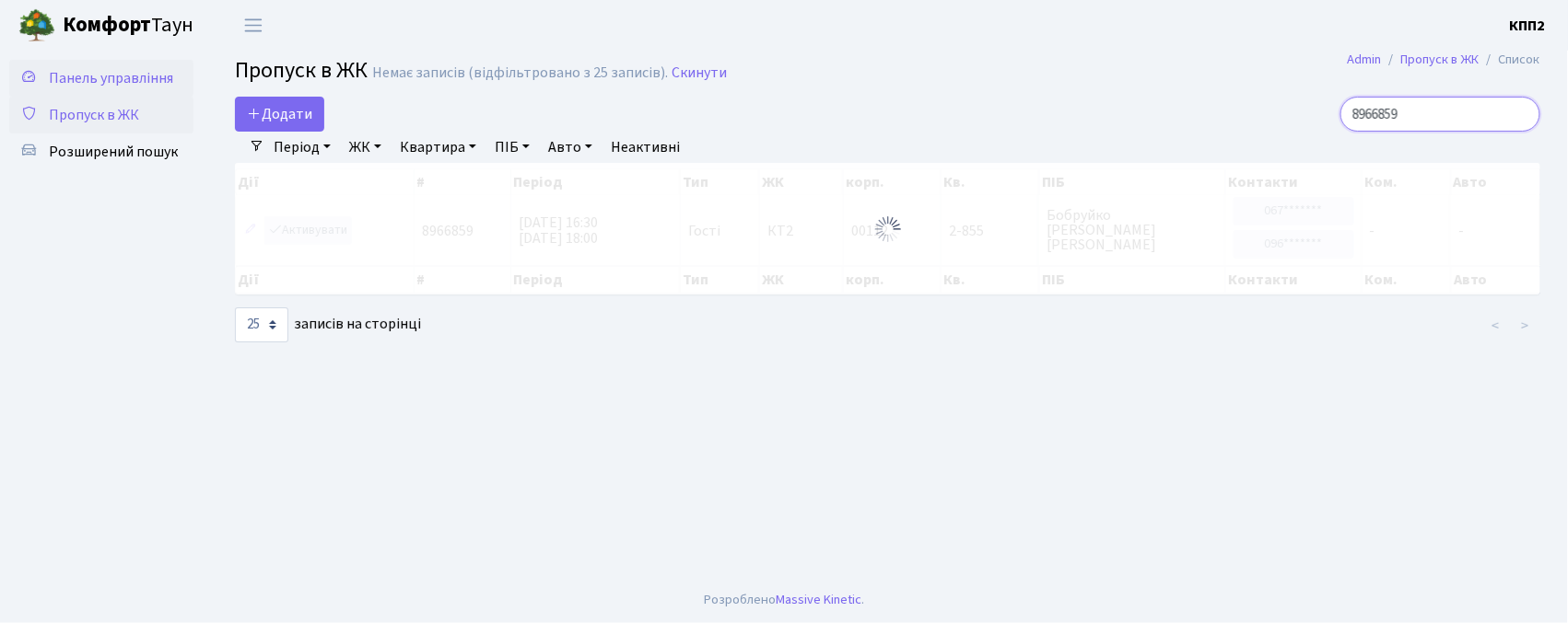
type input "8966859"
click at [119, 83] on span "Панель управління" at bounding box center [110, 78] width 124 height 21
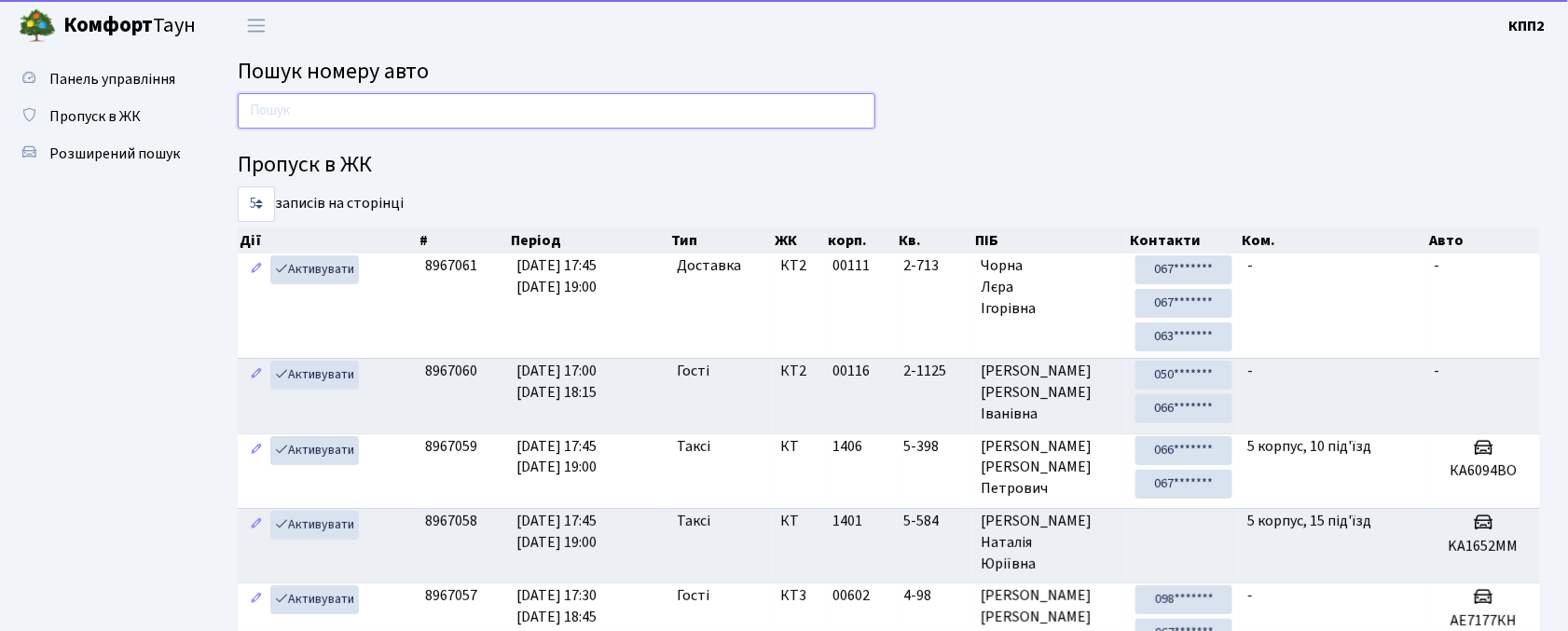
click at [841, 115] on input "text" at bounding box center [556, 111] width 637 height 36
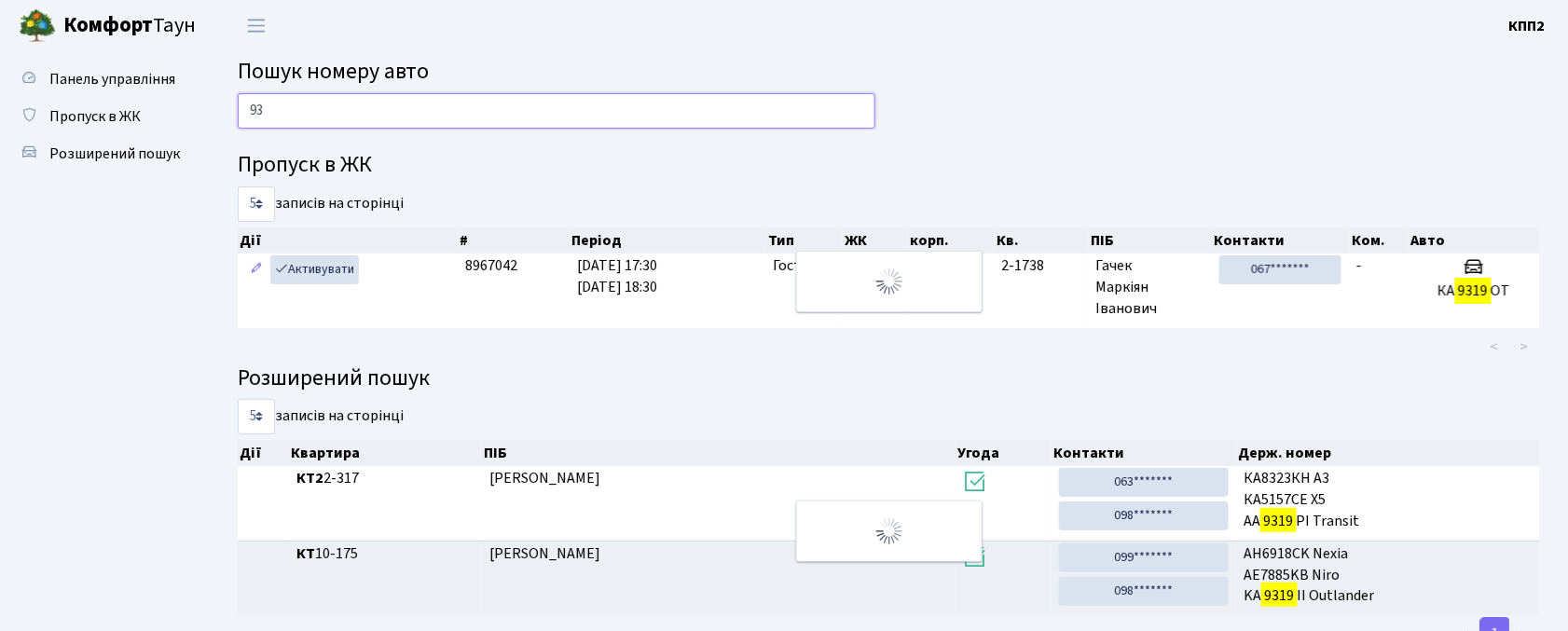
type input "9"
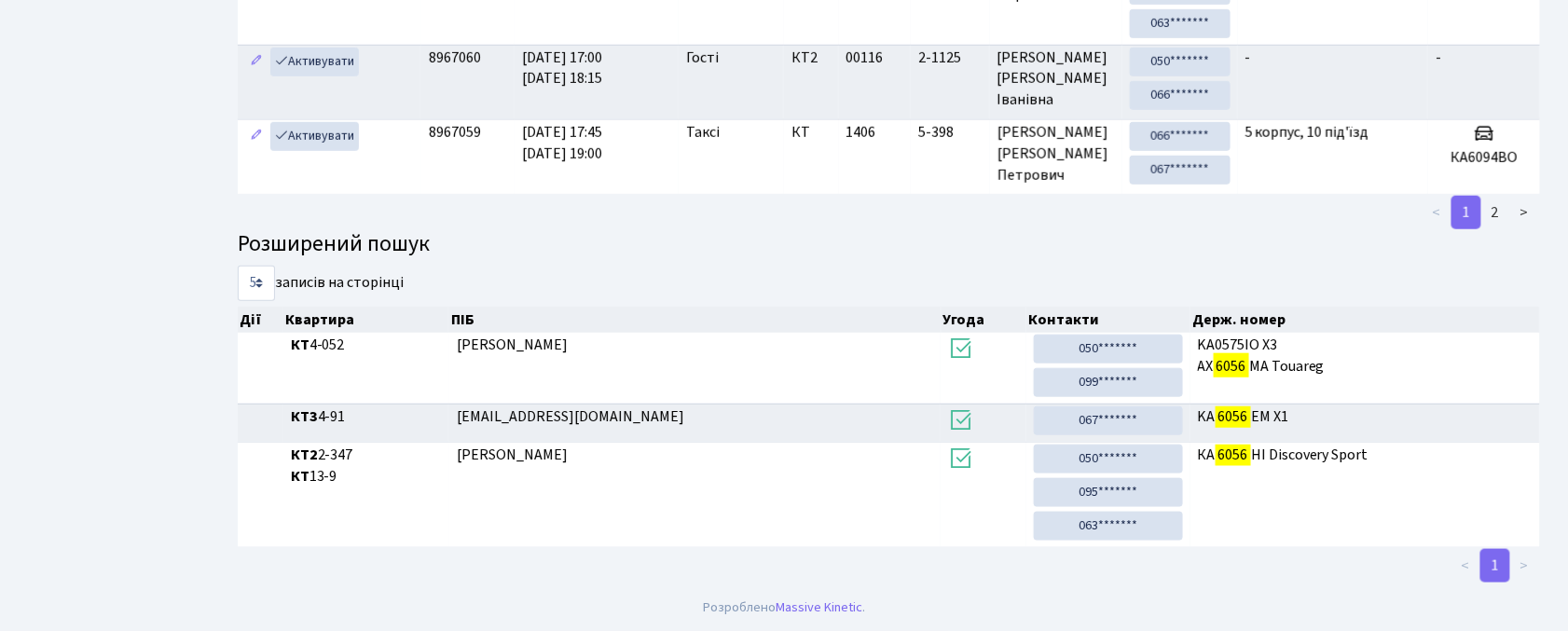
scroll to position [88, 0]
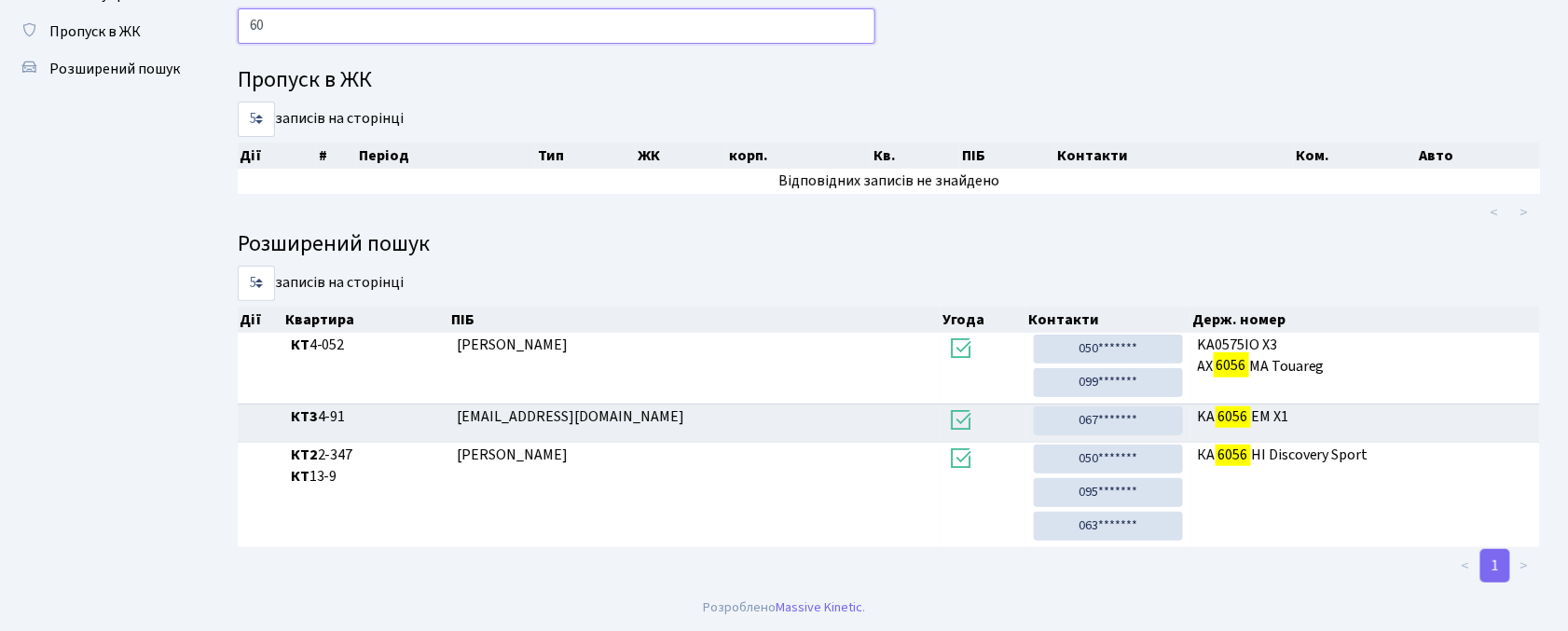
type input "6"
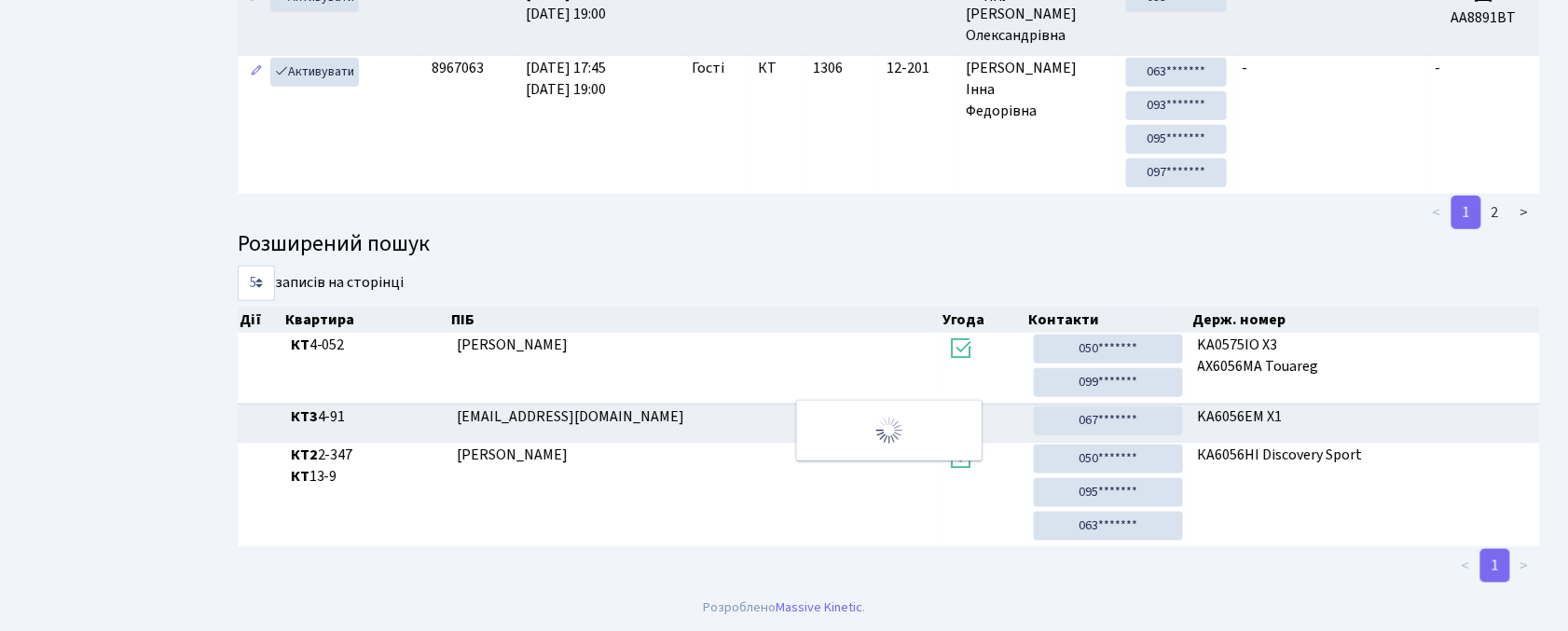
scroll to position [0, 0]
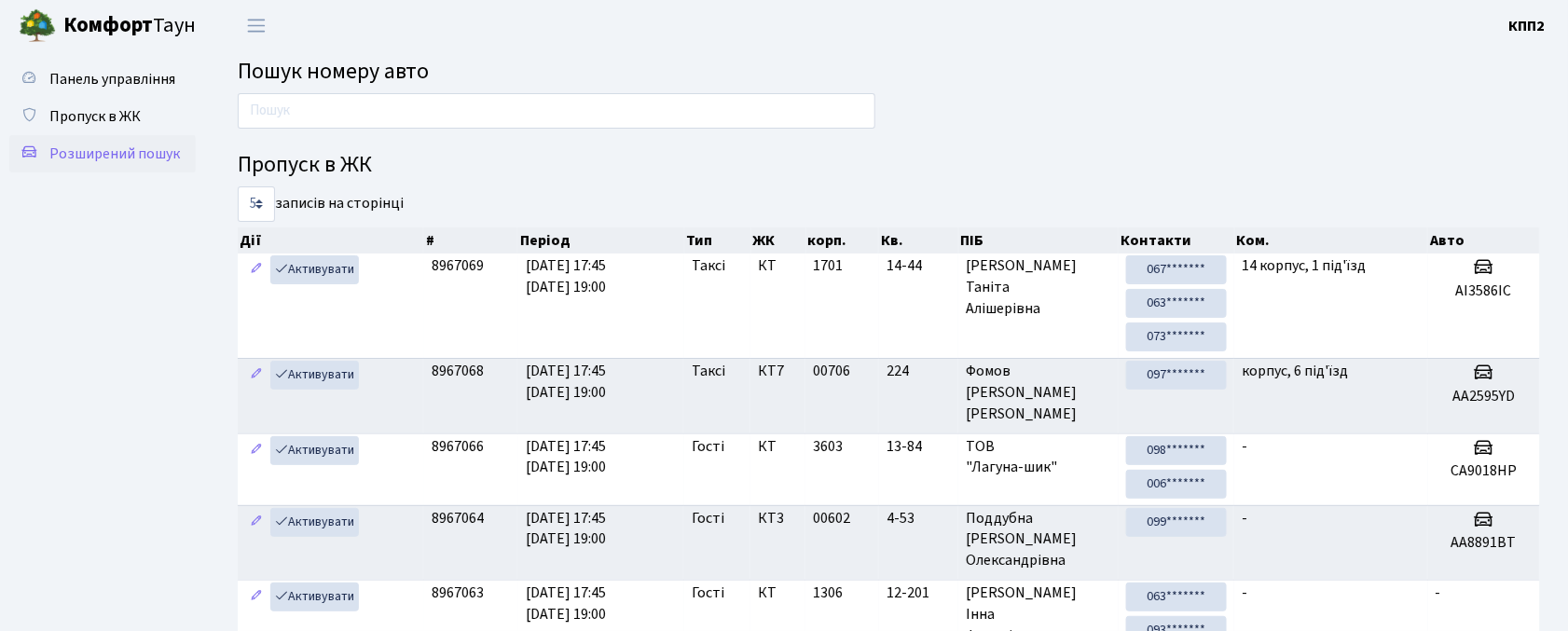
click at [87, 155] on span "Розширений пошук" at bounding box center [114, 154] width 130 height 21
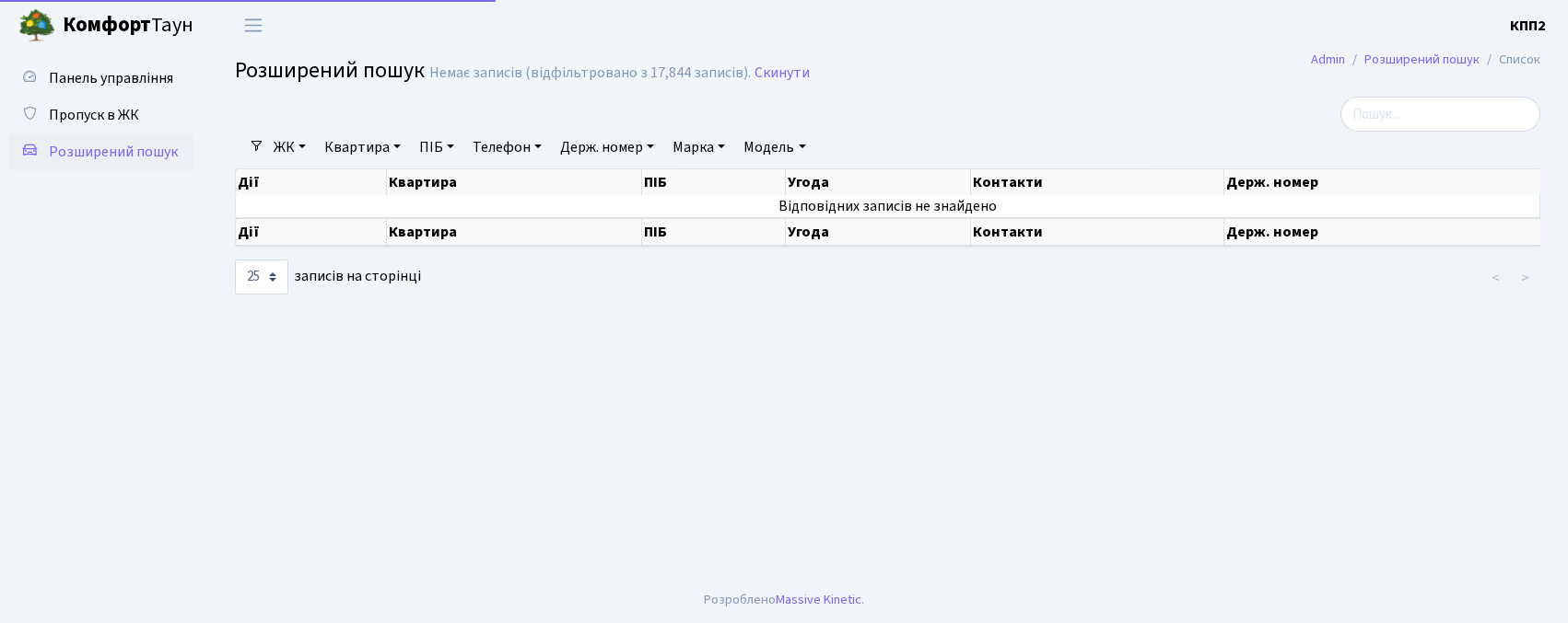
select select "25"
click at [352, 149] on link "Квартира" at bounding box center [363, 147] width 91 height 32
type input "7-337"
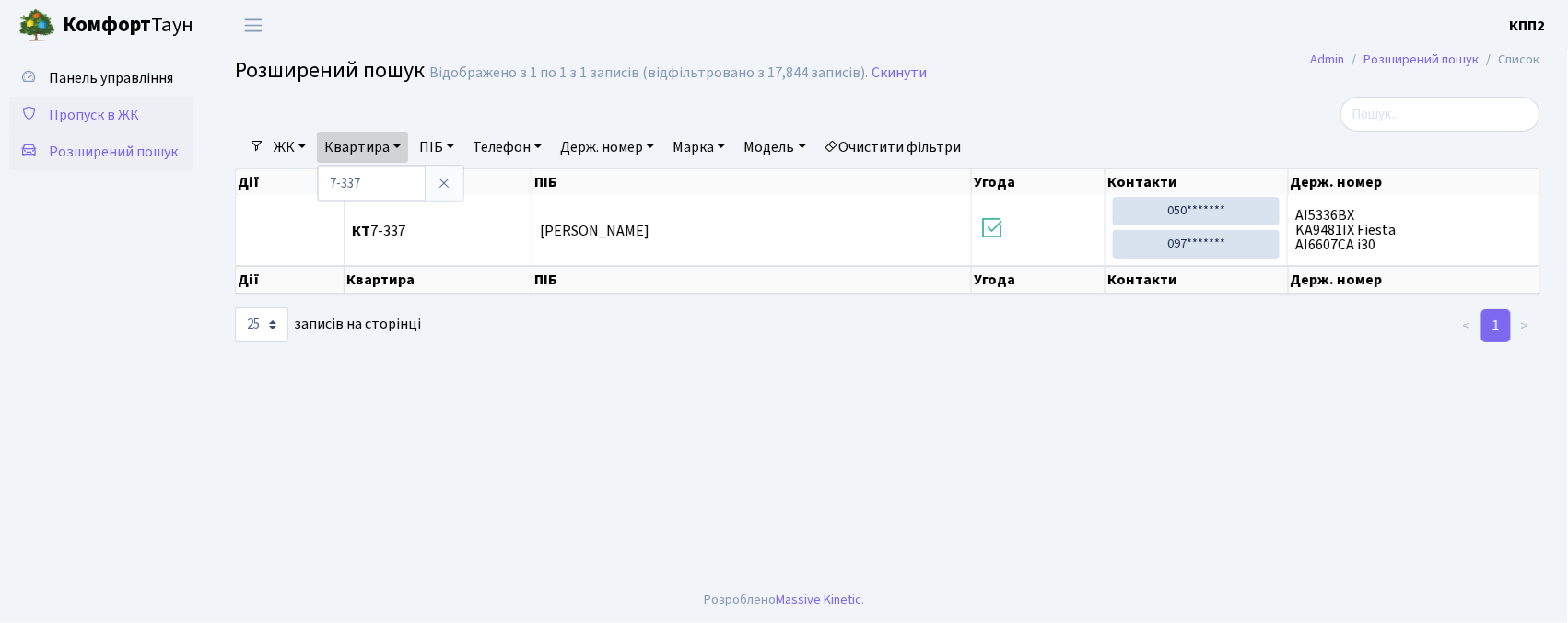
click at [49, 101] on link "Пропуск в ЖК" at bounding box center [101, 115] width 184 height 36
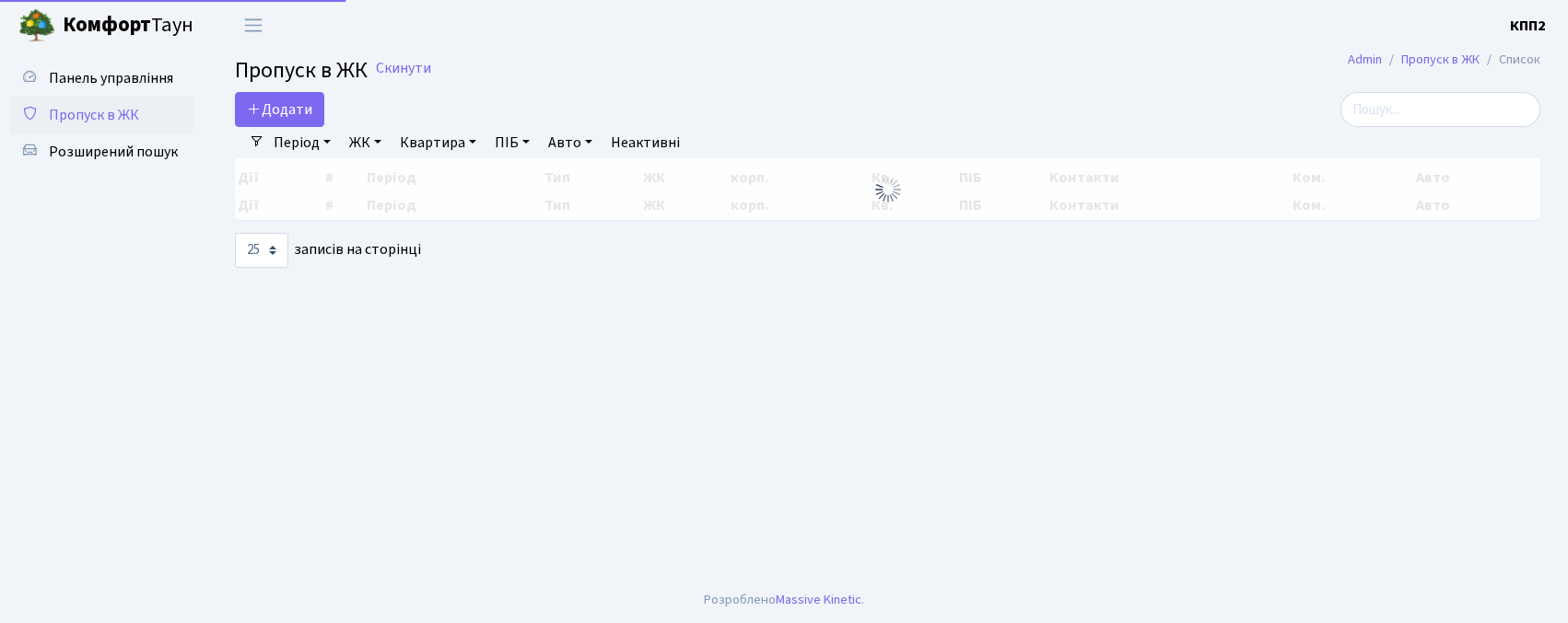
select select "25"
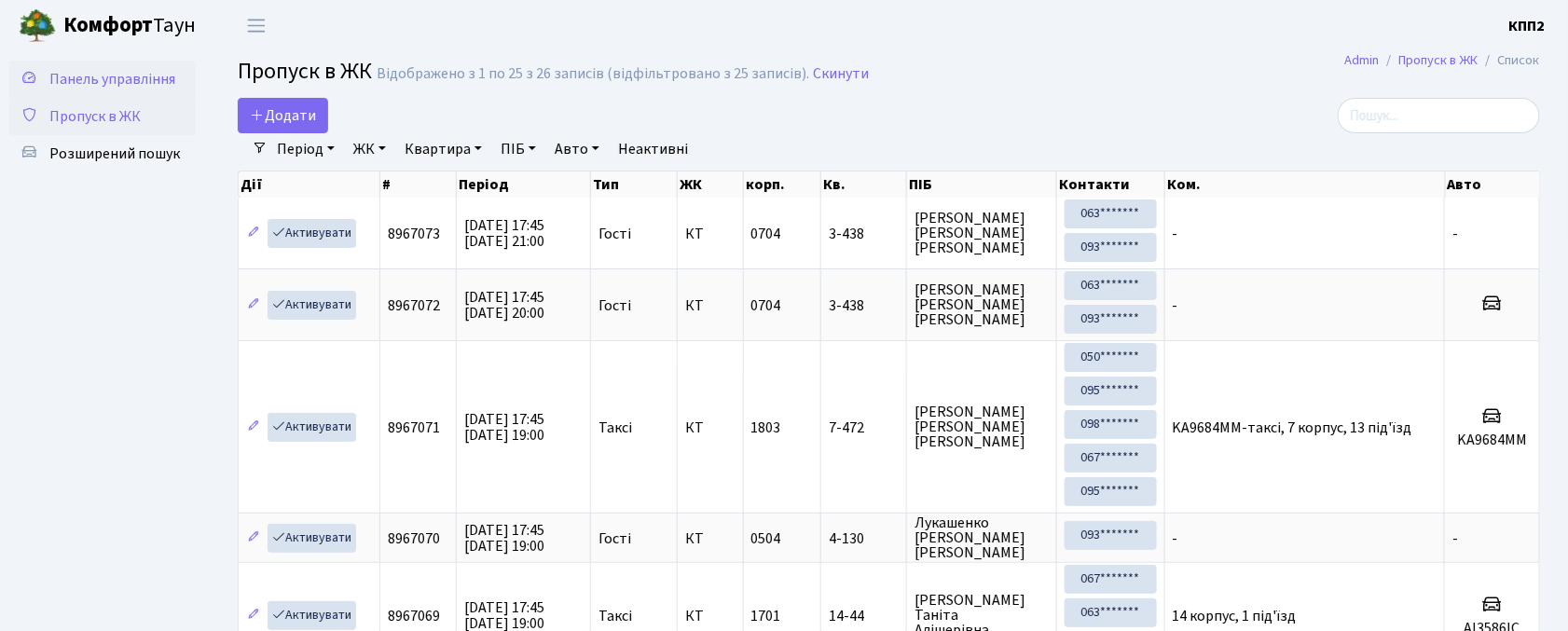
click at [124, 77] on span "Панель управління" at bounding box center [111, 79] width 126 height 21
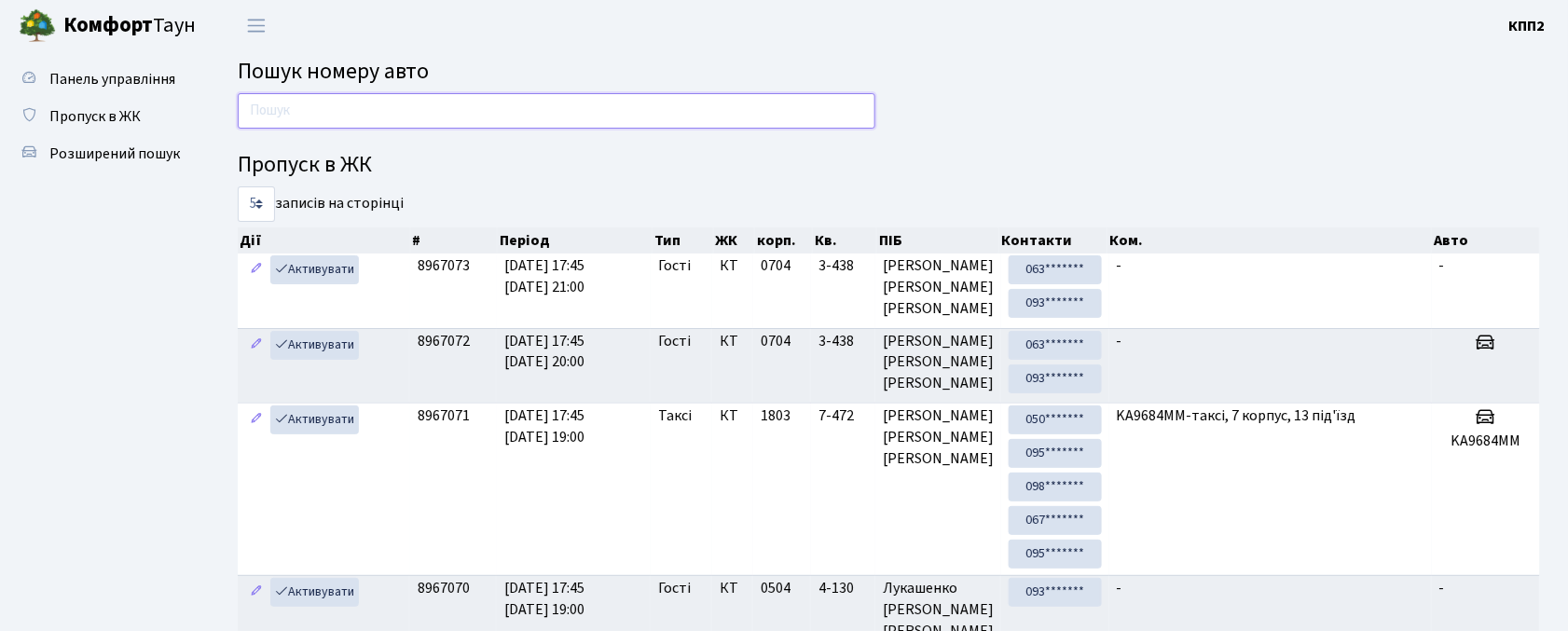
click at [624, 101] on input "text" at bounding box center [556, 111] width 637 height 36
type input "8741"
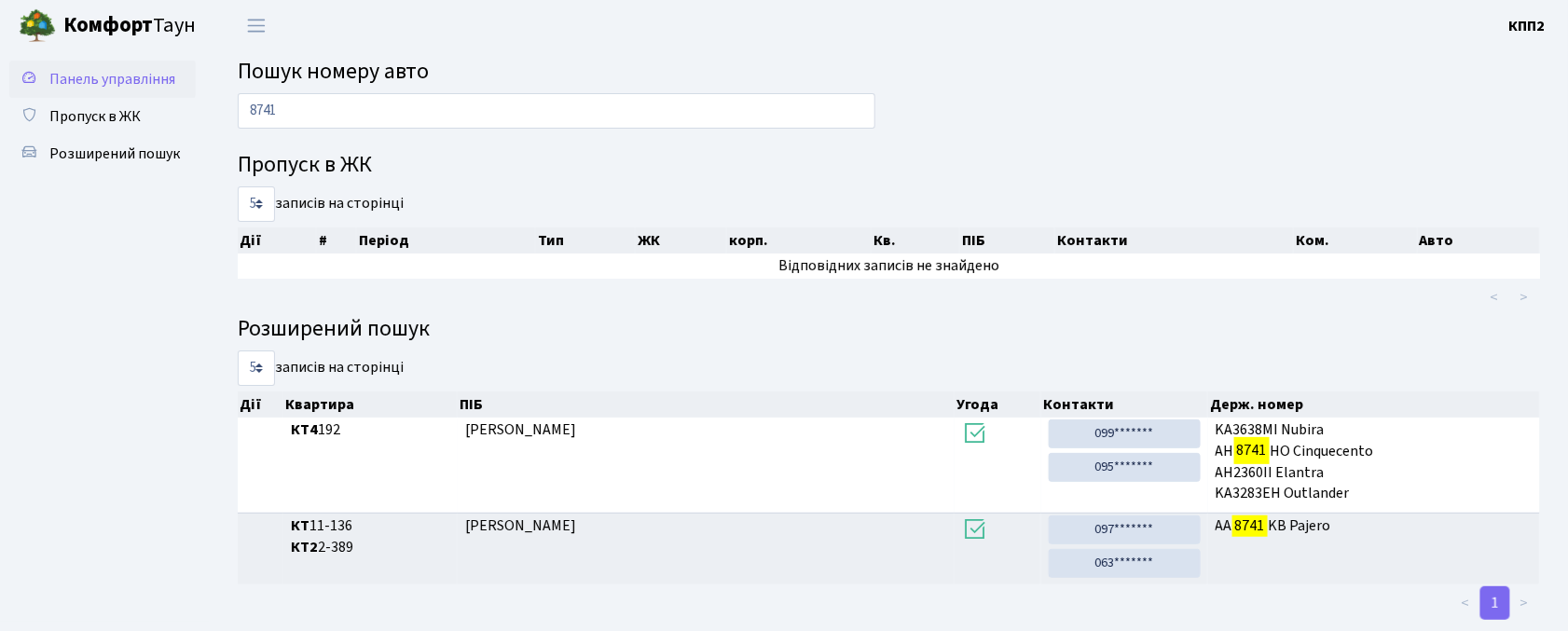
click at [76, 69] on span "Панель управління" at bounding box center [111, 79] width 126 height 21
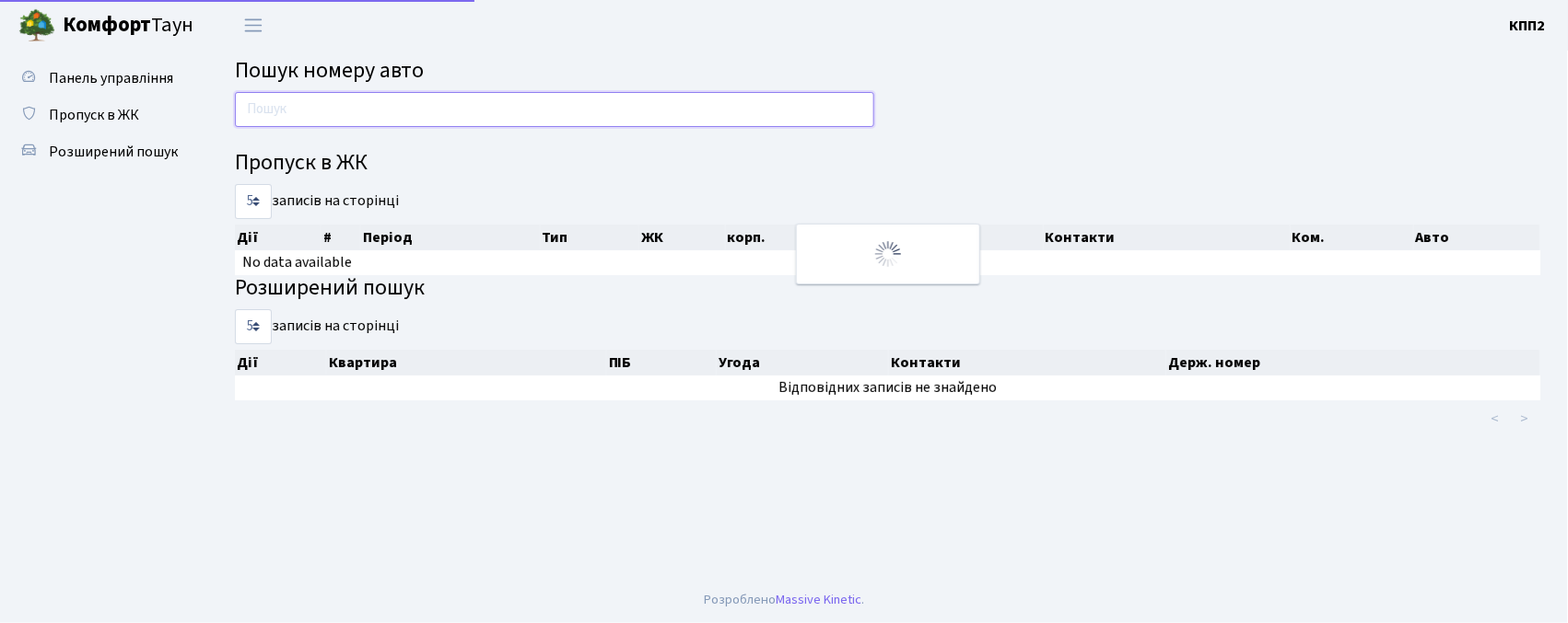
drag, startPoint x: 0, startPoint y: 0, endPoint x: 319, endPoint y: 112, distance: 338.1
click at [319, 112] on input "text" at bounding box center [554, 110] width 639 height 35
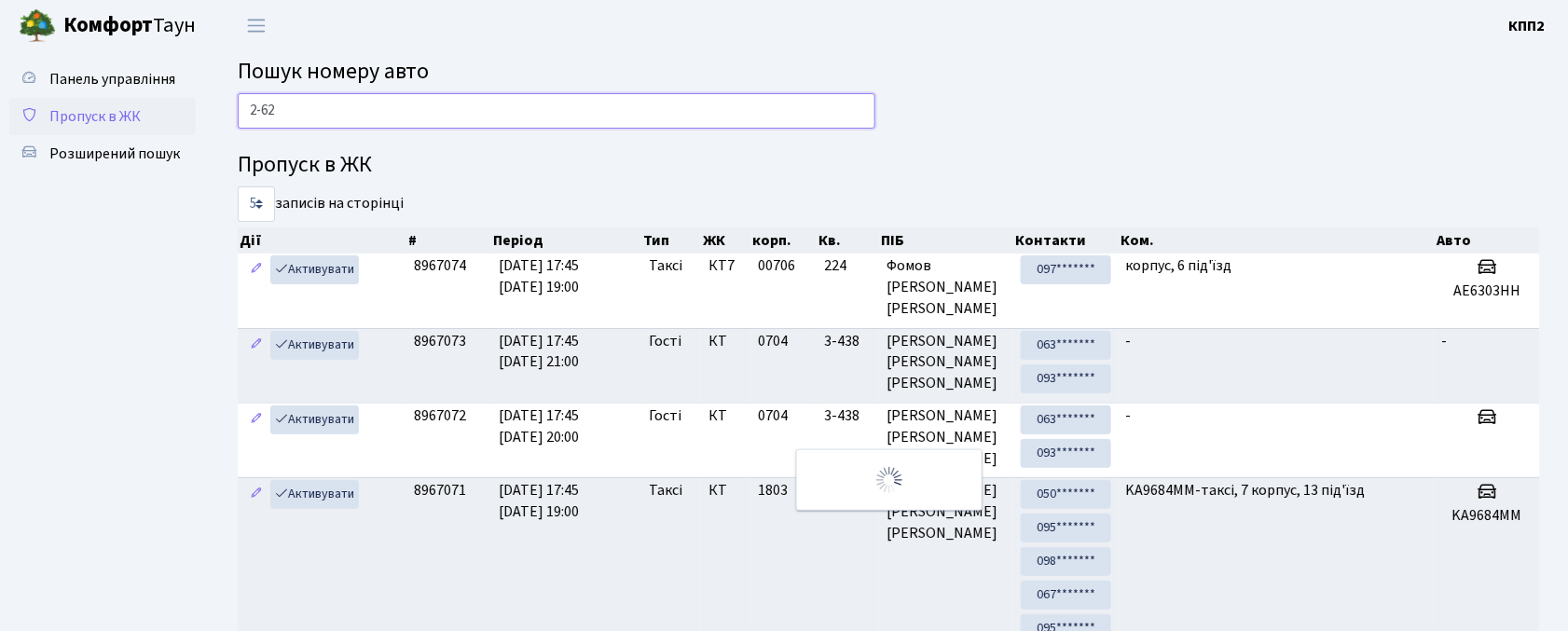
type input "2-62"
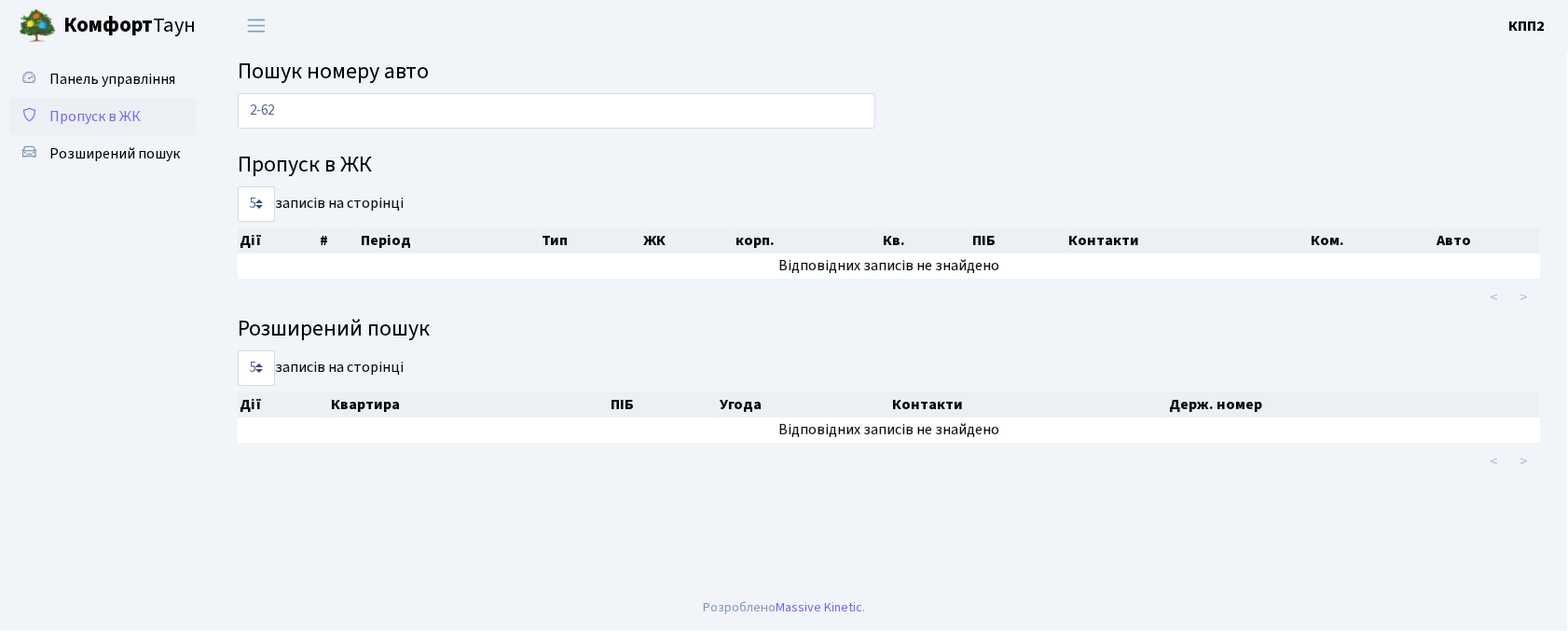
click at [140, 121] on link "Пропуск в ЖК" at bounding box center [102, 116] width 186 height 37
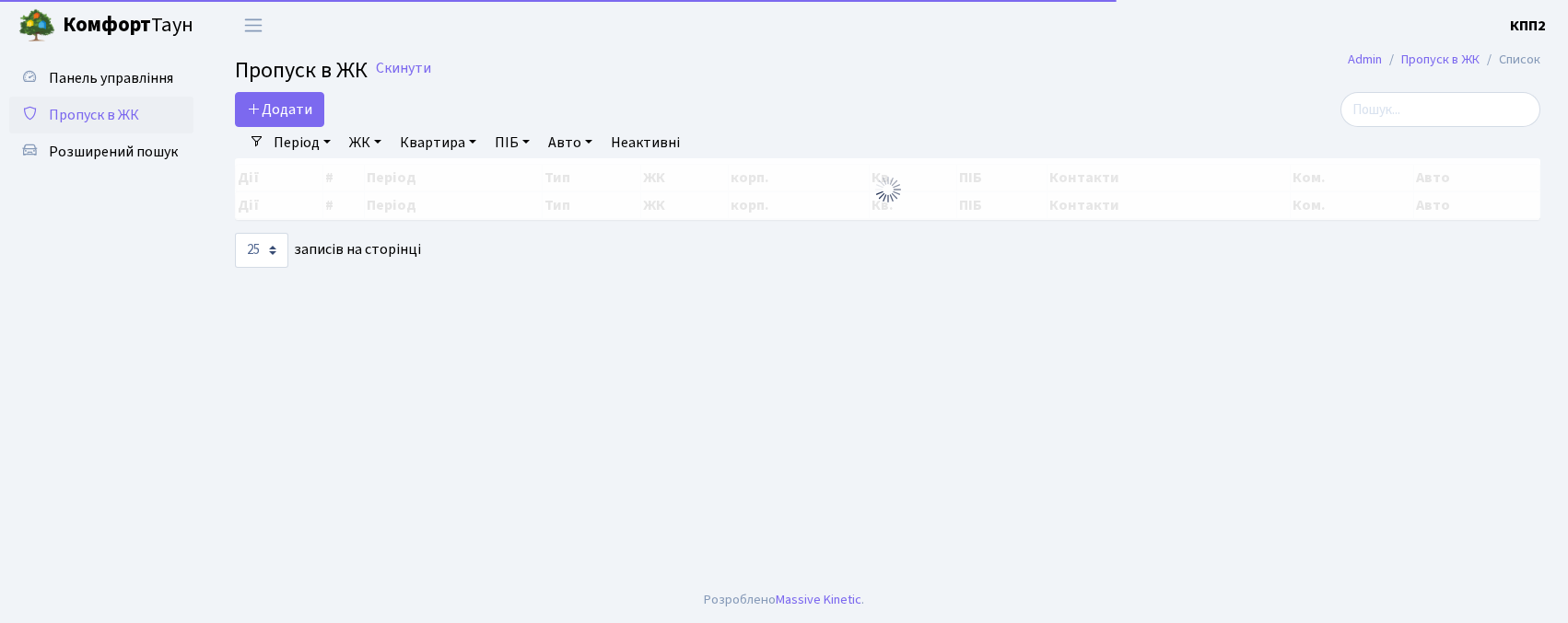
select select "25"
click at [1446, 104] on input "search" at bounding box center [1441, 110] width 200 height 35
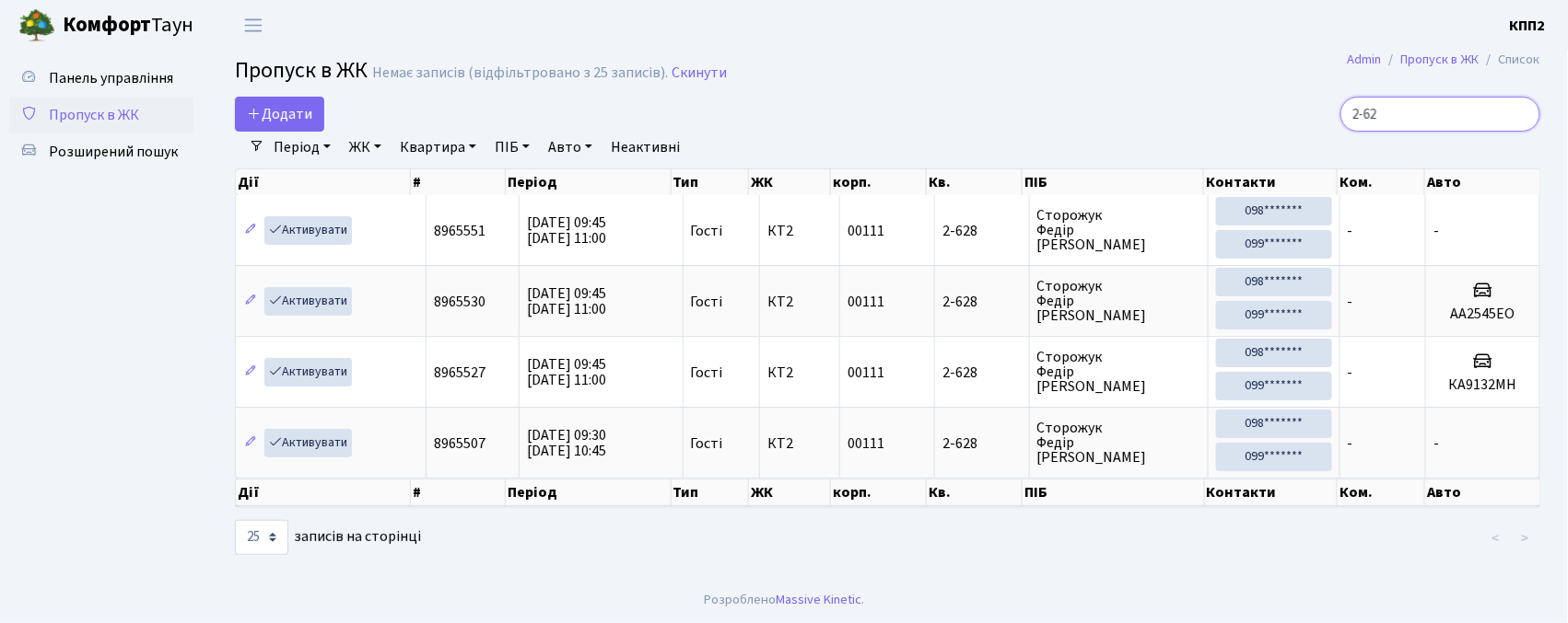
drag, startPoint x: 1280, startPoint y: 119, endPoint x: 1212, endPoint y: 115, distance: 68.1
click at [1212, 115] on div "2-62" at bounding box center [1333, 115] width 416 height 35
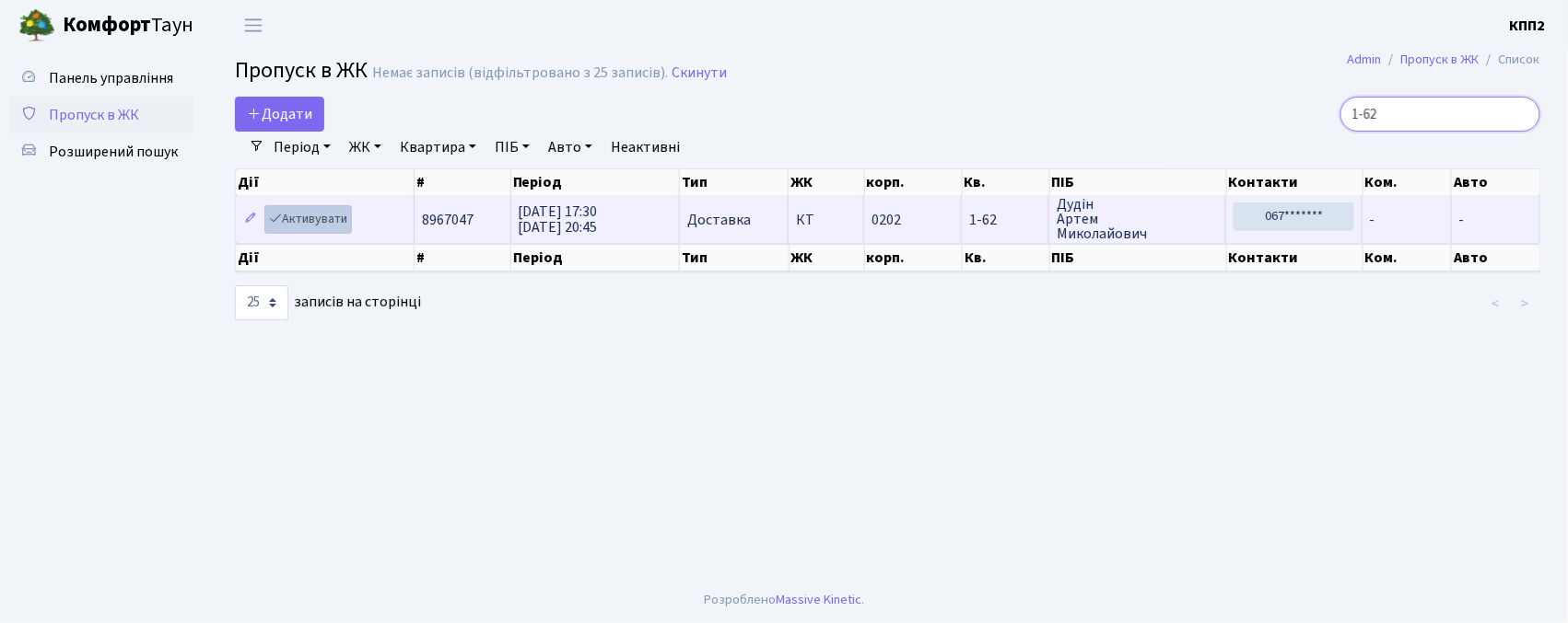
type input "1-62"
click at [329, 215] on link "Активувати" at bounding box center [308, 219] width 88 height 29
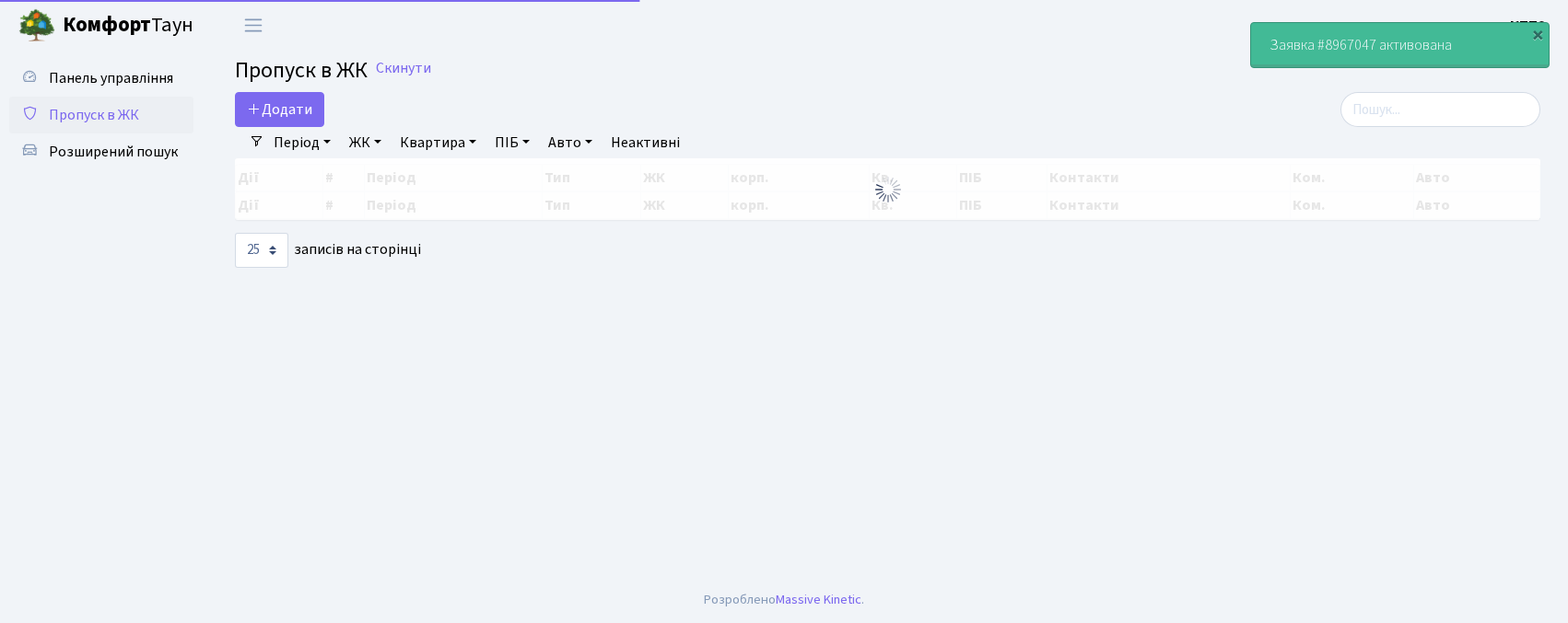
select select "25"
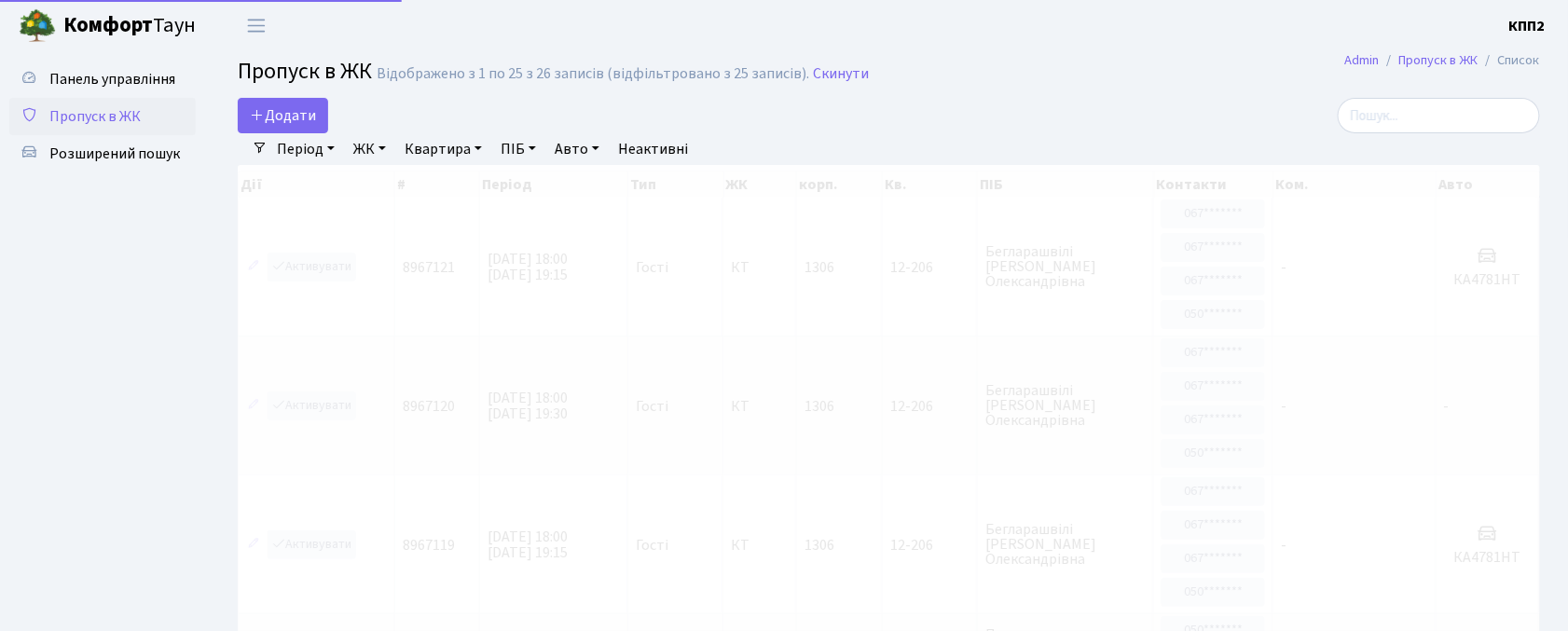
click at [1391, 138] on div "Період [DATE] - [DATE] ЖК - КТ, вул. Регенераторна, 4 КТ2, просп. [STREET_ADDRE…" at bounding box center [896, 149] width 1257 height 32
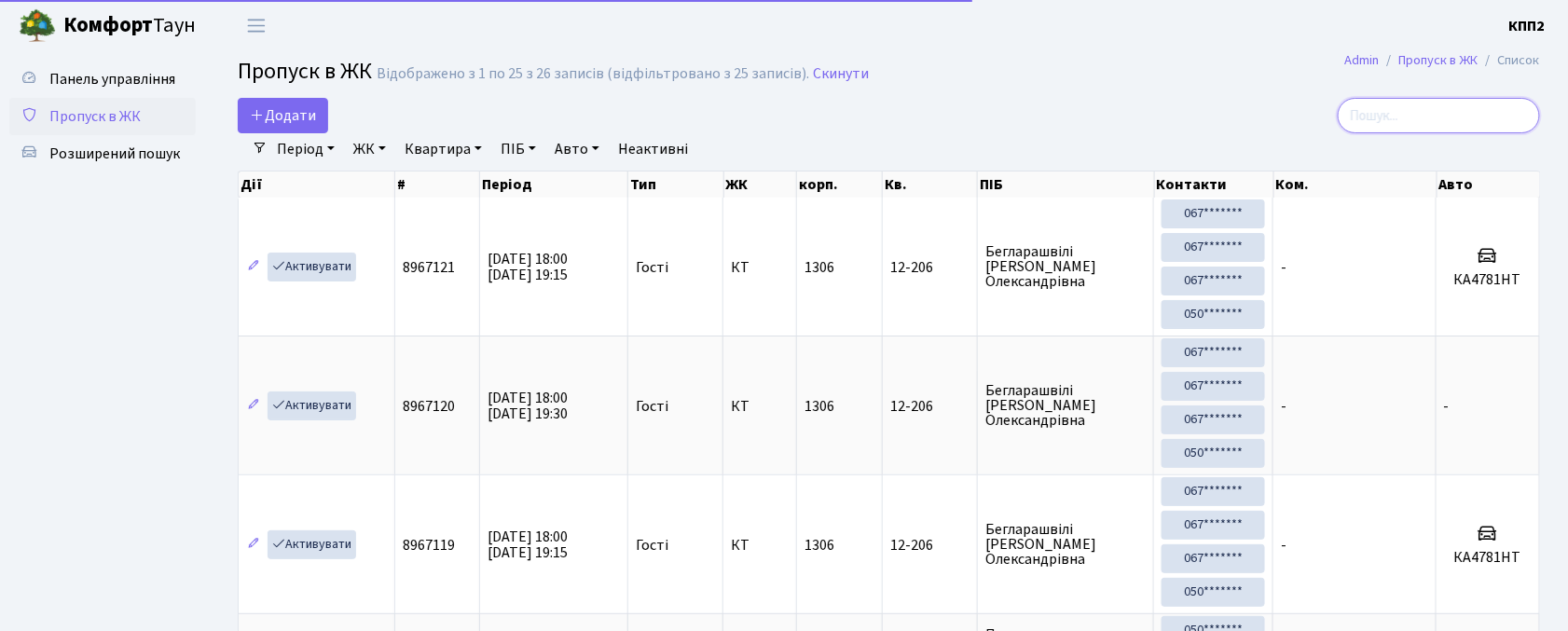
click at [1392, 124] on input "search" at bounding box center [1439, 116] width 202 height 36
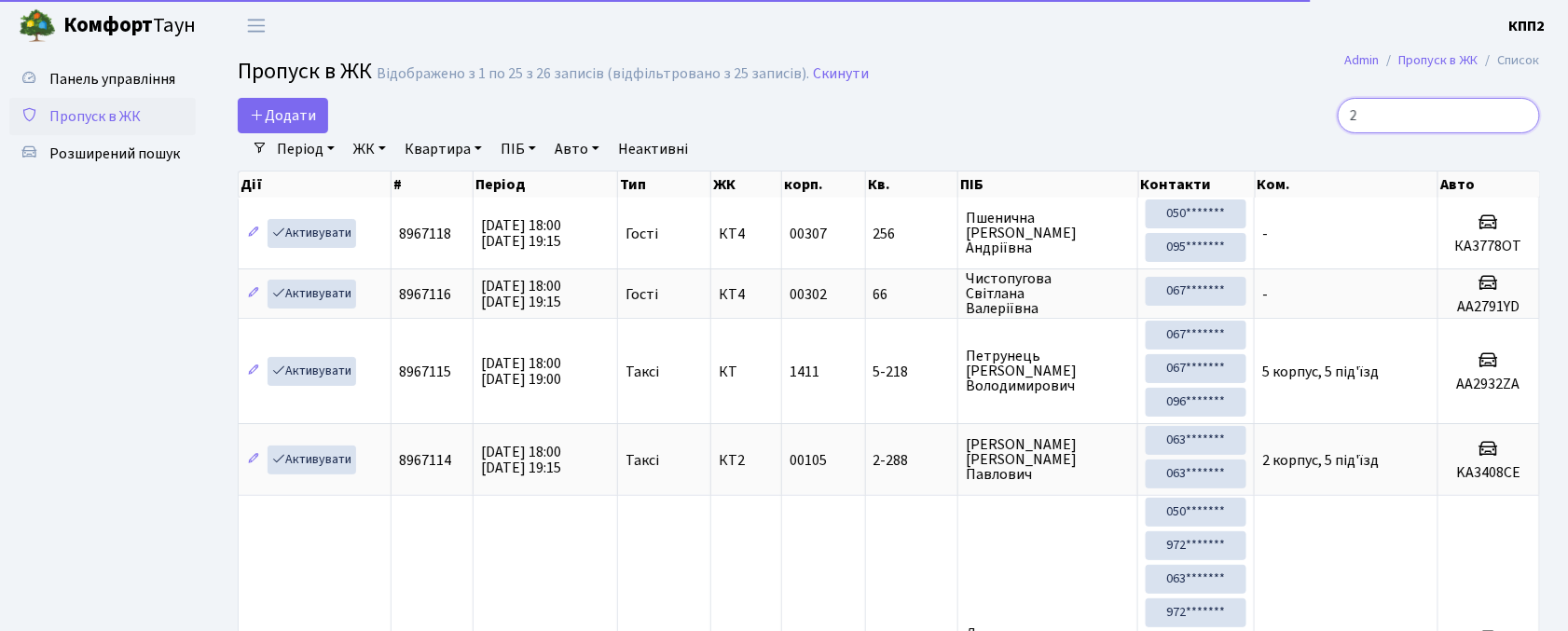
type input "2"
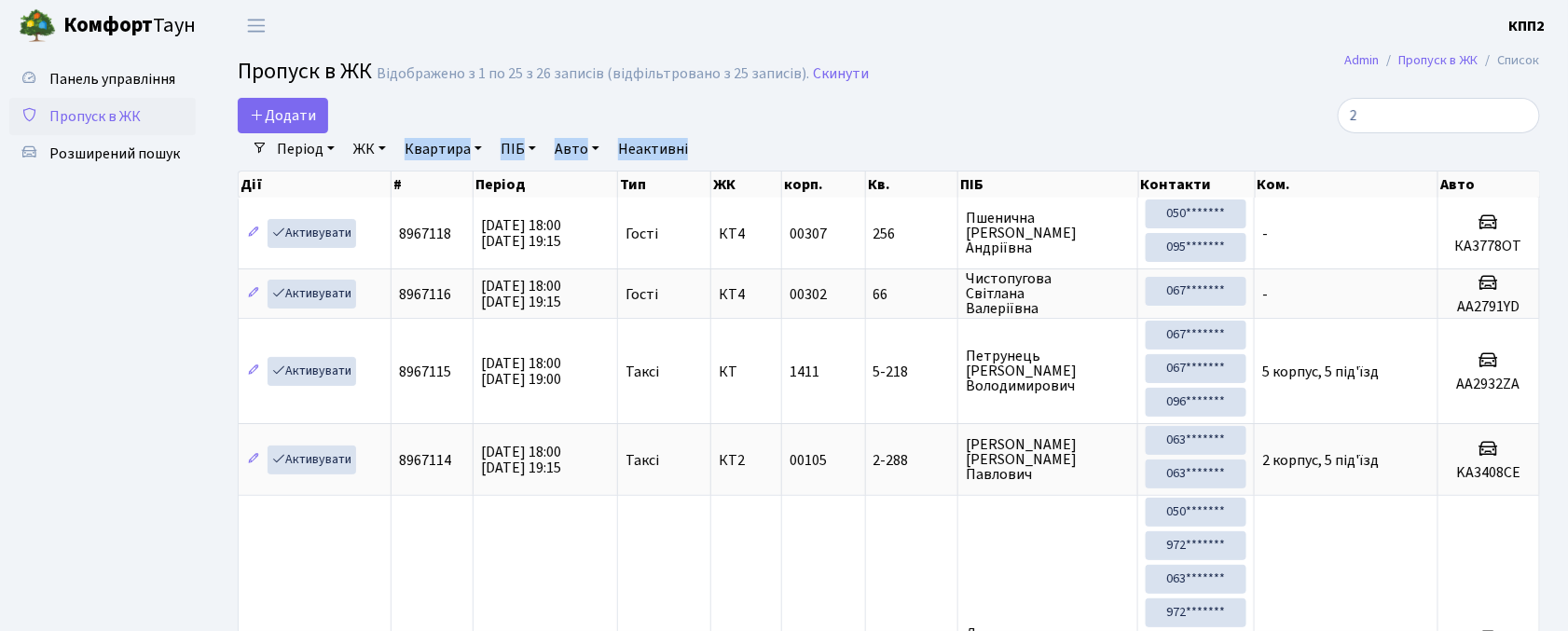
click at [375, 147] on link "ЖК" at bounding box center [369, 149] width 47 height 32
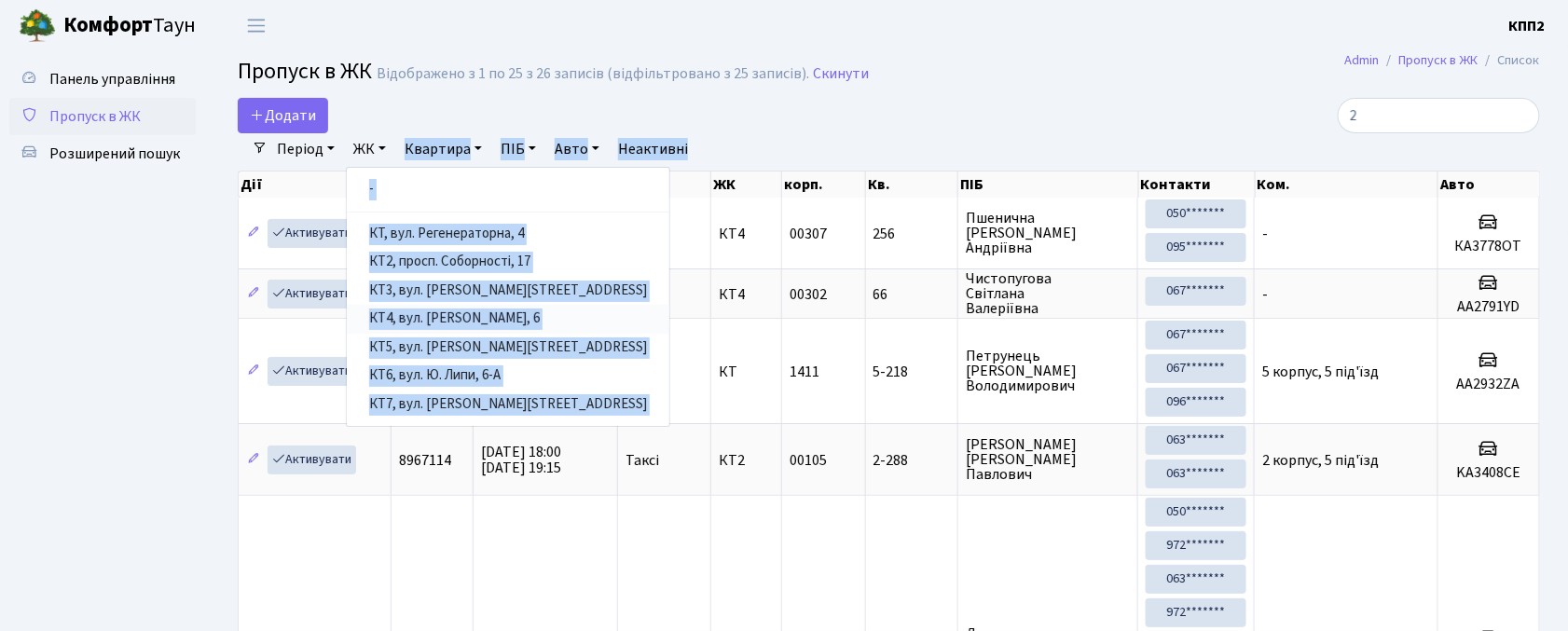
click at [468, 318] on link "КТ4, вул. Юрія Липи, 6" at bounding box center [508, 319] width 323 height 29
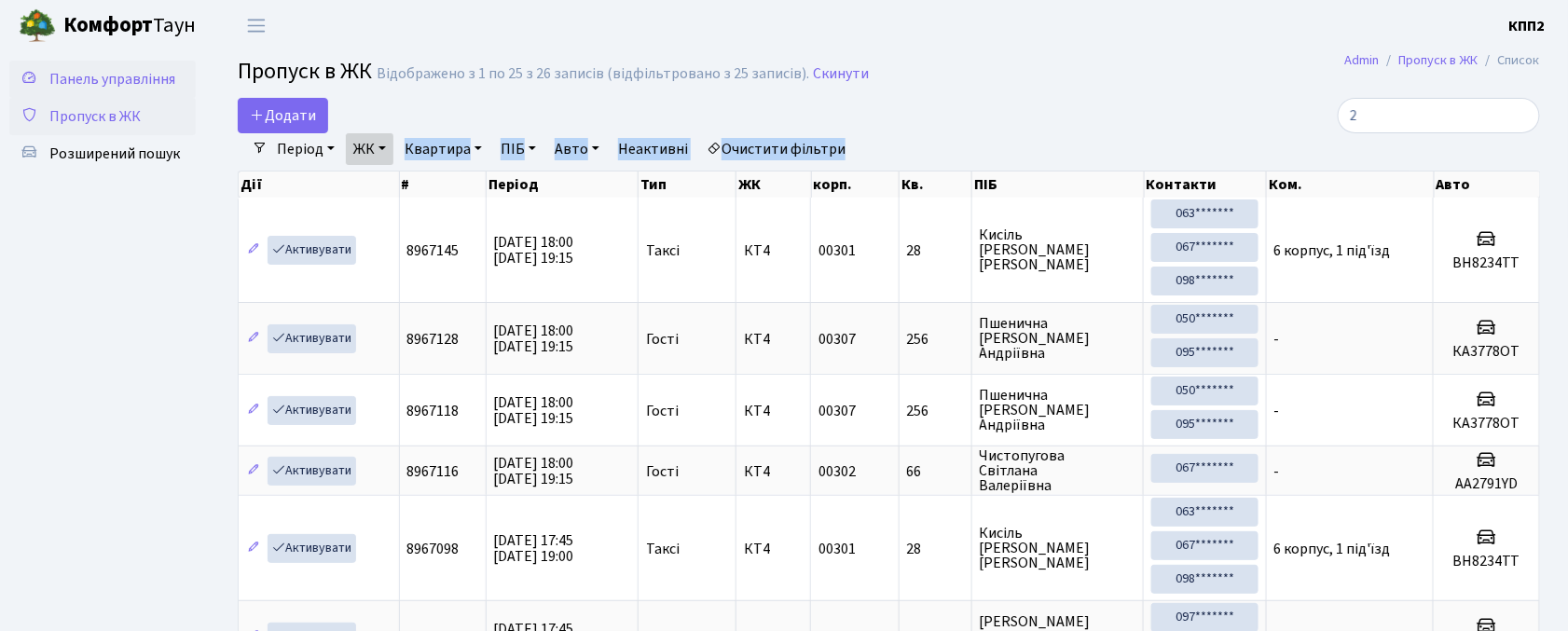
click at [105, 78] on span "Панель управління" at bounding box center [111, 79] width 126 height 21
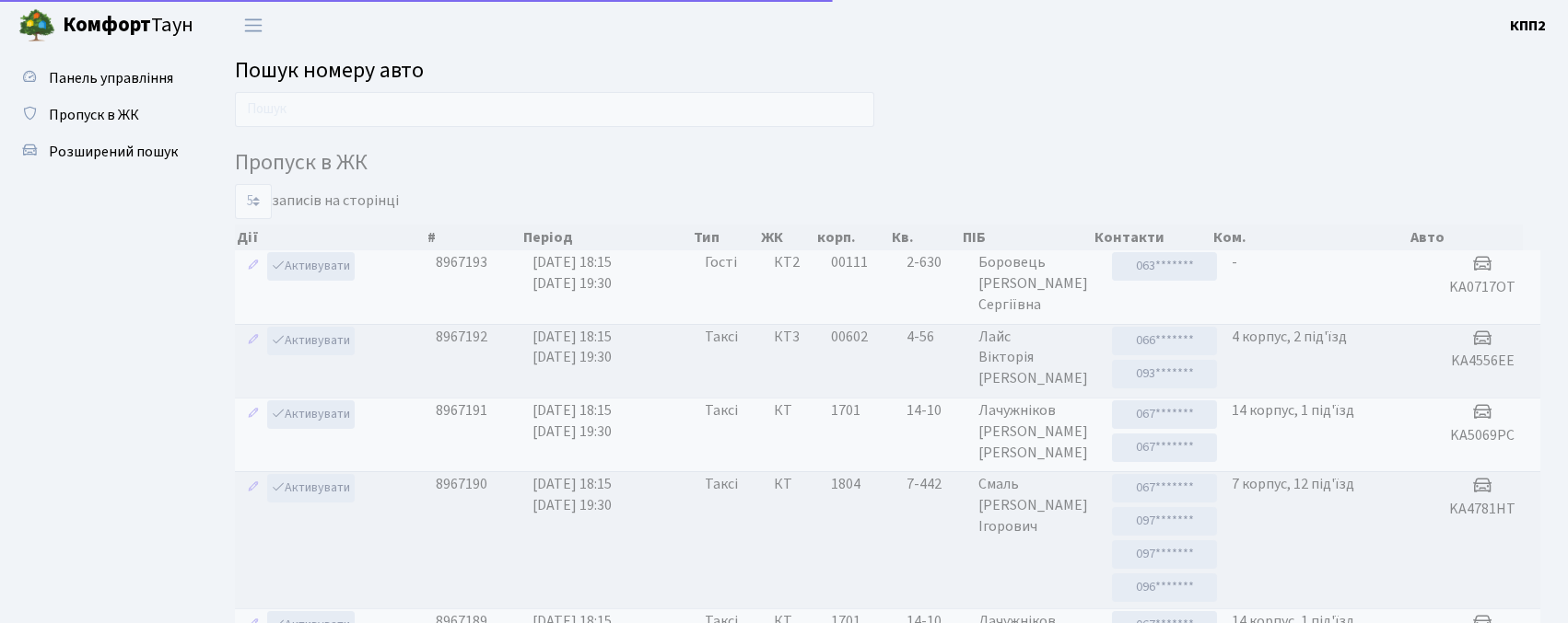
click at [480, 121] on input "text" at bounding box center [554, 110] width 639 height 35
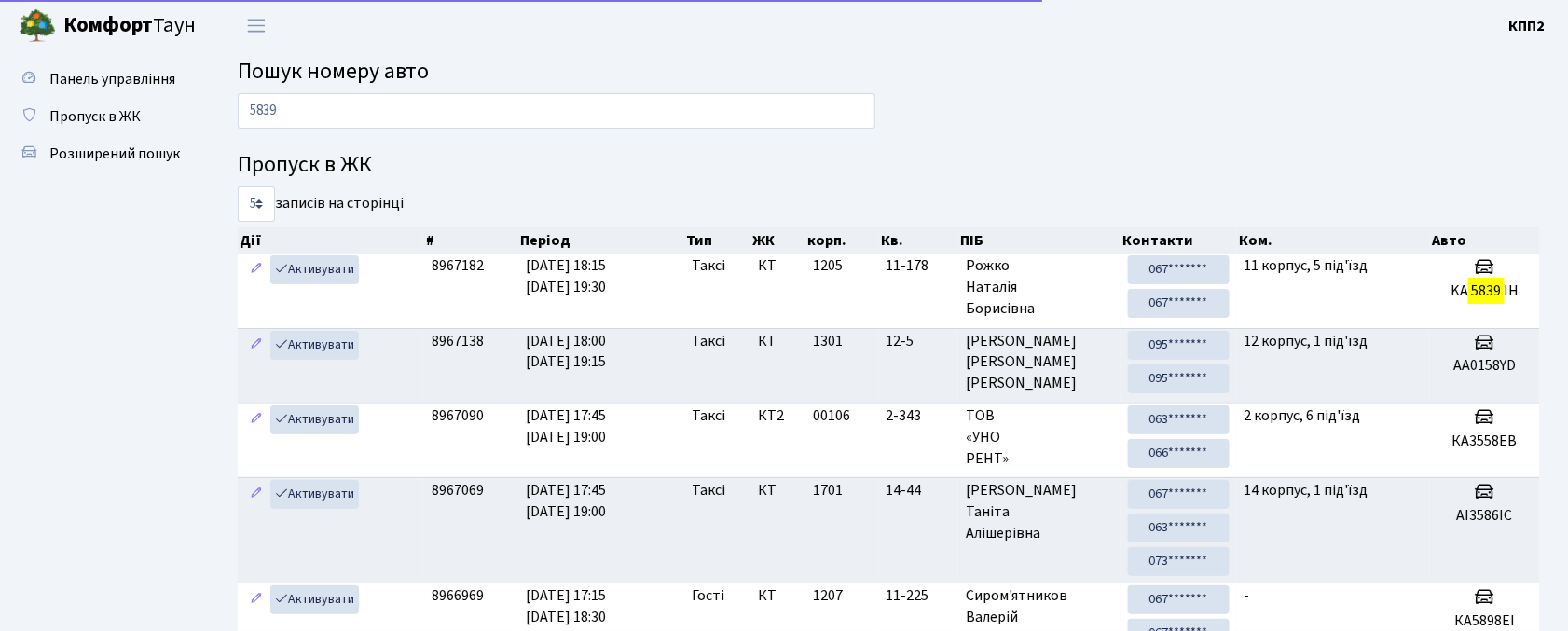
type input "5839"
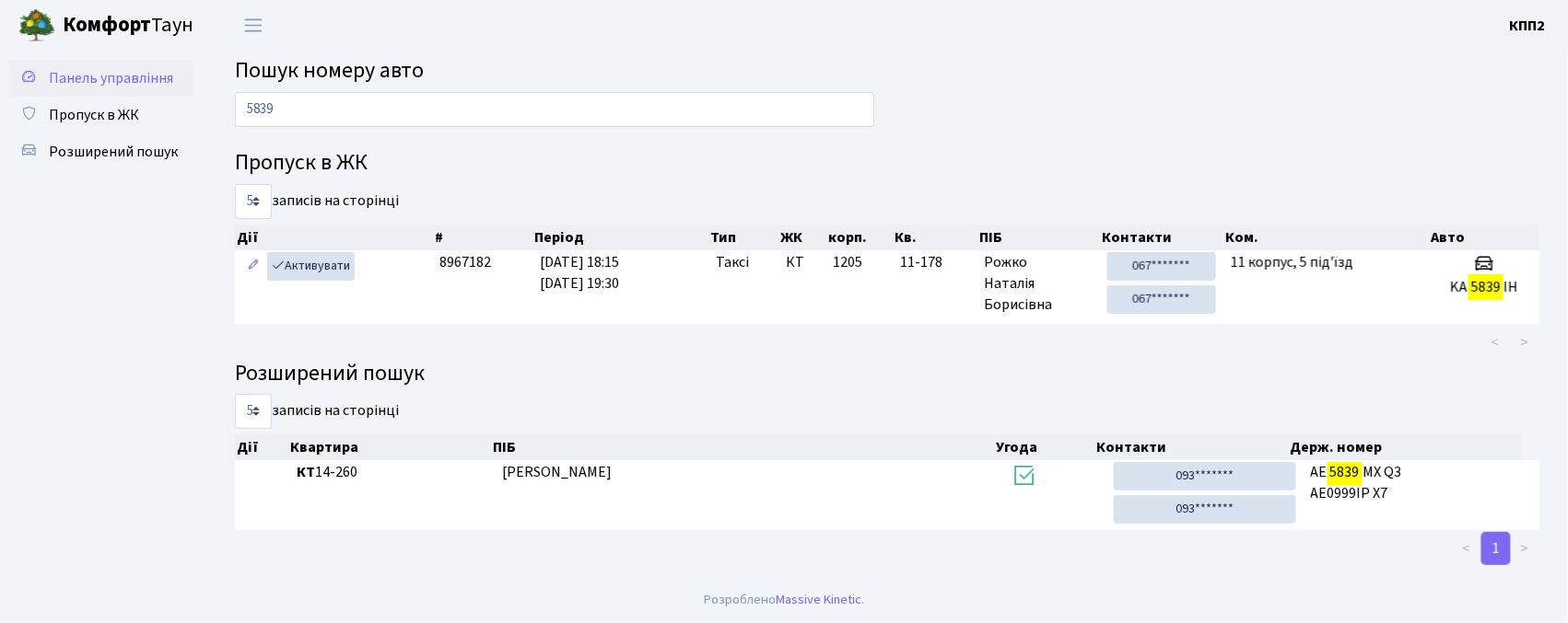
click at [111, 87] on span "Панель управління" at bounding box center [110, 78] width 124 height 21
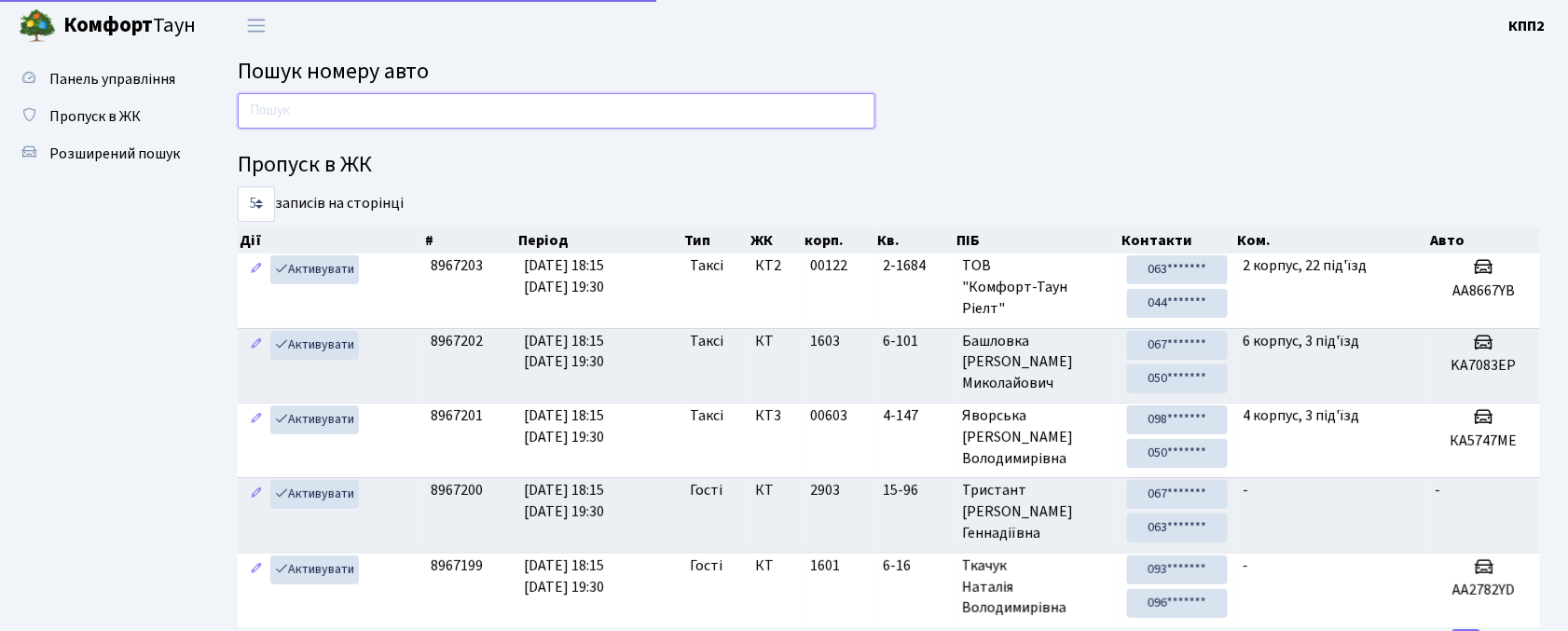
click at [268, 107] on input "text" at bounding box center [556, 111] width 637 height 36
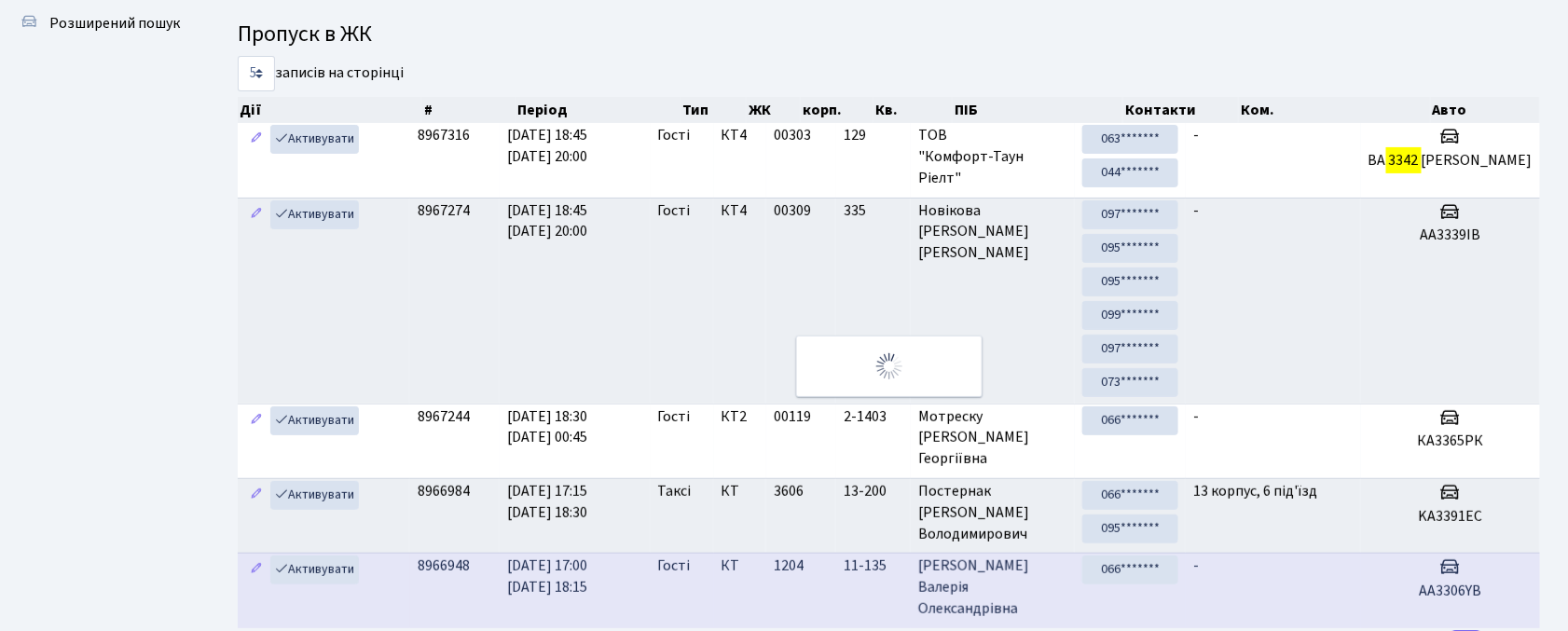
scroll to position [127, 0]
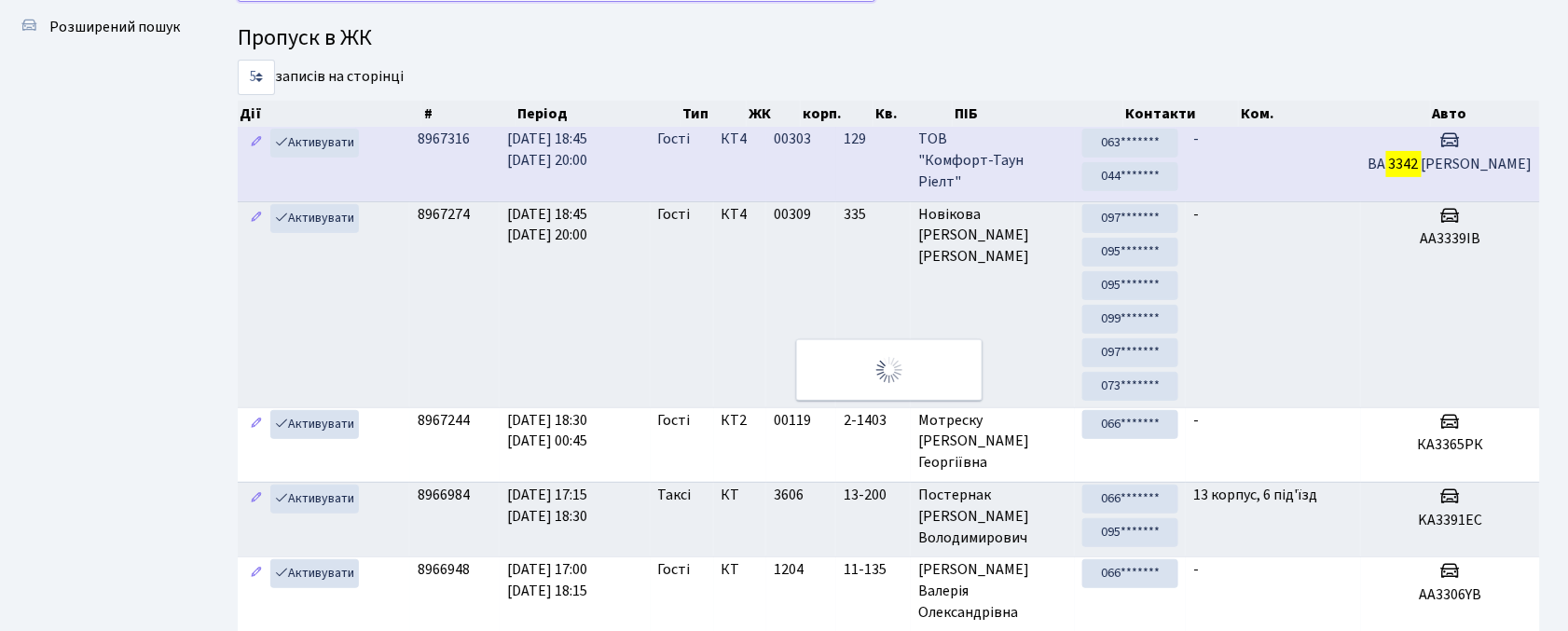
type input "3342"
click at [830, 170] on td "00303" at bounding box center [801, 163] width 70 height 74
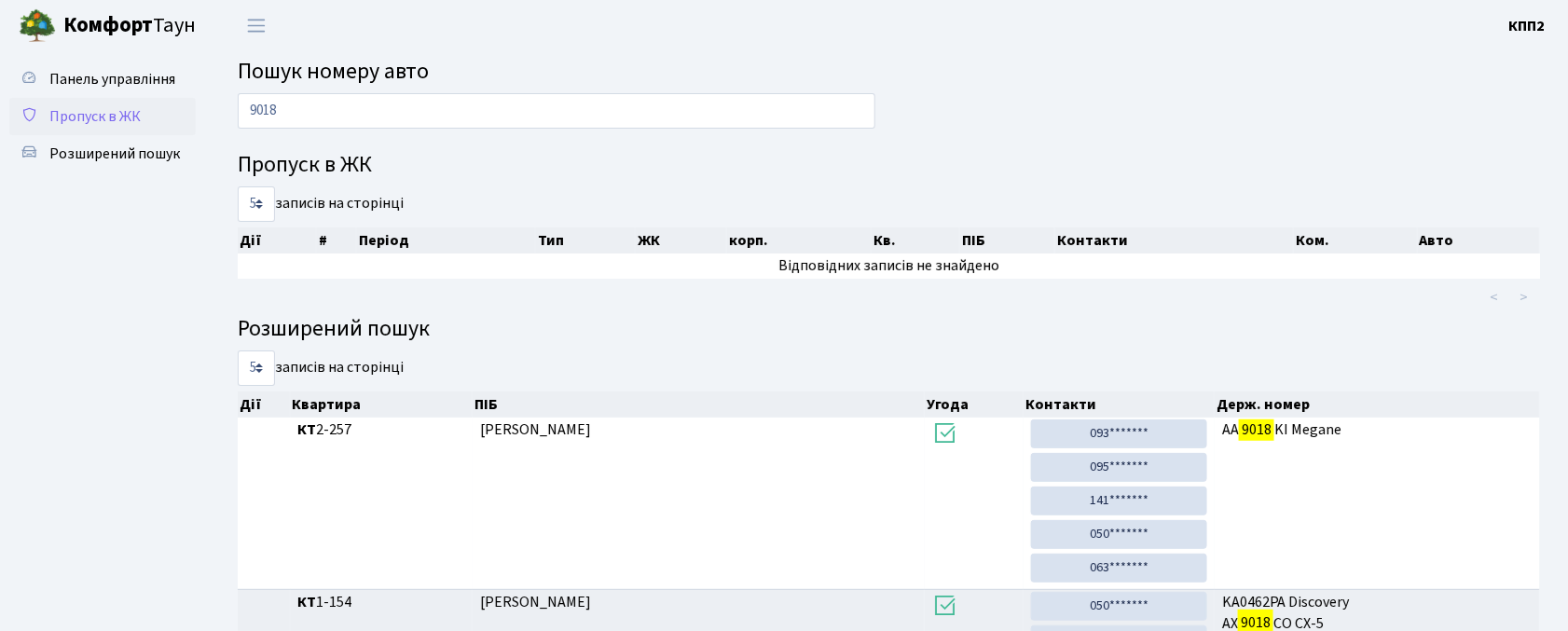
click at [110, 109] on span "Пропуск в ЖК" at bounding box center [94, 117] width 92 height 21
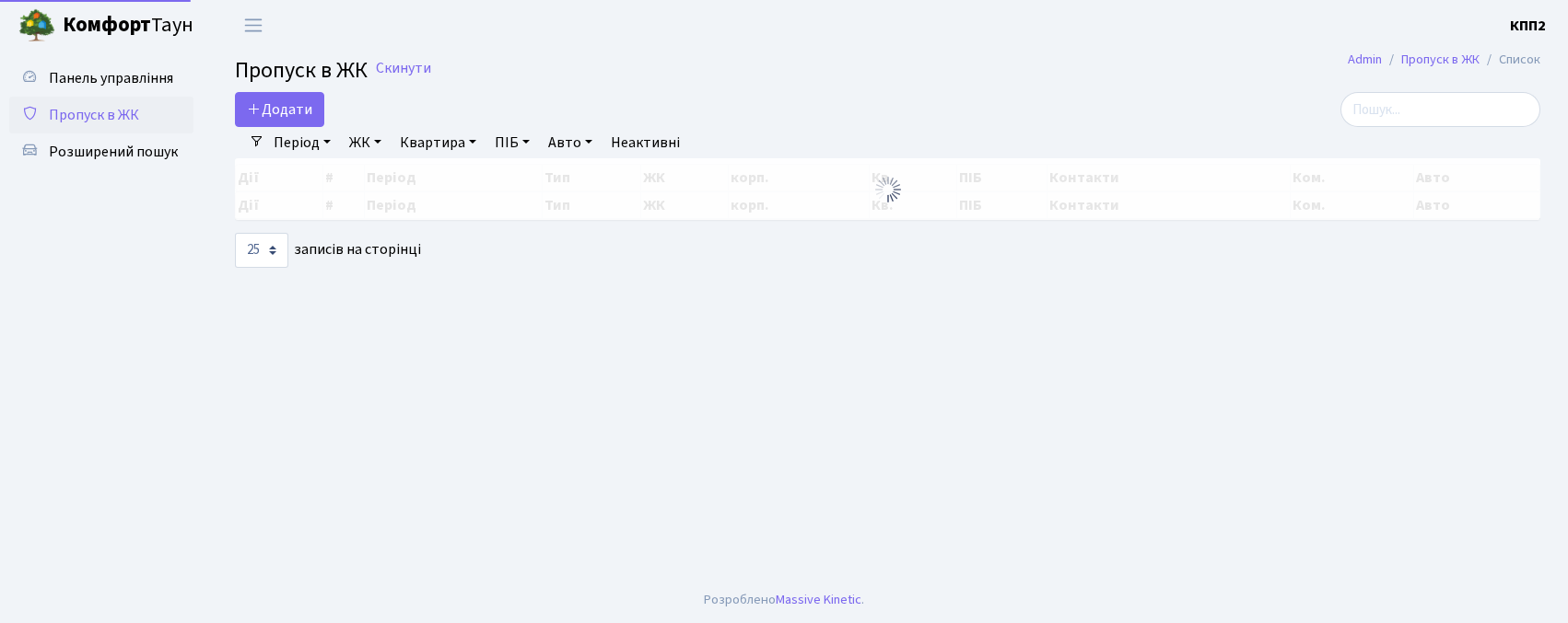
select select "25"
click at [274, 115] on span "Додати" at bounding box center [280, 110] width 65 height 21
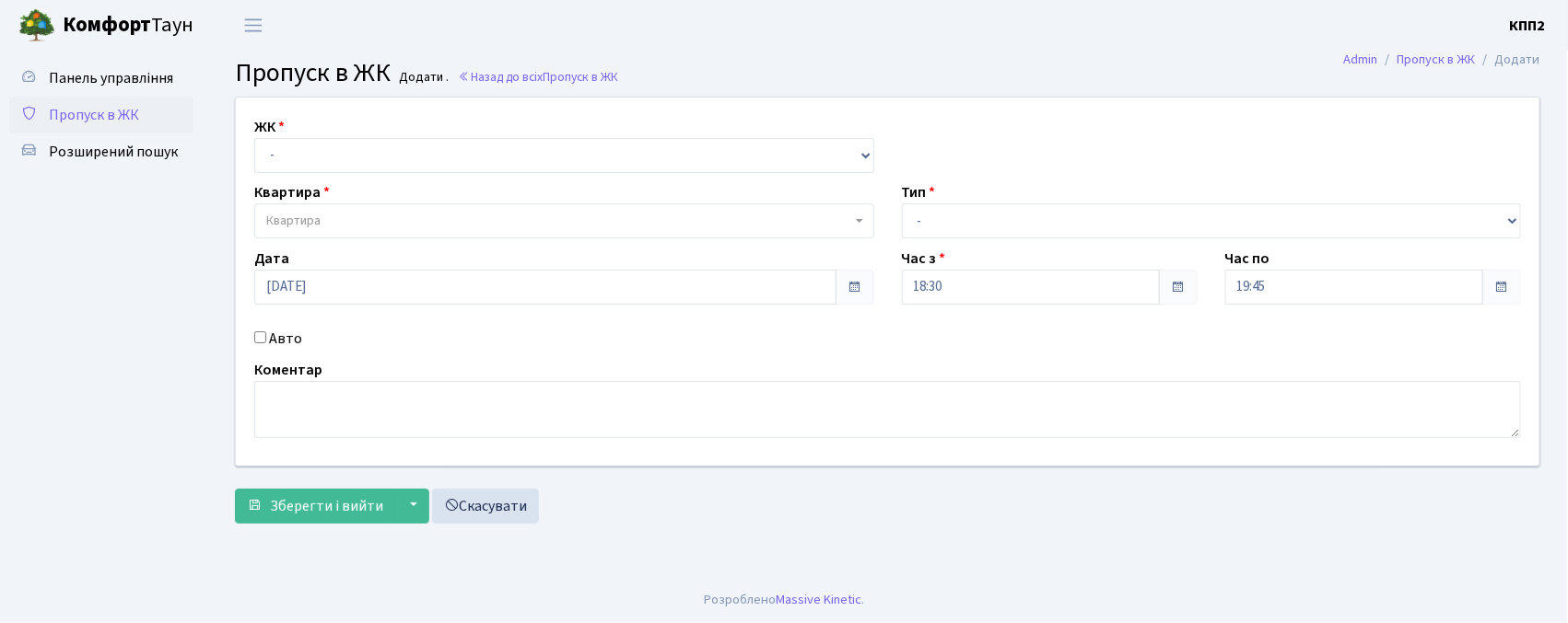
click at [289, 333] on label "Авто" at bounding box center [286, 339] width 34 height 22
click at [266, 333] on input "Авто" at bounding box center [259, 337] width 12 height 12
checkbox input "true"
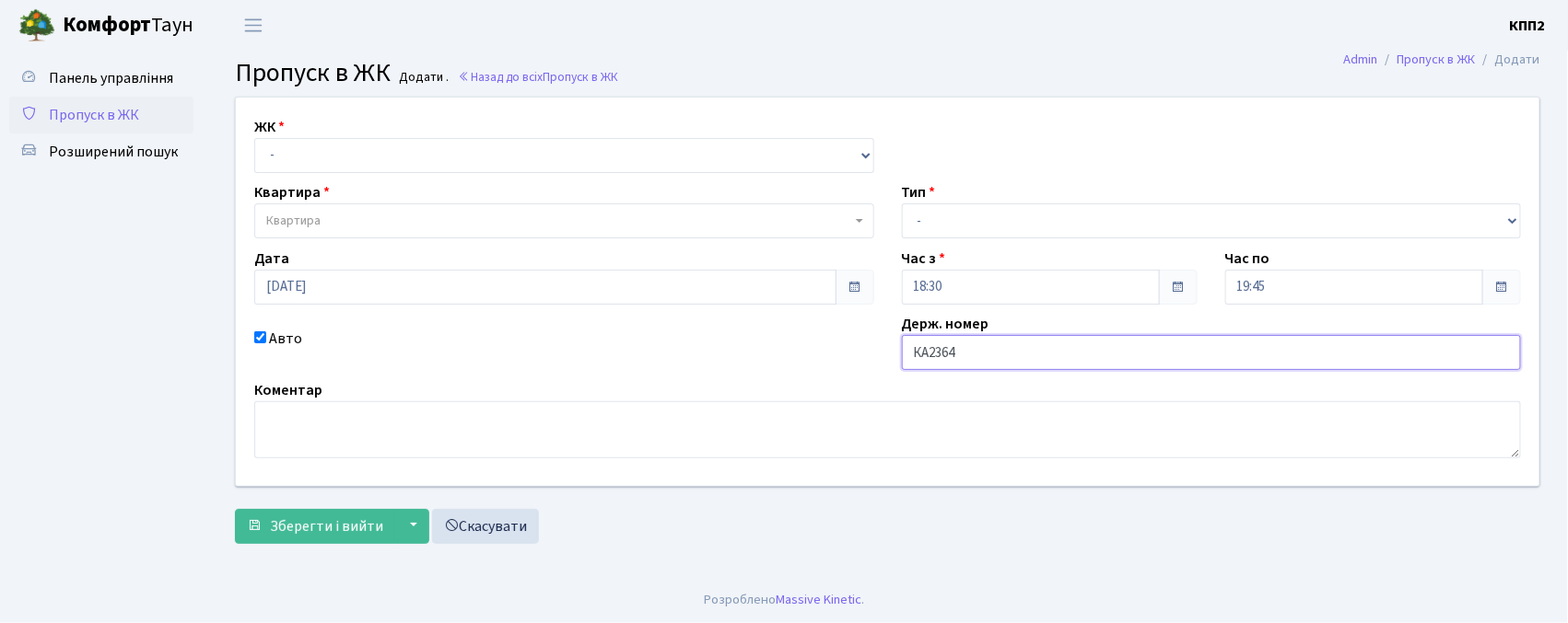
type input "КА2364РМ"
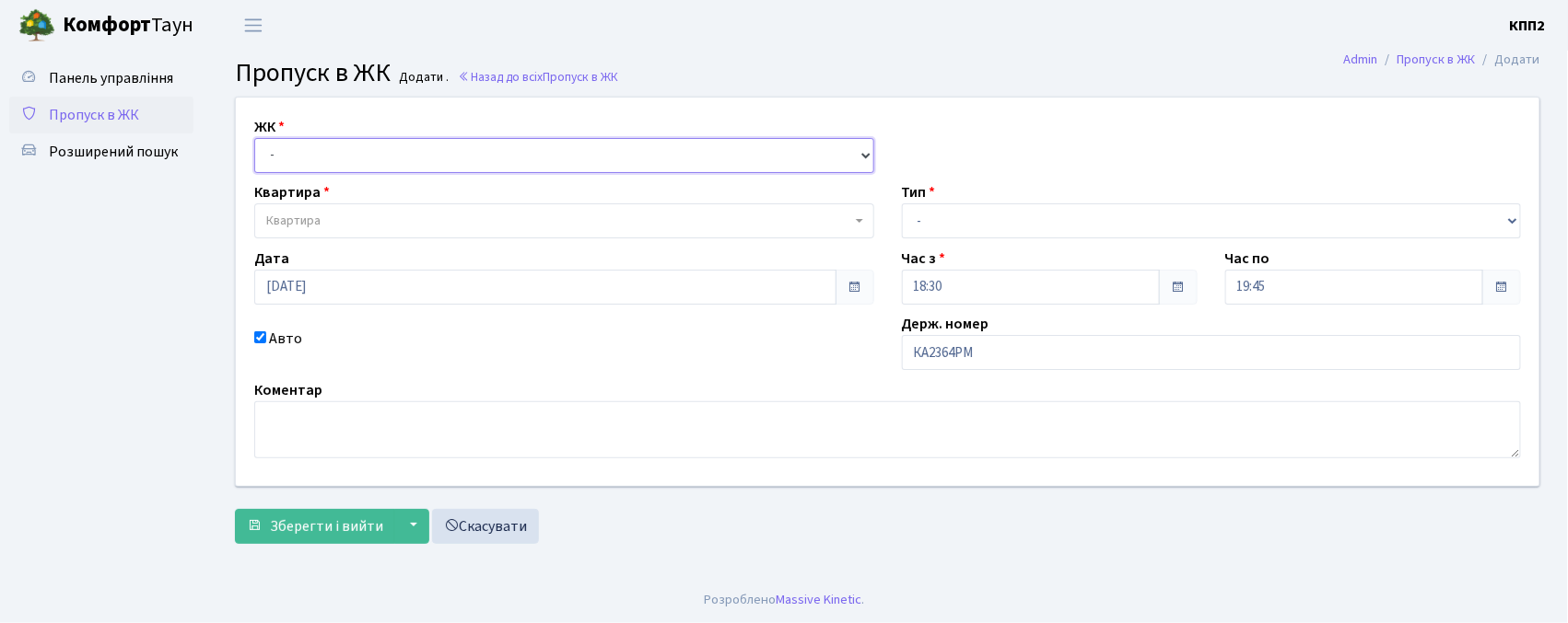
drag, startPoint x: 374, startPoint y: 163, endPoint x: 384, endPoint y: 171, distance: 12.8
click at [374, 163] on select "- КТ, вул. Регенераторна, 4 КТ2, просп. [STREET_ADDRESS] [STREET_ADDRESS] [PERS…" at bounding box center [564, 156] width 620 height 35
select select "271"
click at [254, 138] on select "- КТ, вул. Регенераторна, 4 КТ2, просп. Соборності, 17 КТ3, вул. Березнева, 16 …" at bounding box center [564, 156] width 620 height 35
select select
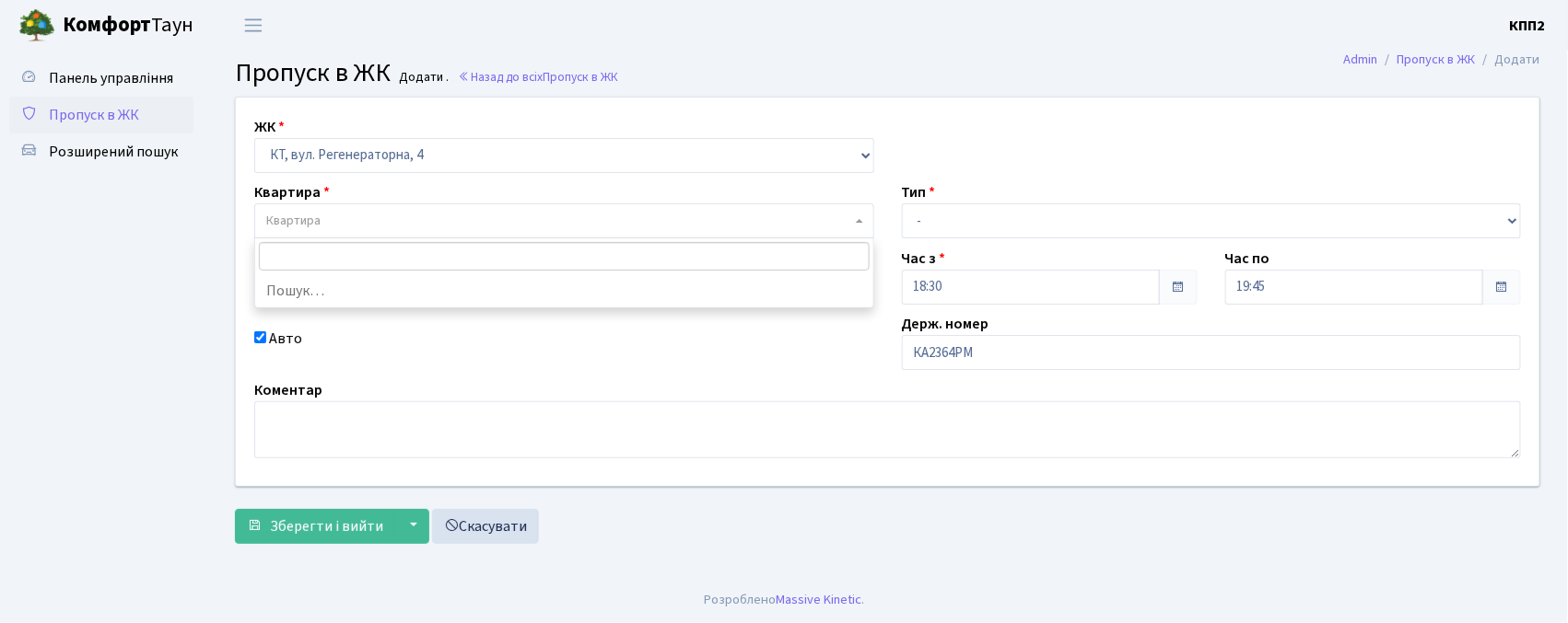
click at [395, 217] on span "Квартира" at bounding box center [558, 221] width 585 height 19
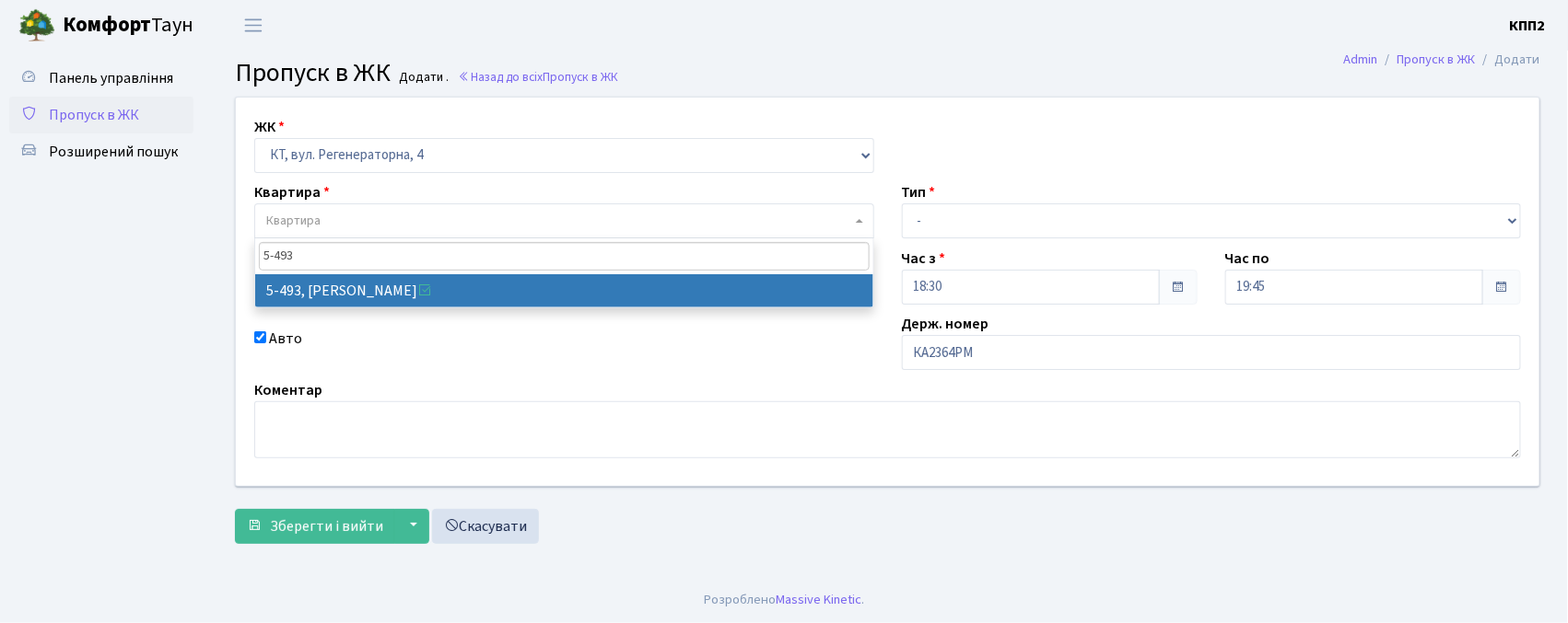
type input "5-493"
select select "2021"
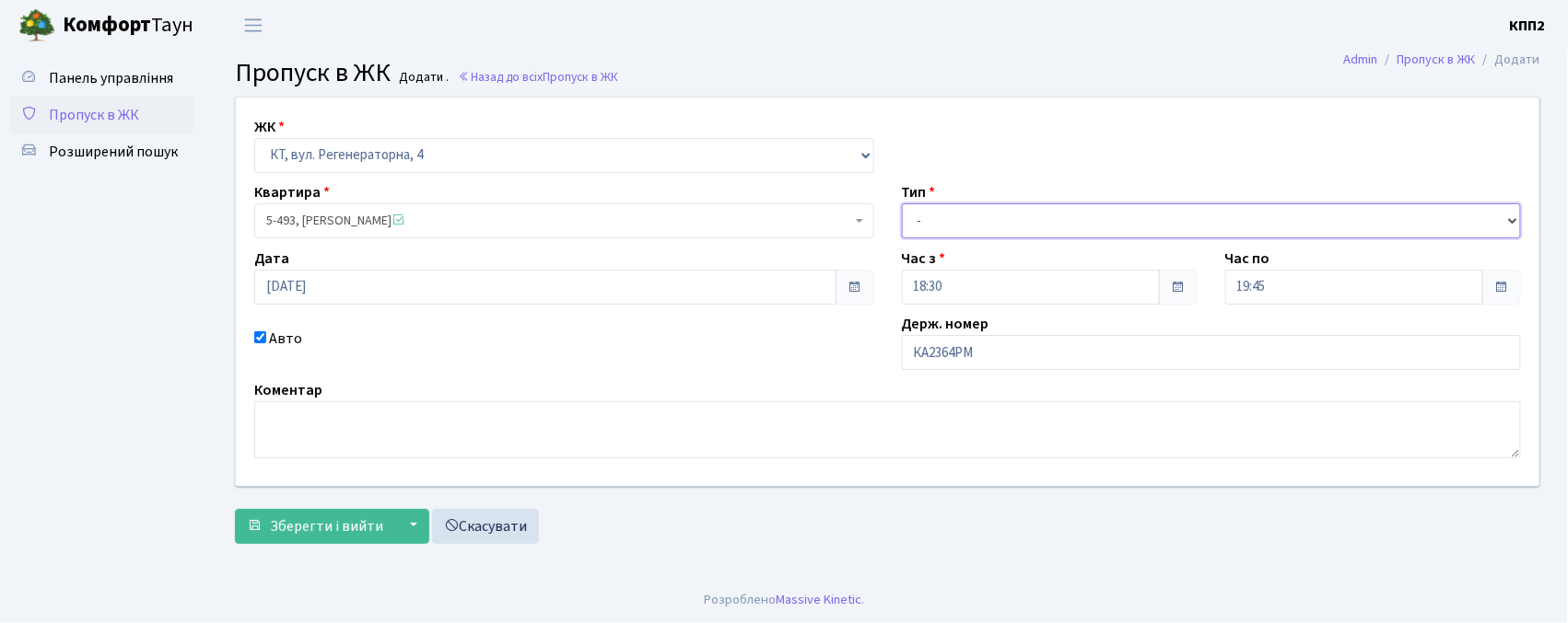
click at [947, 215] on select "- Доставка Таксі Гості Сервіс" at bounding box center [1212, 221] width 620 height 35
select select "3"
click at [903, 203] on select "- Доставка Таксі Гості Сервіс" at bounding box center [1212, 221] width 620 height 35
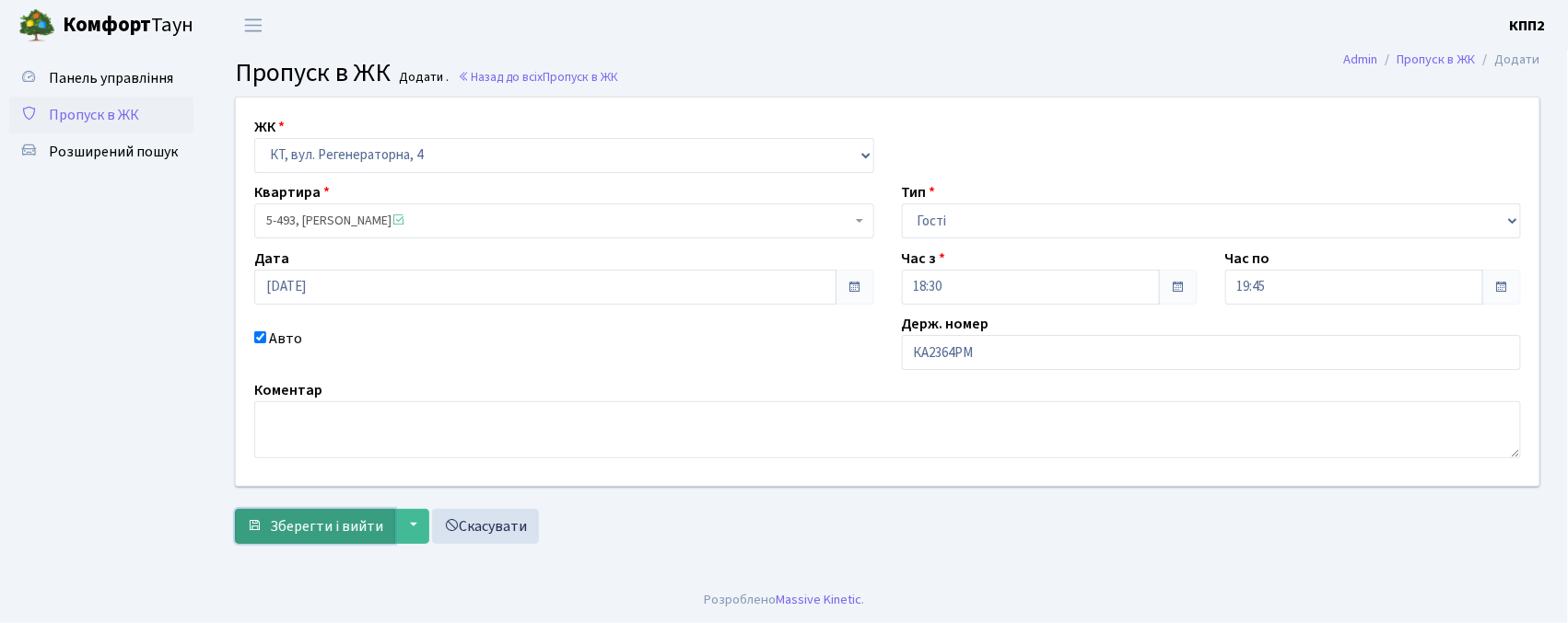
click at [286, 534] on span "Зберегти і вийти" at bounding box center [326, 527] width 113 height 21
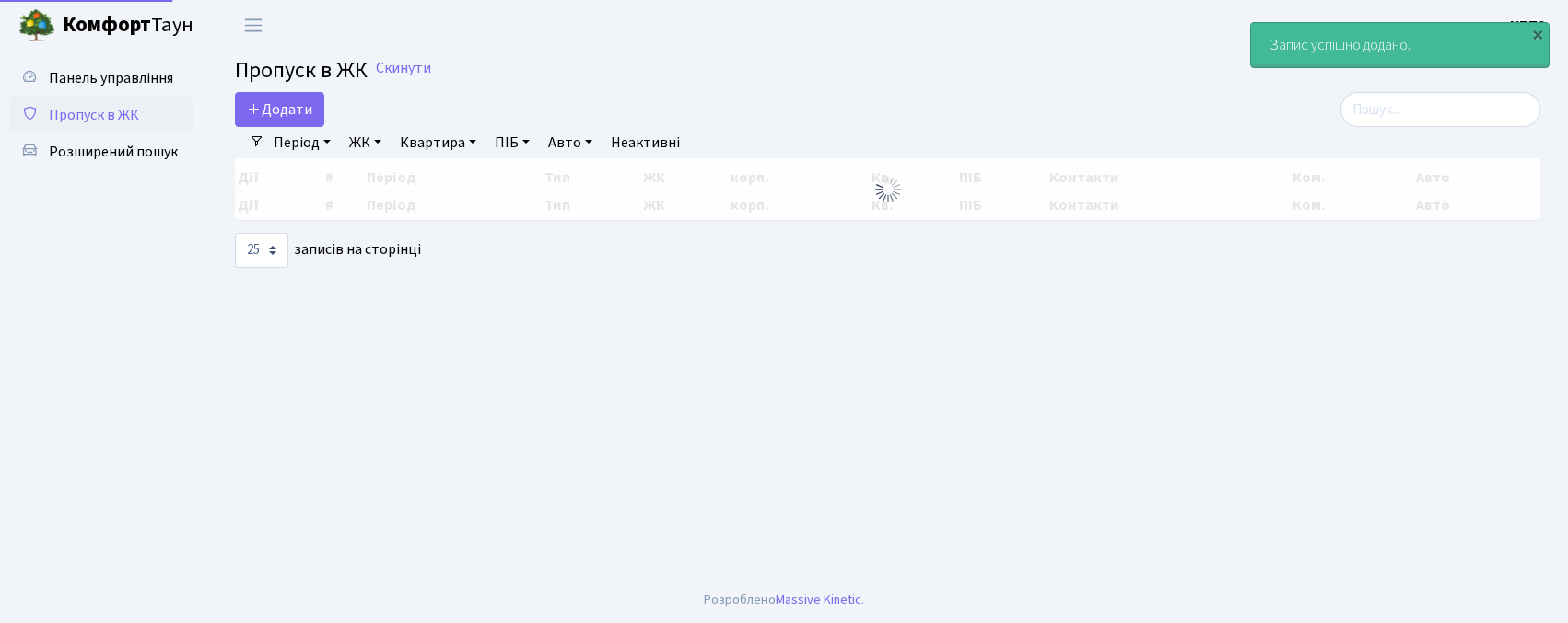
select select "25"
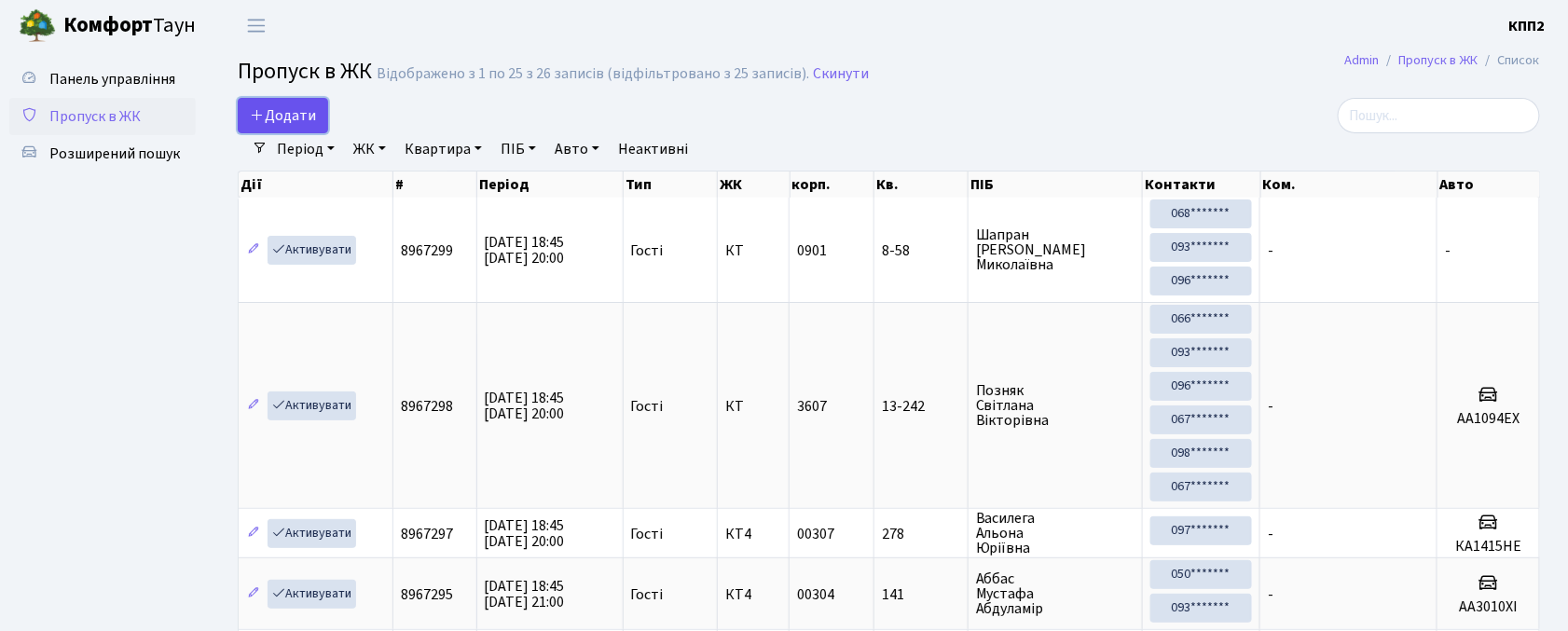
click at [288, 105] on link "Додати" at bounding box center [283, 116] width 91 height 36
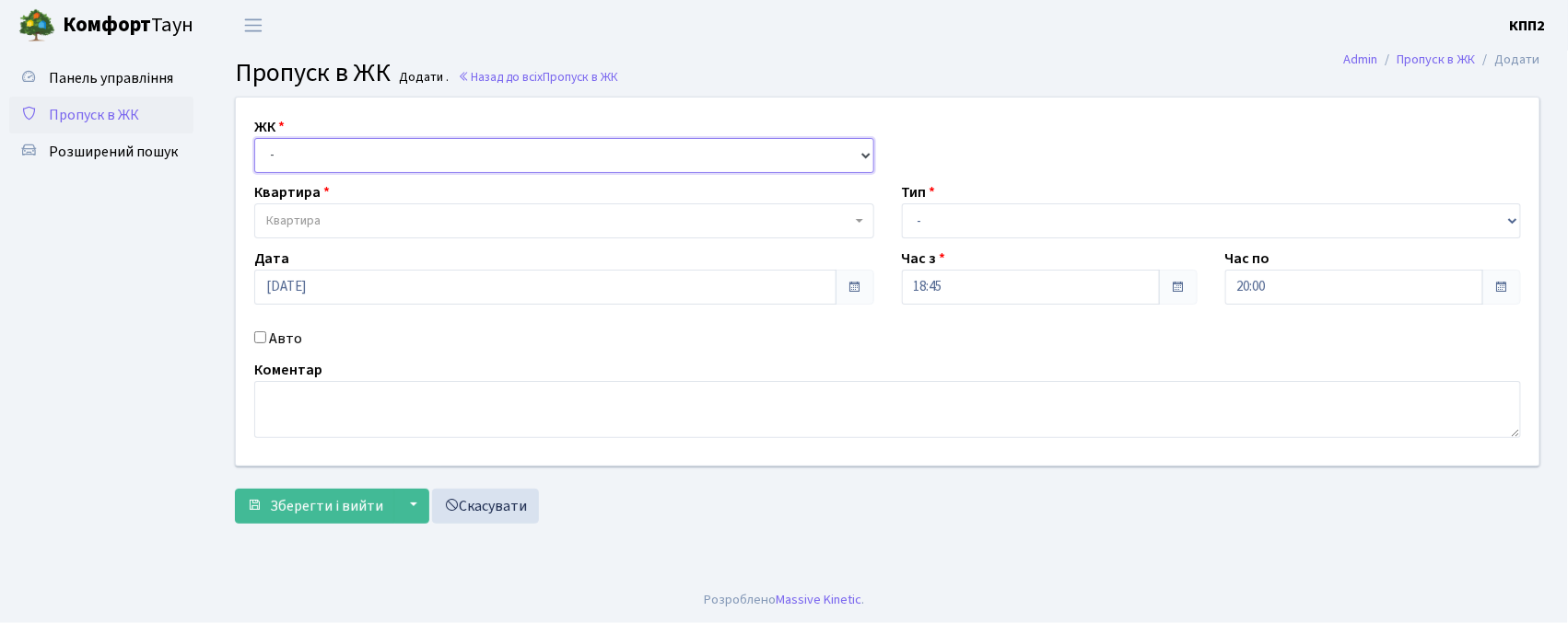
drag, startPoint x: 0, startPoint y: 0, endPoint x: 326, endPoint y: 170, distance: 367.7
click at [326, 162] on select "- КТ, вул. Регенераторна, 4 КТ2, просп. [STREET_ADDRESS] [STREET_ADDRESS] [PERS…" at bounding box center [564, 156] width 620 height 35
select select "271"
click at [254, 138] on select "- КТ, вул. Регенераторна, 4 КТ2, просп. [STREET_ADDRESS] [STREET_ADDRESS] [PERS…" at bounding box center [564, 156] width 620 height 35
select select
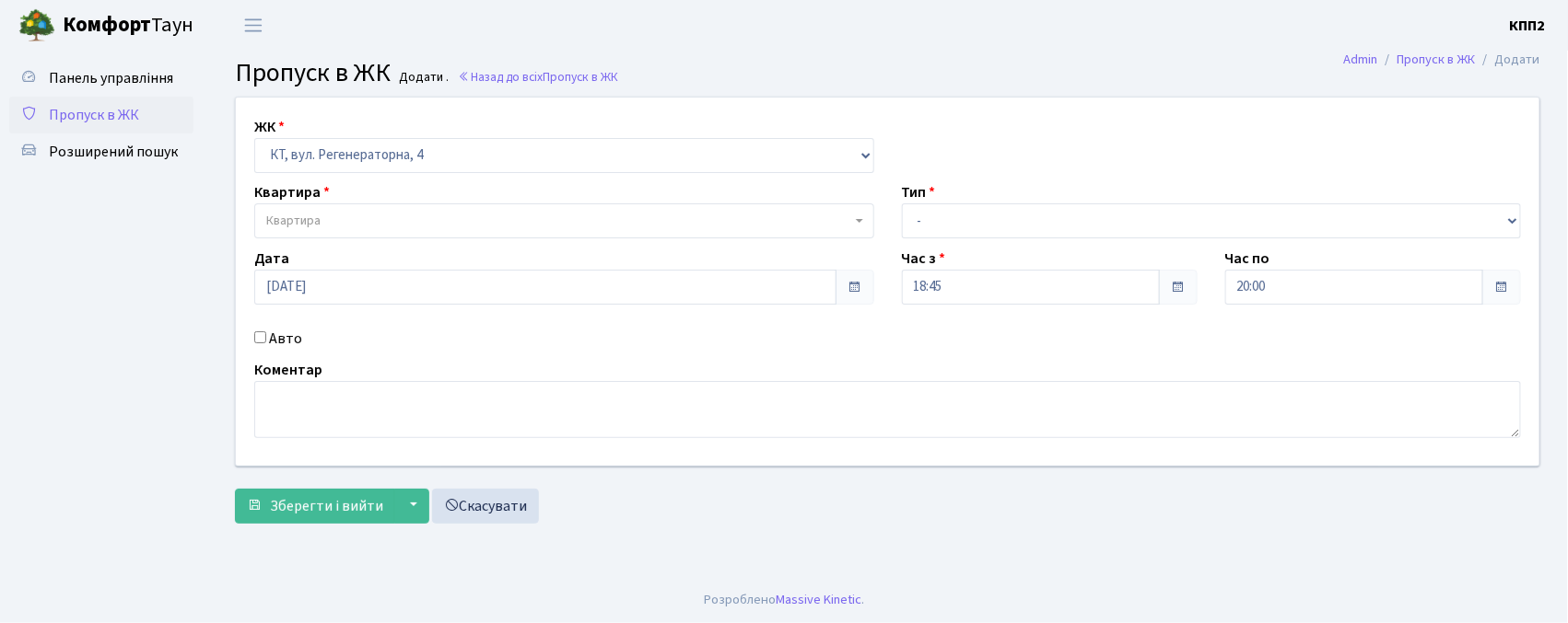
click at [354, 208] on span "Квартира" at bounding box center [564, 221] width 620 height 35
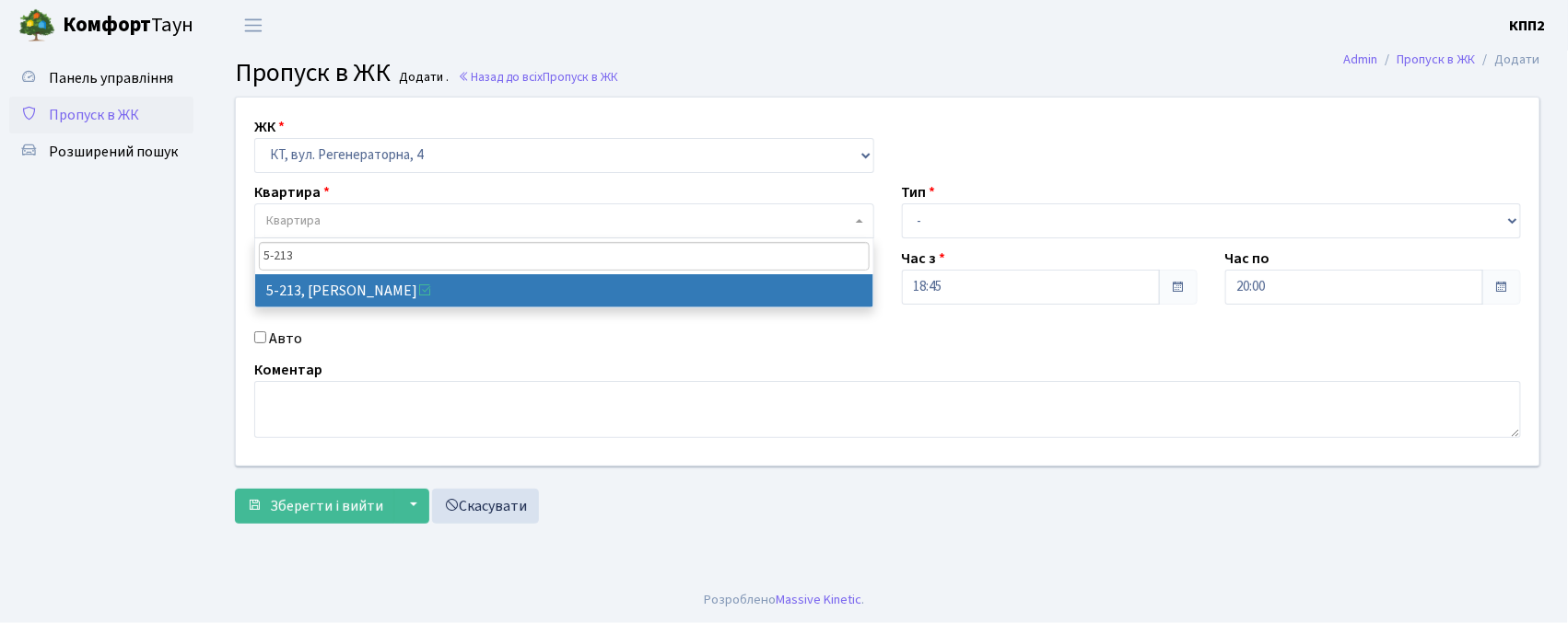
type input "5-213"
click at [418, 168] on select "- КТ, вул. Регенераторна, 4 КТ2, просп. Соборності, 17 КТ3, вул. Березнева, 16 …" at bounding box center [564, 156] width 620 height 35
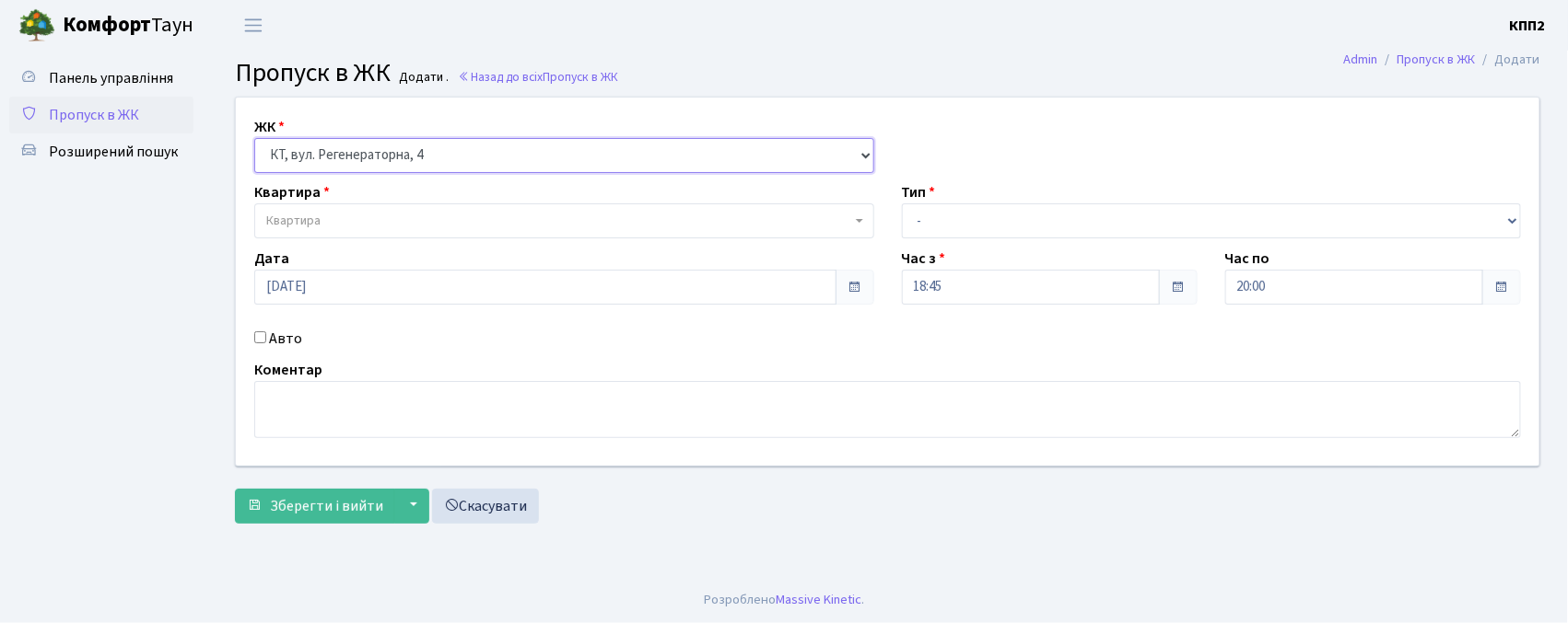
select select "305"
click at [254, 138] on select "- КТ, вул. Регенераторна, 4 КТ2, просп. Соборності, 17 КТ3, вул. Березнева, 16 …" at bounding box center [564, 156] width 620 height 35
select select
click at [403, 227] on span "Квартира" at bounding box center [558, 221] width 585 height 19
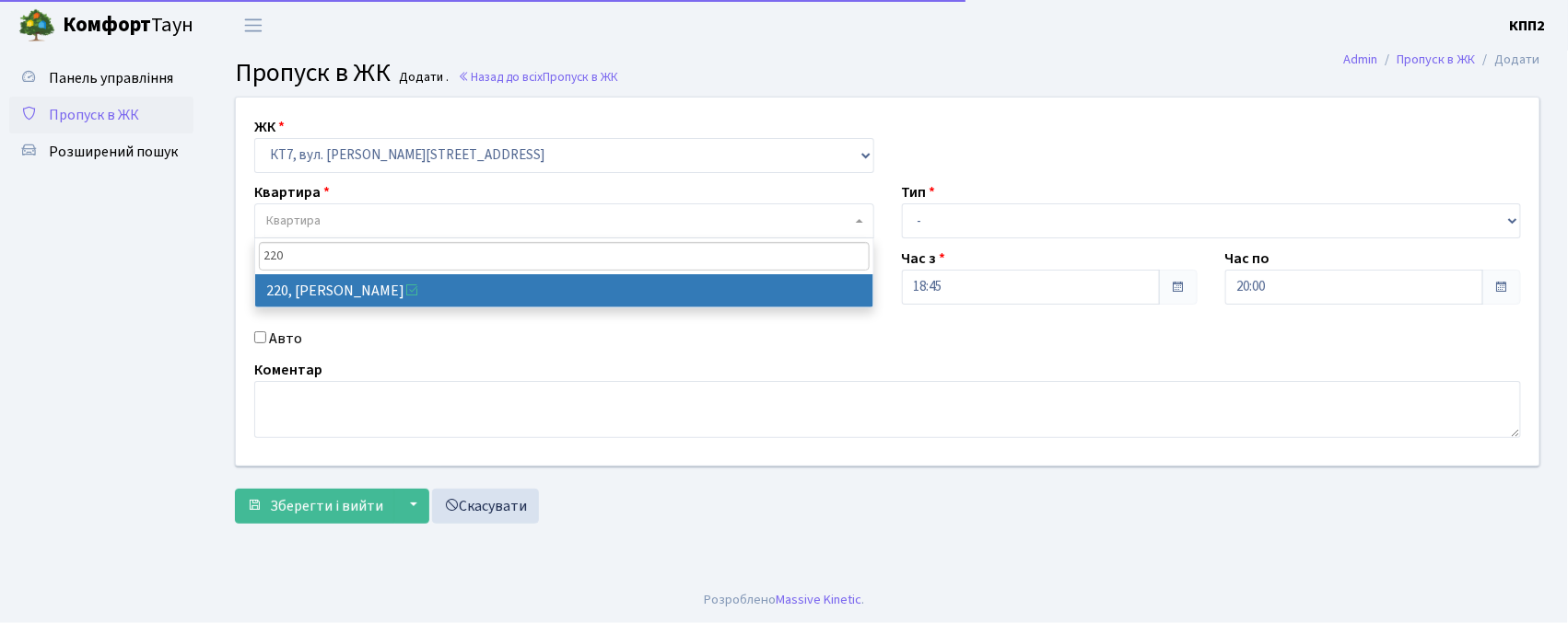
type input "220"
select select "18672"
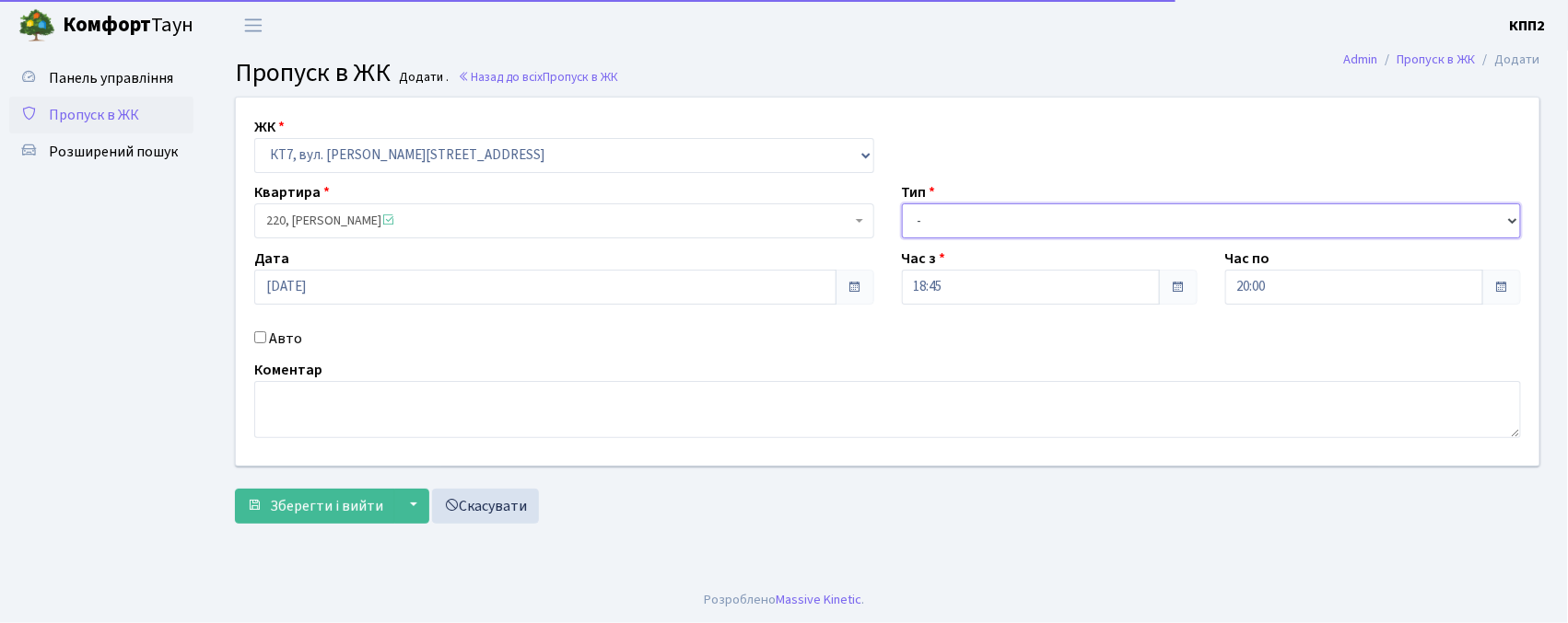
click at [918, 228] on select "- Доставка Таксі Гості Сервіс" at bounding box center [1212, 221] width 620 height 35
select select "1"
click at [903, 203] on select "- Доставка Таксі Гості Сервіс" at bounding box center [1212, 221] width 620 height 35
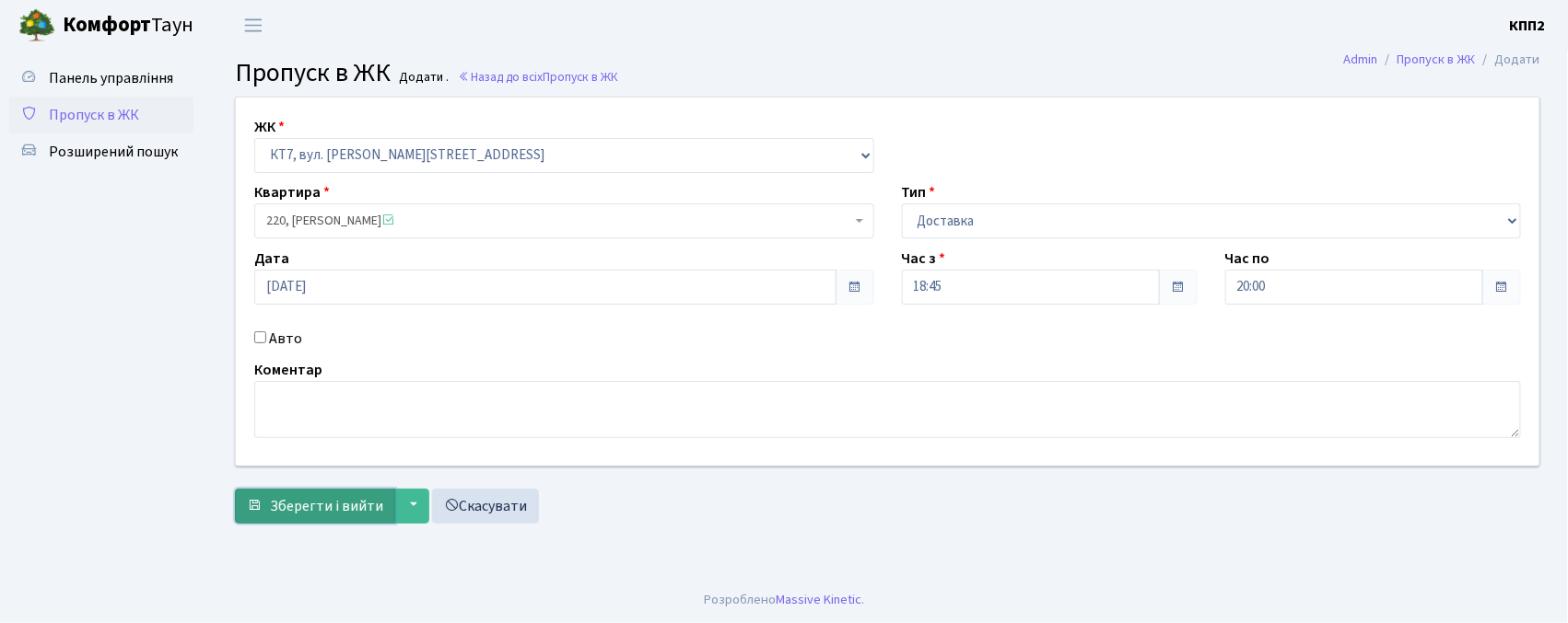
click at [304, 513] on span "Зберегти і вийти" at bounding box center [326, 506] width 113 height 21
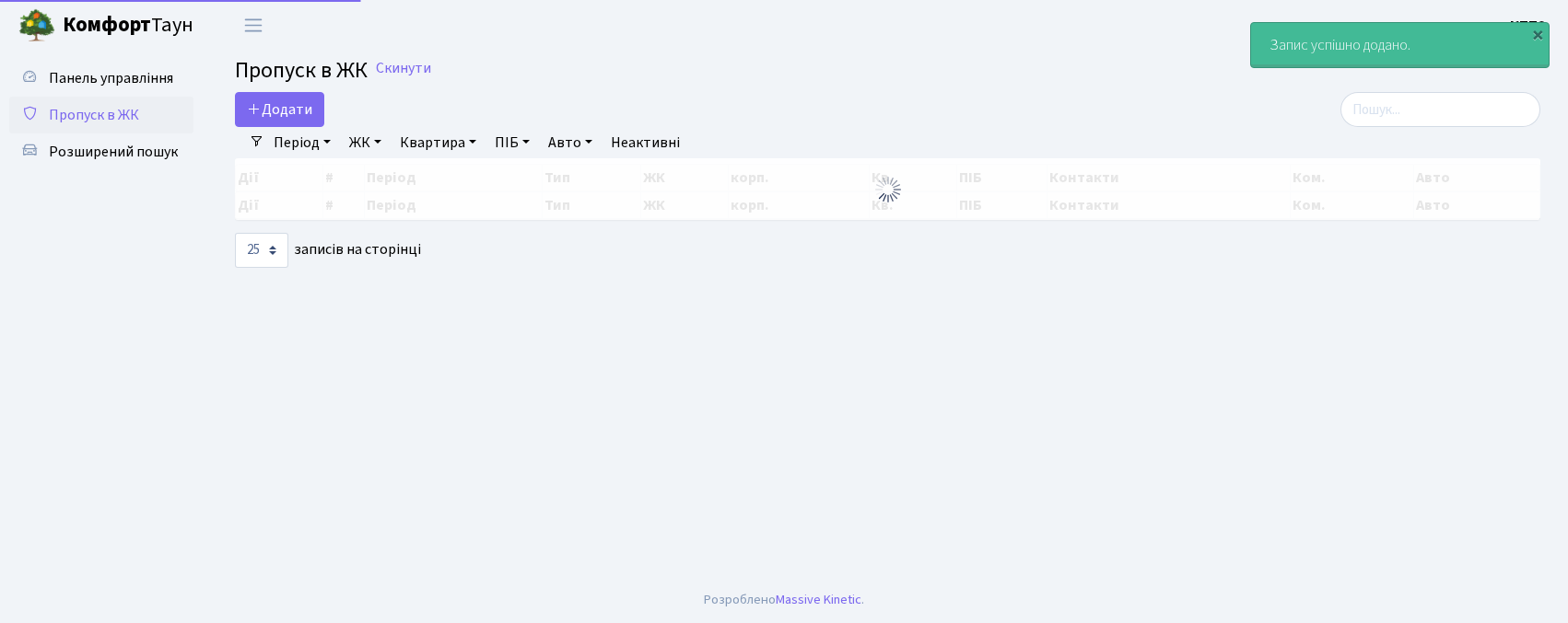
select select "25"
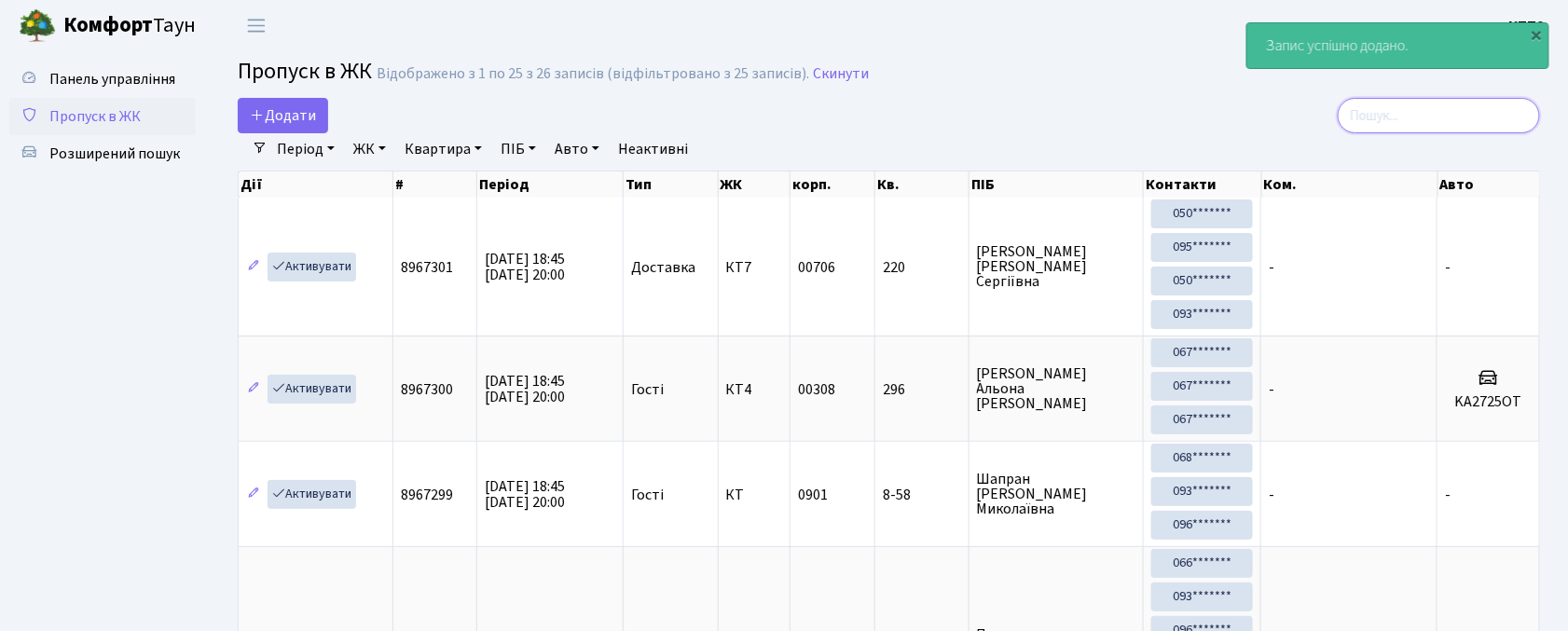
click at [1410, 111] on input "search" at bounding box center [1439, 116] width 202 height 36
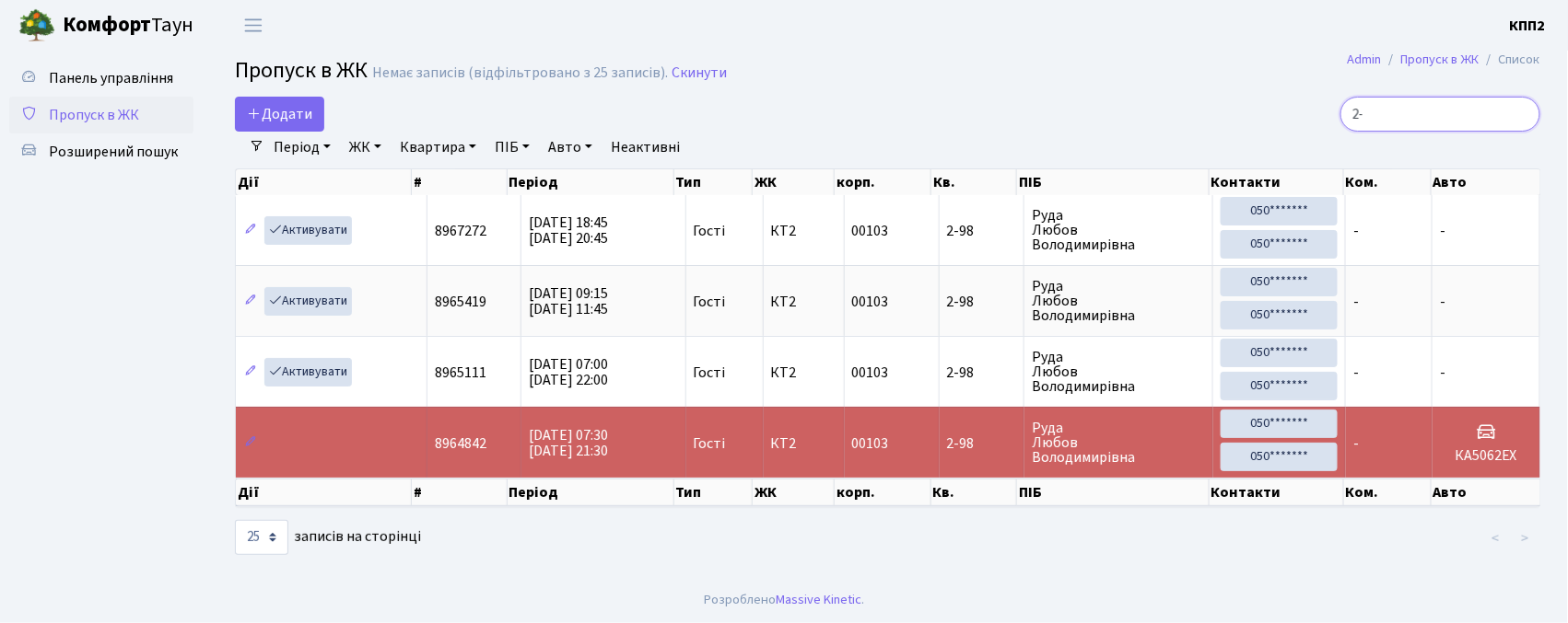
type input "2"
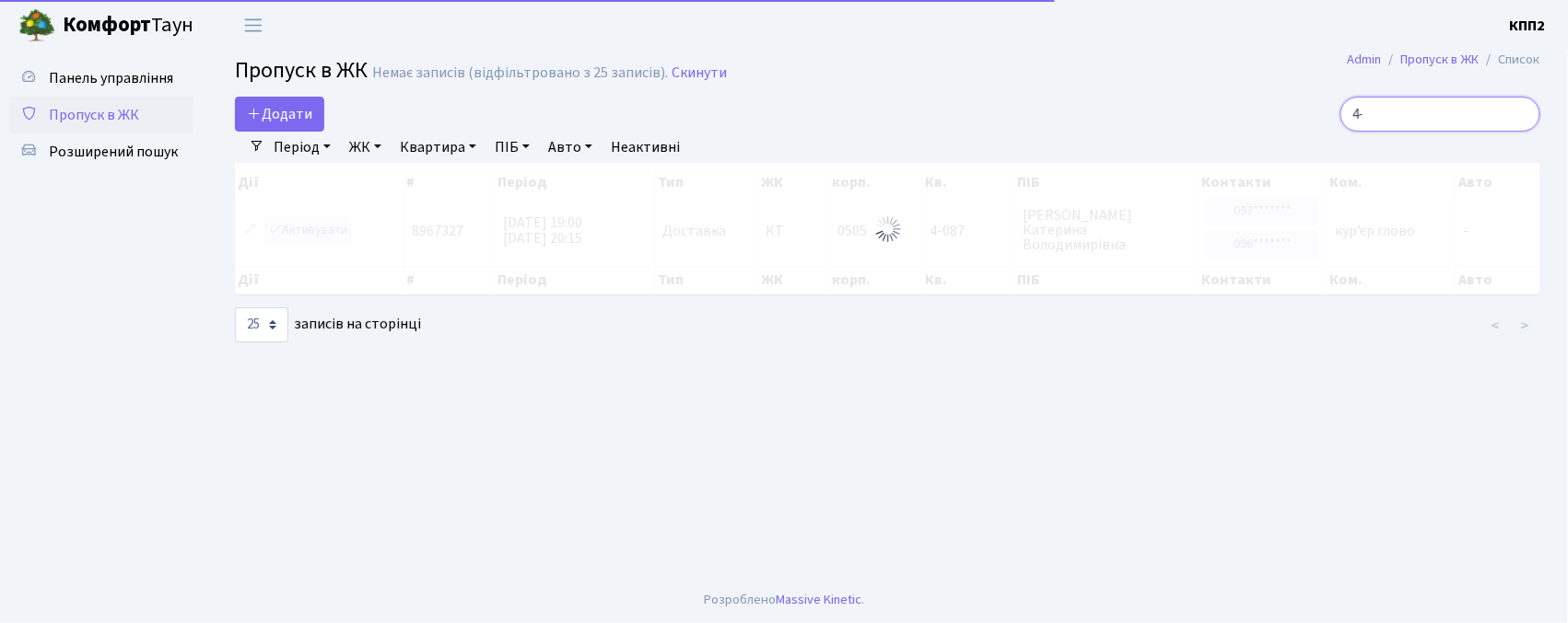
type input "4"
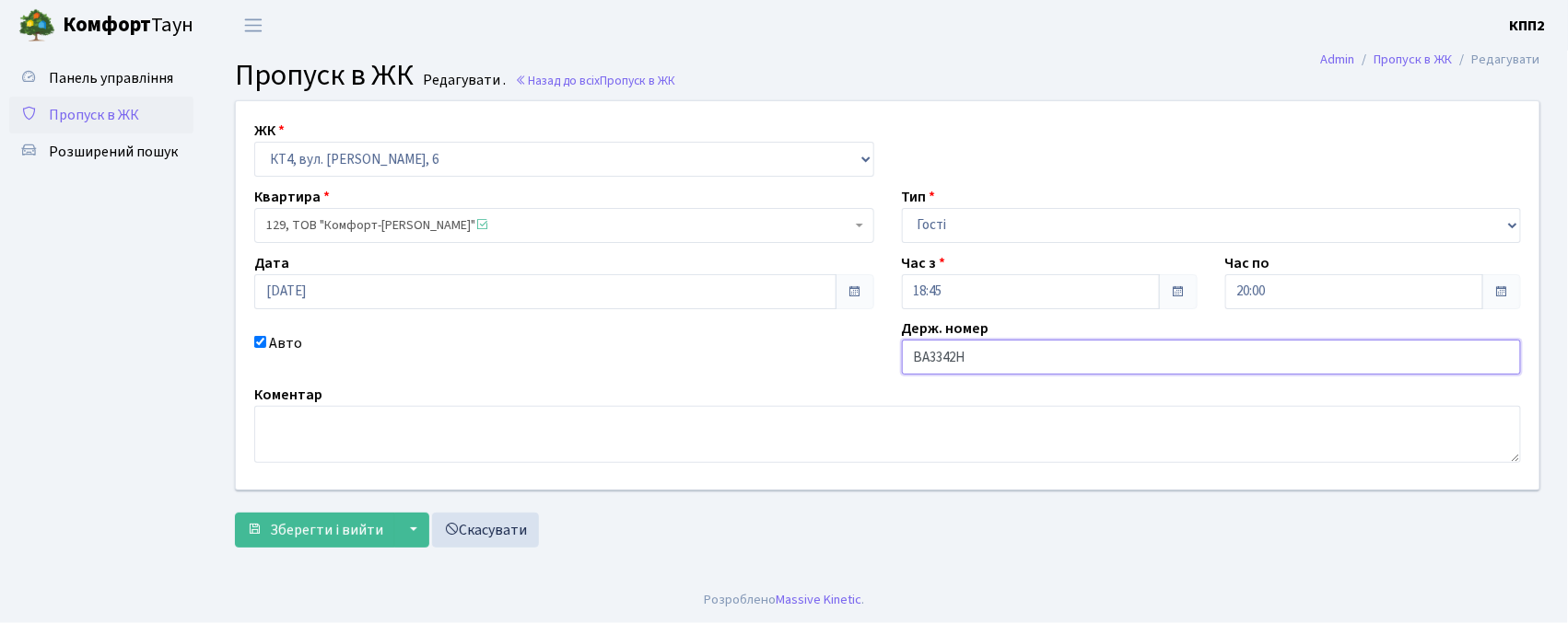
click at [1104, 348] on input "ВА3342Н" at bounding box center [1212, 357] width 620 height 35
type input "ВА3342НН"
click at [292, 524] on span "Зберегти і вийти" at bounding box center [326, 531] width 113 height 21
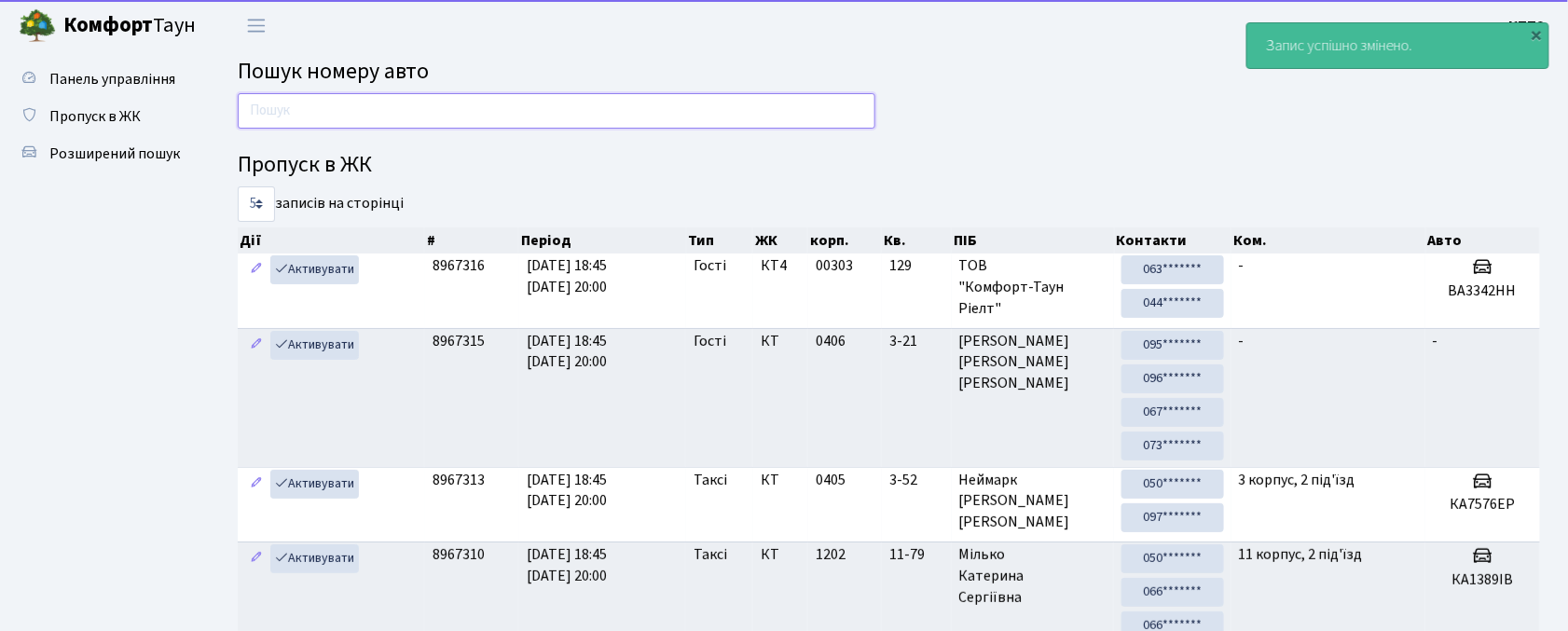
click at [642, 113] on input "text" at bounding box center [556, 111] width 637 height 36
